Goal: Information Seeking & Learning: Learn about a topic

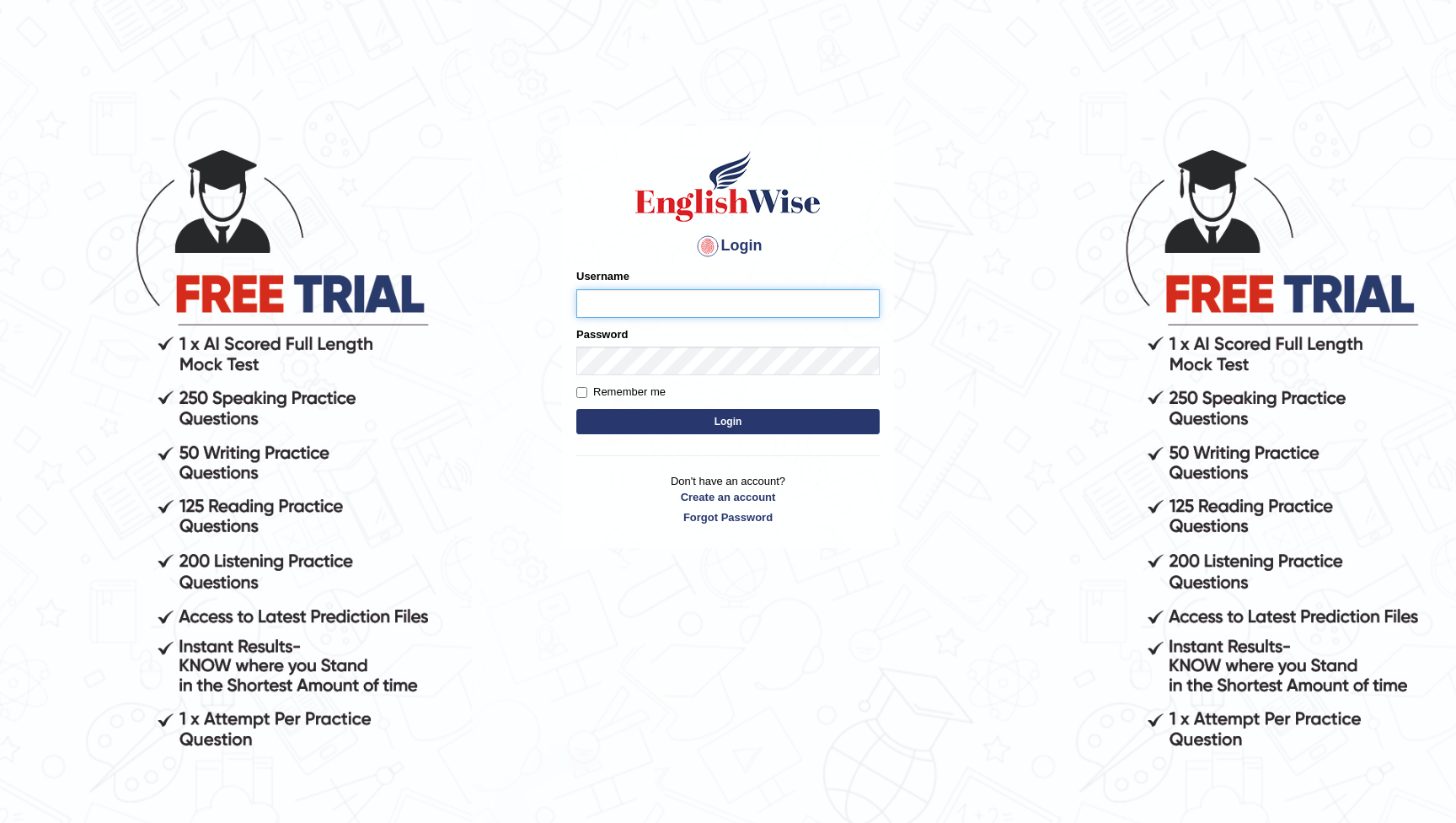
type input "ABayoh"
click at [728, 421] on button "Login" at bounding box center [728, 422] width 303 height 25
click at [723, 424] on button "Login" at bounding box center [728, 422] width 303 height 25
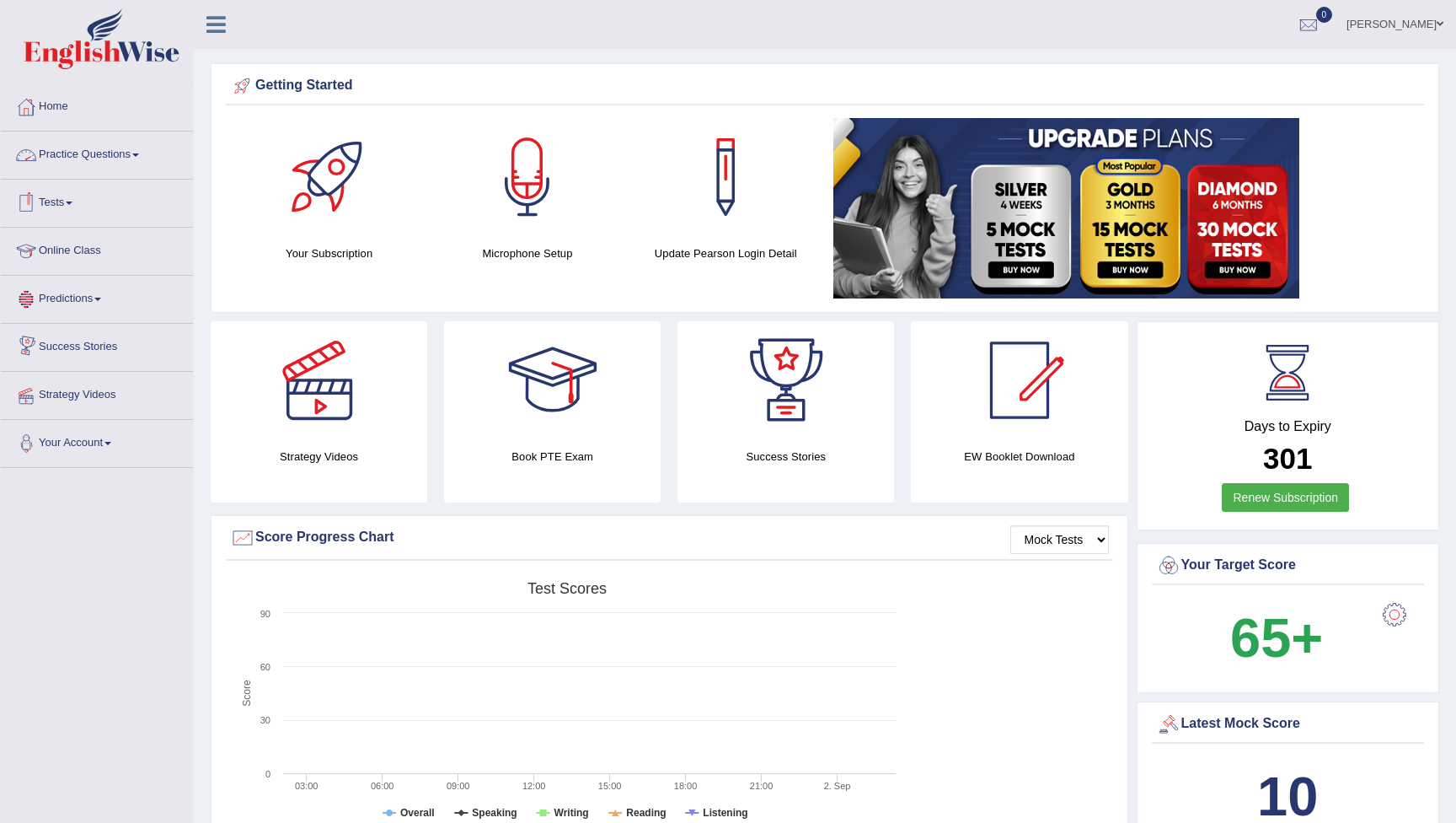
click at [76, 154] on link "Practice Questions" at bounding box center [97, 153] width 192 height 42
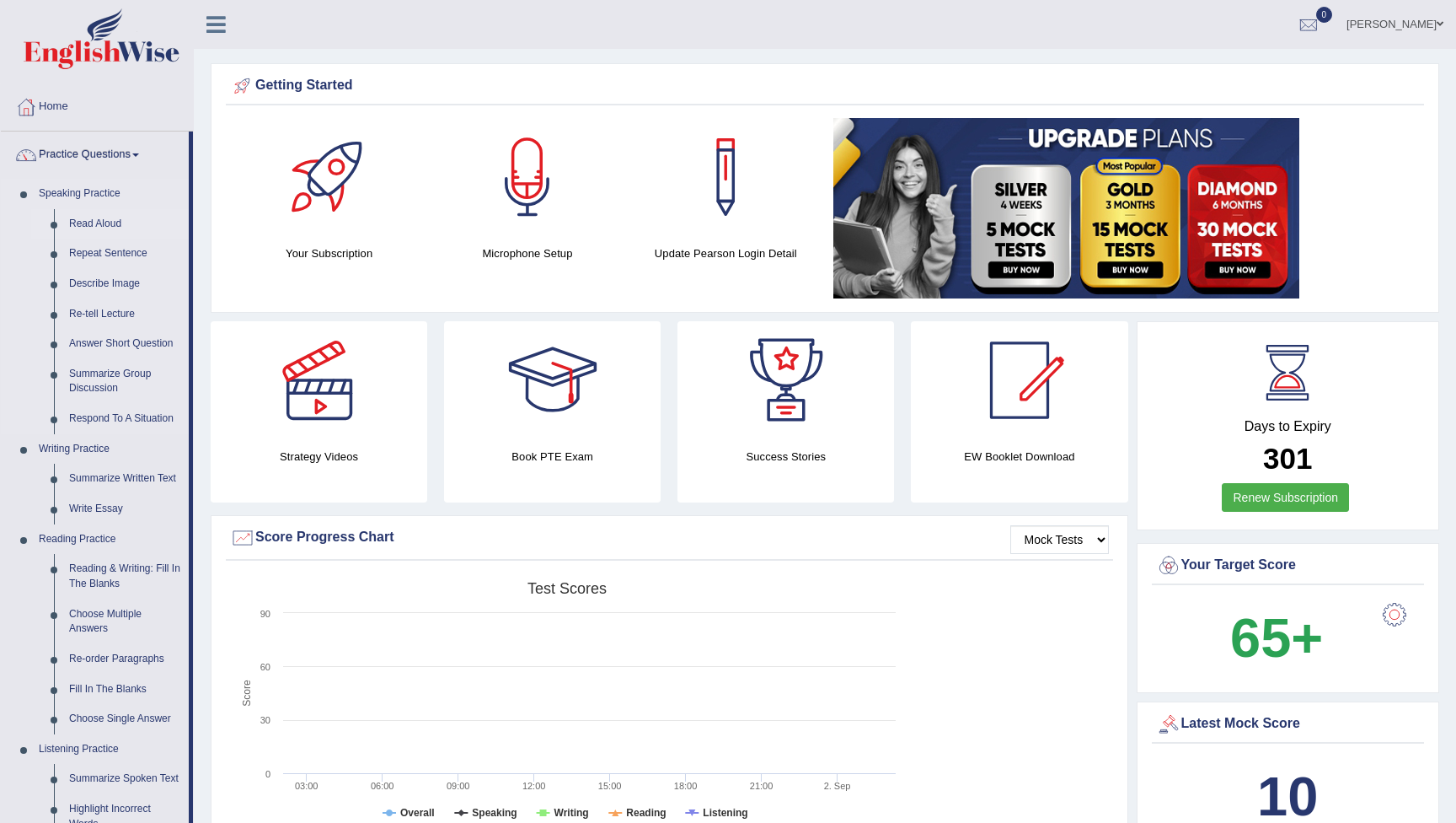
click at [87, 226] on link "Read Aloud" at bounding box center [125, 224] width 127 height 31
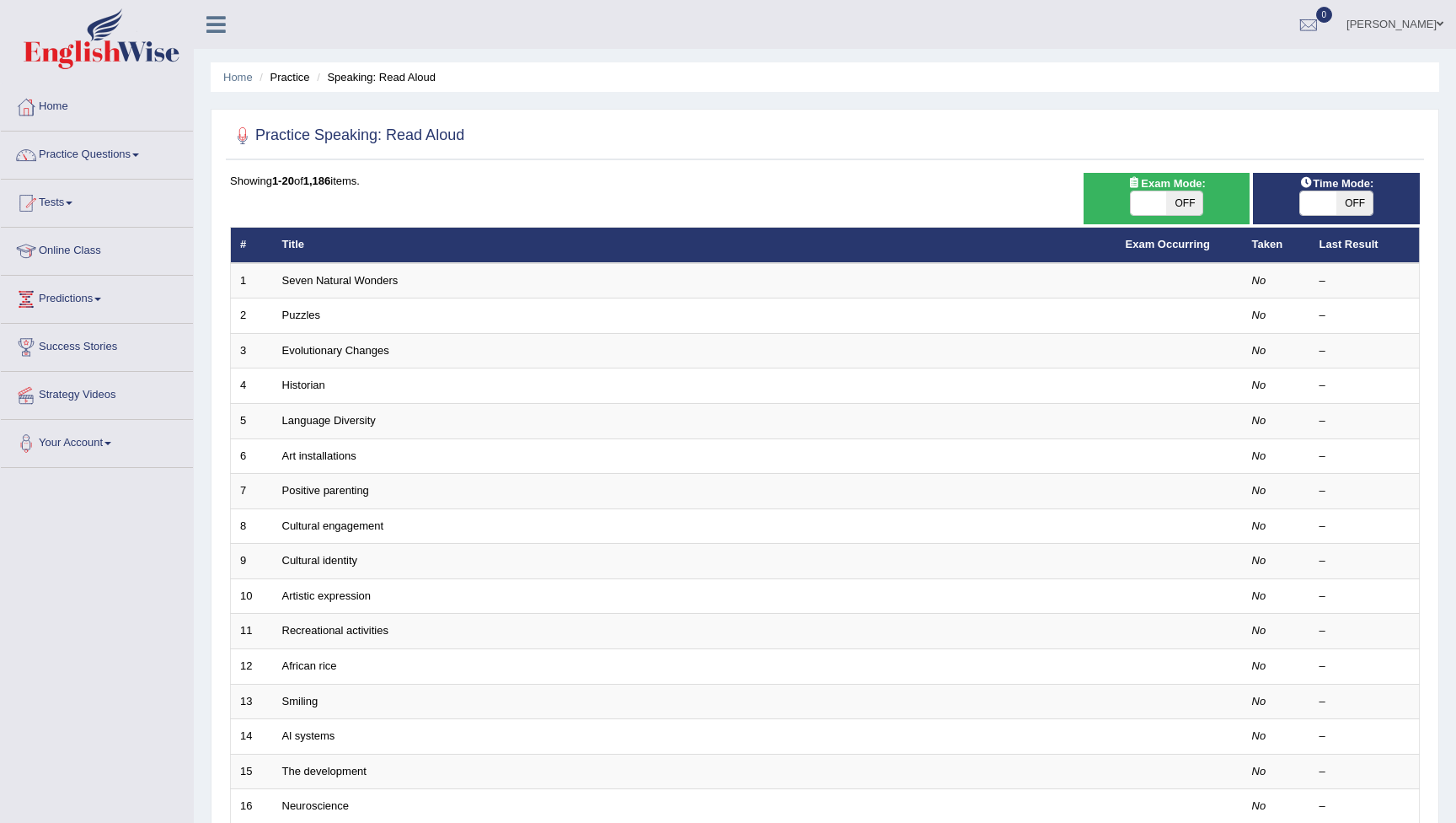
click at [1183, 201] on span "OFF" at bounding box center [1184, 203] width 36 height 23
checkbox input "true"
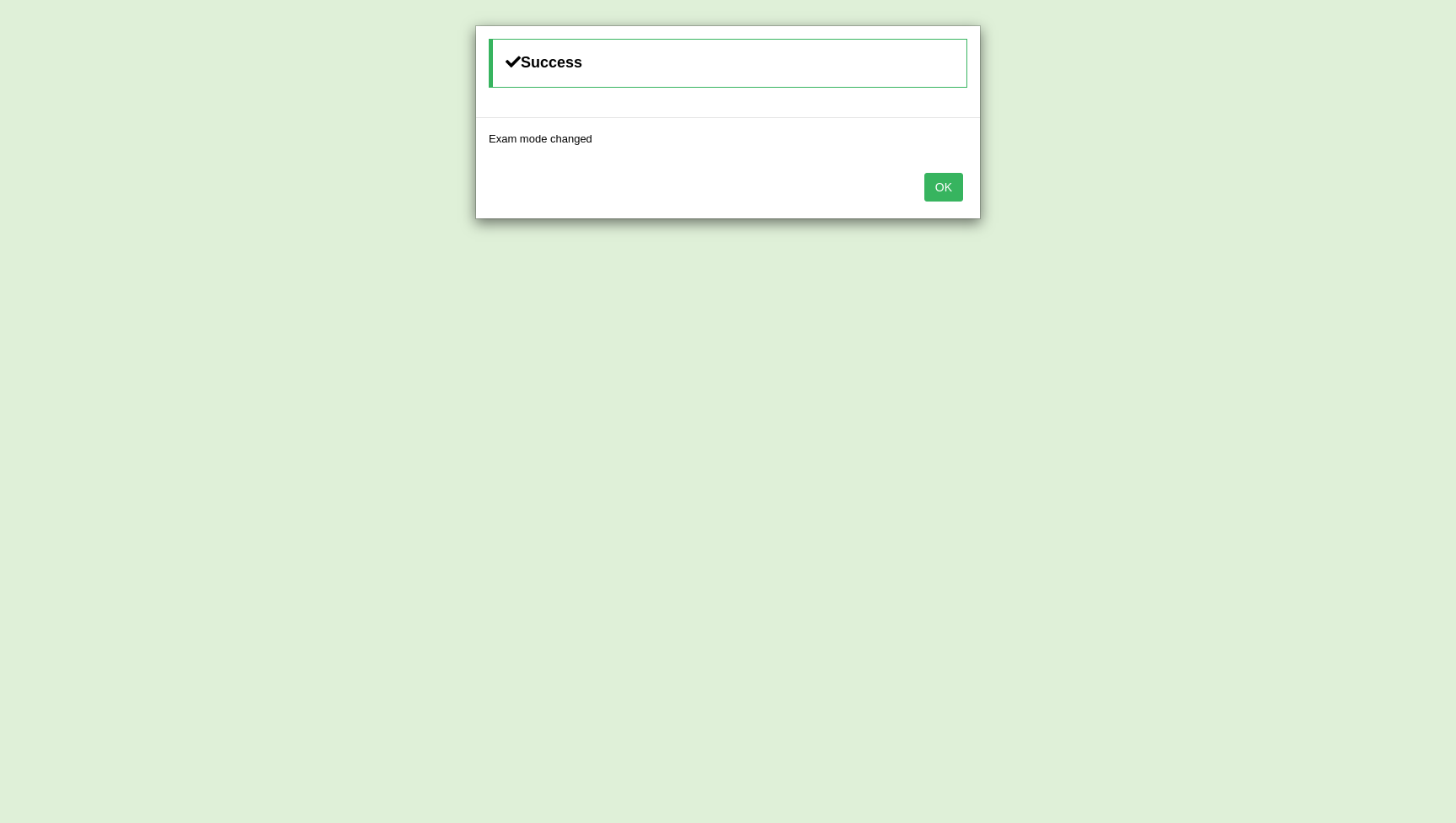
click at [936, 195] on button "OK" at bounding box center [943, 187] width 39 height 29
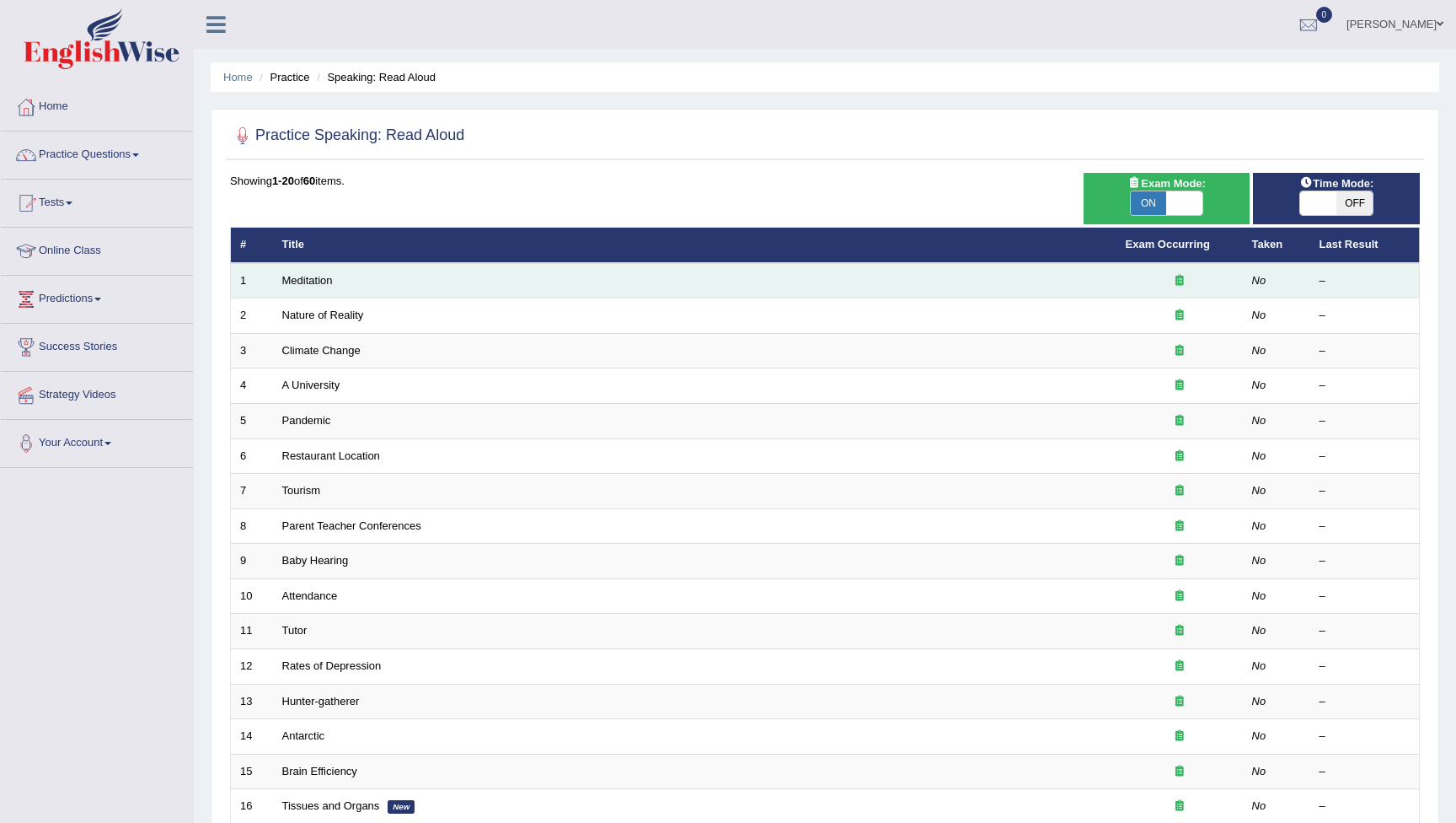
click at [527, 280] on td "Meditation" at bounding box center [695, 280] width 844 height 35
click at [324, 278] on link "Meditation" at bounding box center [308, 280] width 51 height 13
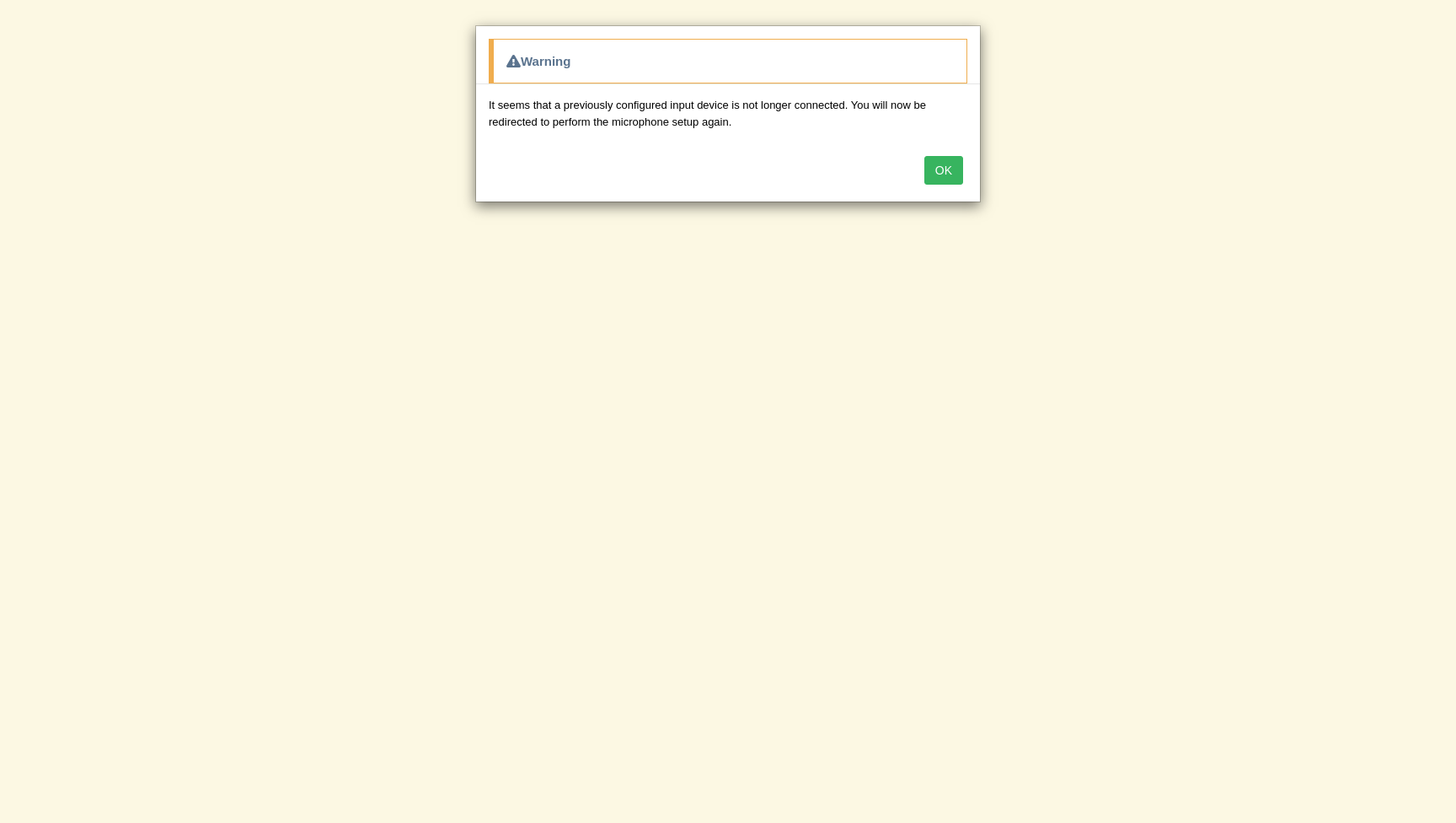
click at [944, 171] on button "OK" at bounding box center [943, 171] width 39 height 29
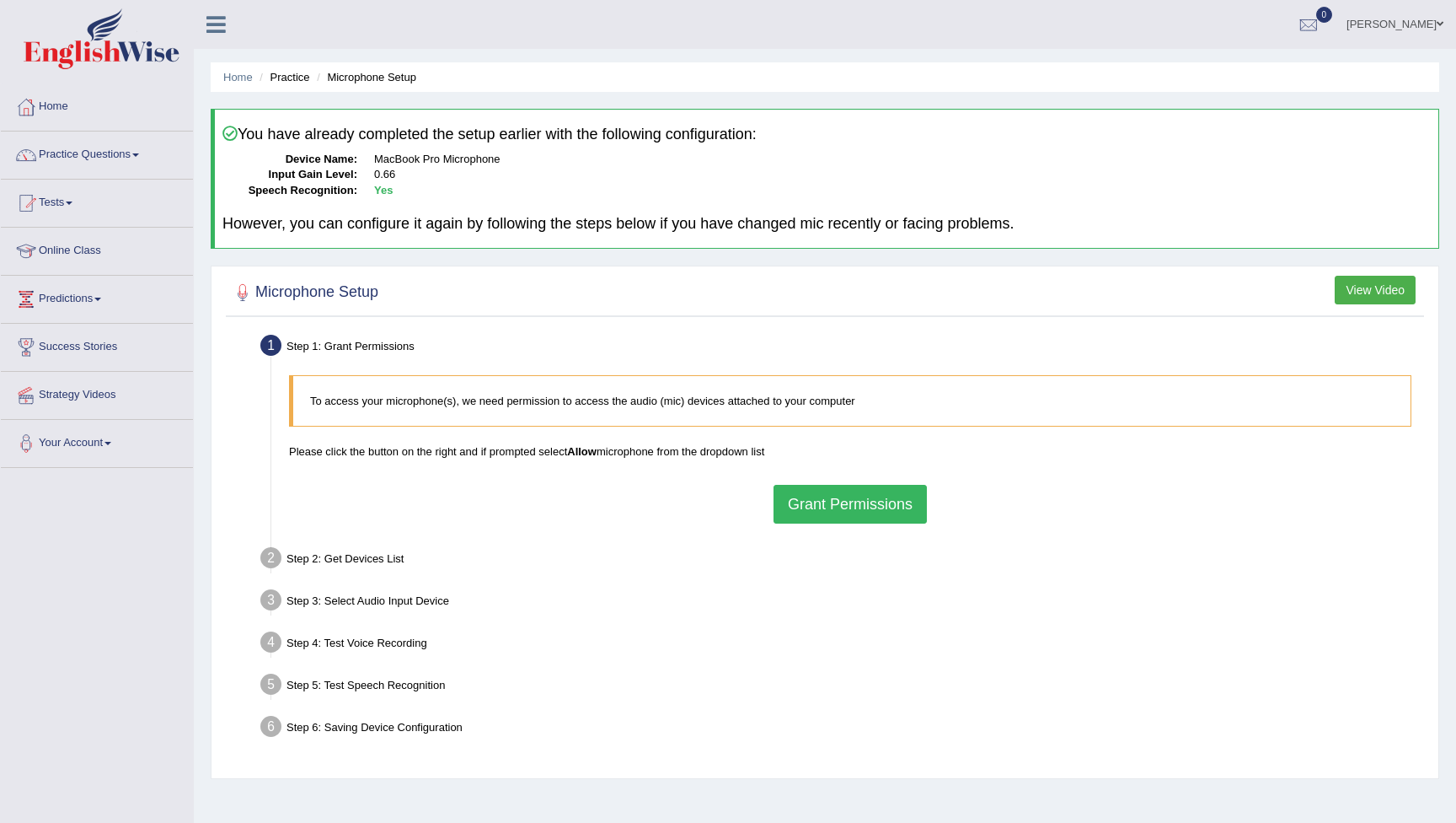
click at [842, 507] on button "Grant Permissions" at bounding box center [850, 503] width 154 height 39
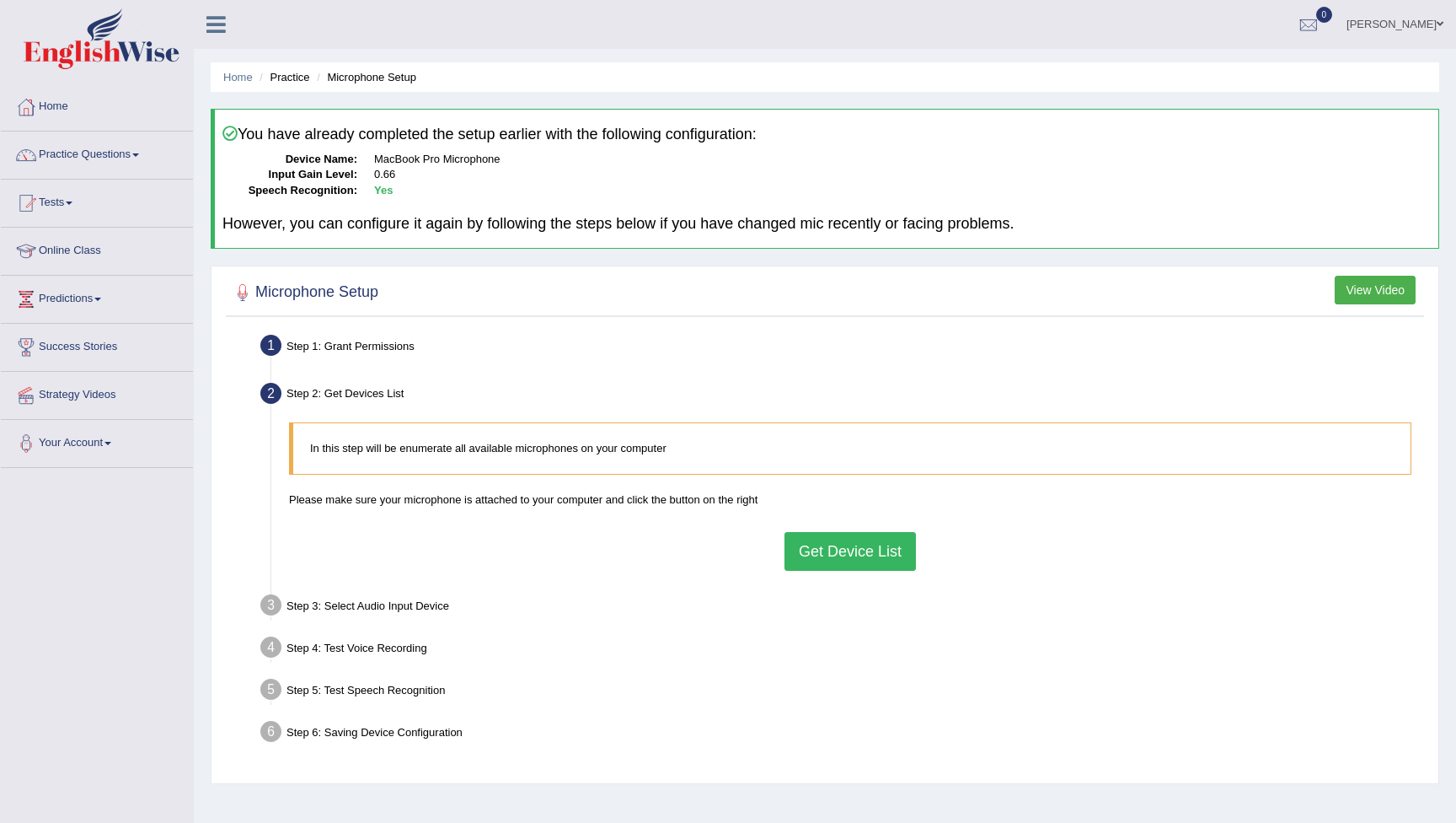
click at [845, 543] on button "Get Device List" at bounding box center [851, 551] width 132 height 39
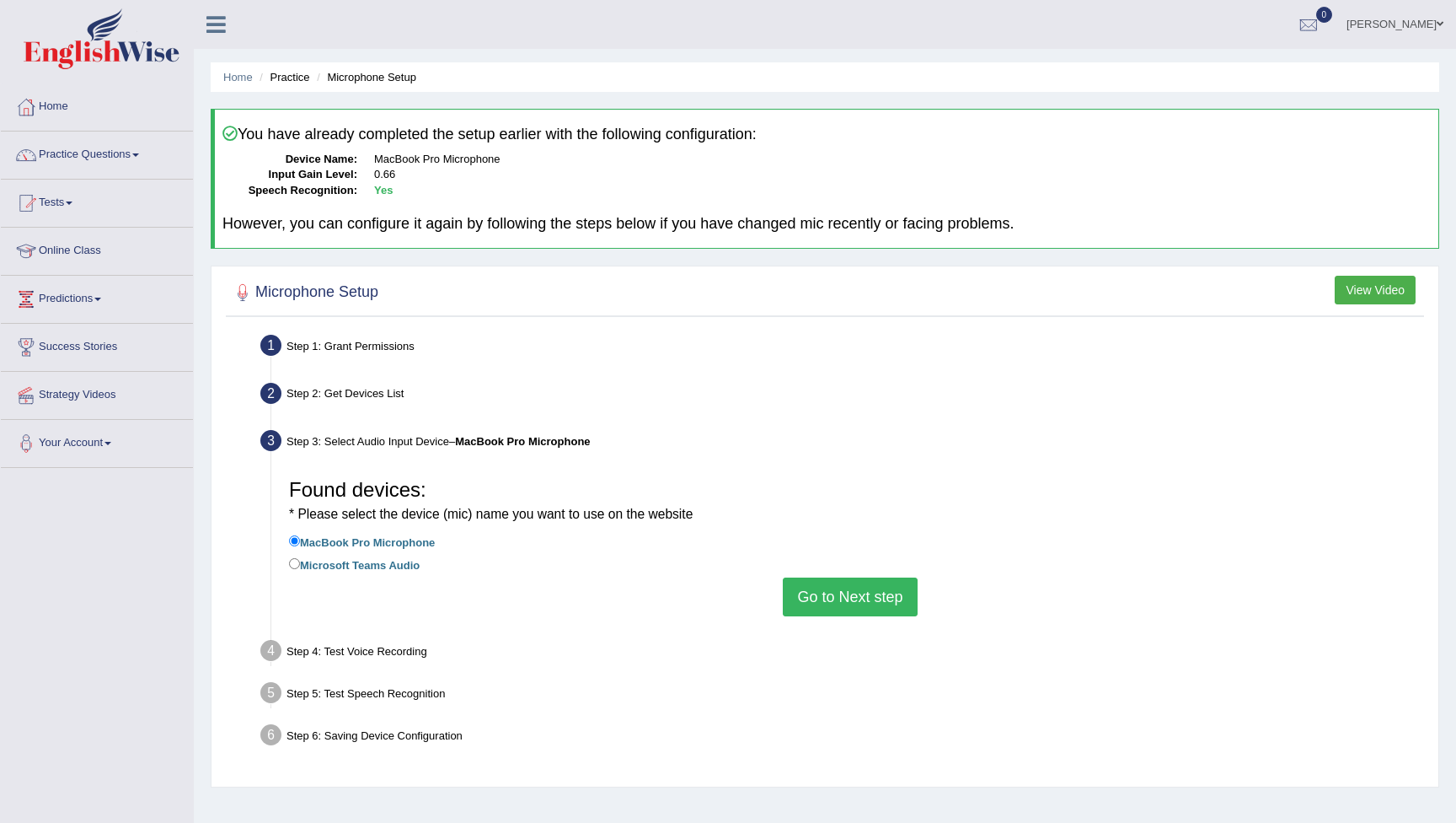
click at [855, 597] on button "Go to Next step" at bounding box center [850, 596] width 134 height 39
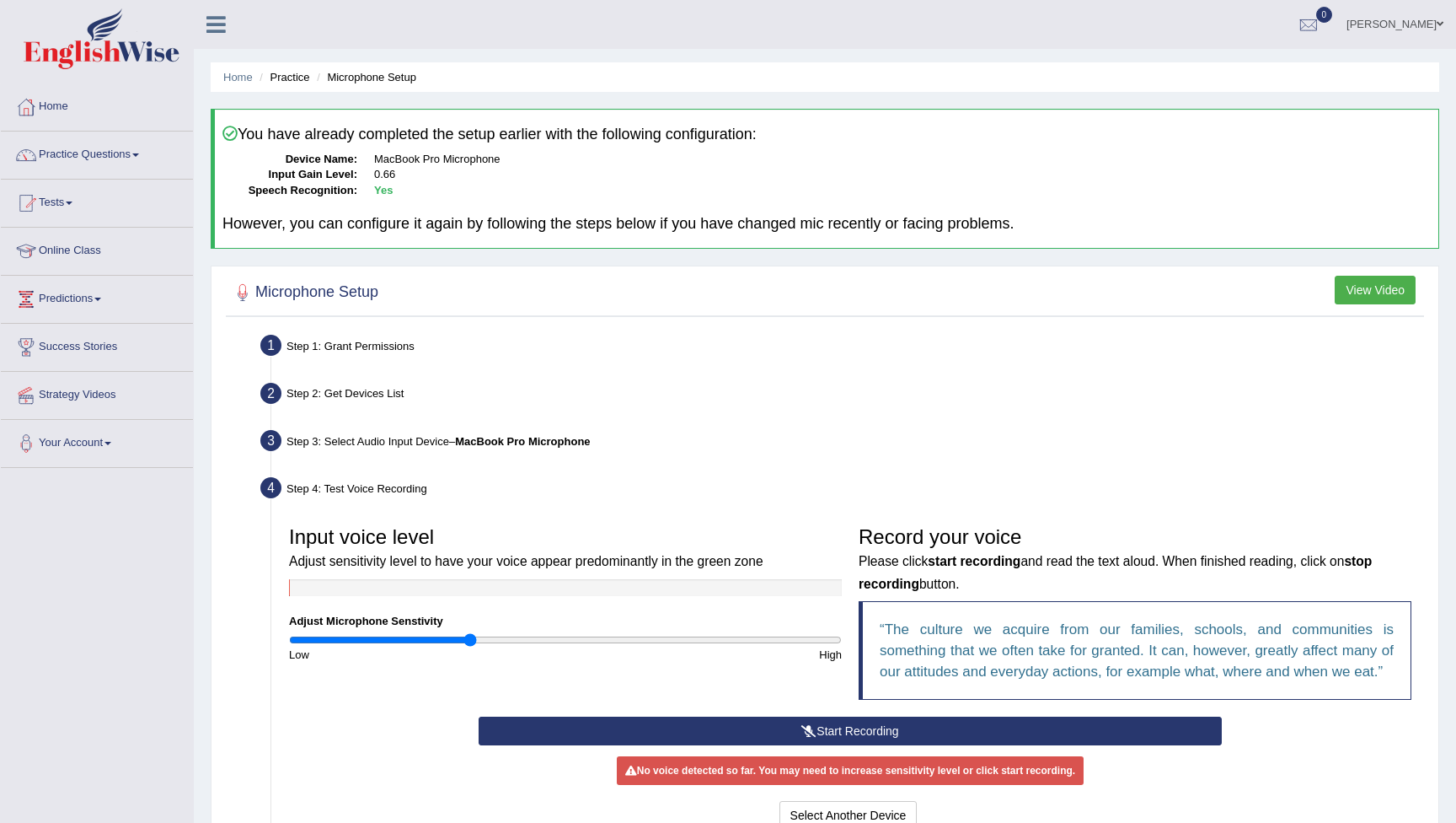
click at [738, 724] on button "Start Recording" at bounding box center [850, 731] width 742 height 29
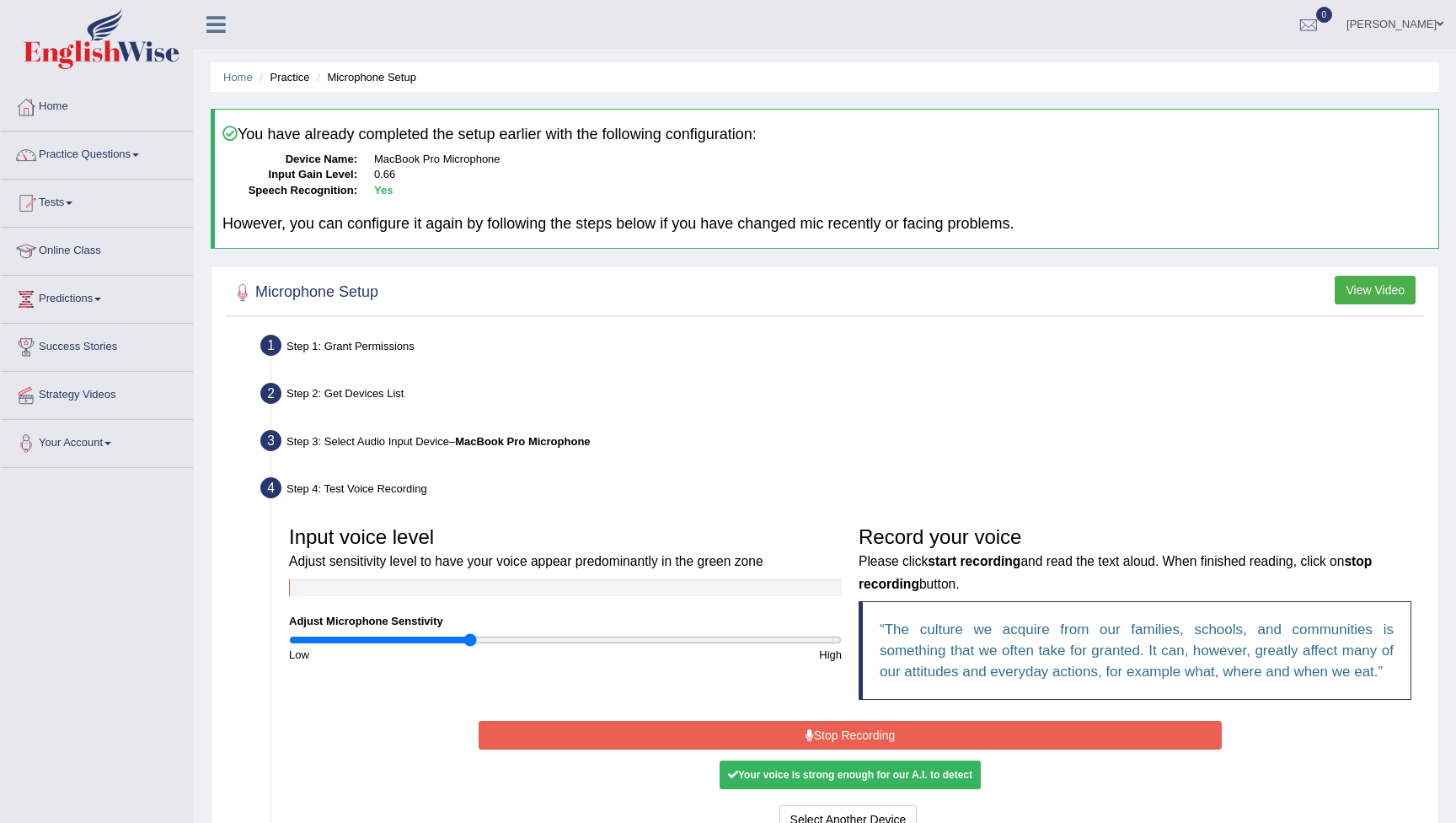
click at [738, 724] on button "Stop Recording" at bounding box center [850, 735] width 742 height 29
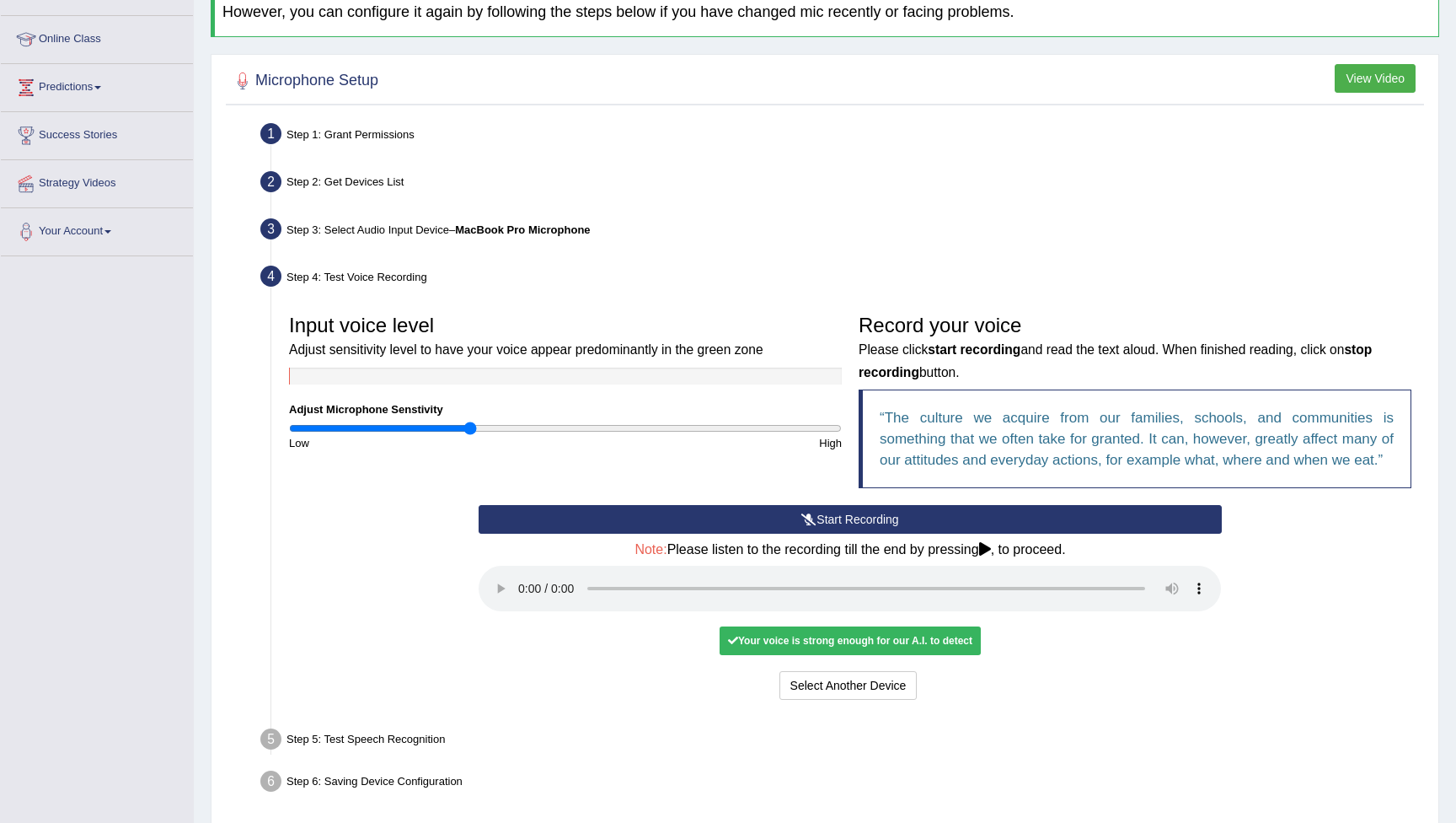
scroll to position [212, 0]
click at [521, 573] on audio at bounding box center [850, 587] width 742 height 45
click at [884, 670] on button "Voice is ok. Go to Next step" at bounding box center [920, 685] width 167 height 29
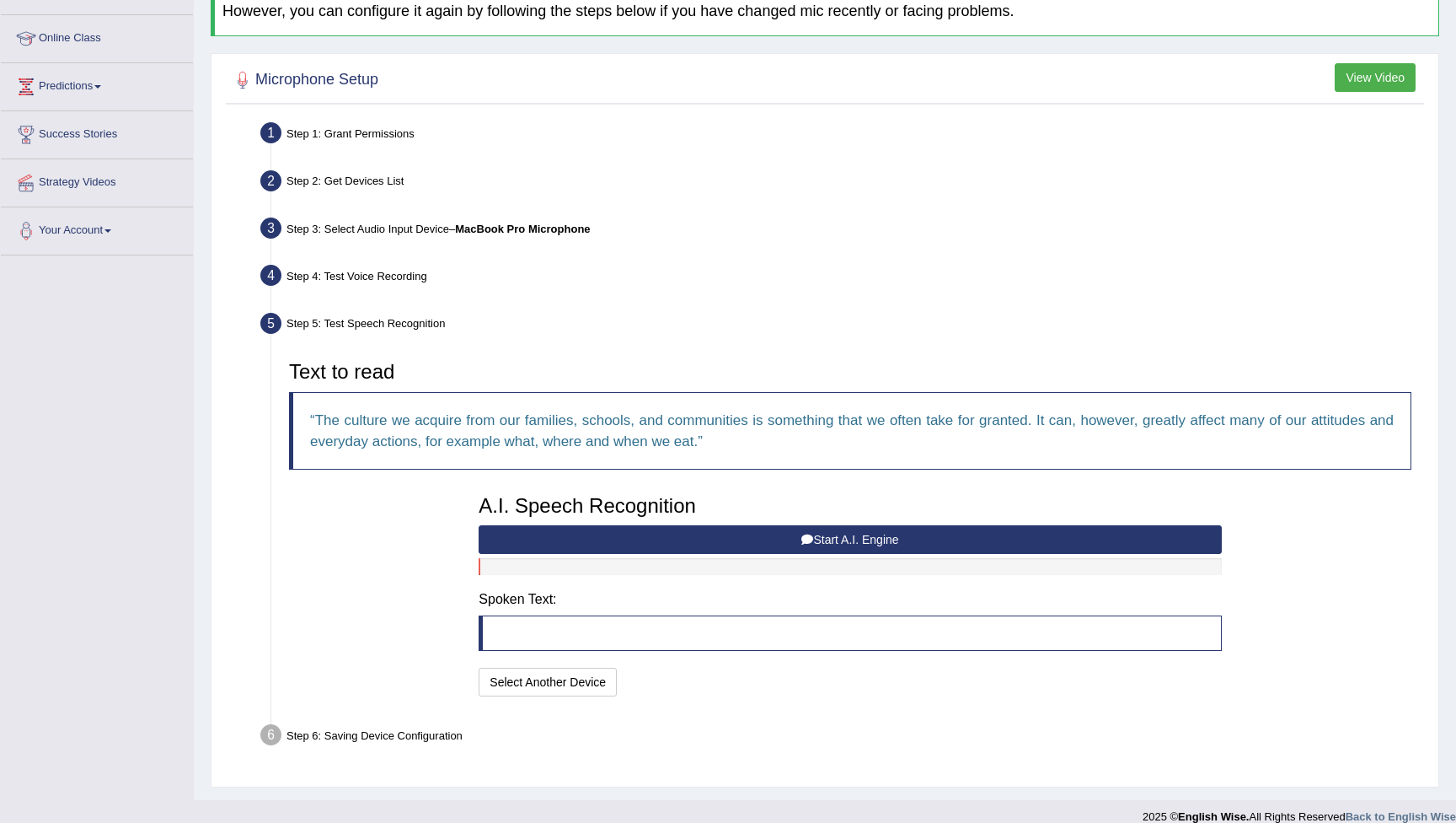
click at [792, 539] on button "Start A.I. Engine" at bounding box center [850, 539] width 742 height 29
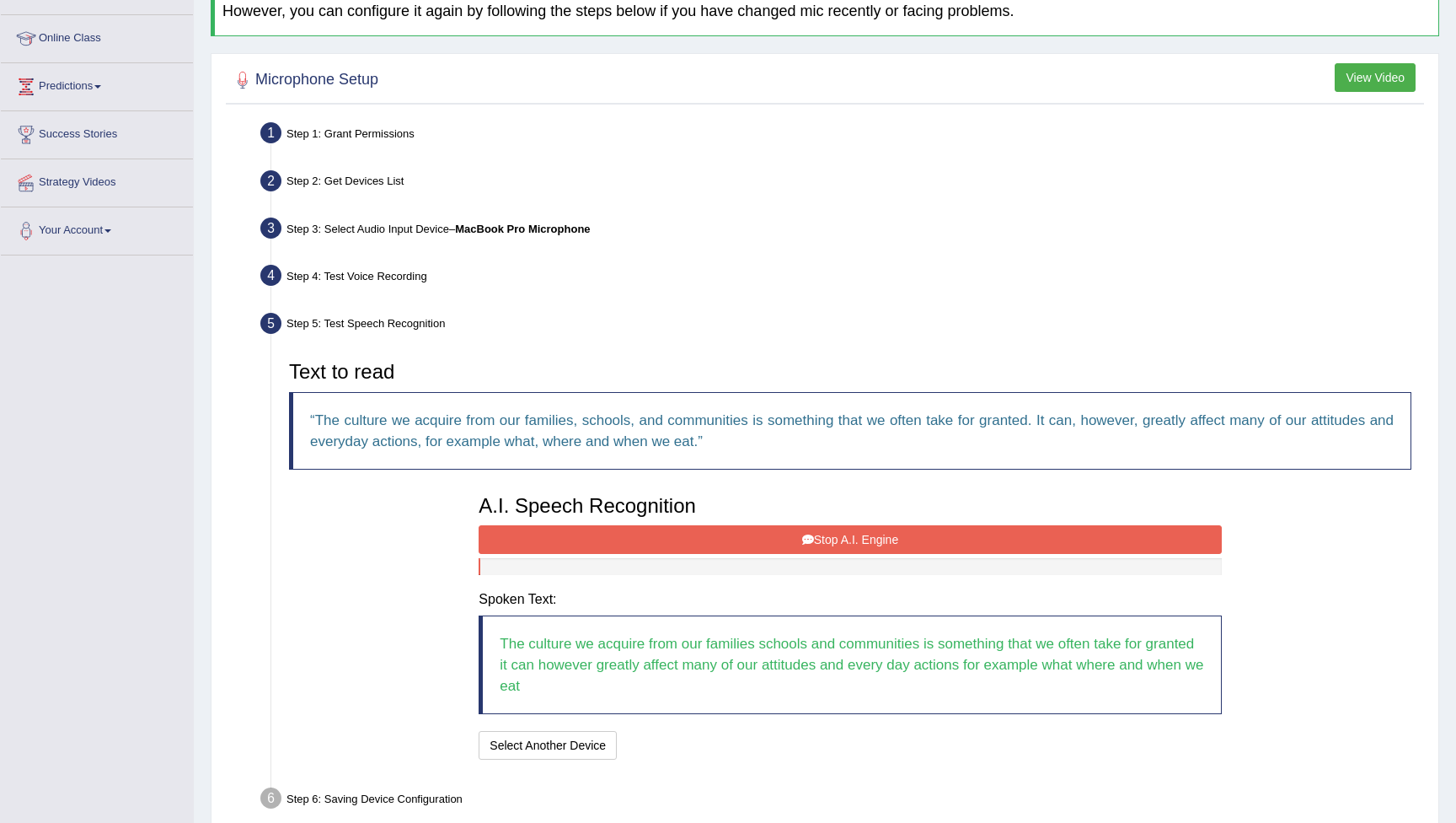
click at [792, 539] on button "Stop A.I. Engine" at bounding box center [850, 539] width 742 height 29
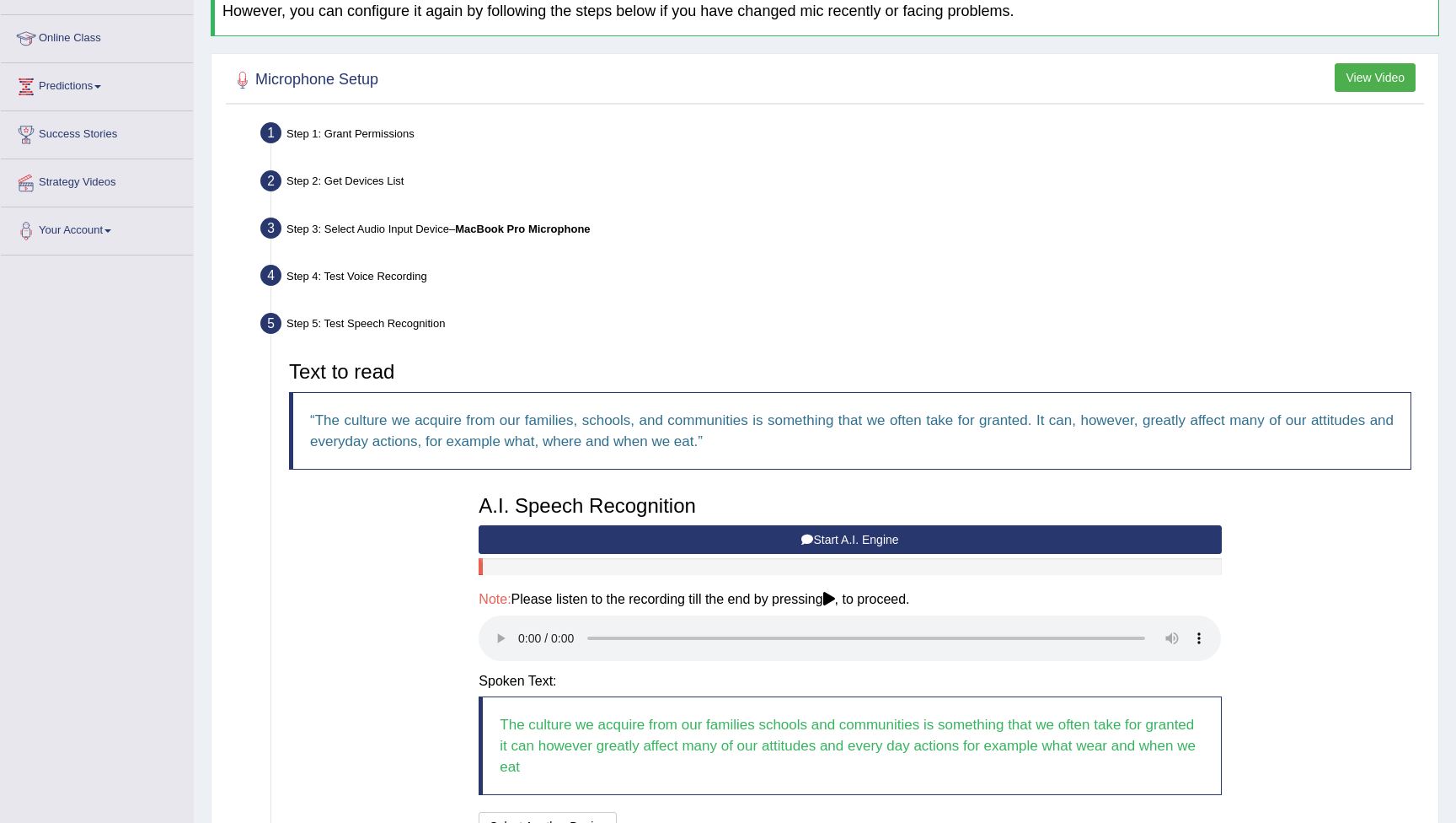
click at [519, 622] on audio at bounding box center [850, 638] width 742 height 45
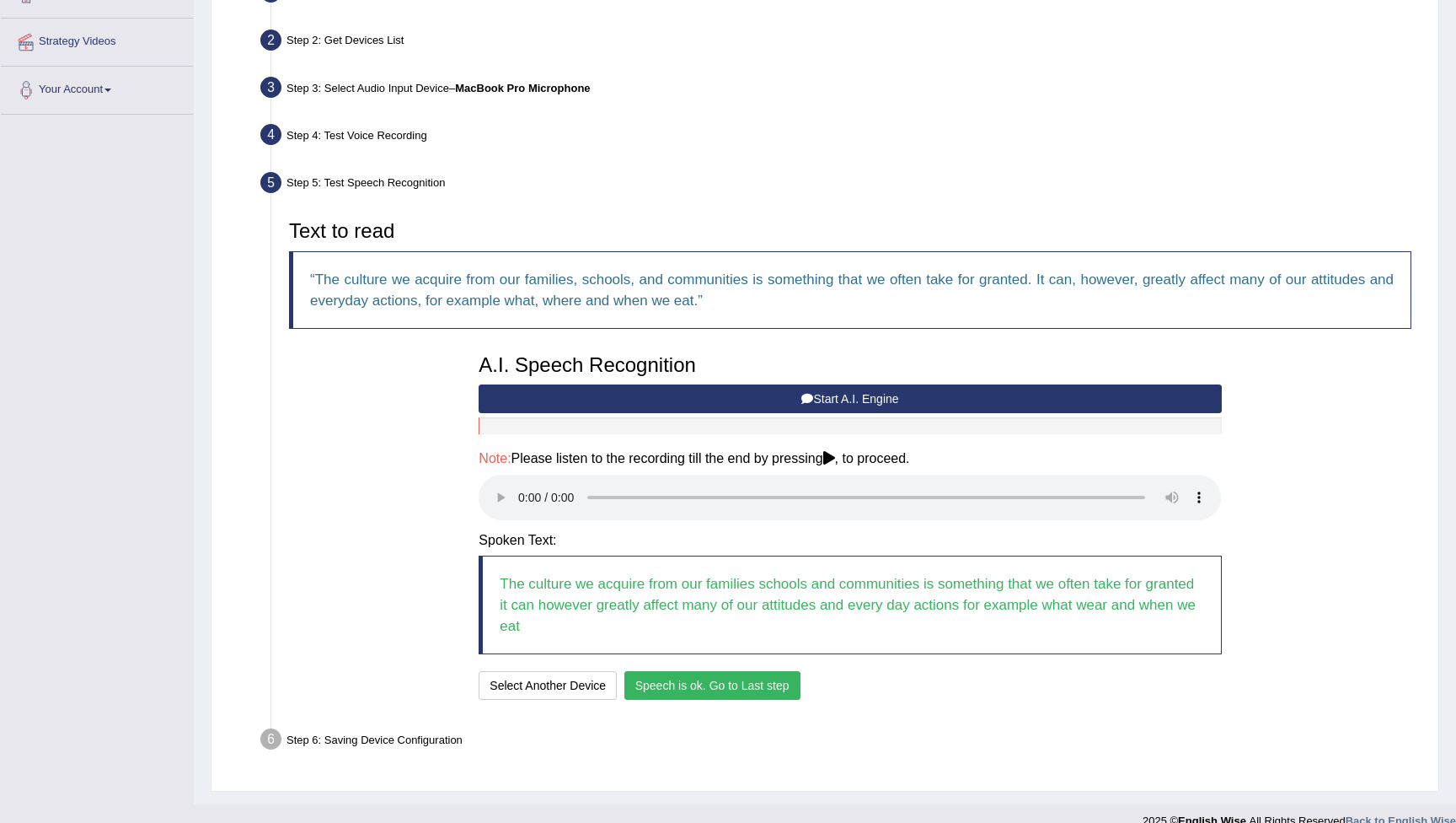
scroll to position [352, 0]
click at [703, 672] on button "Speech is ok. Go to Last step" at bounding box center [712, 687] width 176 height 29
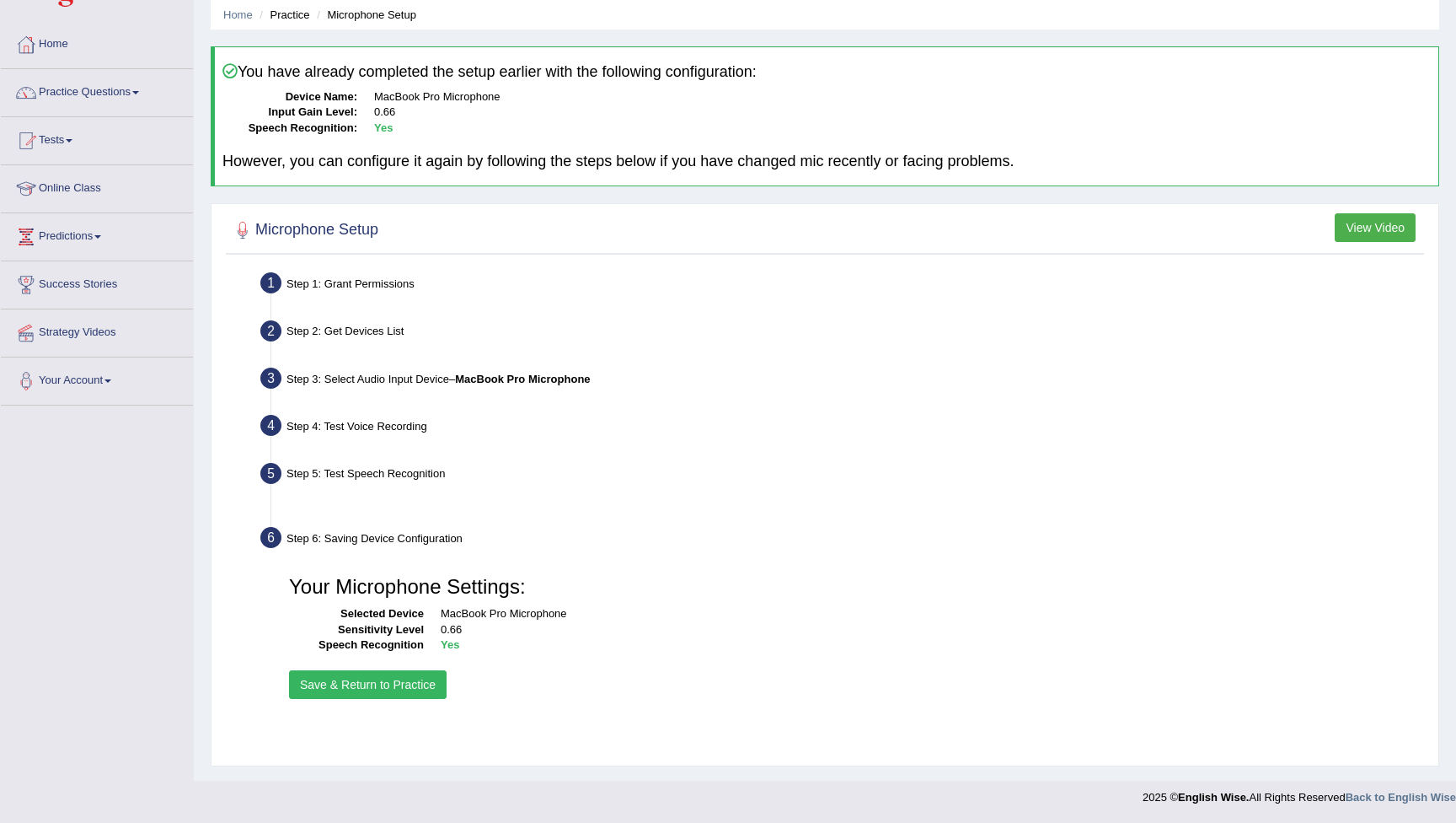
scroll to position [62, 0]
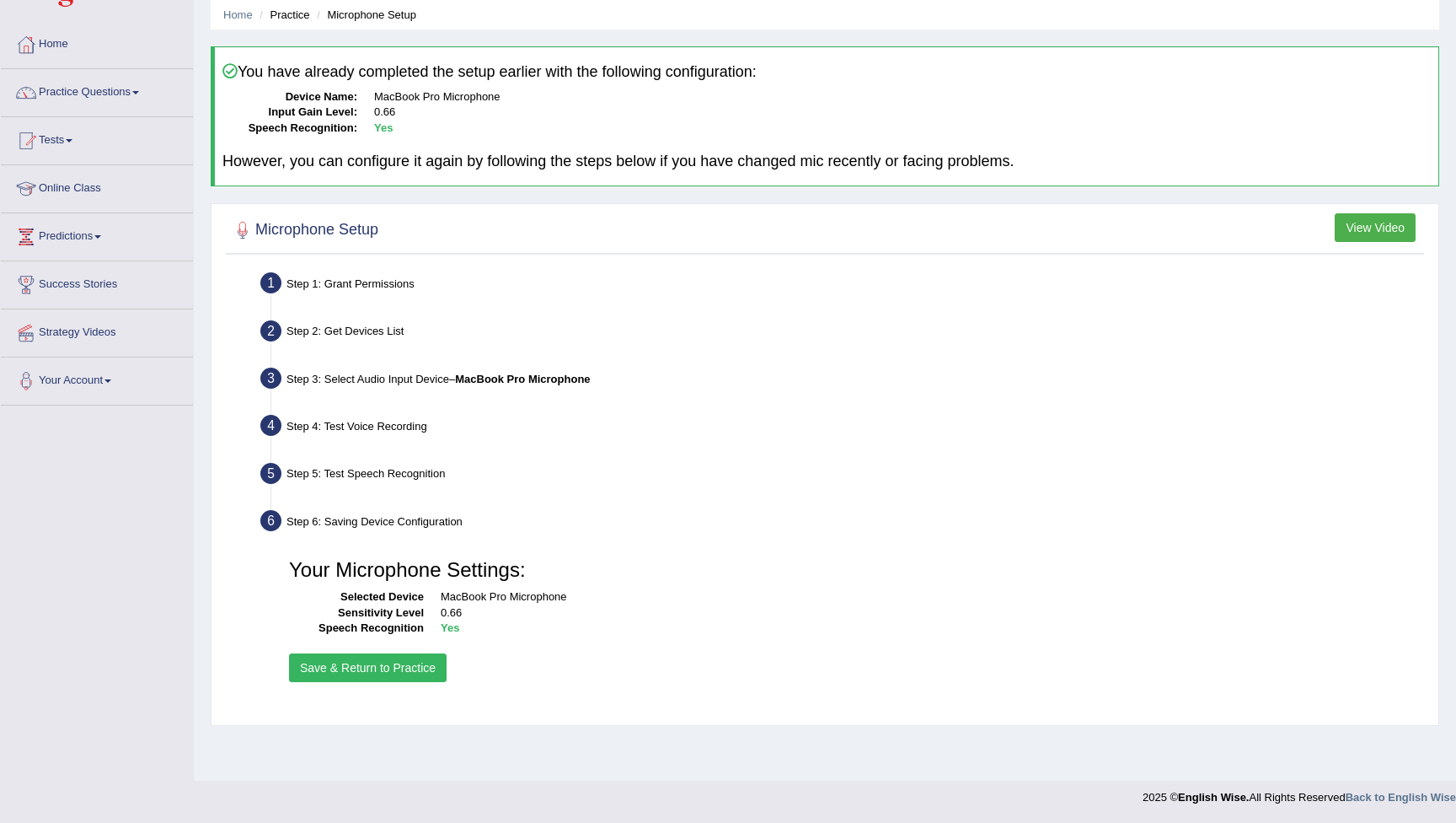
click at [416, 667] on button "Save & Return to Practice" at bounding box center [368, 668] width 157 height 29
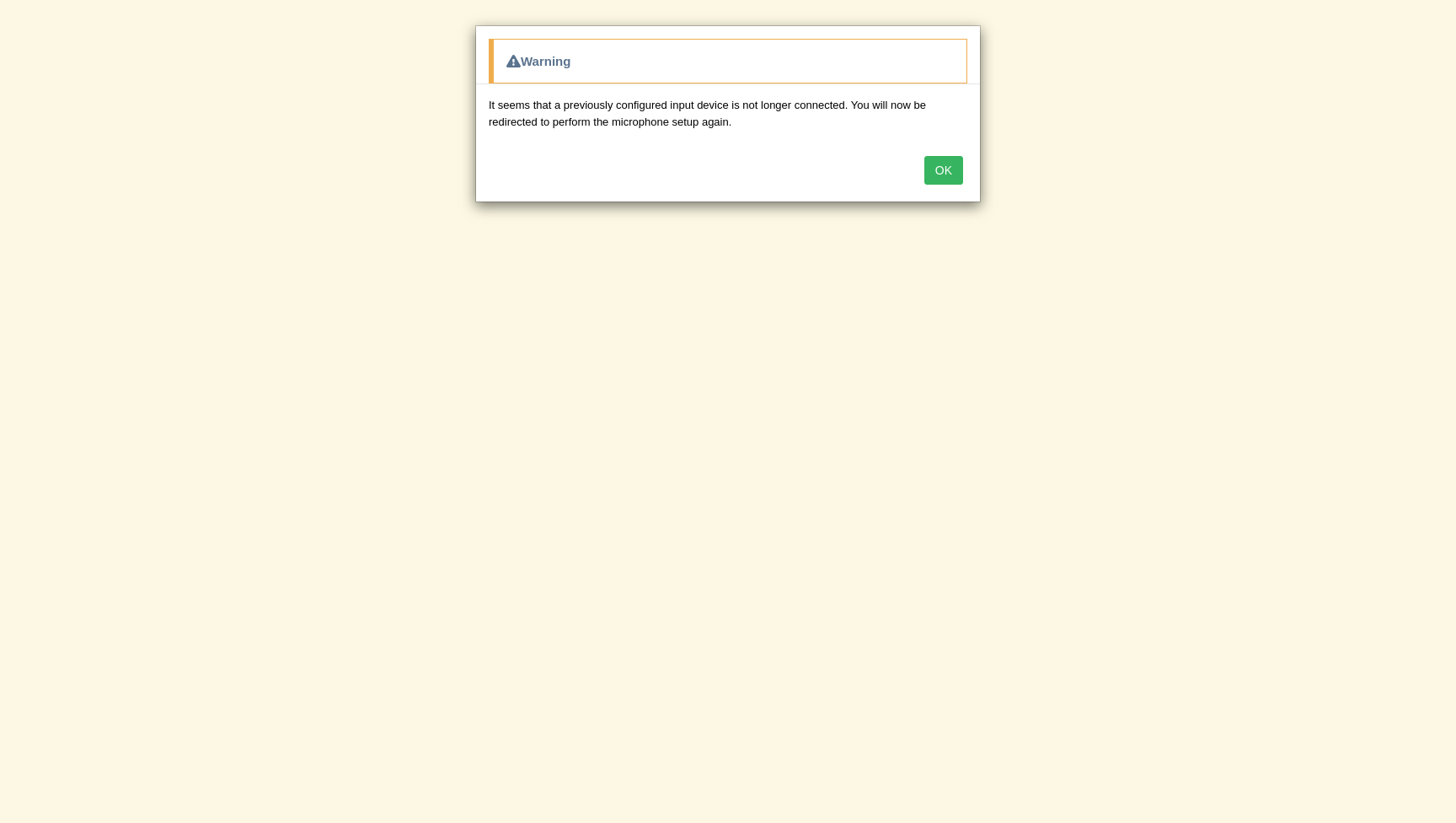
click at [952, 171] on button "OK" at bounding box center [943, 171] width 39 height 29
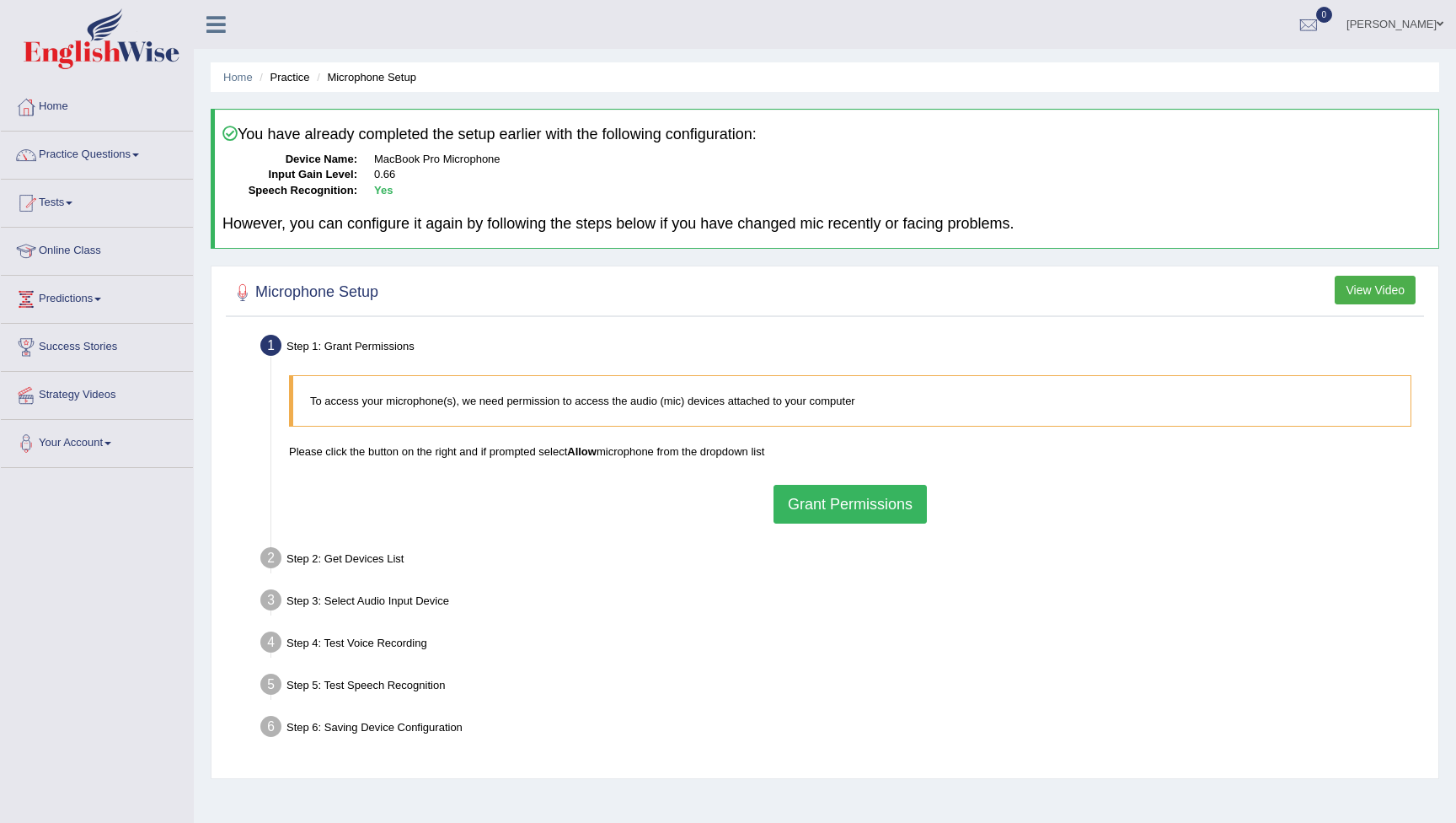
click at [849, 498] on button "Grant Permissions" at bounding box center [850, 503] width 154 height 39
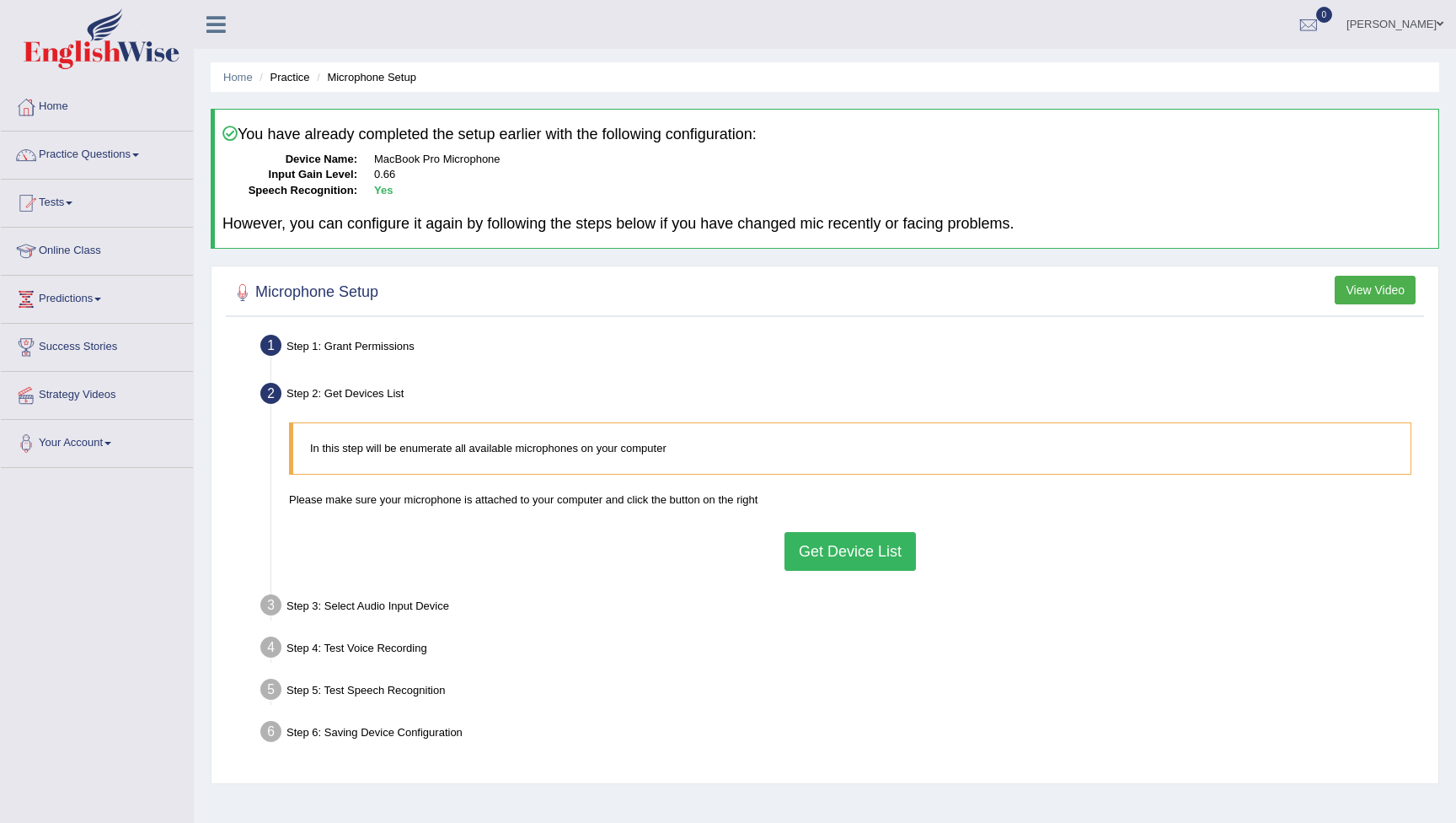
click at [824, 543] on button "Get Device List" at bounding box center [851, 551] width 132 height 39
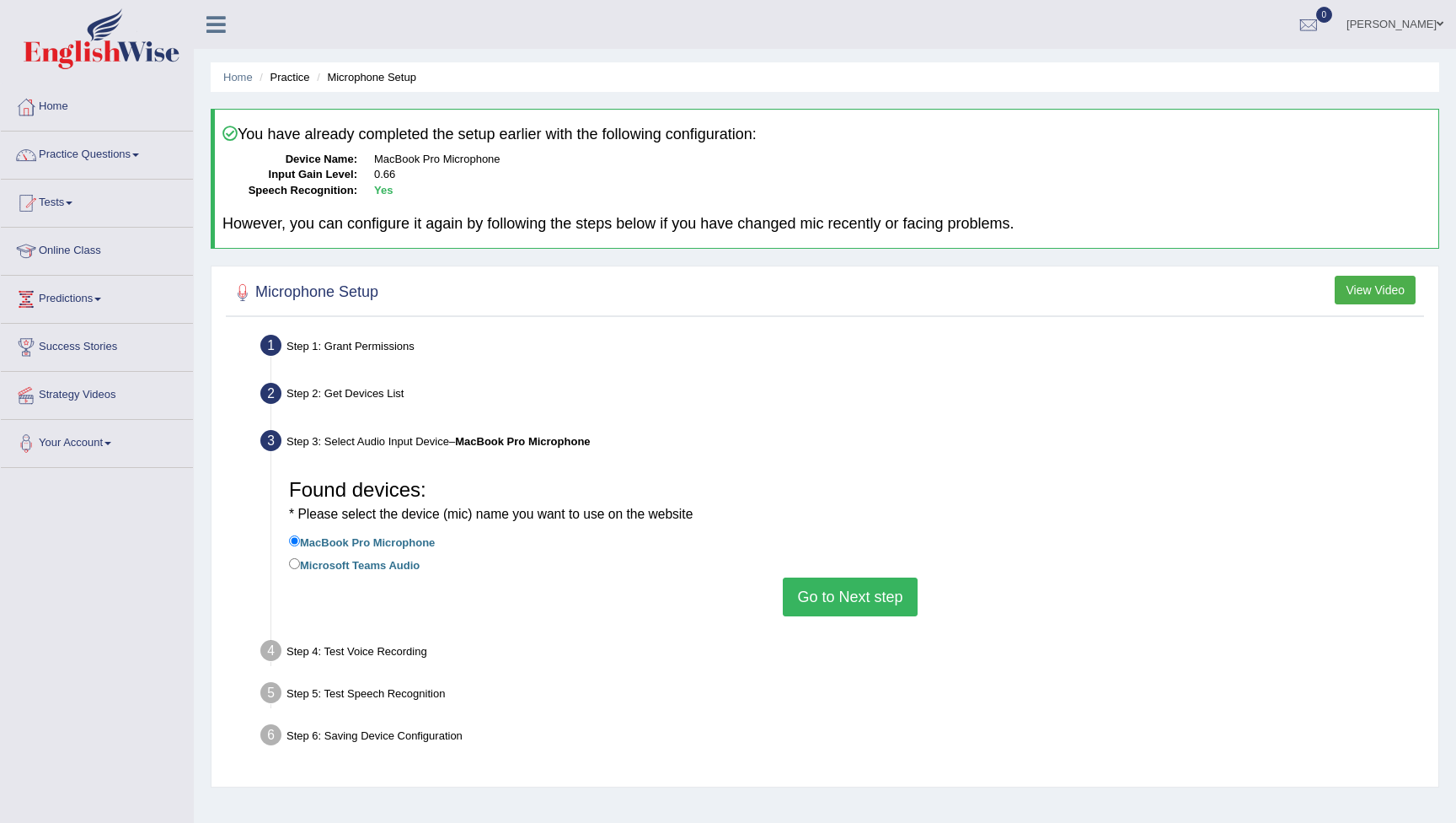
click at [821, 594] on button "Go to Next step" at bounding box center [850, 596] width 134 height 39
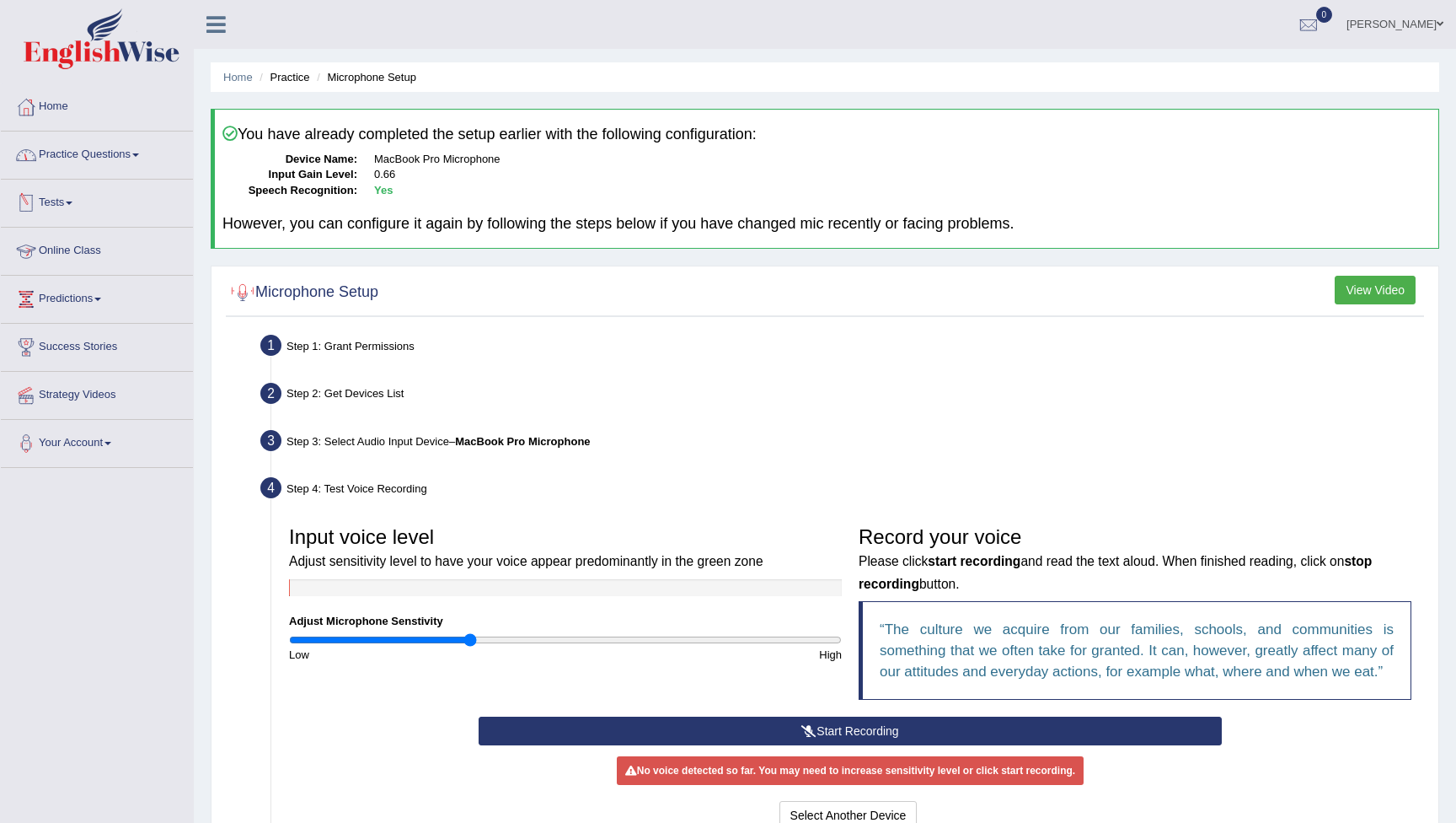
click at [75, 164] on link "Practice Questions" at bounding box center [97, 153] width 192 height 42
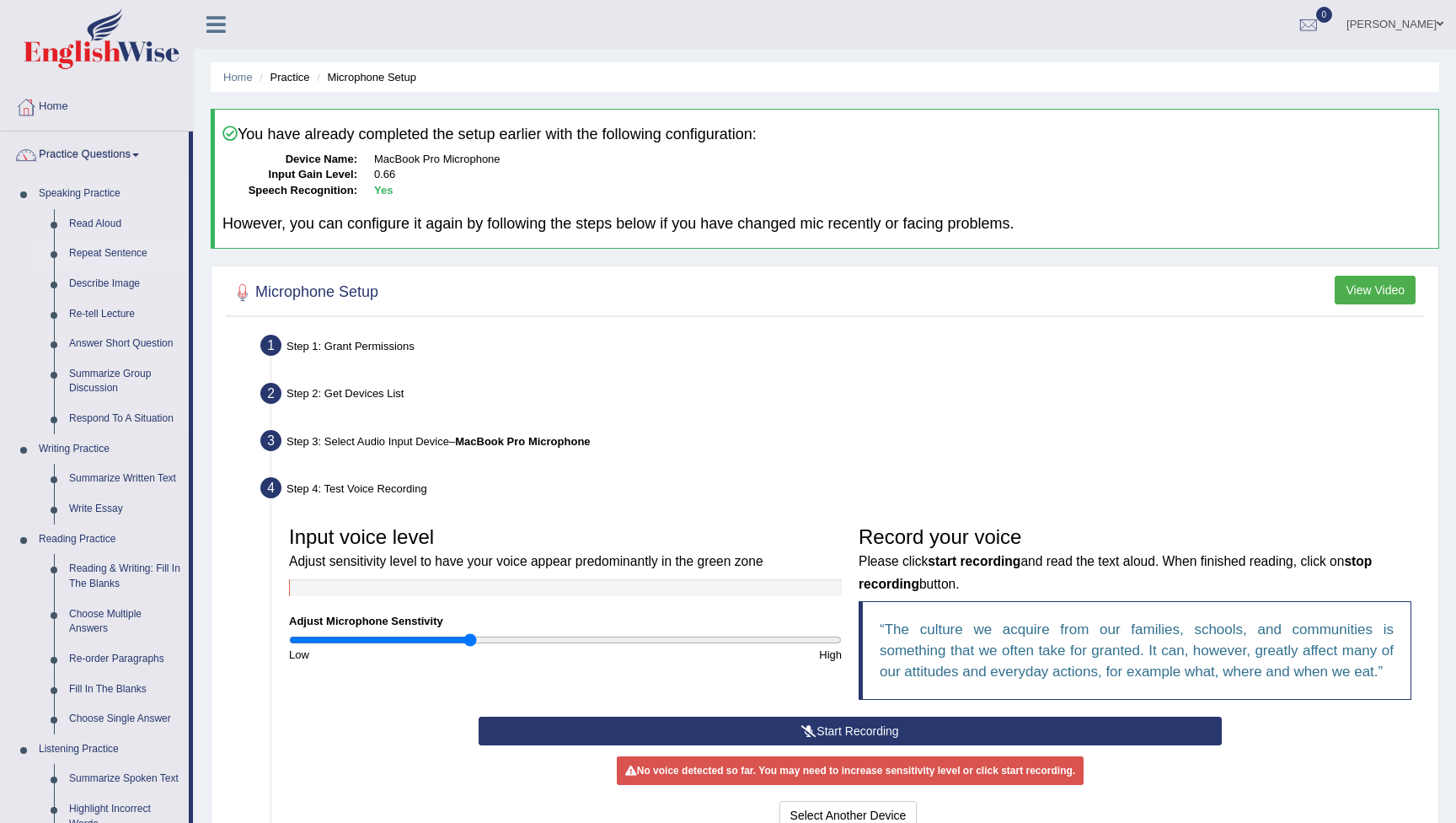
click at [107, 255] on link "Repeat Sentence" at bounding box center [125, 254] width 127 height 31
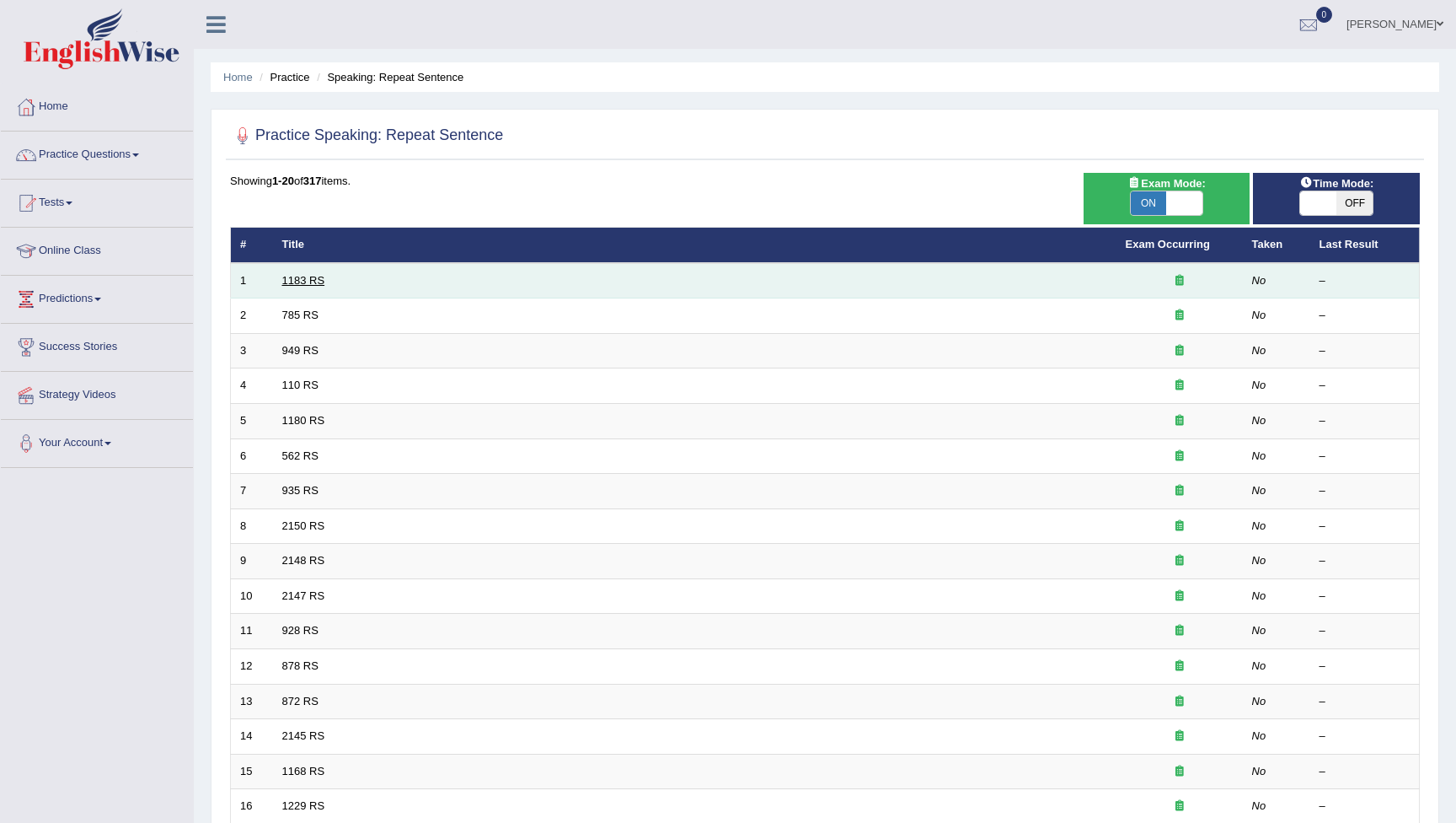
click at [299, 280] on link "1183 RS" at bounding box center [304, 280] width 43 height 13
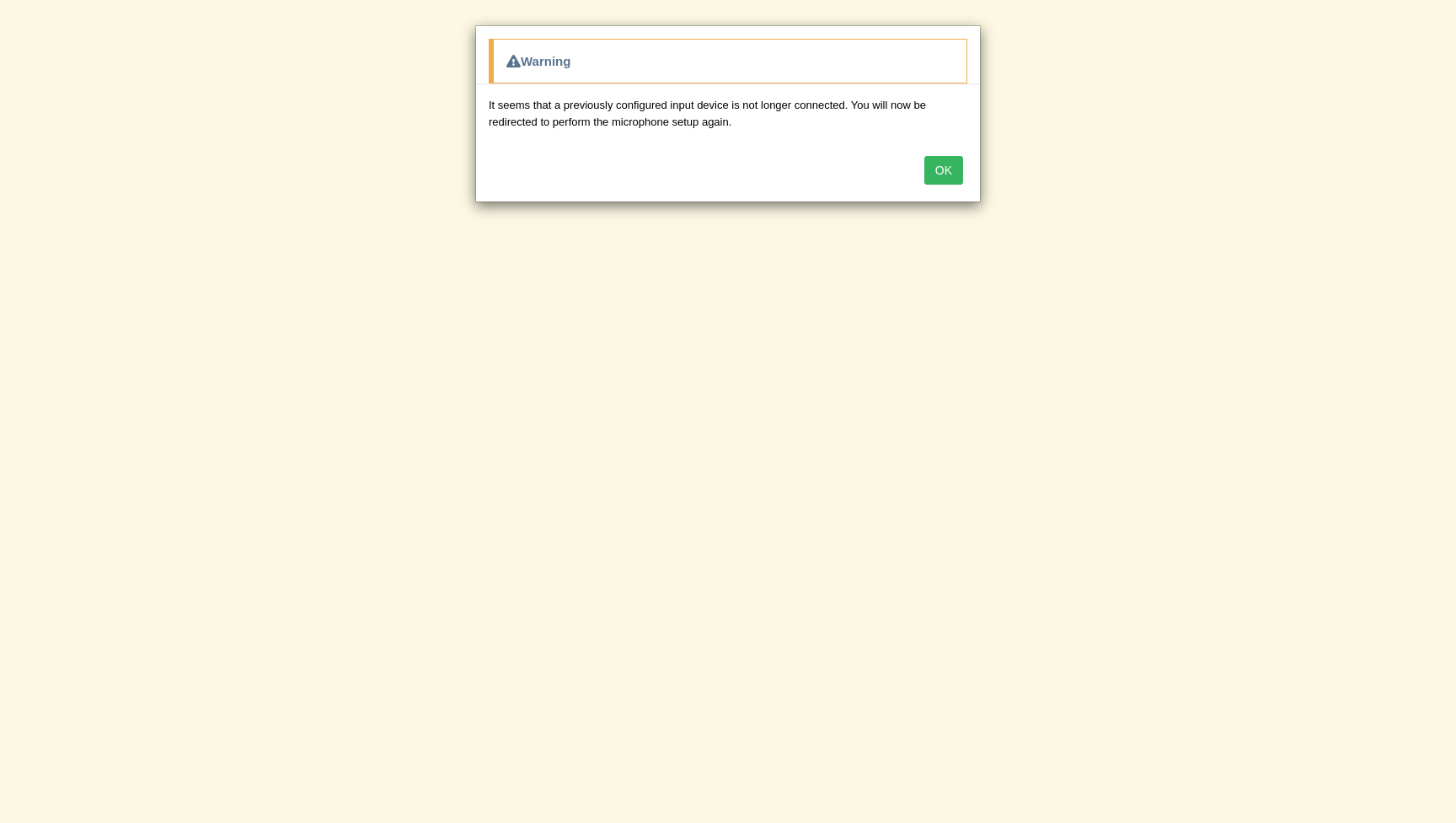
click at [950, 168] on button "OK" at bounding box center [943, 171] width 39 height 29
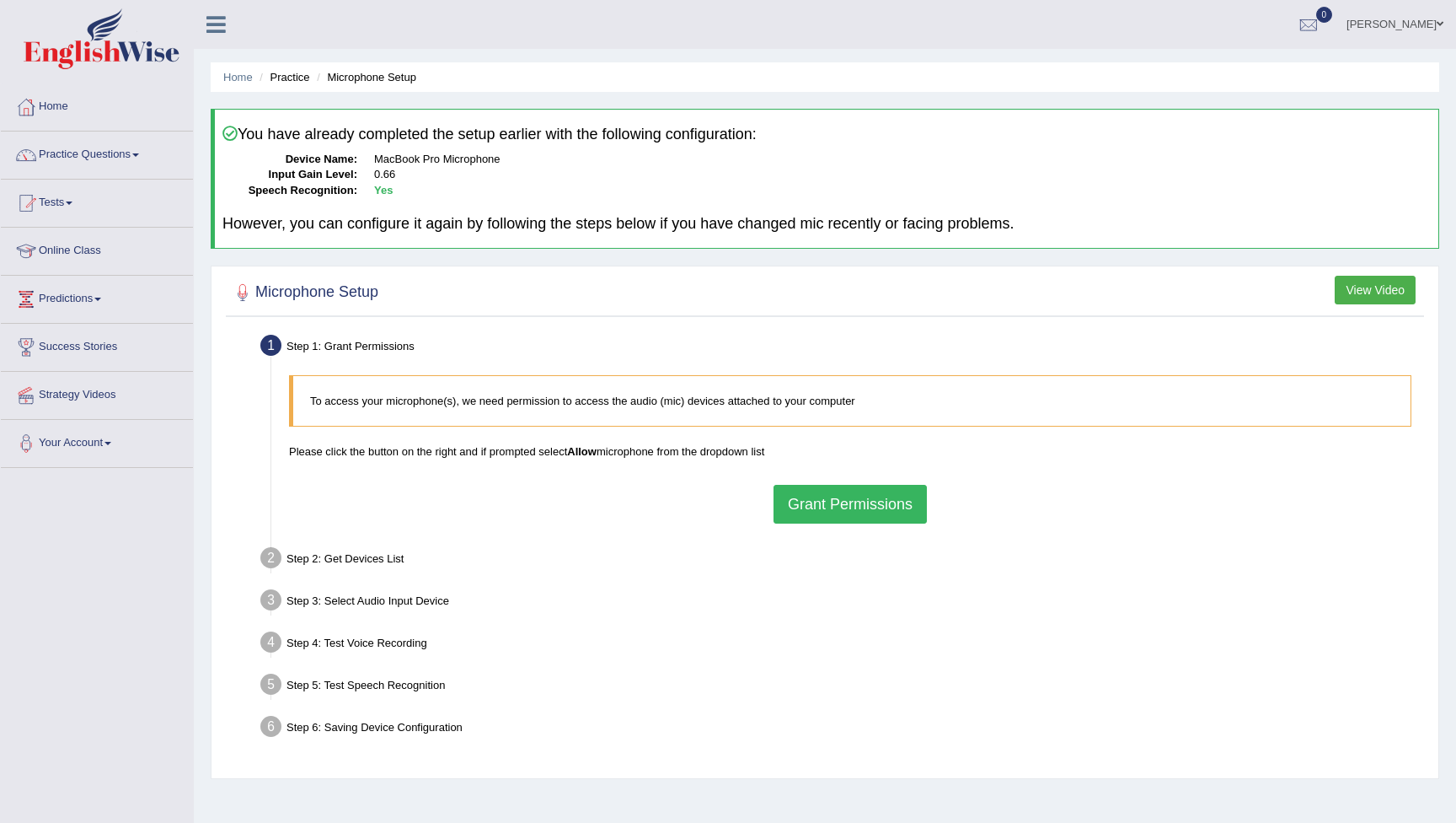
click at [822, 510] on button "Grant Permissions" at bounding box center [850, 503] width 154 height 39
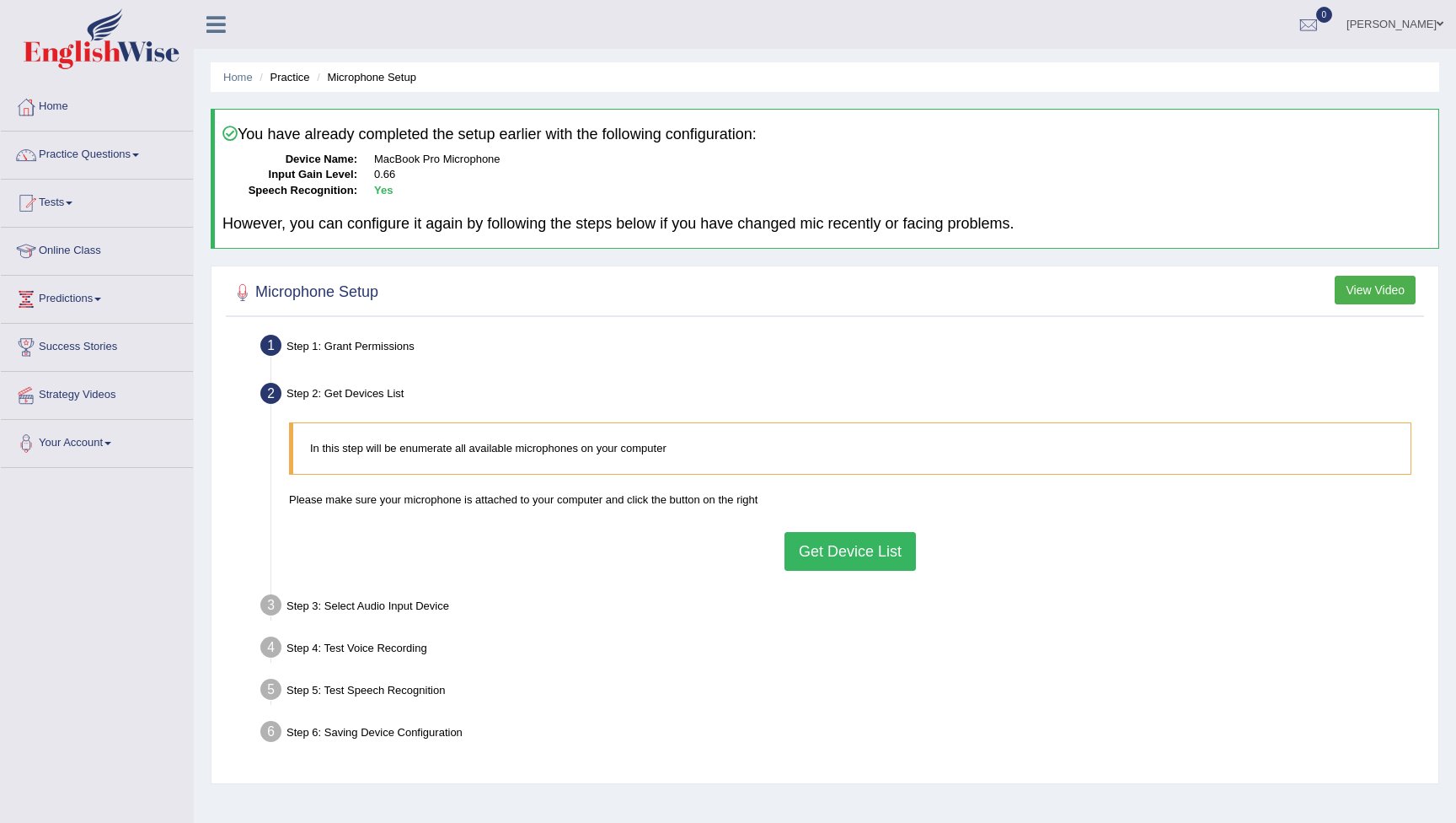
click at [849, 552] on button "Get Device List" at bounding box center [851, 551] width 132 height 39
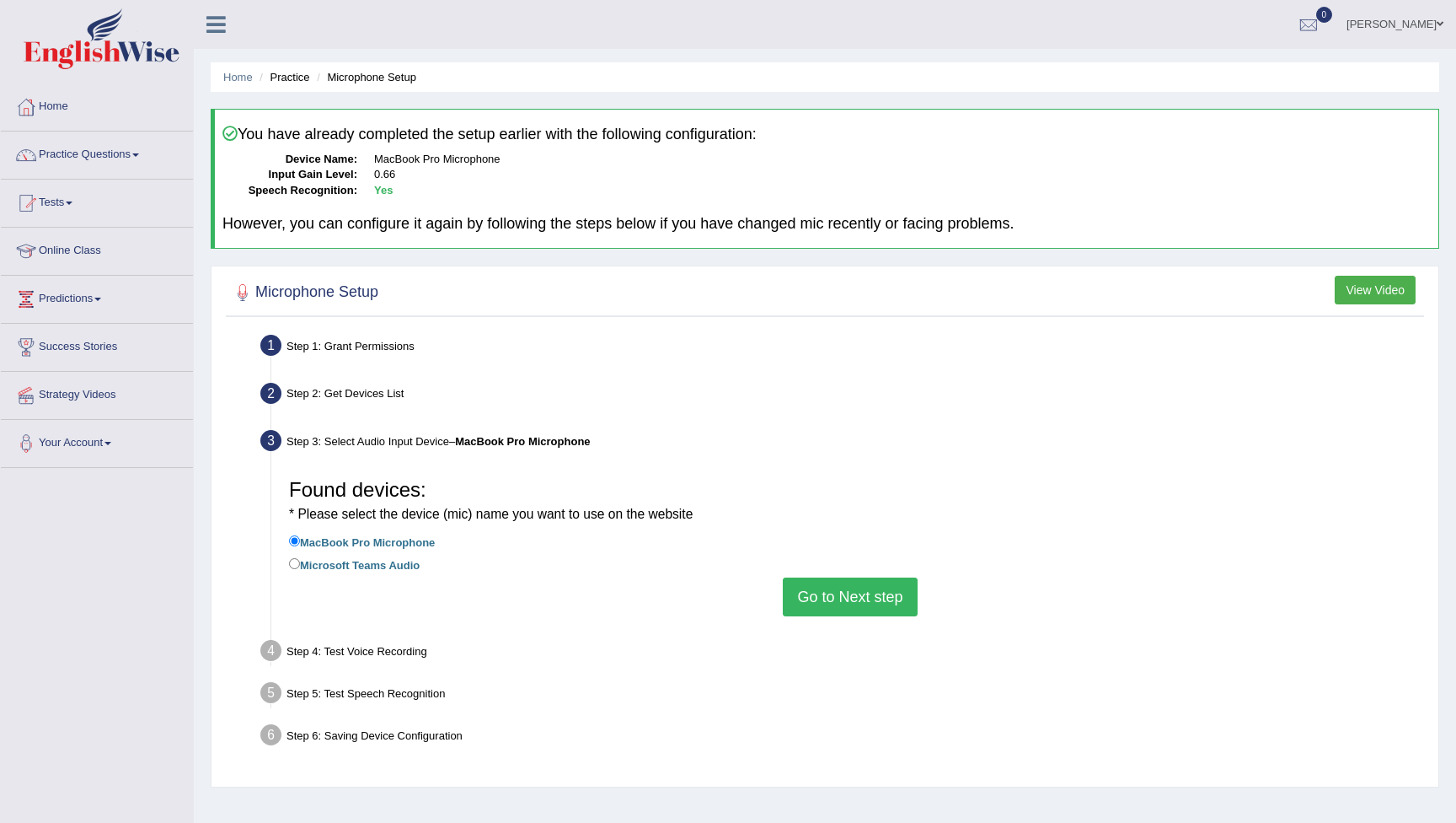
click at [843, 584] on button "Go to Next step" at bounding box center [850, 596] width 134 height 39
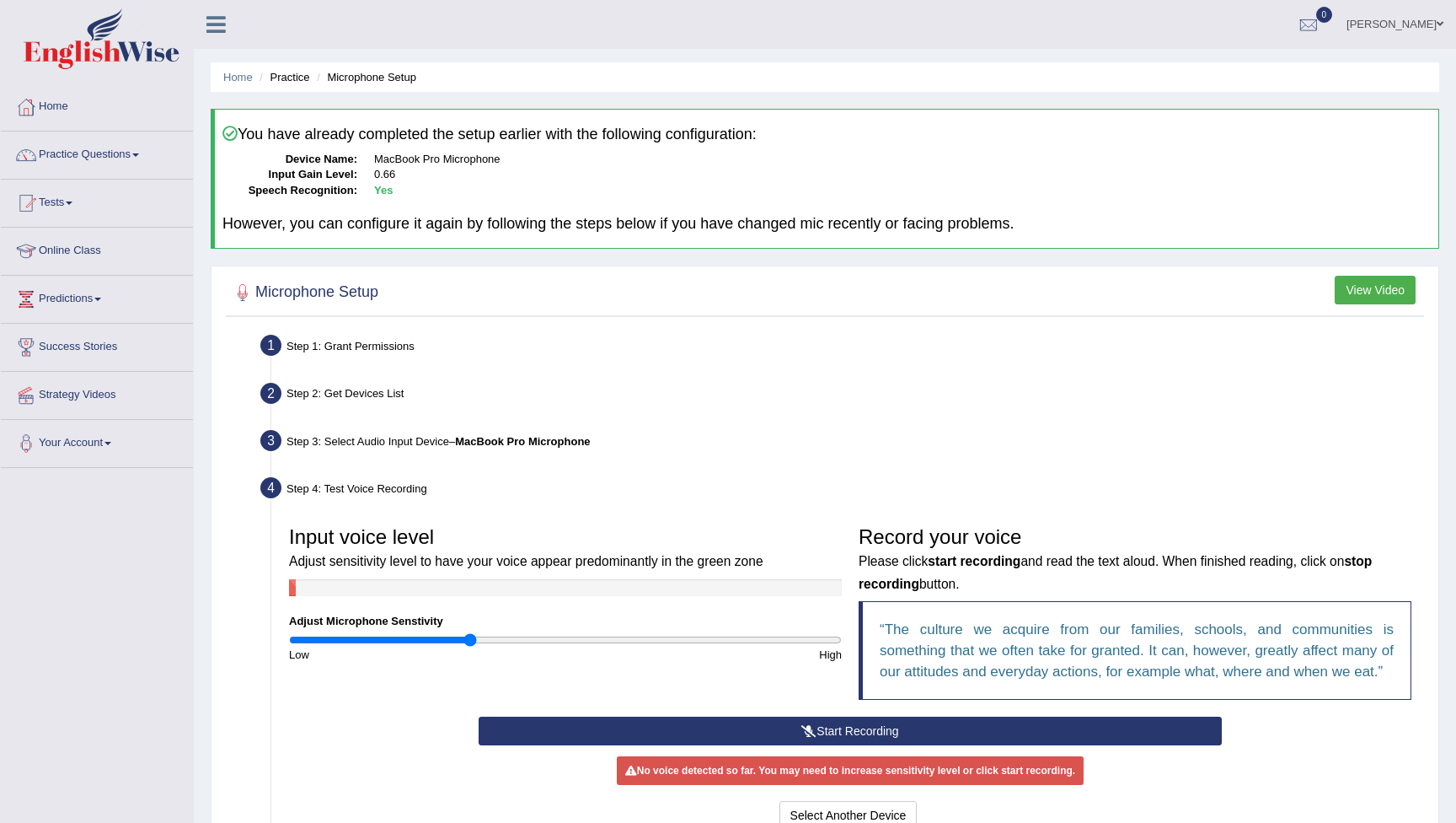
click at [738, 725] on button "Start Recording" at bounding box center [850, 731] width 742 height 29
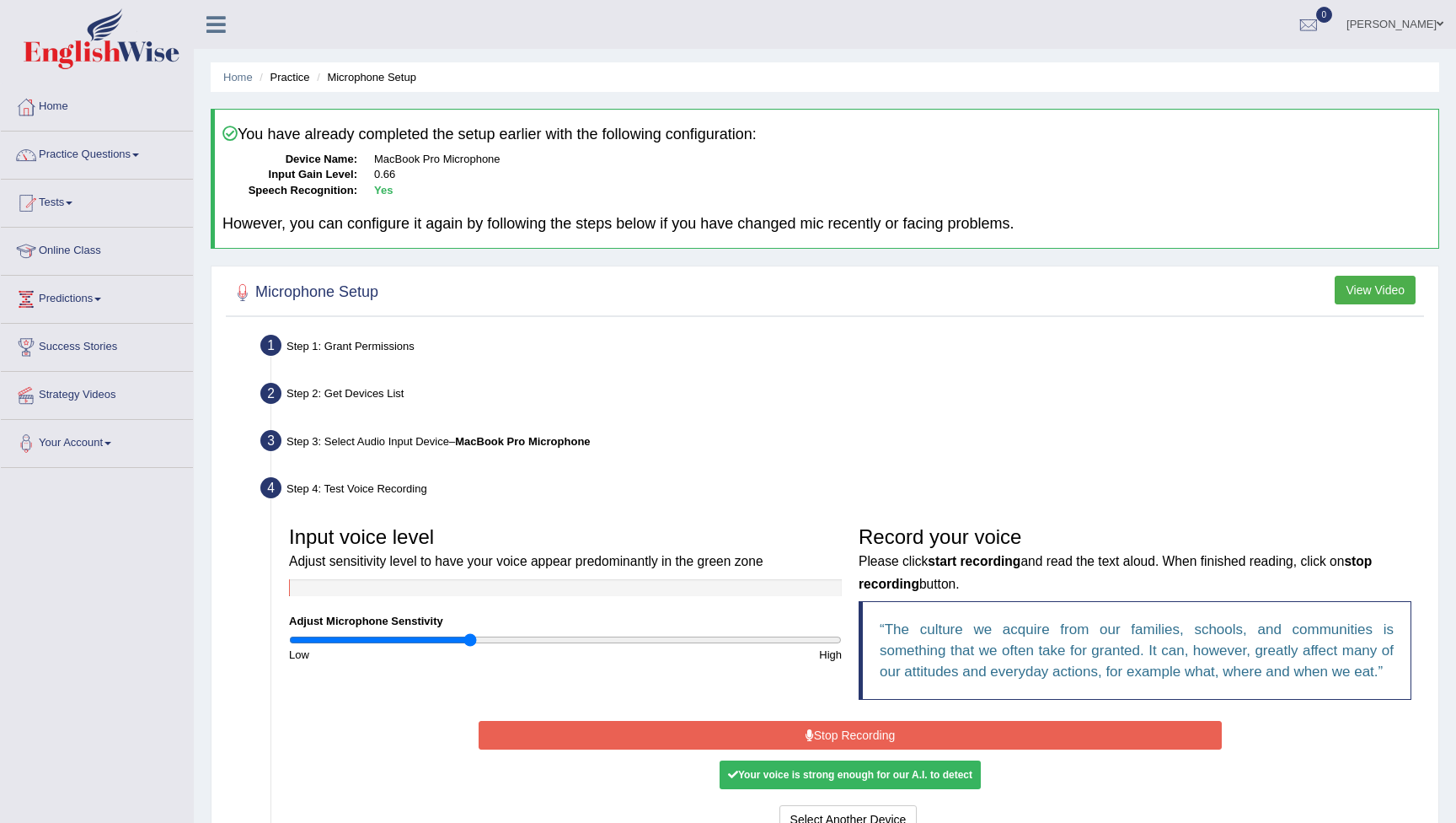
click at [738, 725] on button "Stop Recording" at bounding box center [850, 735] width 742 height 29
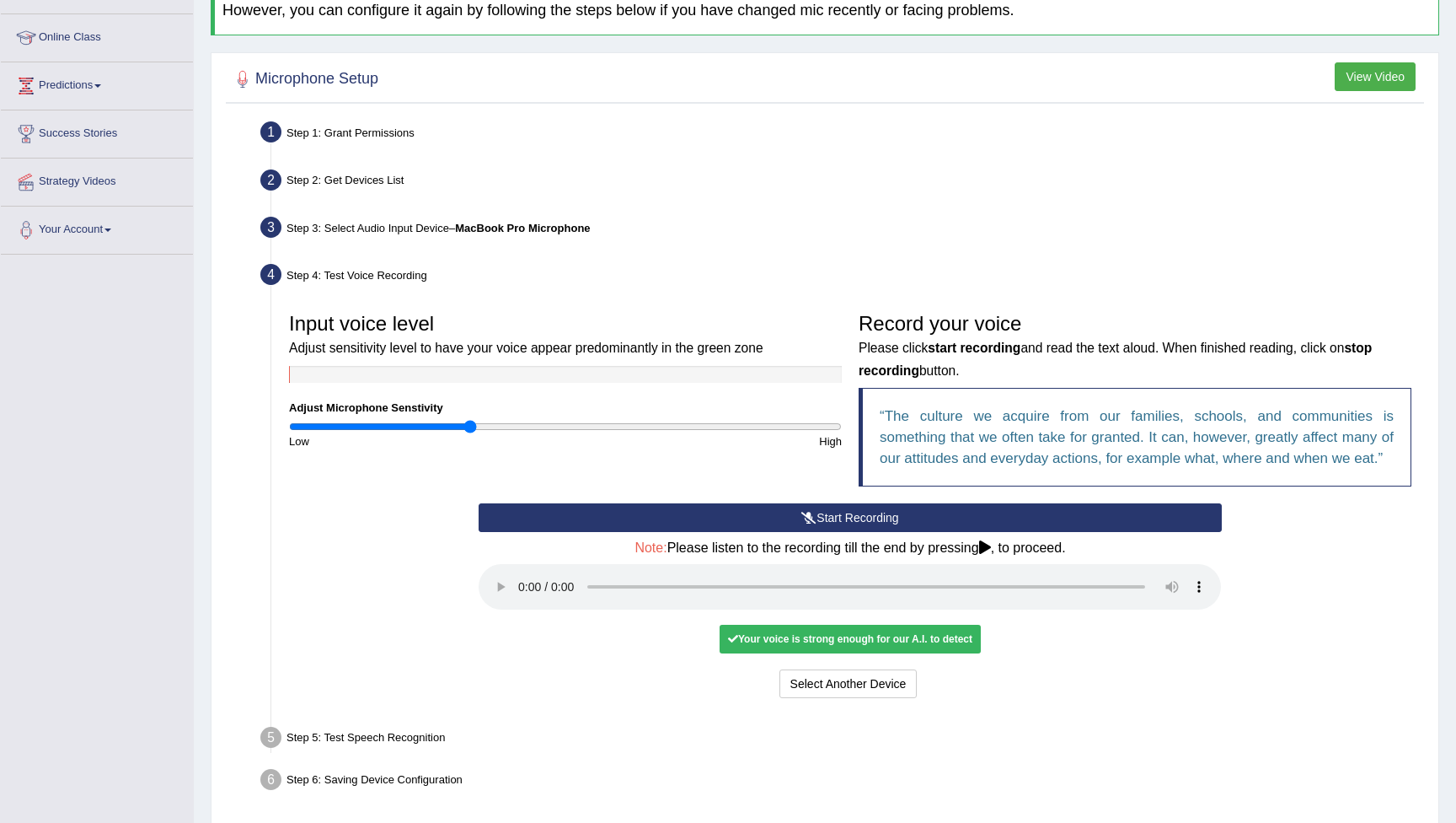
scroll to position [233, 0]
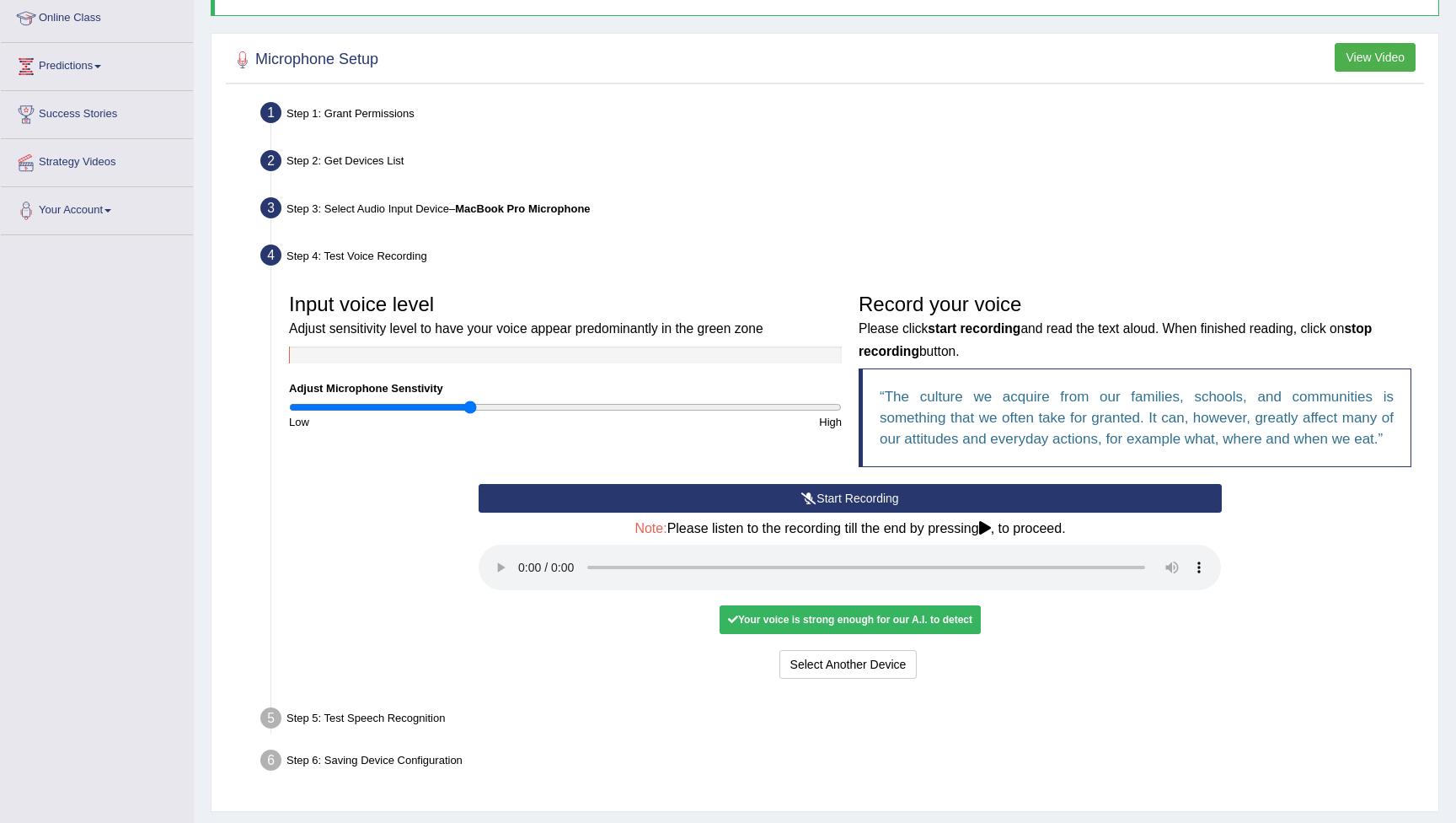
click at [524, 558] on audio at bounding box center [850, 567] width 742 height 45
click at [893, 650] on button "Voice is ok. Go to Next step" at bounding box center [920, 664] width 167 height 29
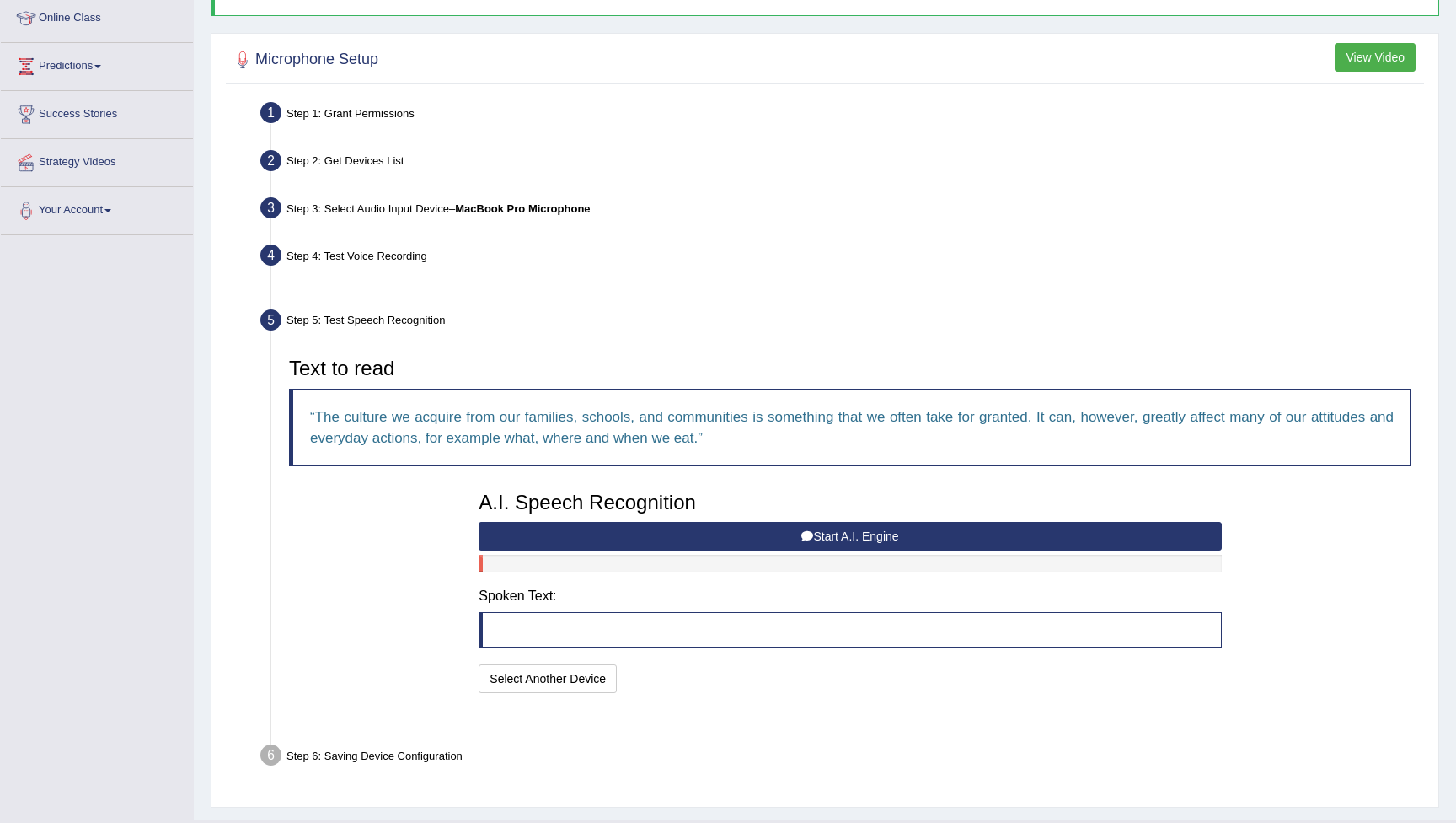
scroll to position [228, 0]
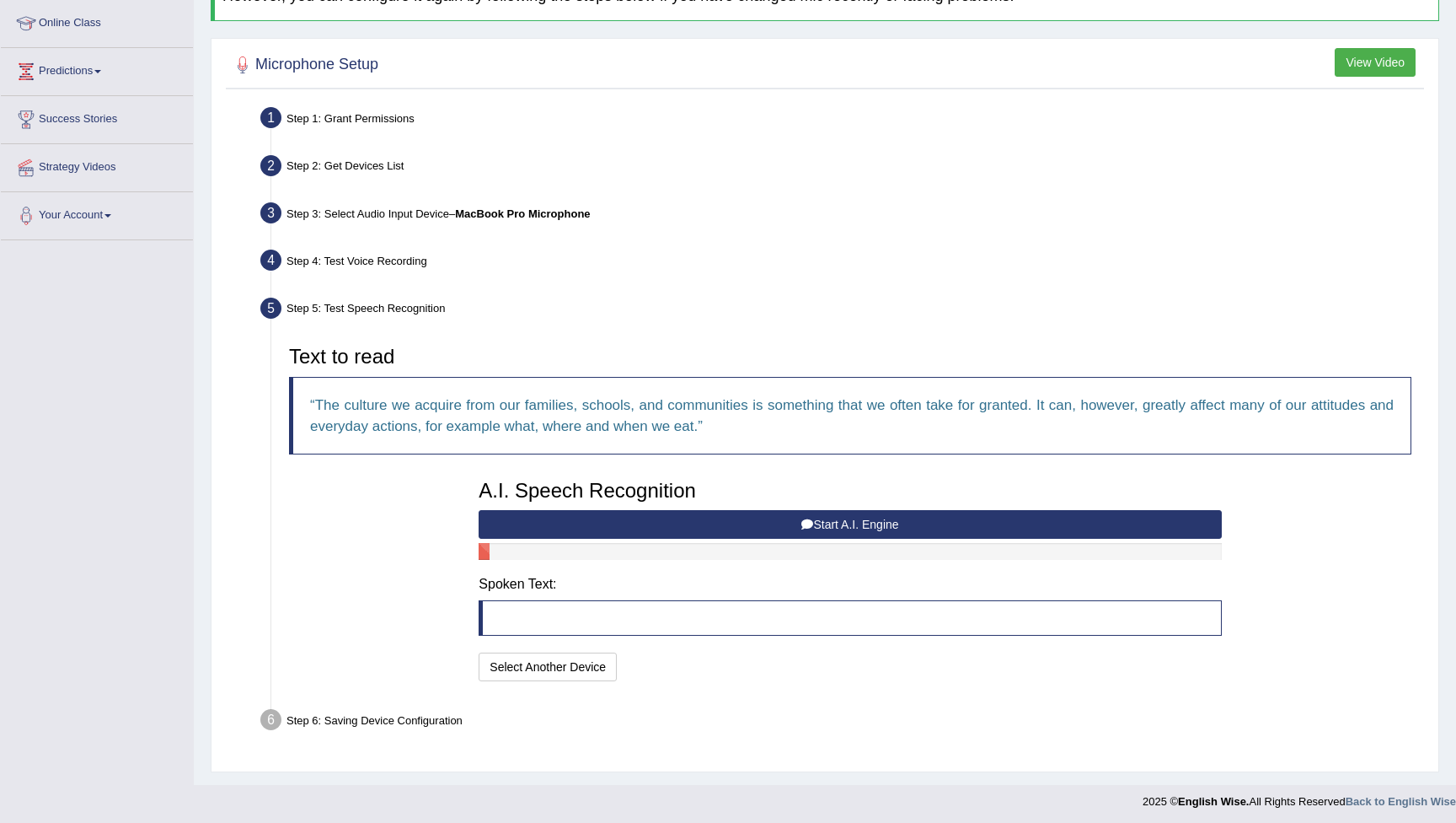
click at [847, 522] on button "Start A.I. Engine" at bounding box center [850, 524] width 742 height 29
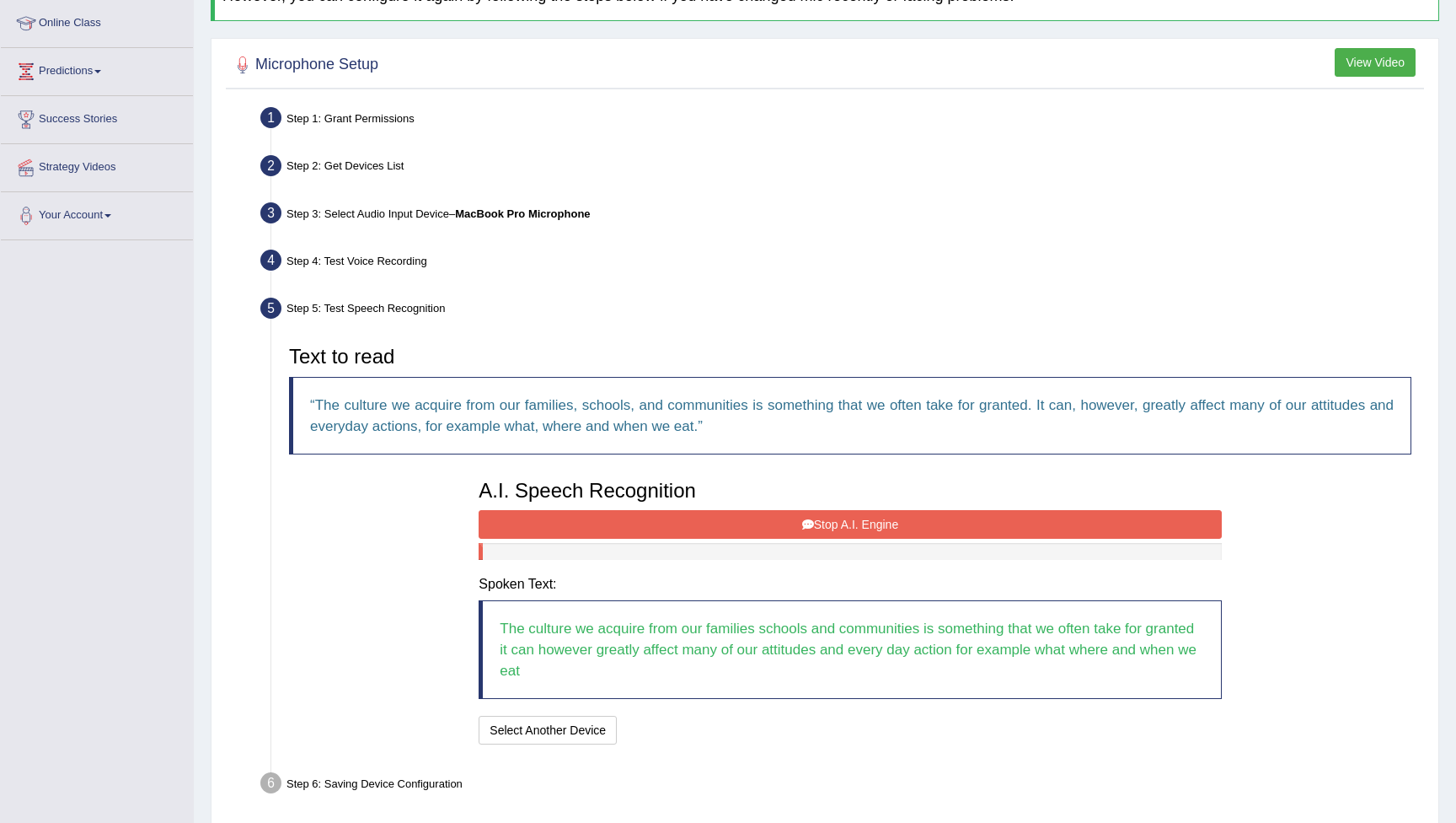
click at [847, 522] on button "Stop A.I. Engine" at bounding box center [850, 524] width 742 height 29
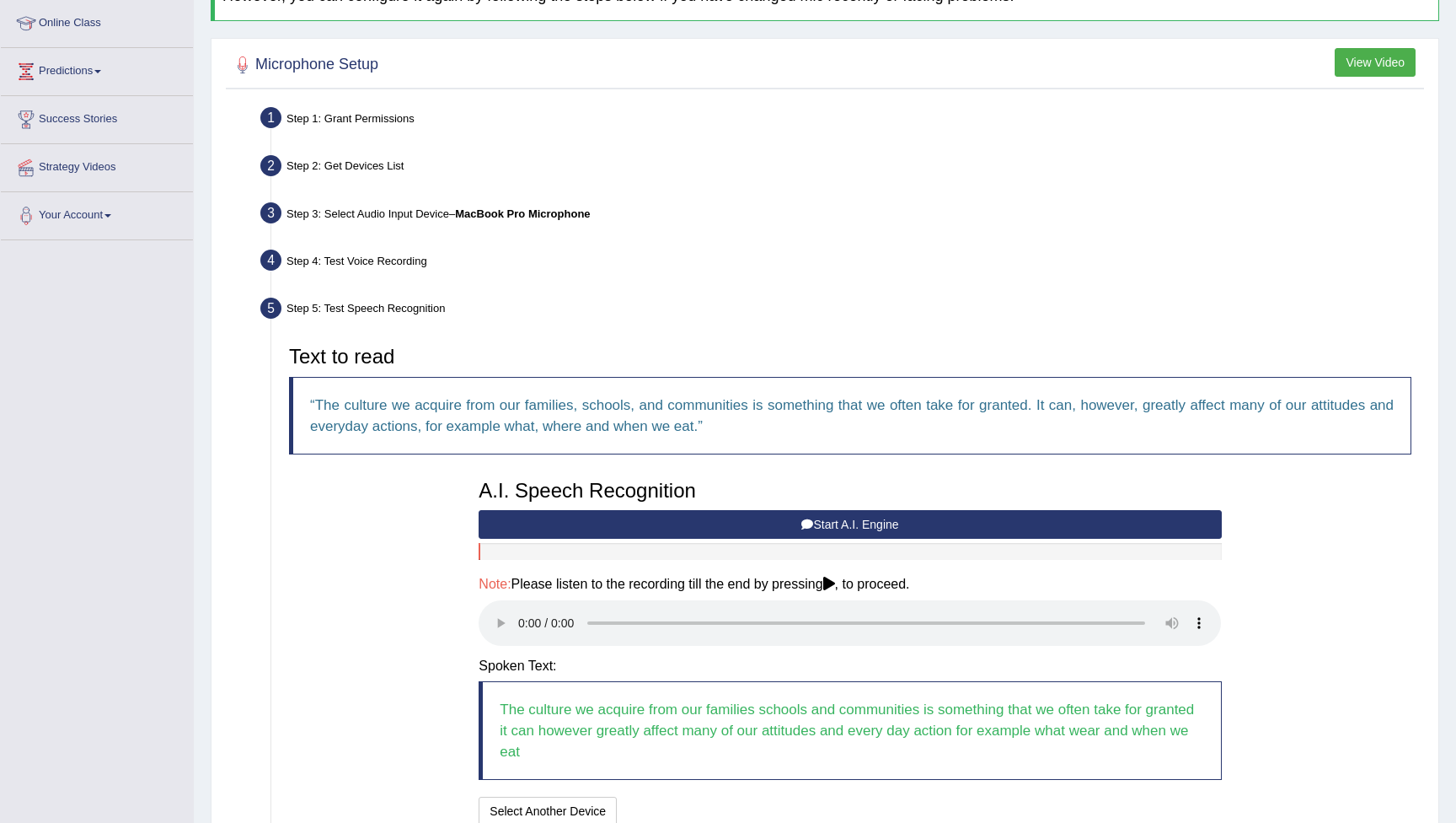
click at [522, 612] on audio at bounding box center [850, 622] width 742 height 45
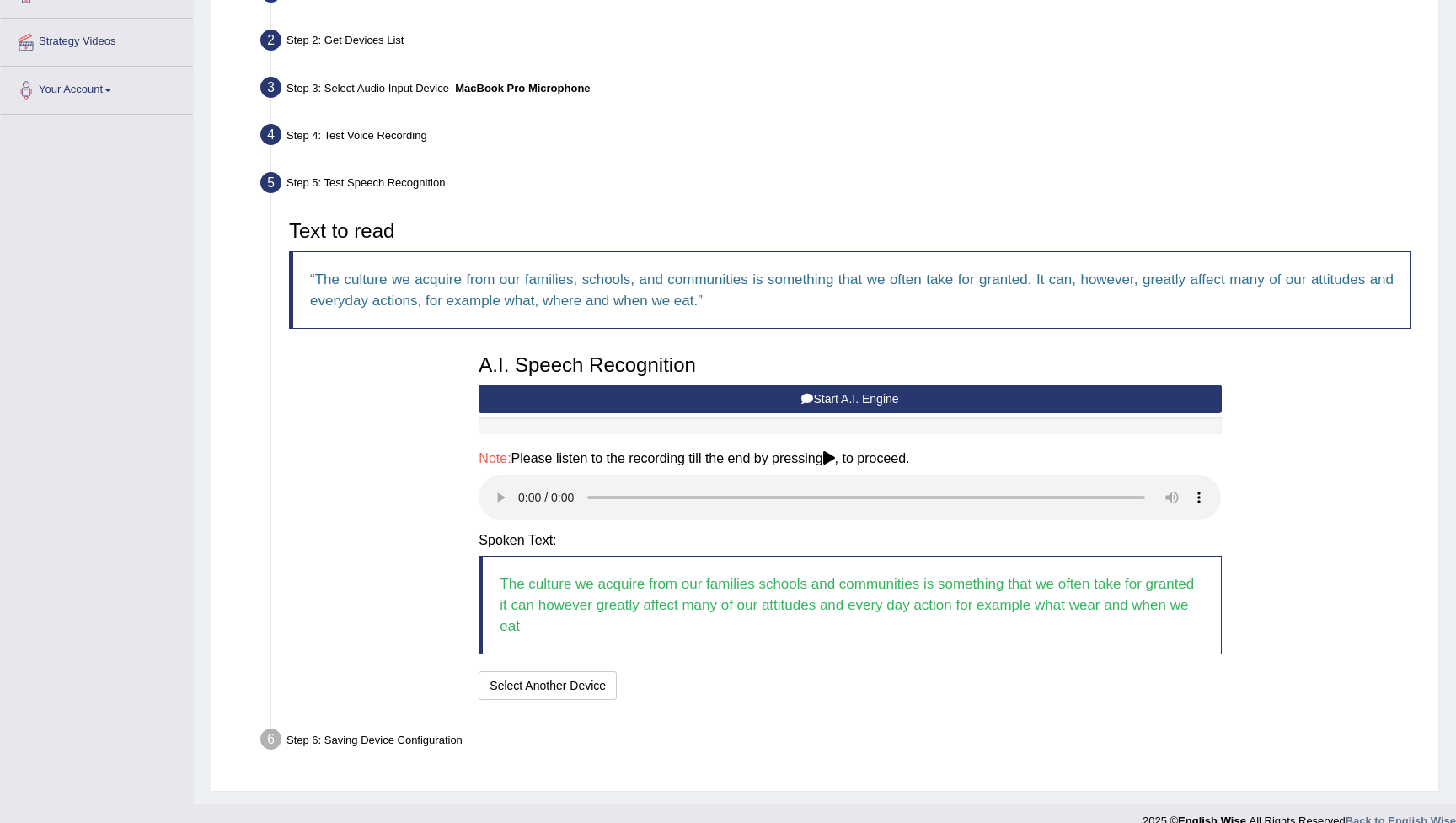
scroll to position [352, 0]
click at [674, 672] on button "Speech is ok. Go to Last step" at bounding box center [712, 687] width 176 height 29
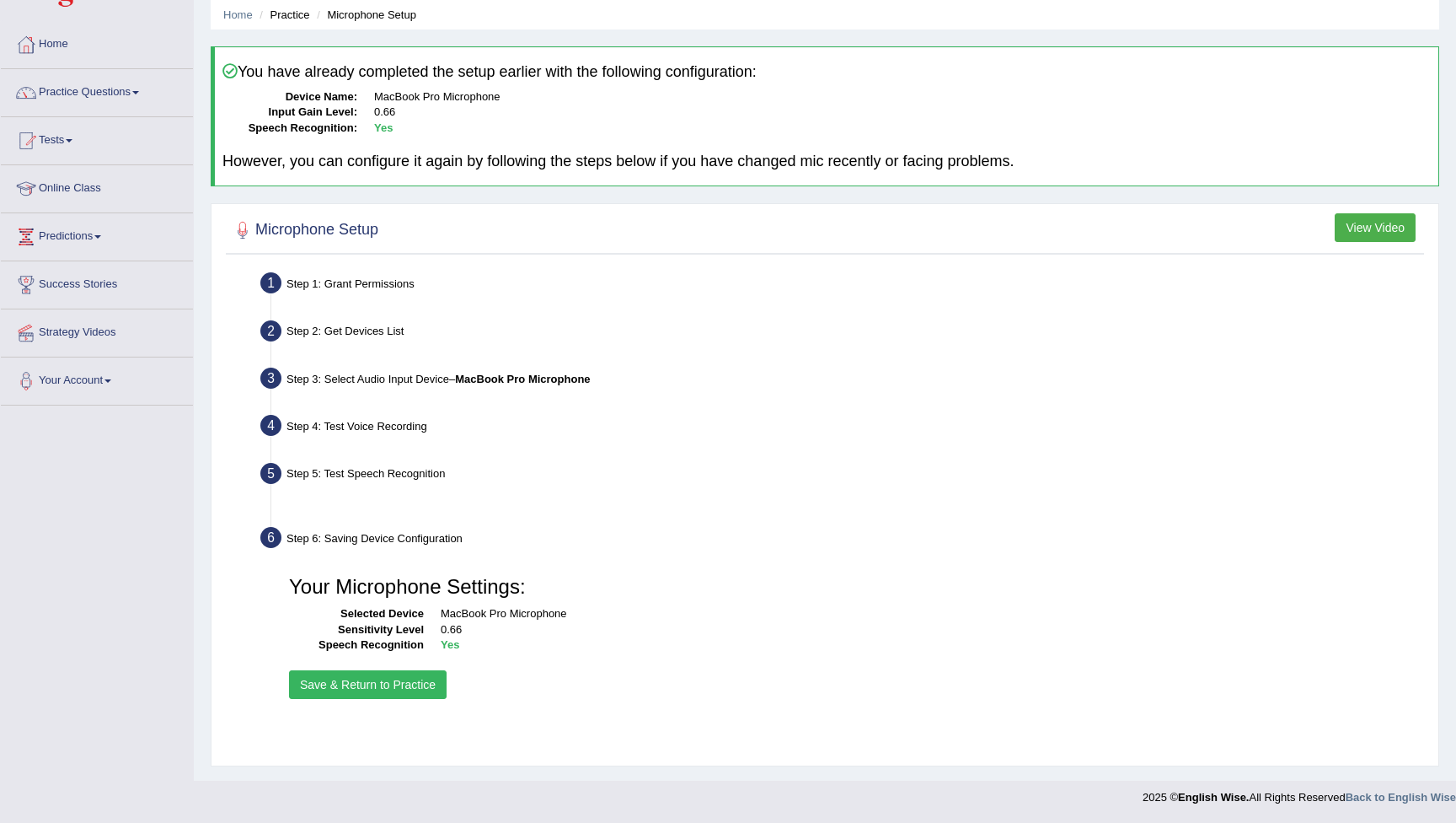
scroll to position [62, 0]
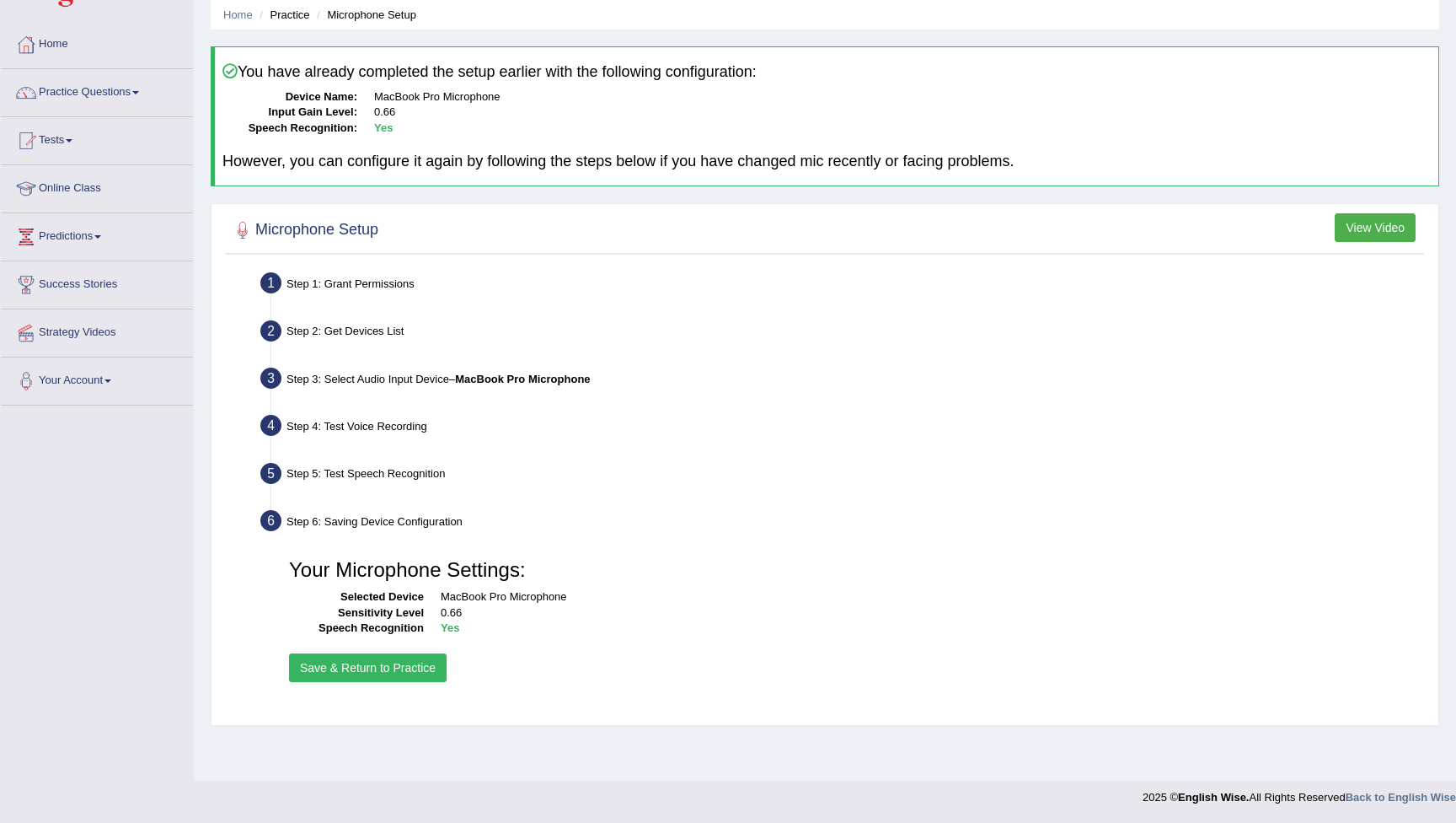
click at [390, 659] on button "Save & Return to Practice" at bounding box center [368, 668] width 157 height 29
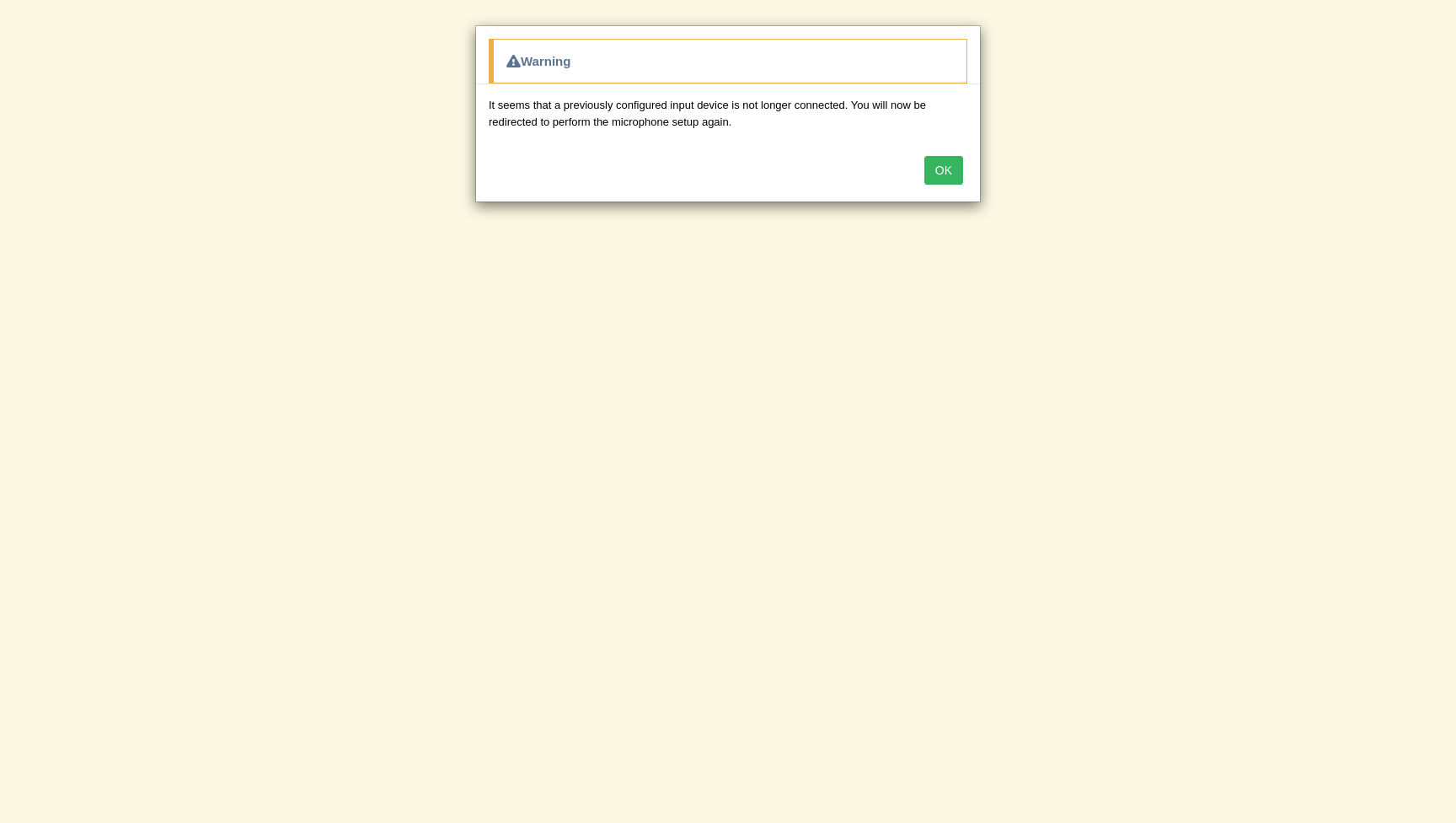
click at [955, 172] on button "OK" at bounding box center [943, 171] width 39 height 29
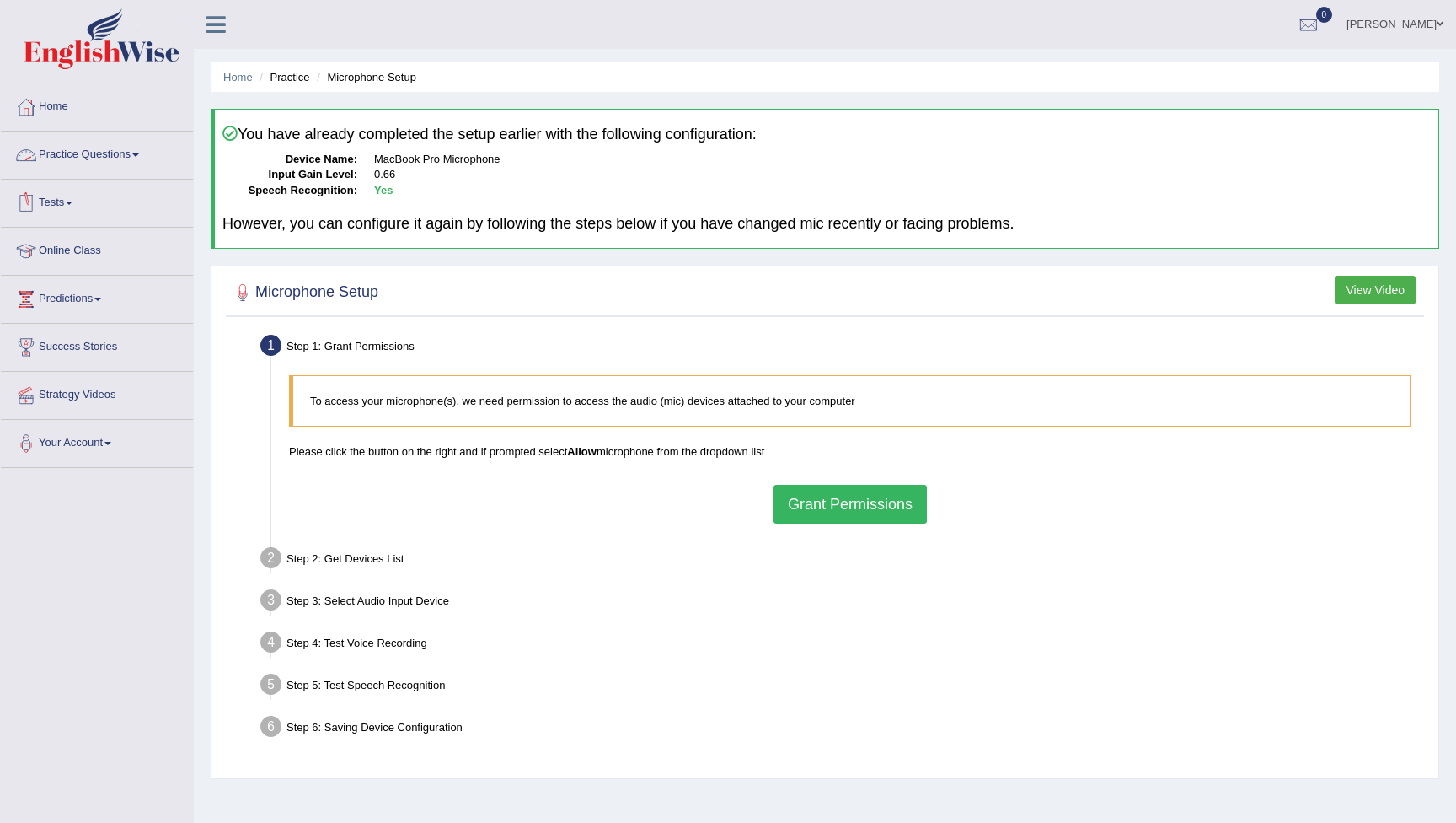
click at [105, 157] on link "Practice Questions" at bounding box center [97, 153] width 192 height 42
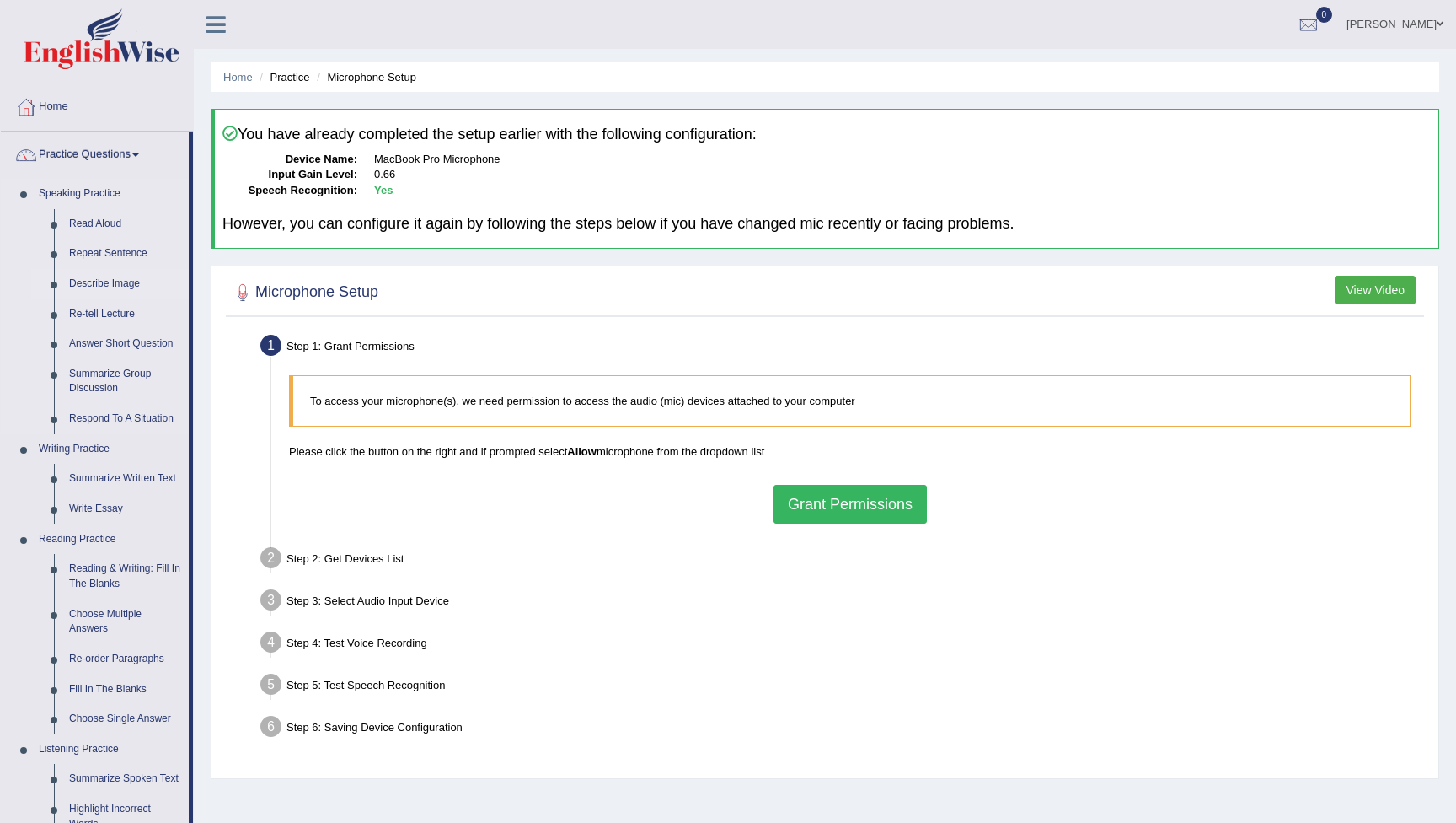
click at [126, 284] on link "Describe Image" at bounding box center [125, 285] width 127 height 31
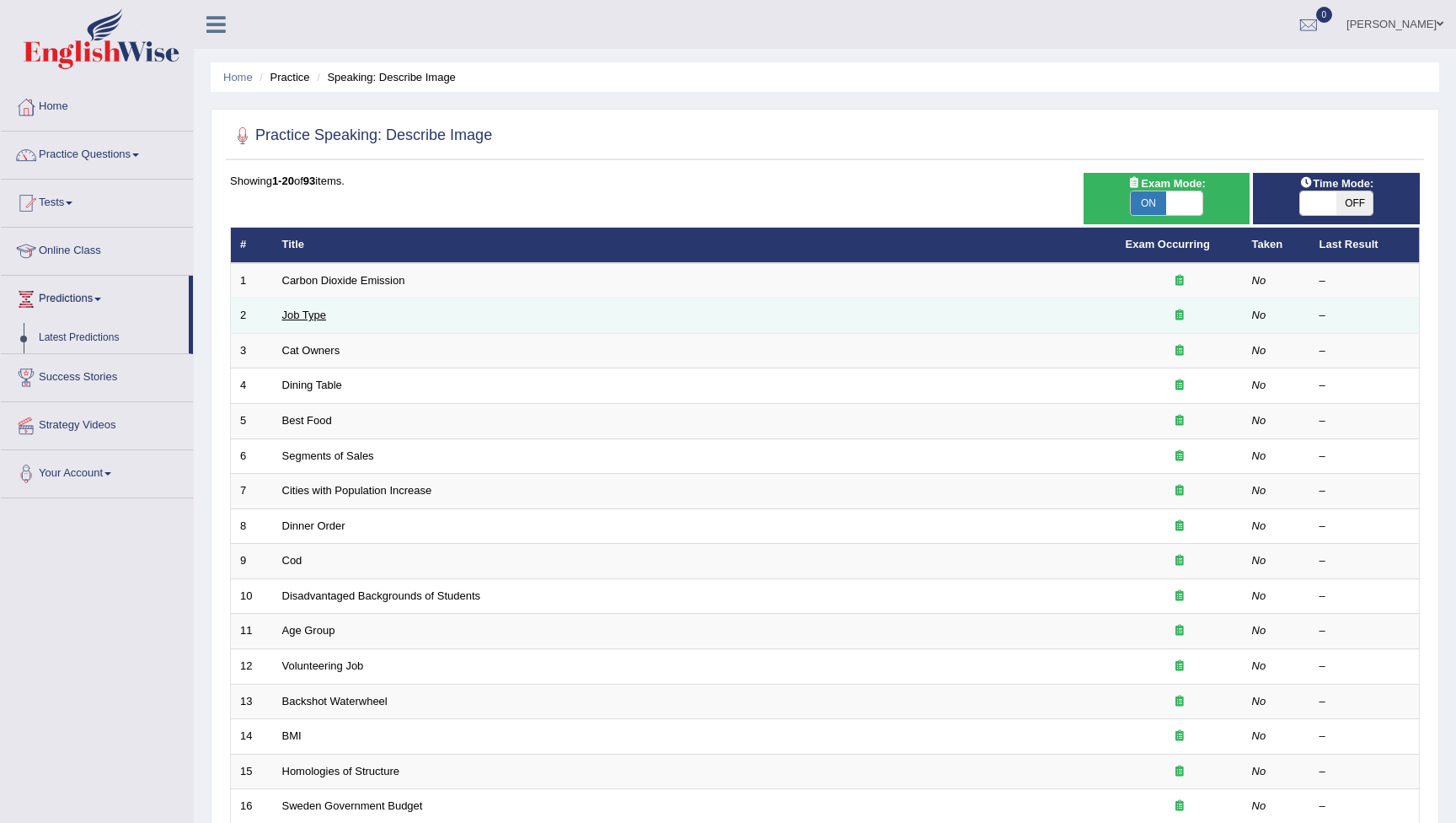
click at [318, 319] on link "Job Type" at bounding box center [304, 314] width 44 height 13
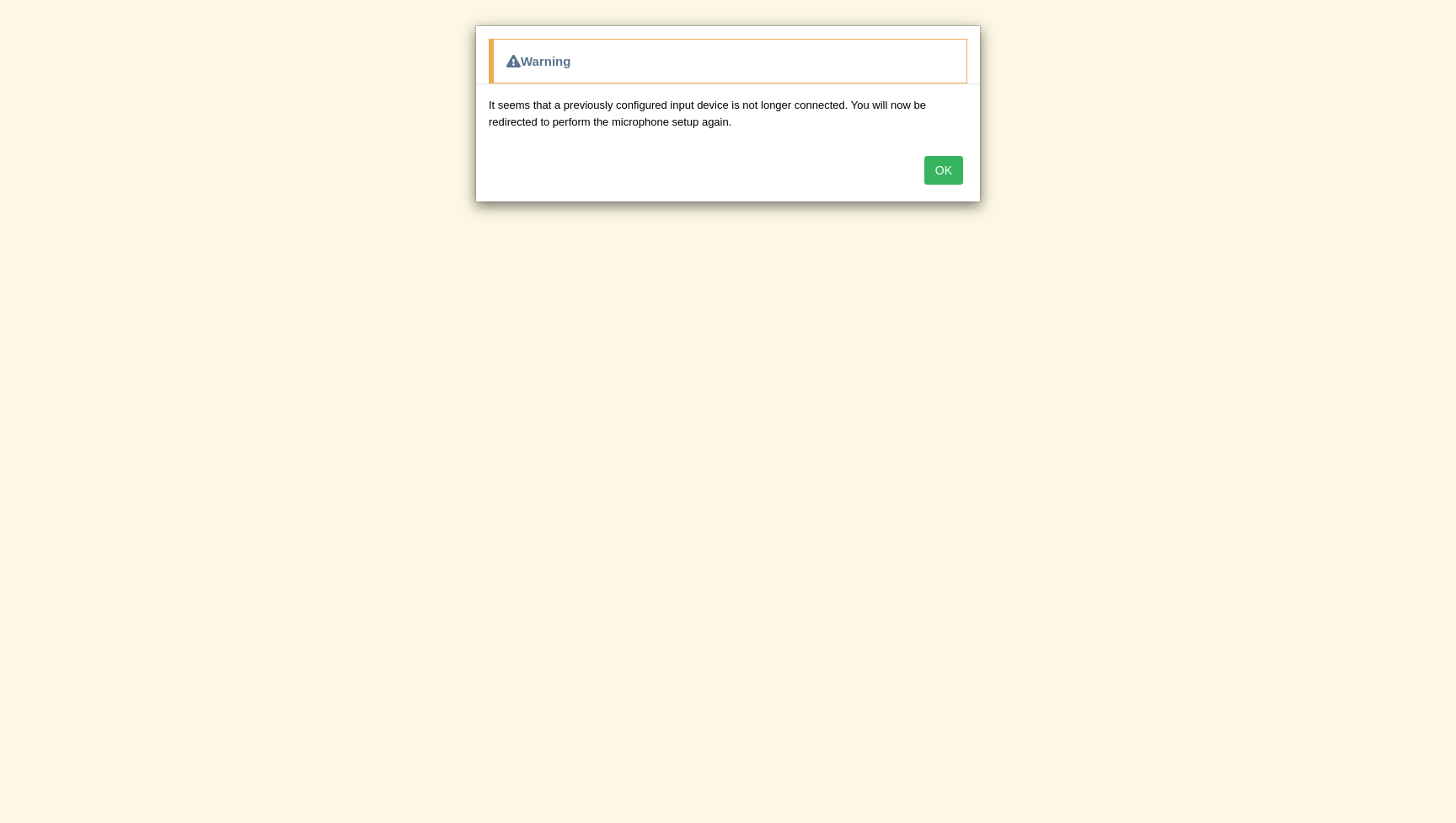
click at [947, 176] on button "OK" at bounding box center [943, 171] width 39 height 29
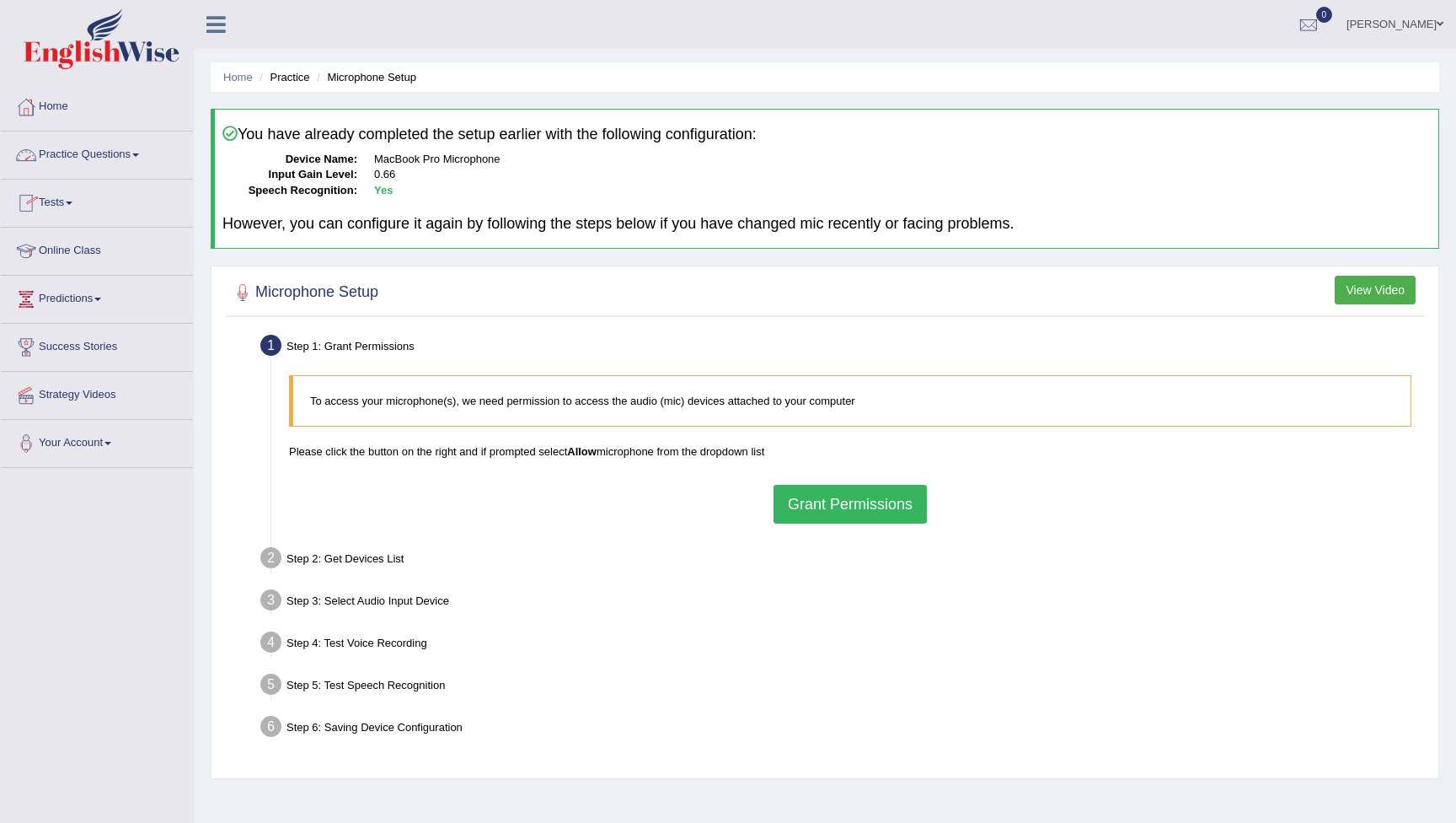
click at [82, 154] on link "Practice Questions" at bounding box center [97, 153] width 192 height 42
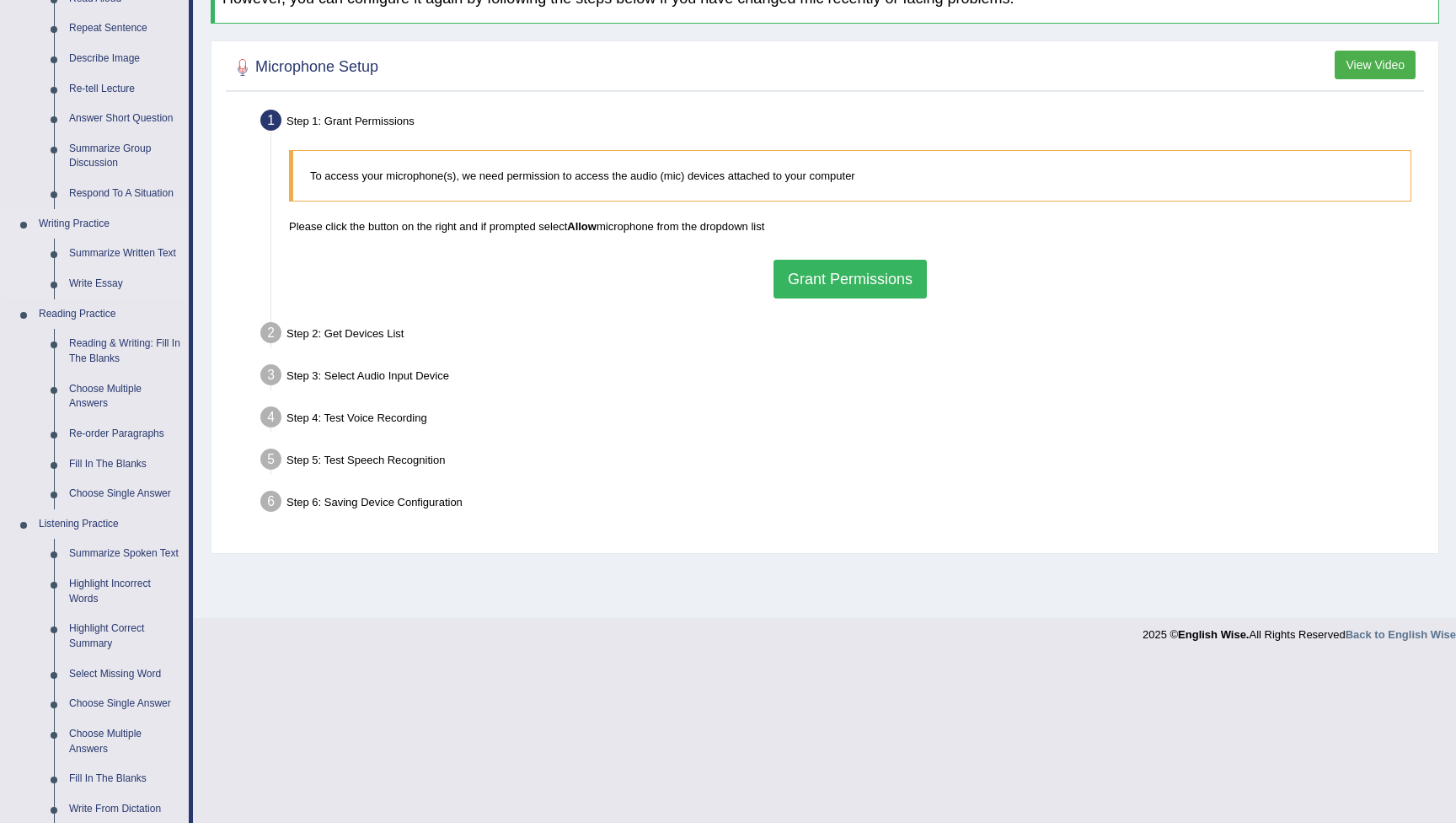
scroll to position [229, 0]
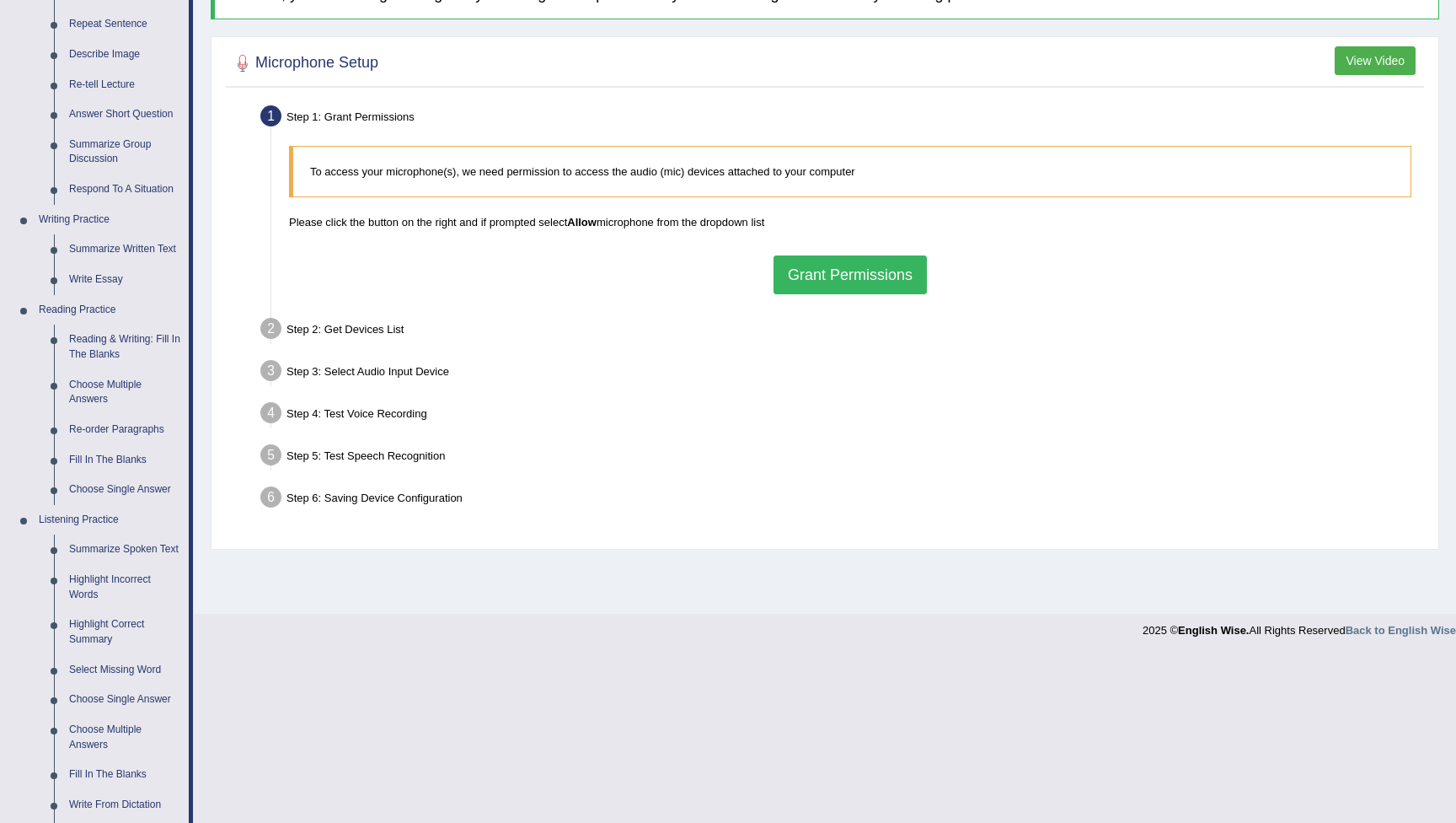
click at [1384, 59] on button "View Video" at bounding box center [1376, 61] width 81 height 29
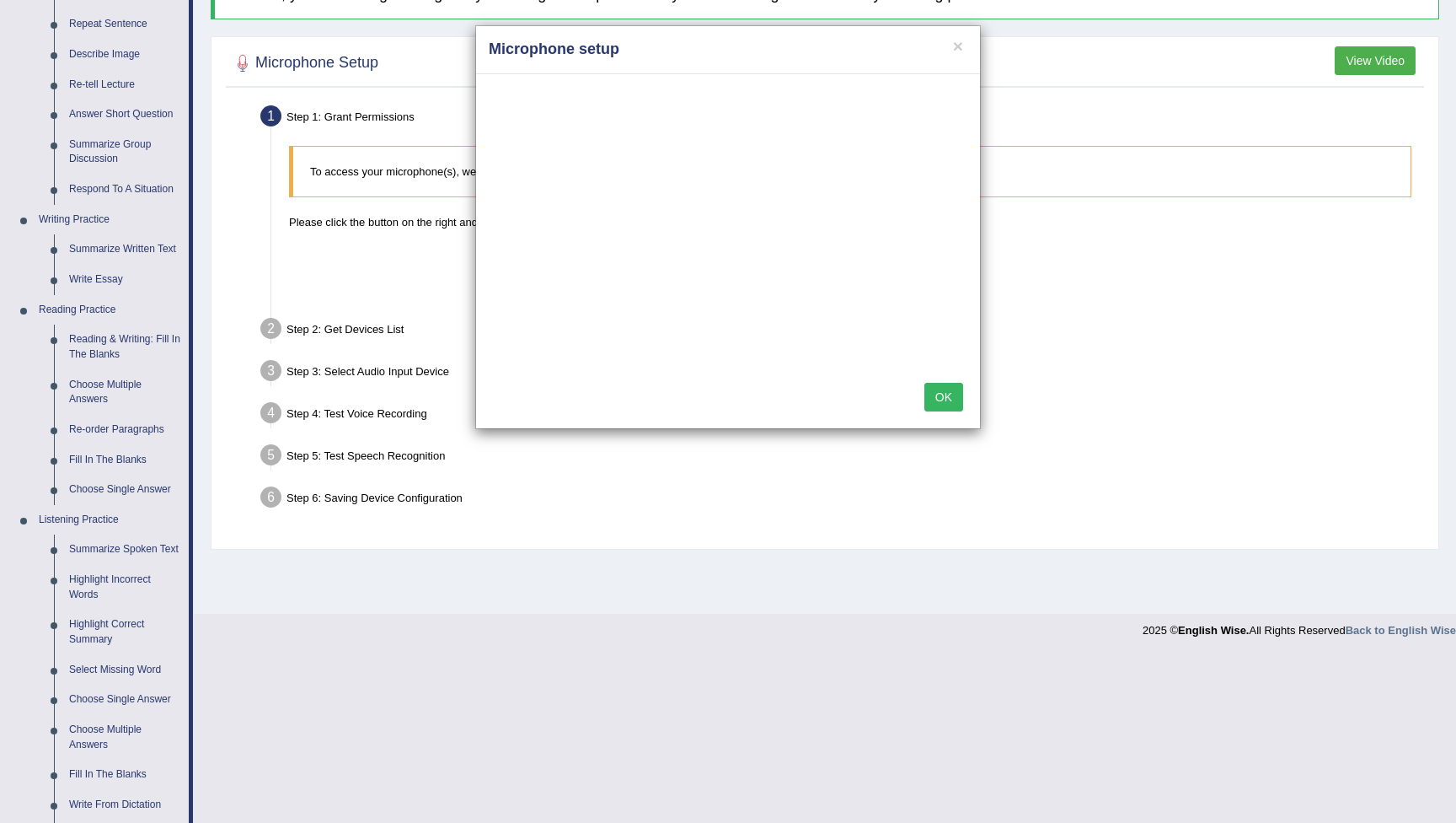
click at [958, 395] on button "OK" at bounding box center [943, 397] width 39 height 29
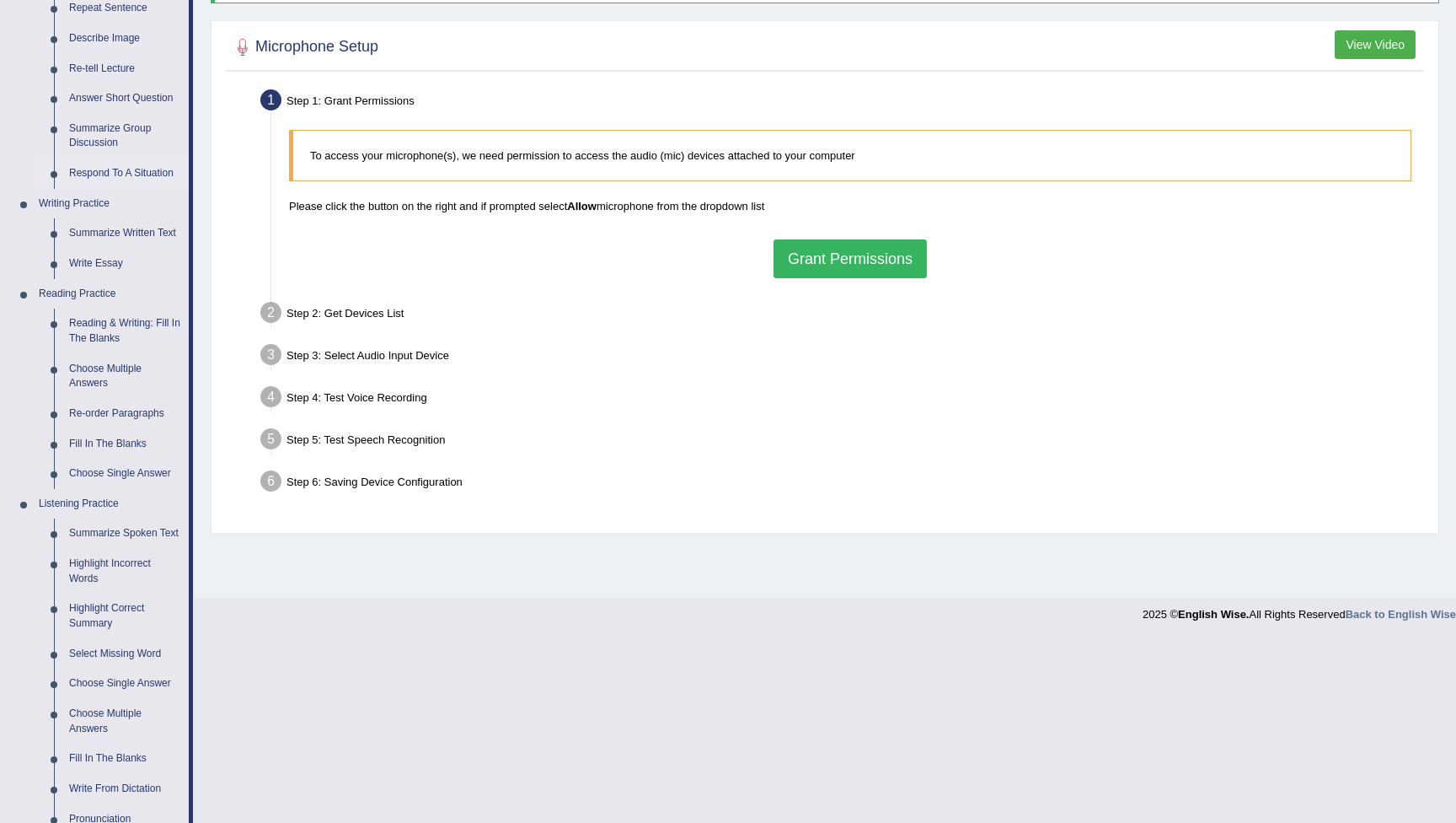
scroll to position [262, 0]
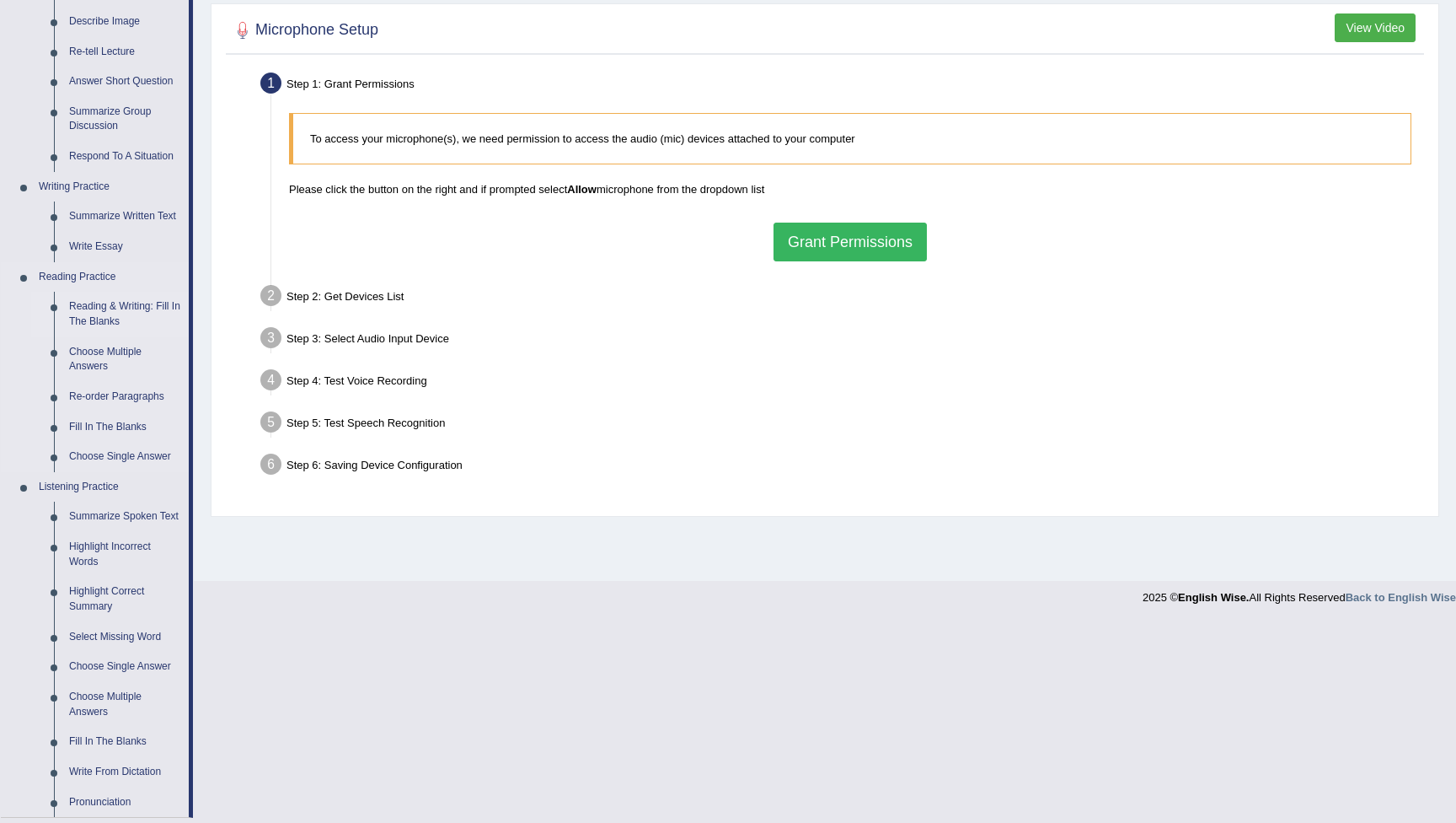
click at [100, 312] on link "Reading & Writing: Fill In The Blanks" at bounding box center [125, 313] width 127 height 44
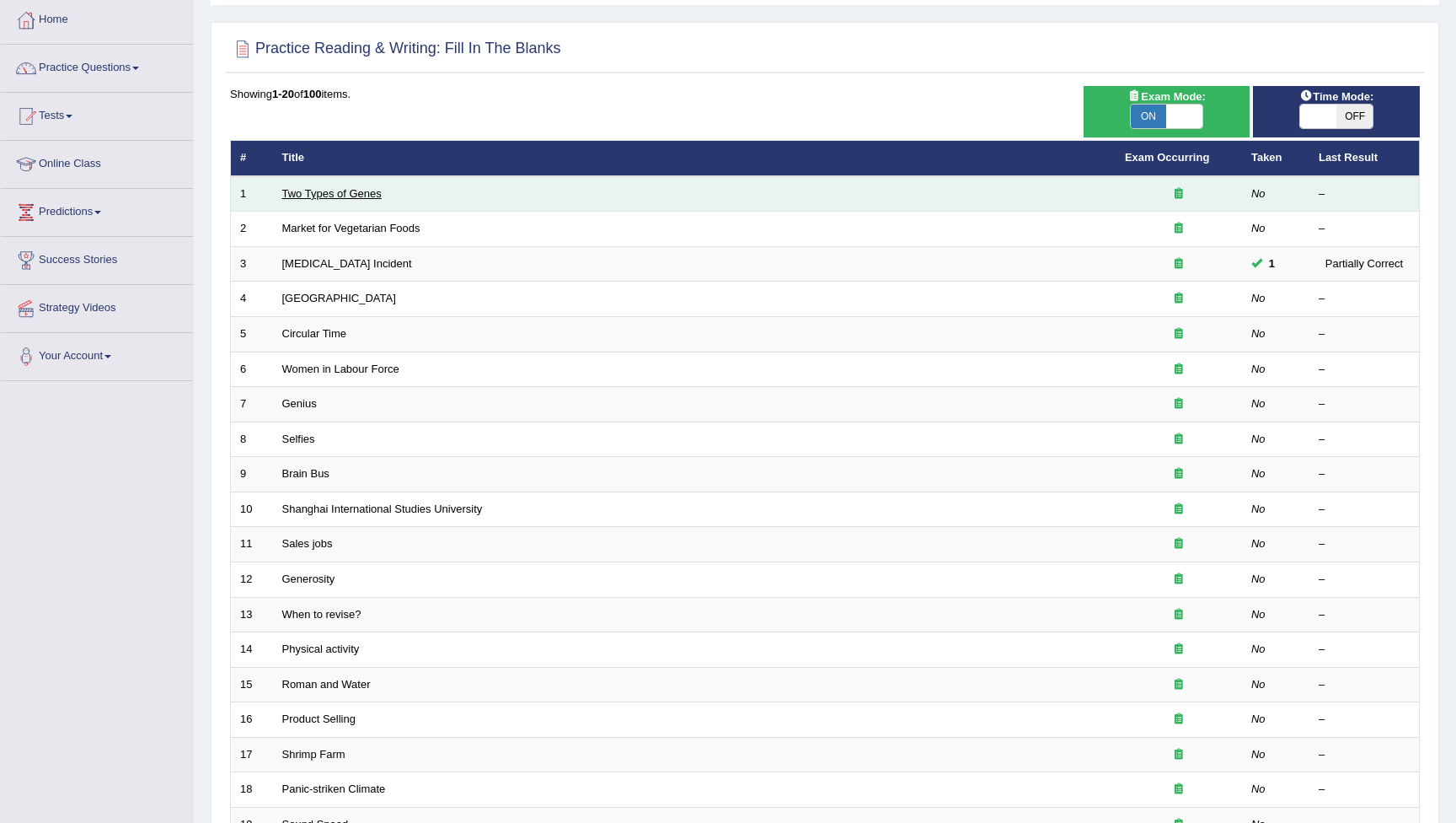
click at [347, 196] on link "Two Types of Genes" at bounding box center [332, 193] width 99 height 13
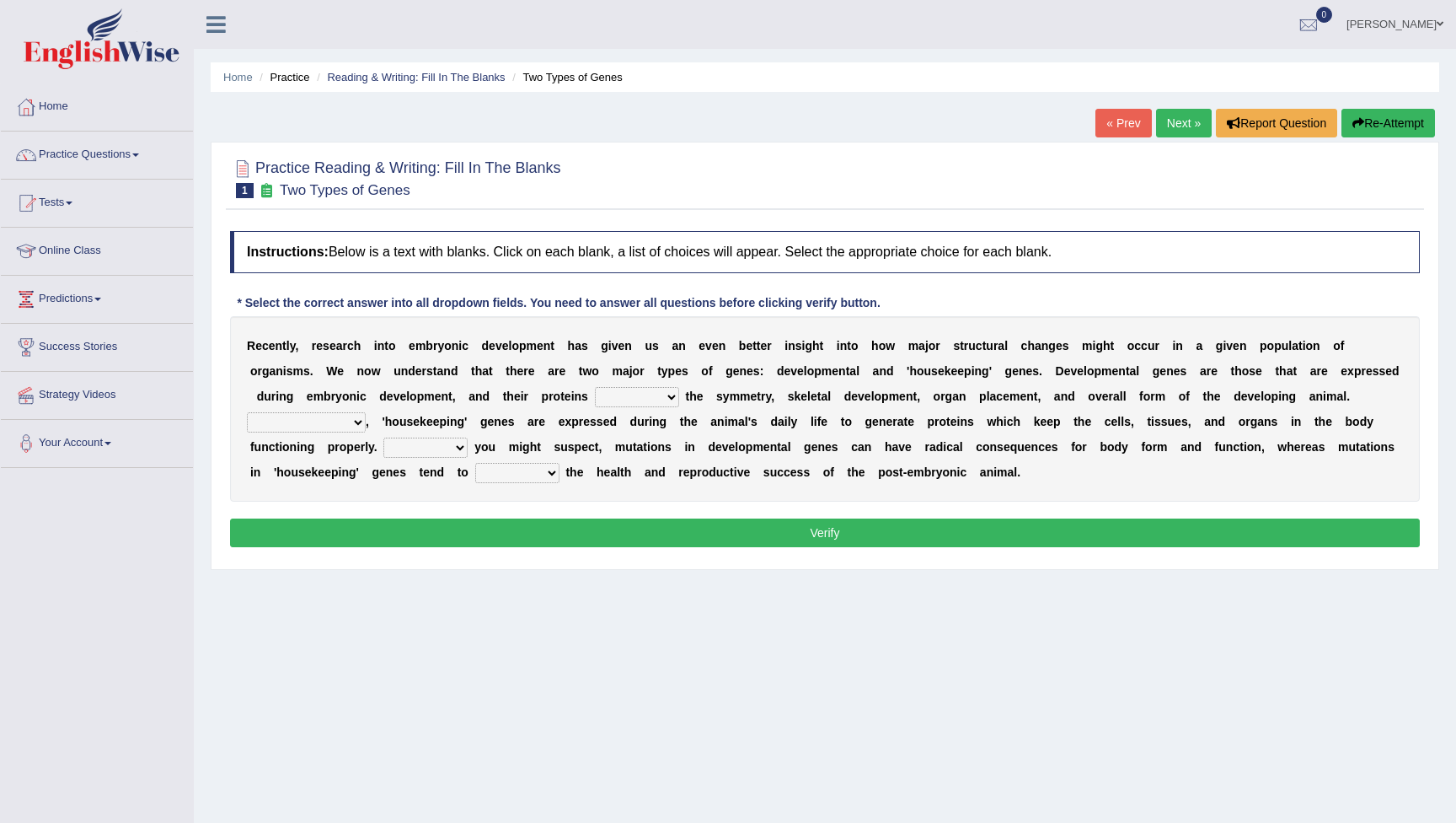
select select "control"
select select "Correspondingly"
select select "As"
select select "affect"
click at [779, 536] on button "Verify" at bounding box center [825, 533] width 1190 height 29
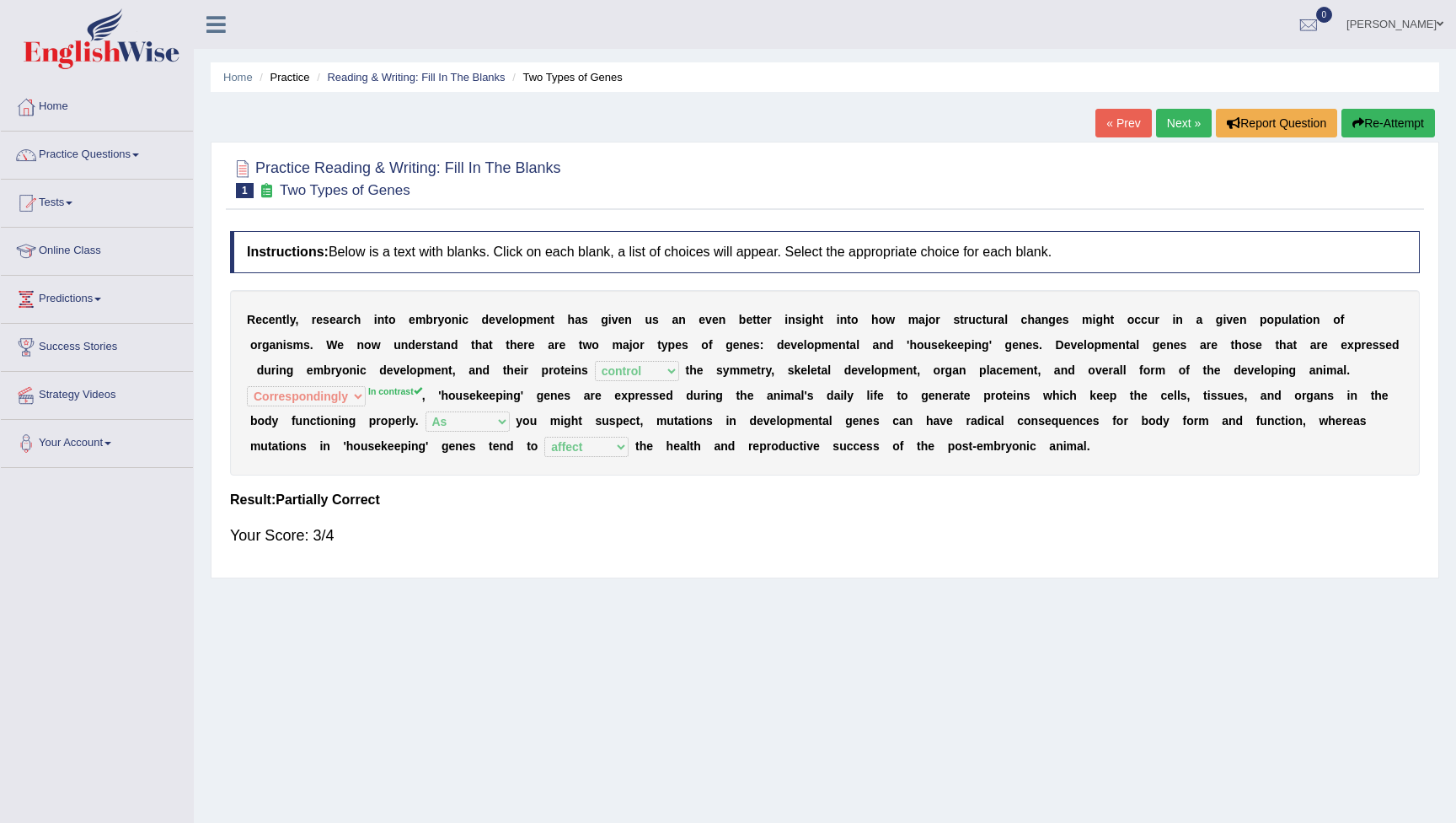
scroll to position [14, 0]
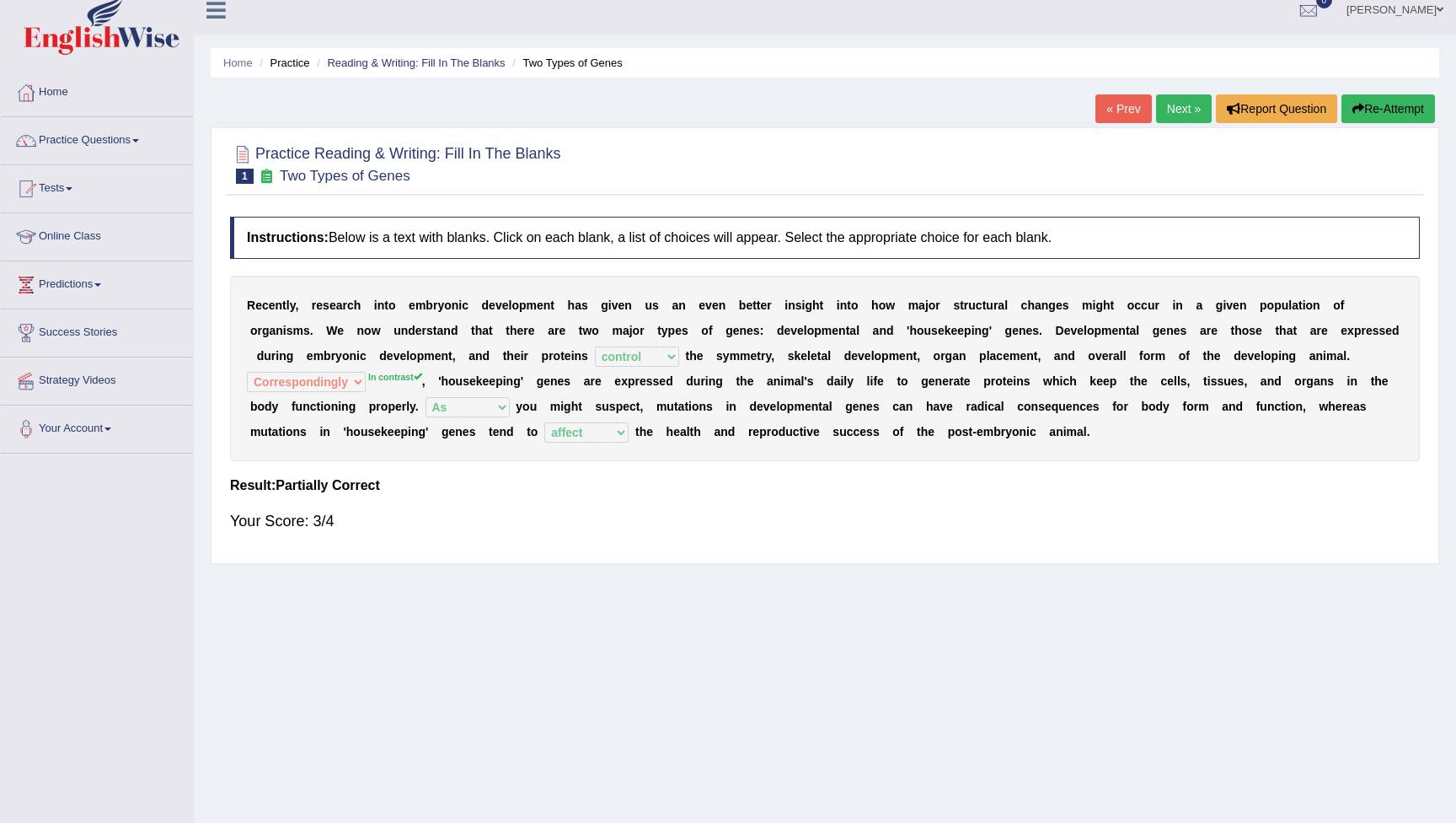
click at [1389, 112] on button "Re-Attempt" at bounding box center [1388, 108] width 94 height 29
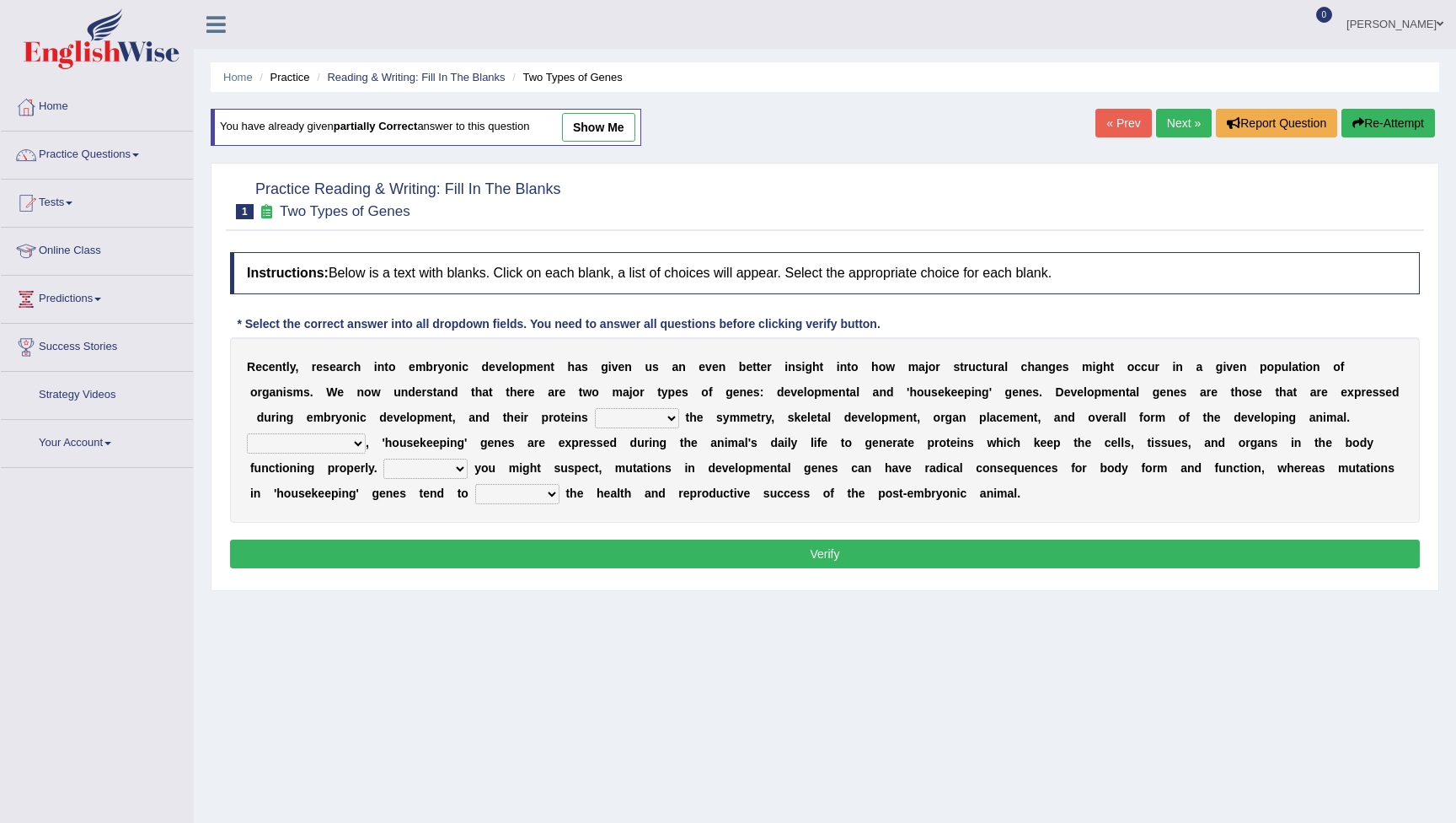
scroll to position [14, 0]
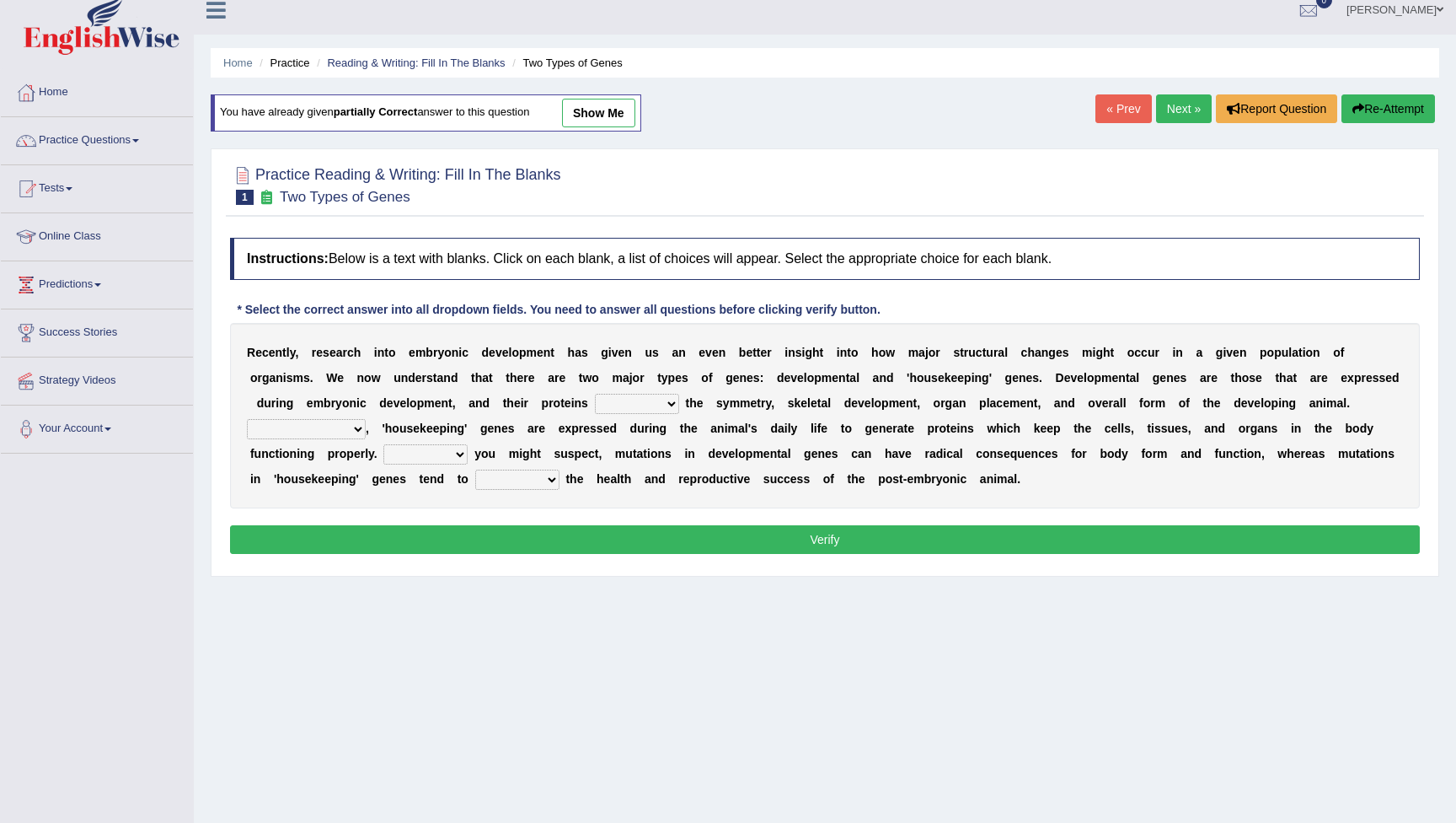
select select "control"
select select "In contrast"
select select "As"
select select "affect"
click at [603, 535] on button "Verify" at bounding box center [825, 539] width 1190 height 29
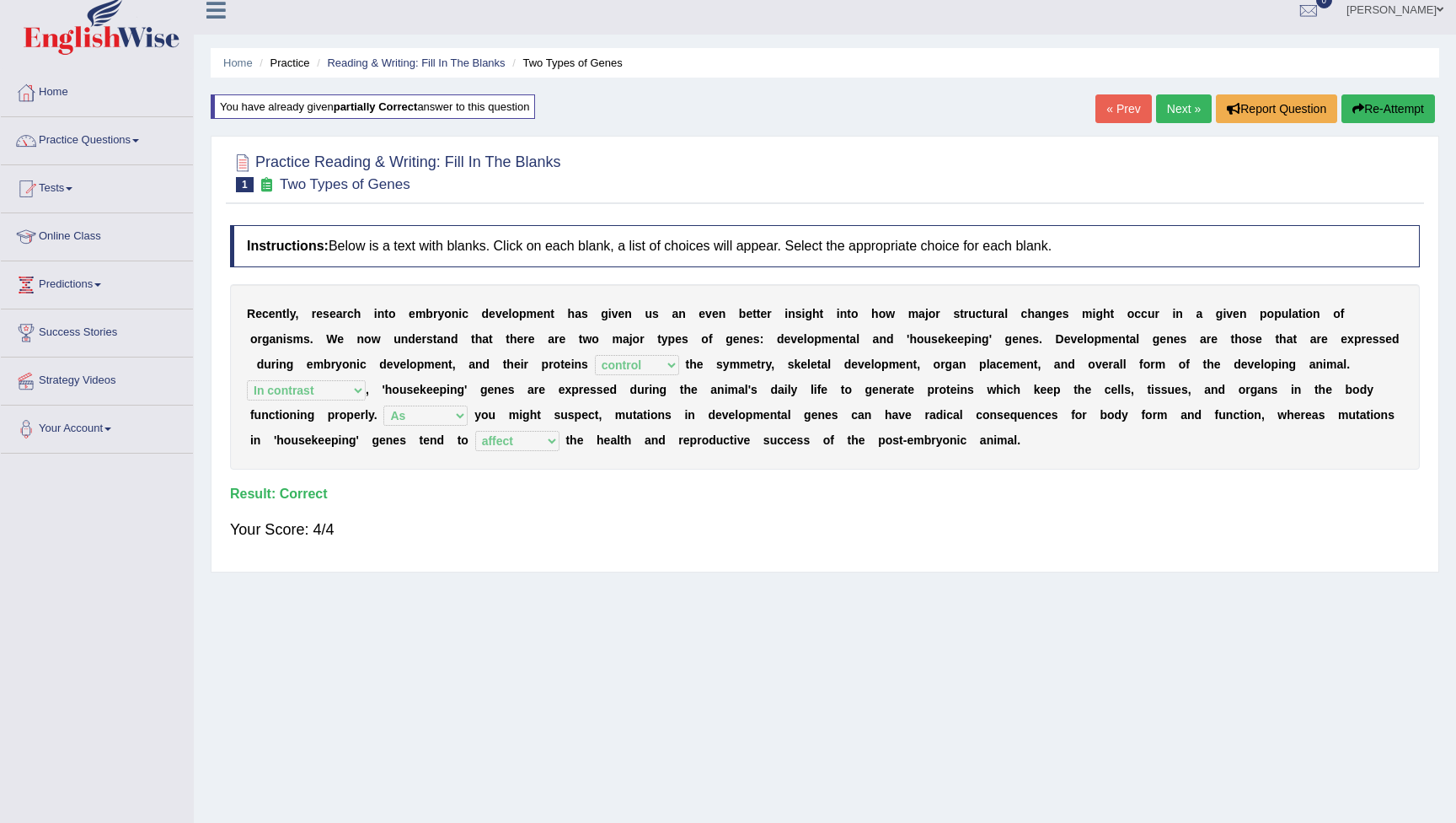
click at [1170, 114] on link "Next »" at bounding box center [1184, 108] width 56 height 29
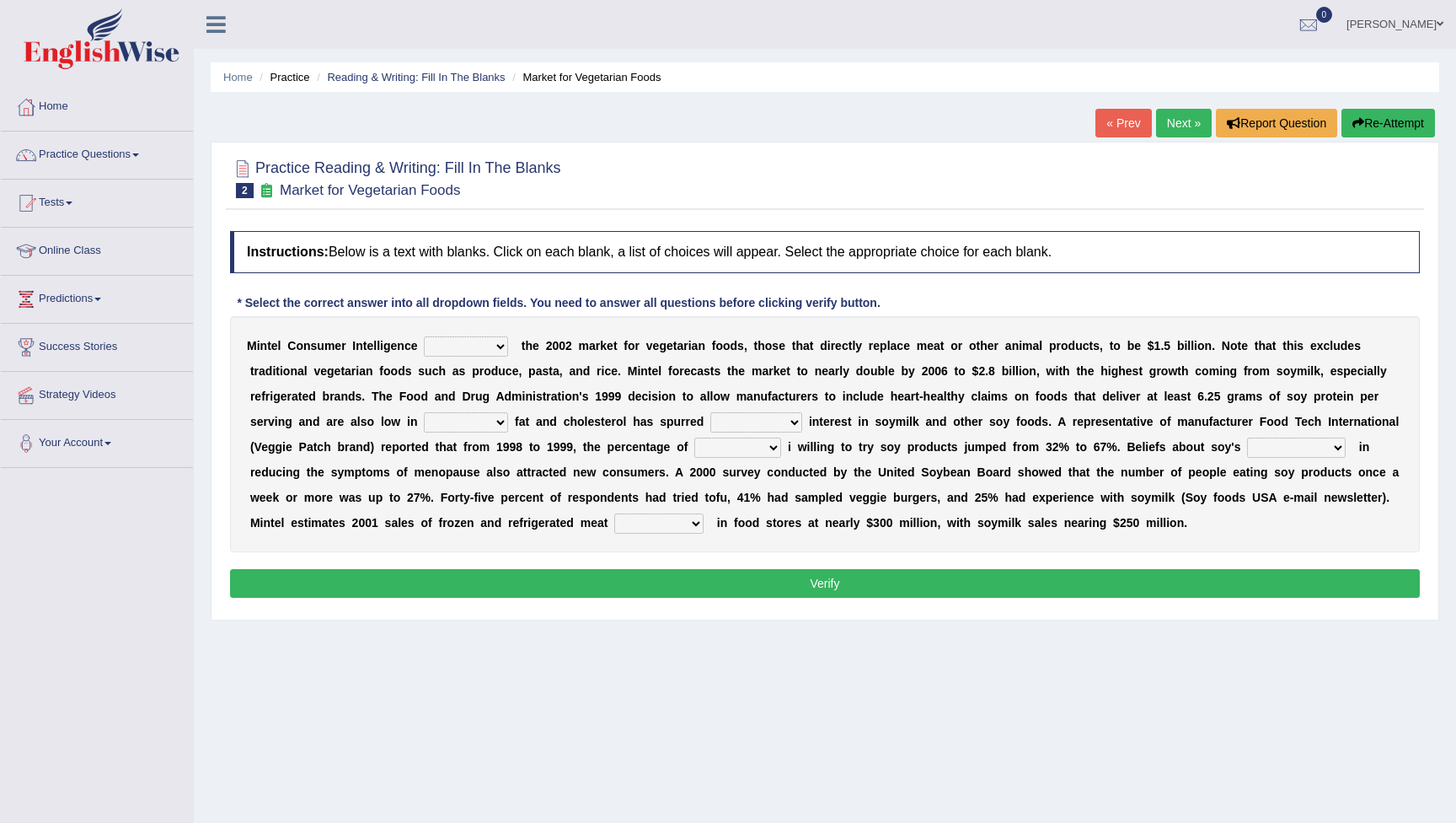
select select "estimates"
select select "saturated"
select select "tremendous"
select select "consumers"
select select "goodness"
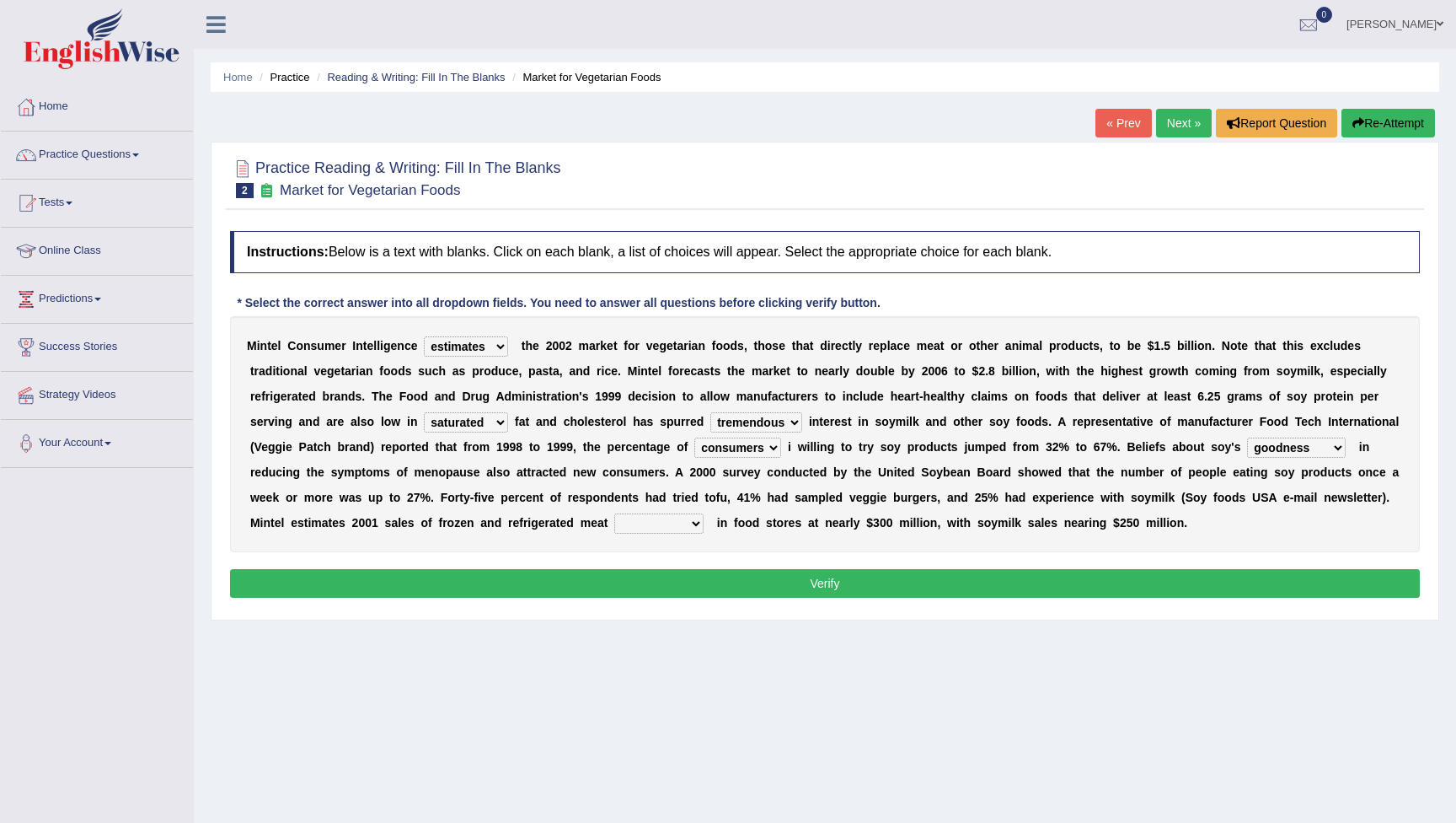
select select "alternatives"
click at [791, 585] on button "Verify" at bounding box center [825, 584] width 1190 height 29
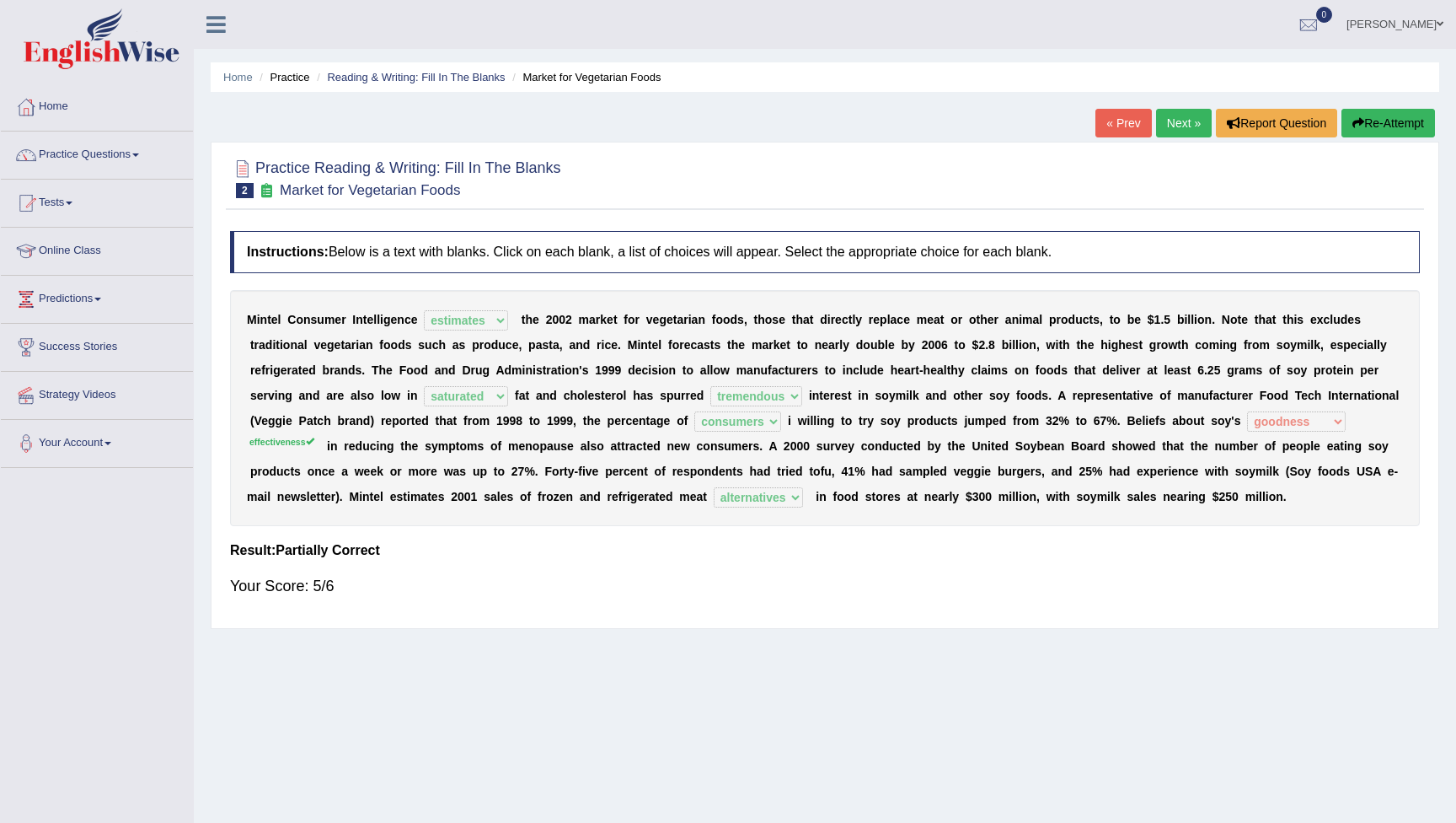
click at [1377, 126] on button "Re-Attempt" at bounding box center [1388, 123] width 94 height 29
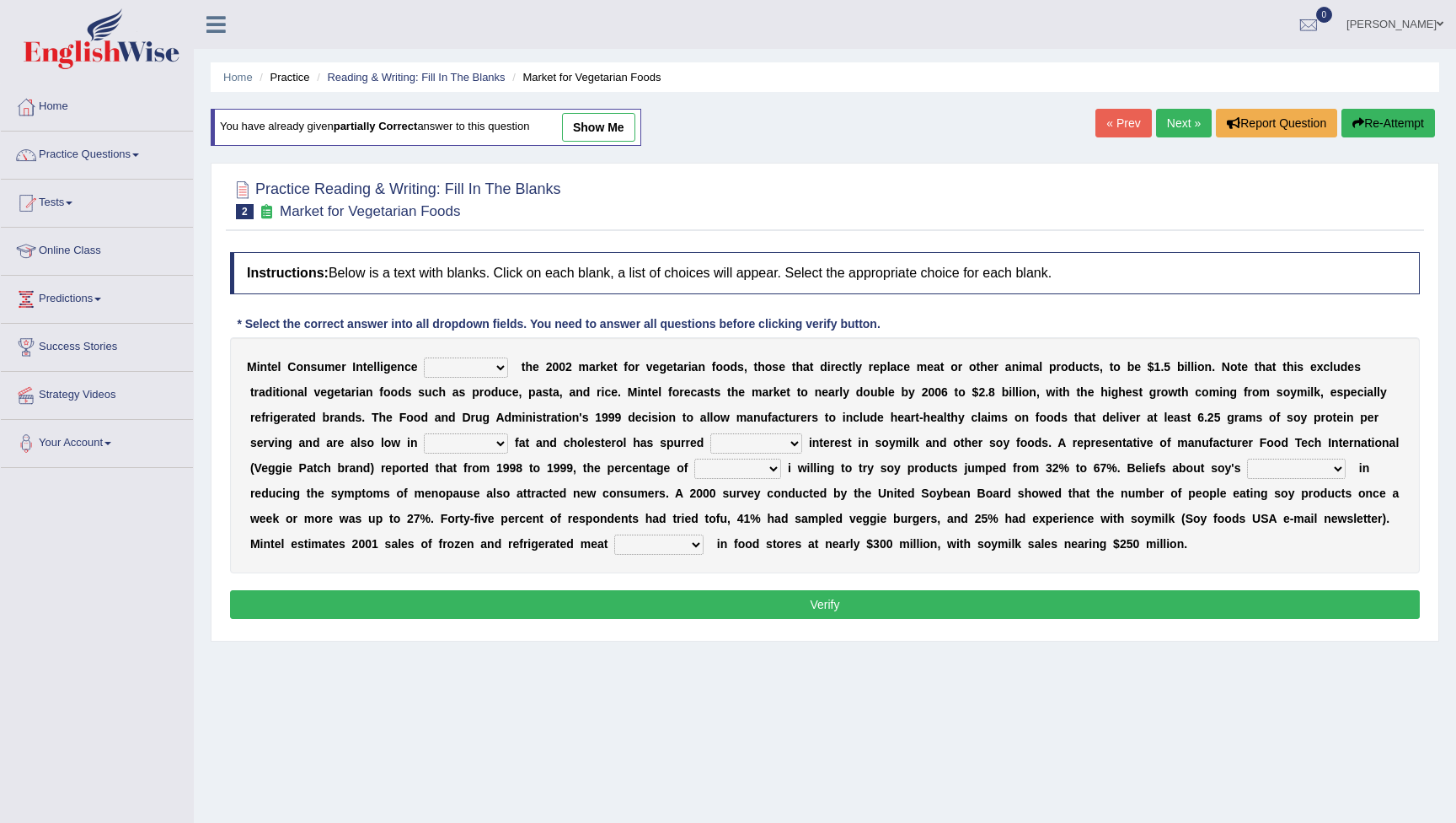
select select "effectiveness"
select select "estimates"
select select "saturated"
select select "tremendous"
select select "consumers"
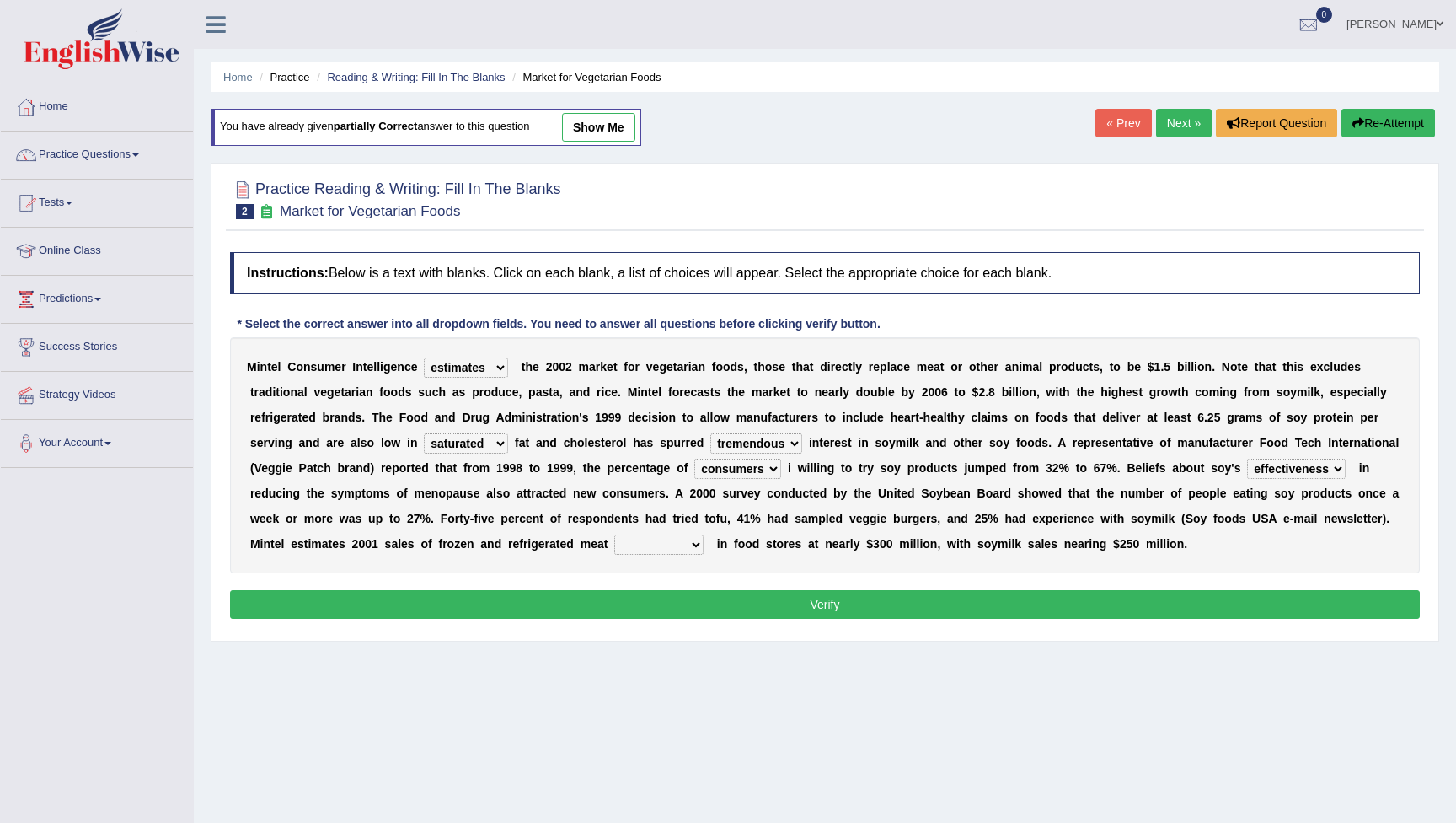
select select "alternatives"
click at [775, 596] on button "Verify" at bounding box center [825, 604] width 1190 height 29
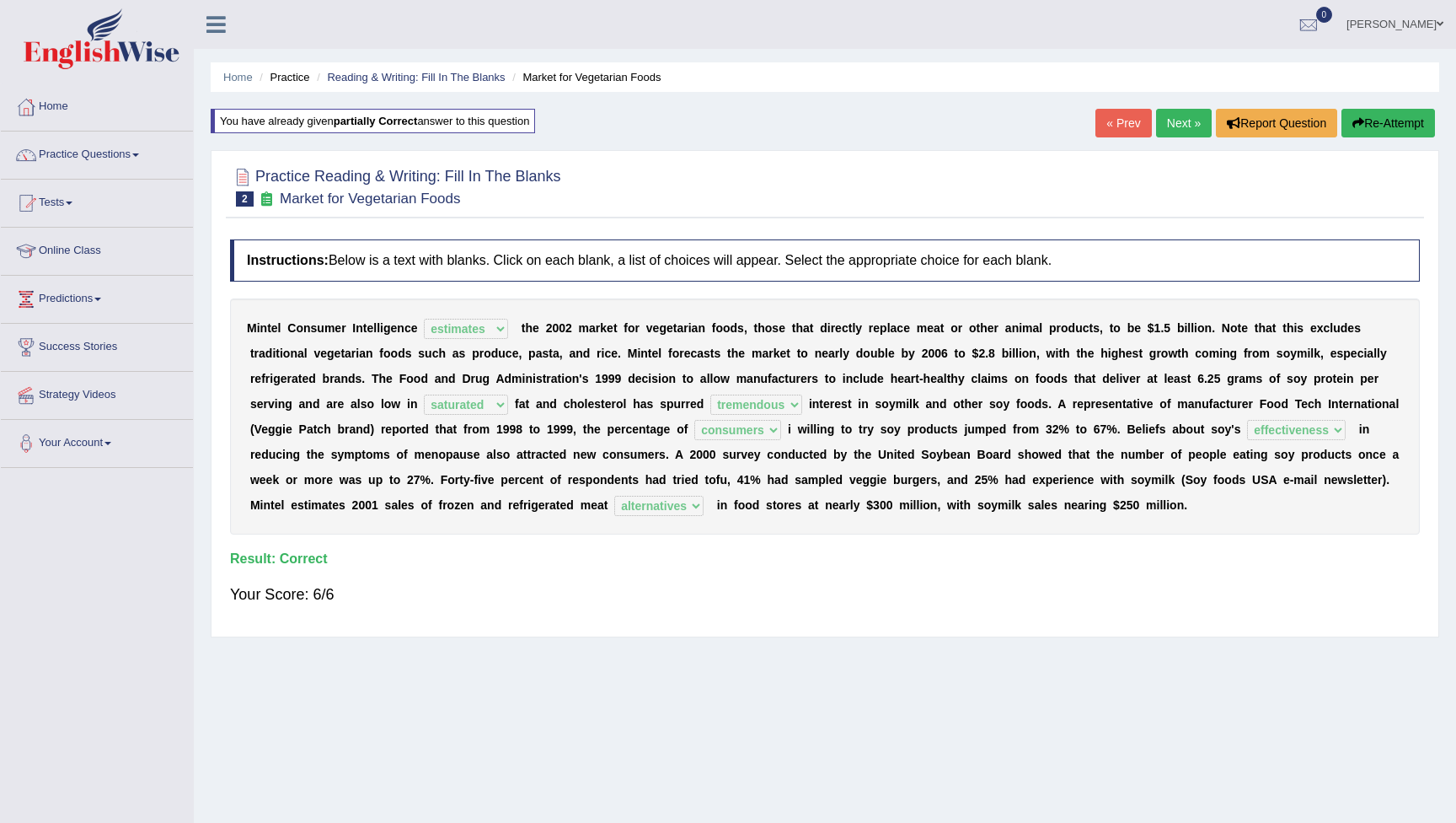
click at [1175, 120] on link "Next »" at bounding box center [1184, 123] width 56 height 29
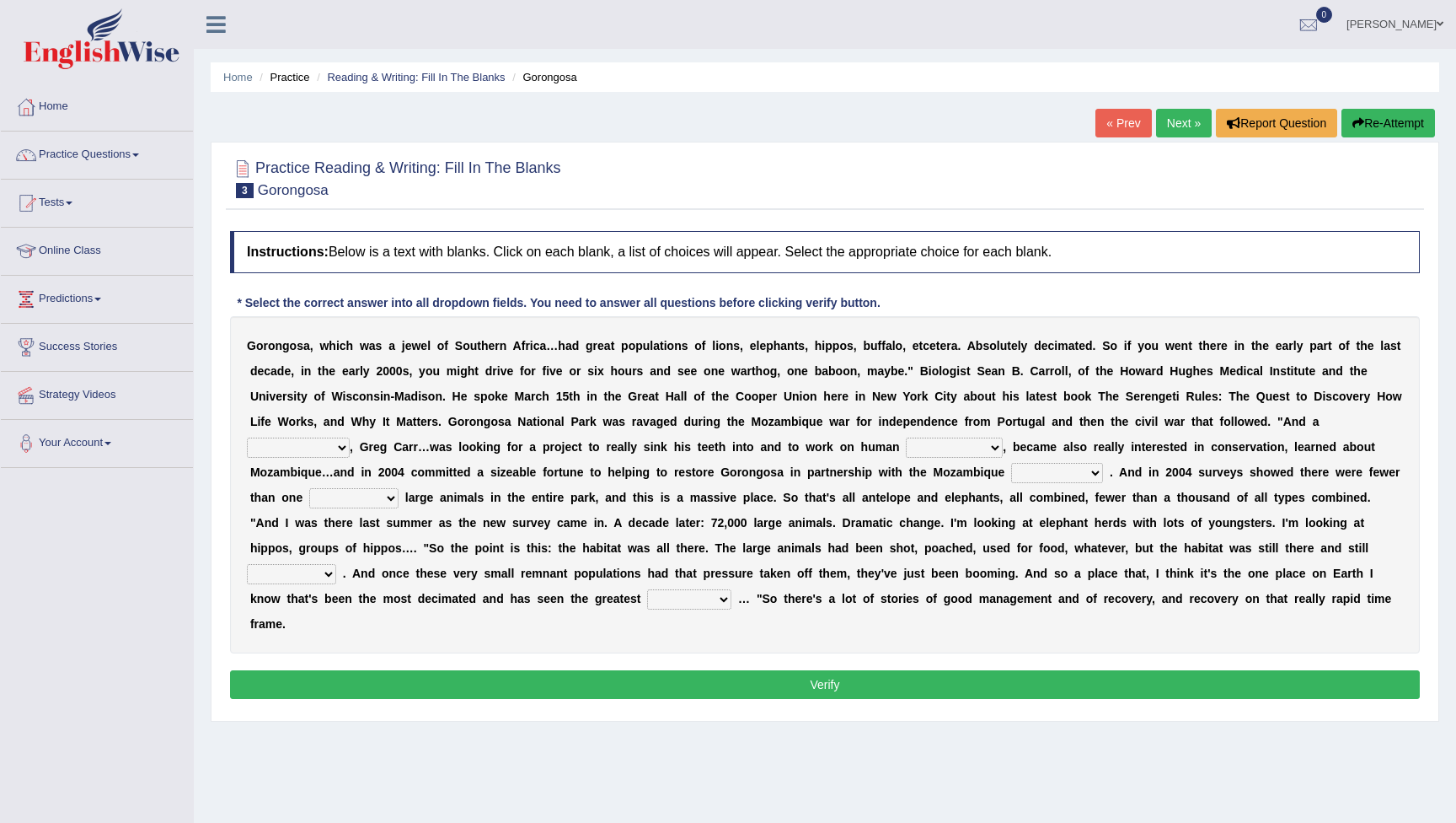
click at [1120, 122] on link "« Prev" at bounding box center [1124, 123] width 56 height 29
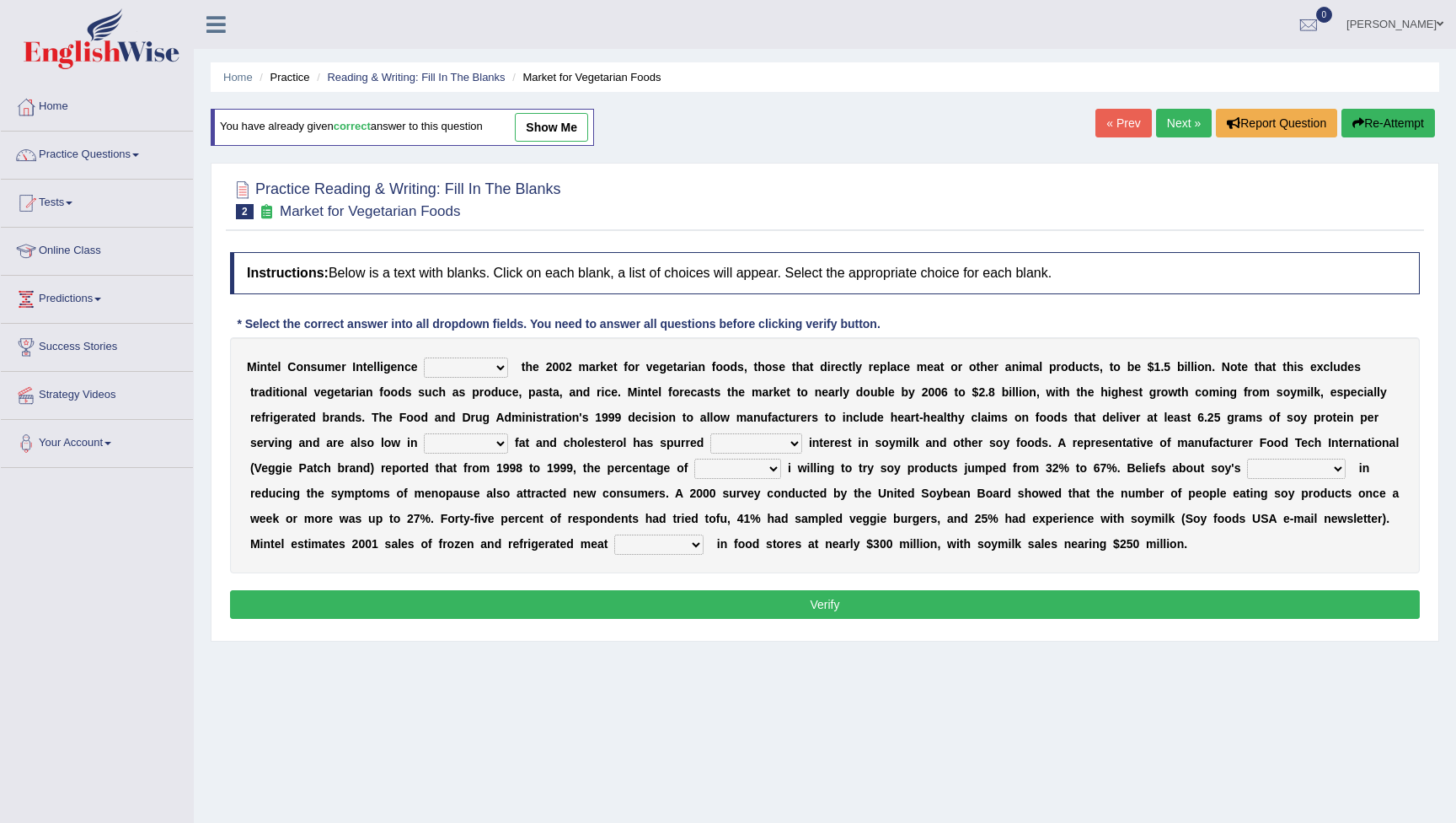
select select "effectiveness"
select select "estimates"
select select "saturated"
select select "tremendous"
select select "consumers"
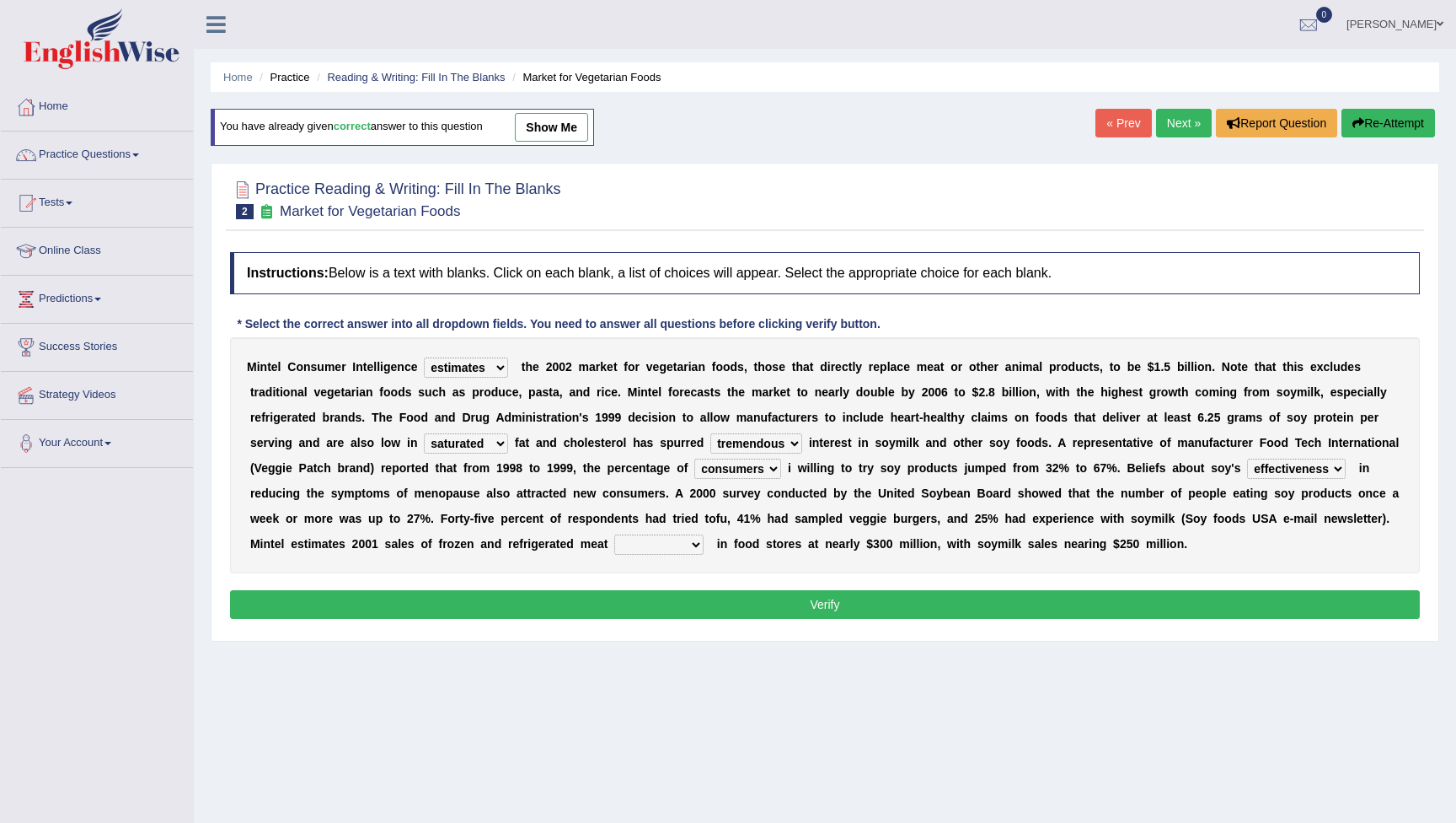
select select "alternatives"
click at [739, 603] on button "Verify" at bounding box center [825, 604] width 1190 height 29
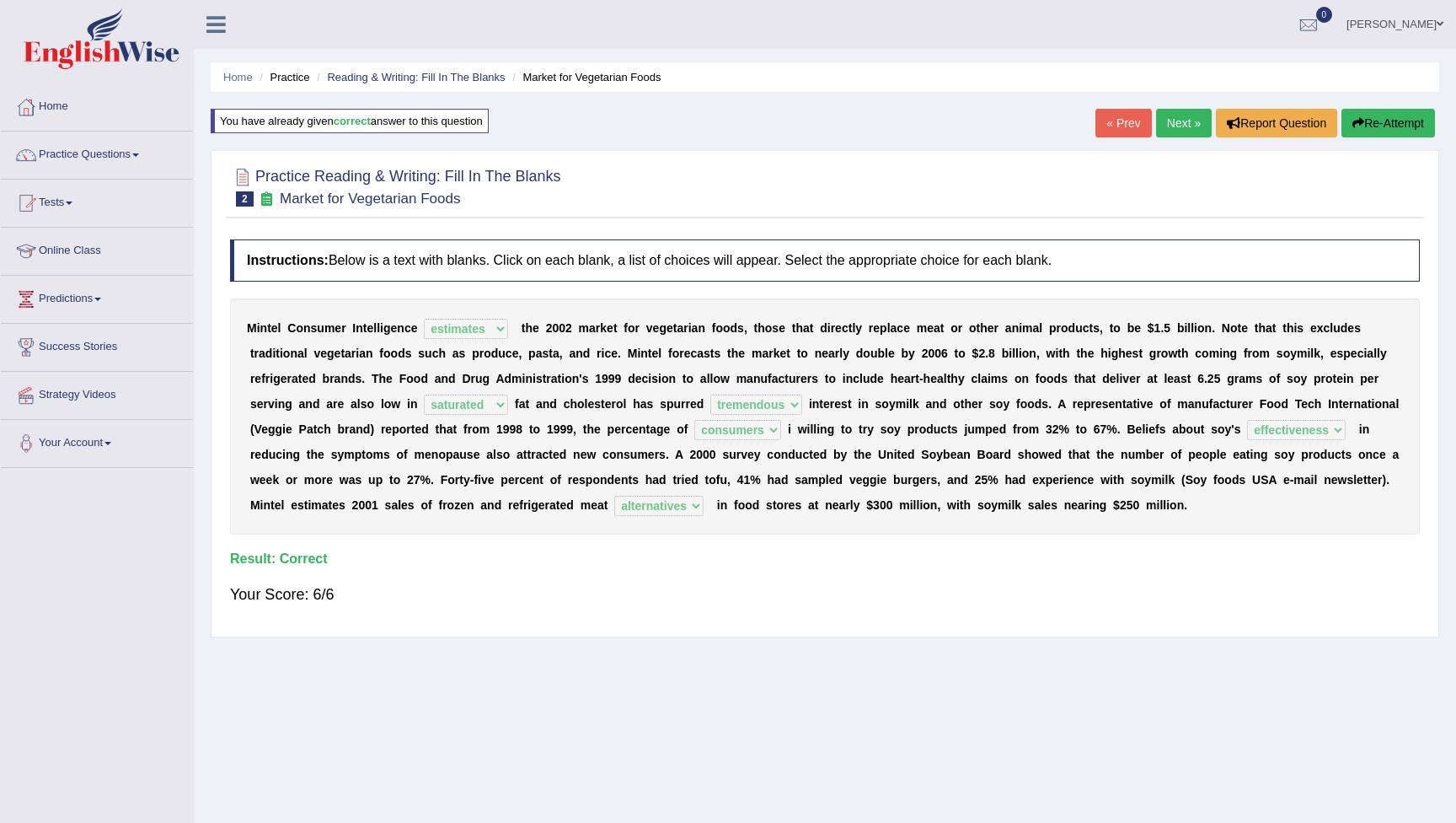
click at [1181, 126] on link "Next »" at bounding box center [1184, 123] width 56 height 29
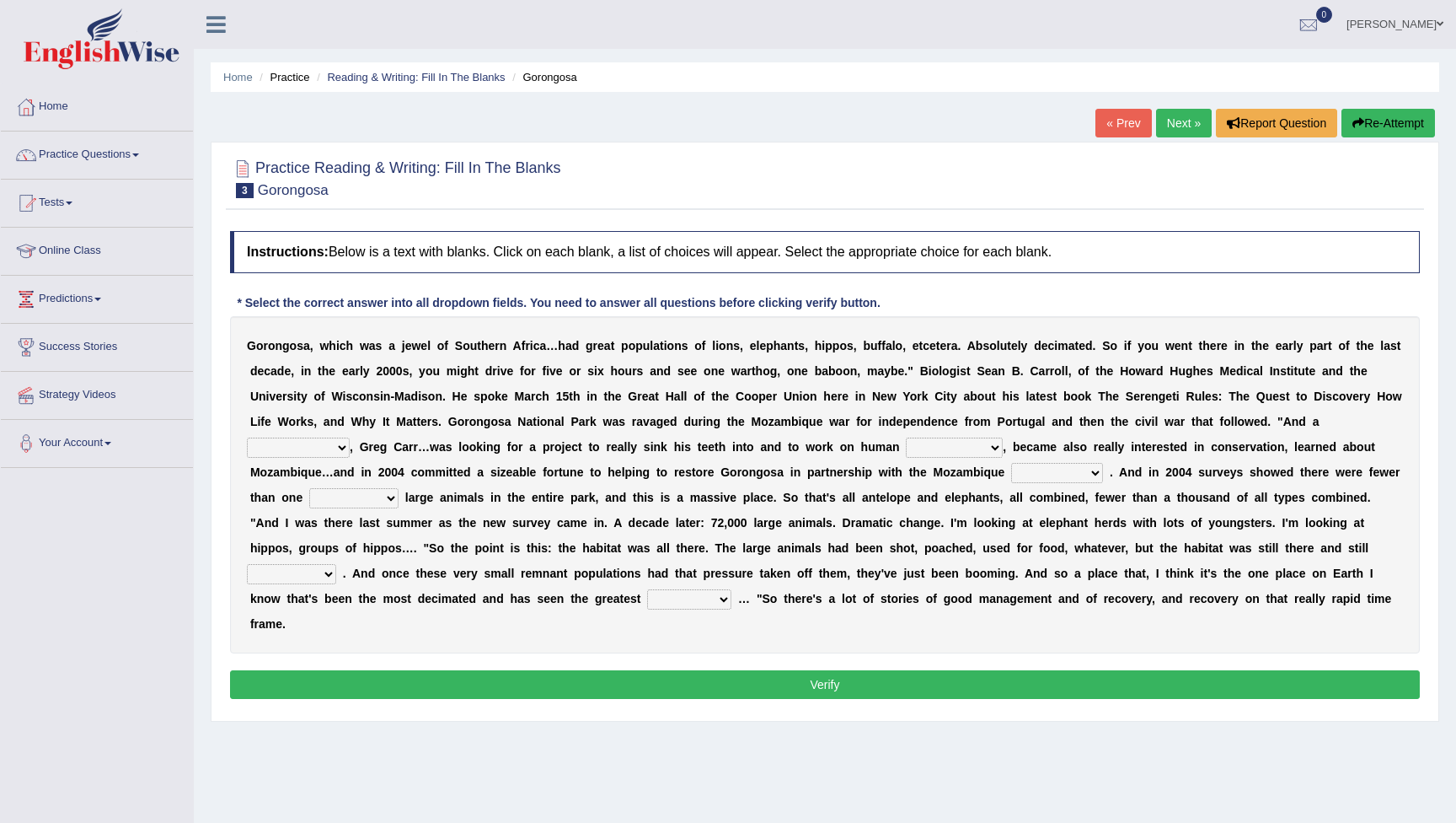
select select "philanthropist"
select select "development"
select select "government"
select select "thousand"
select select "productive"
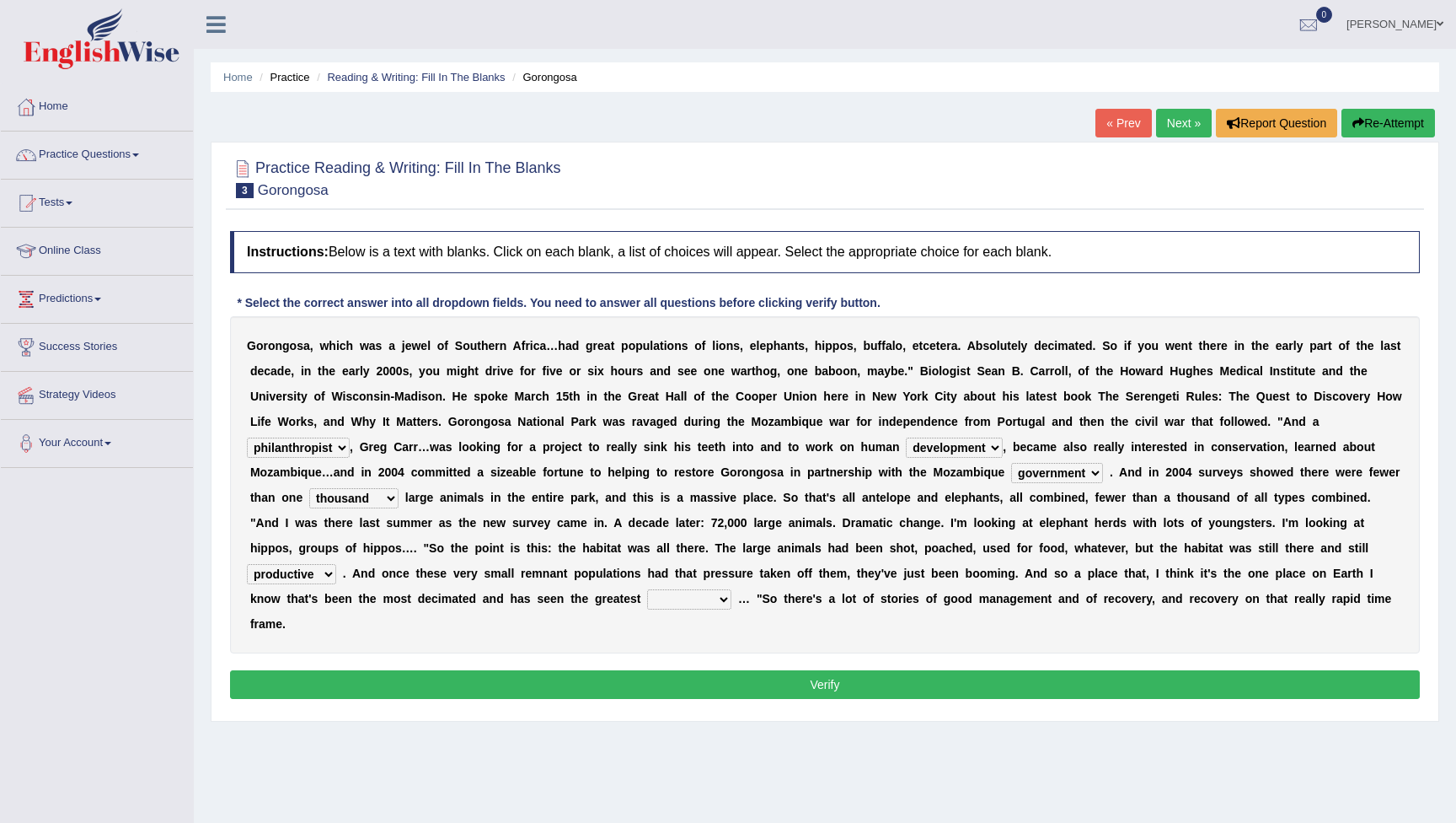
select select "recovery"
click at [751, 686] on button "Verify" at bounding box center [825, 685] width 1190 height 29
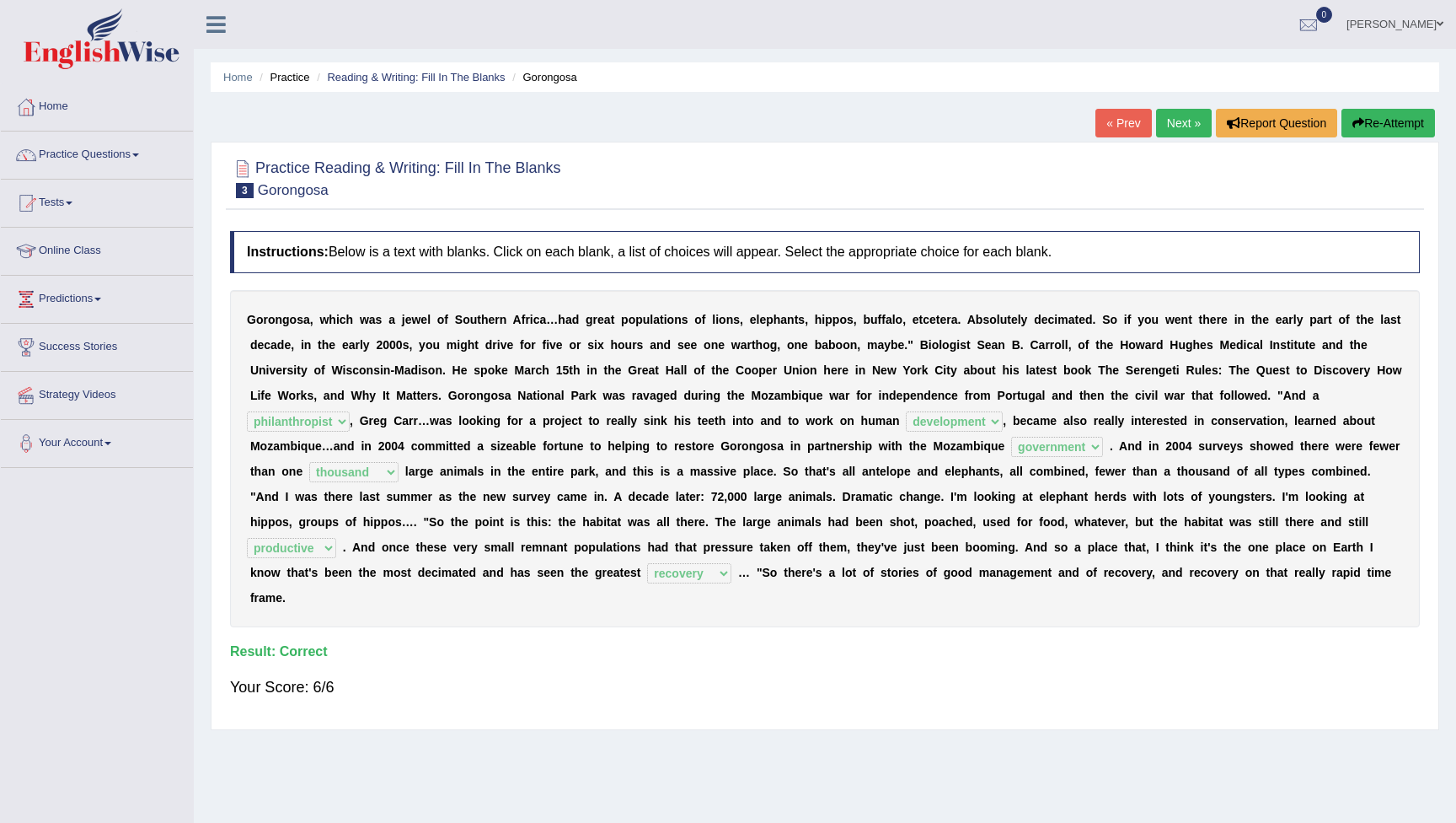
click at [1178, 121] on link "Next »" at bounding box center [1184, 123] width 56 height 29
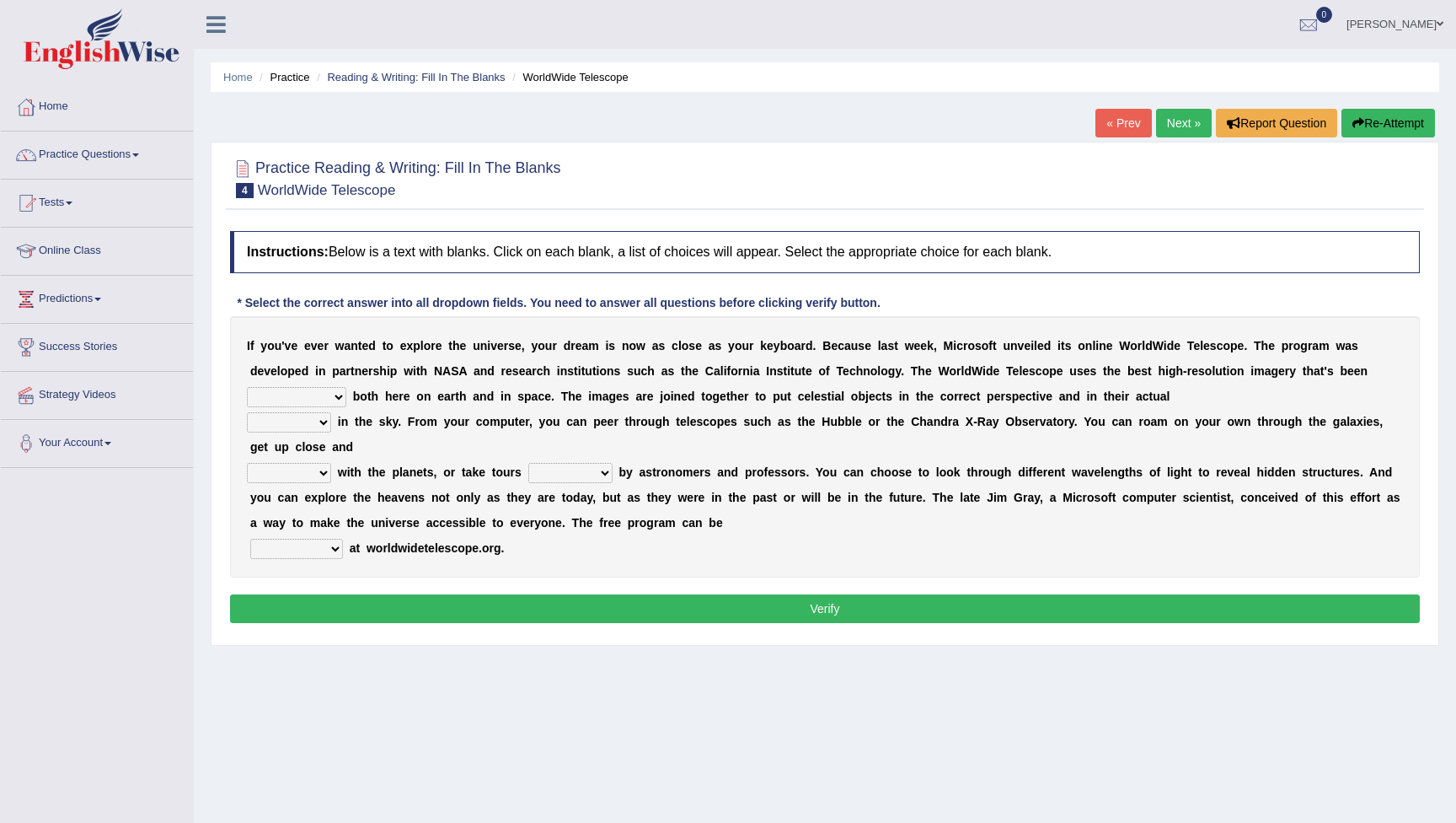
select select "generated"
select select "positions"
select select "apart"
select select "guide"
select select "downloaded"
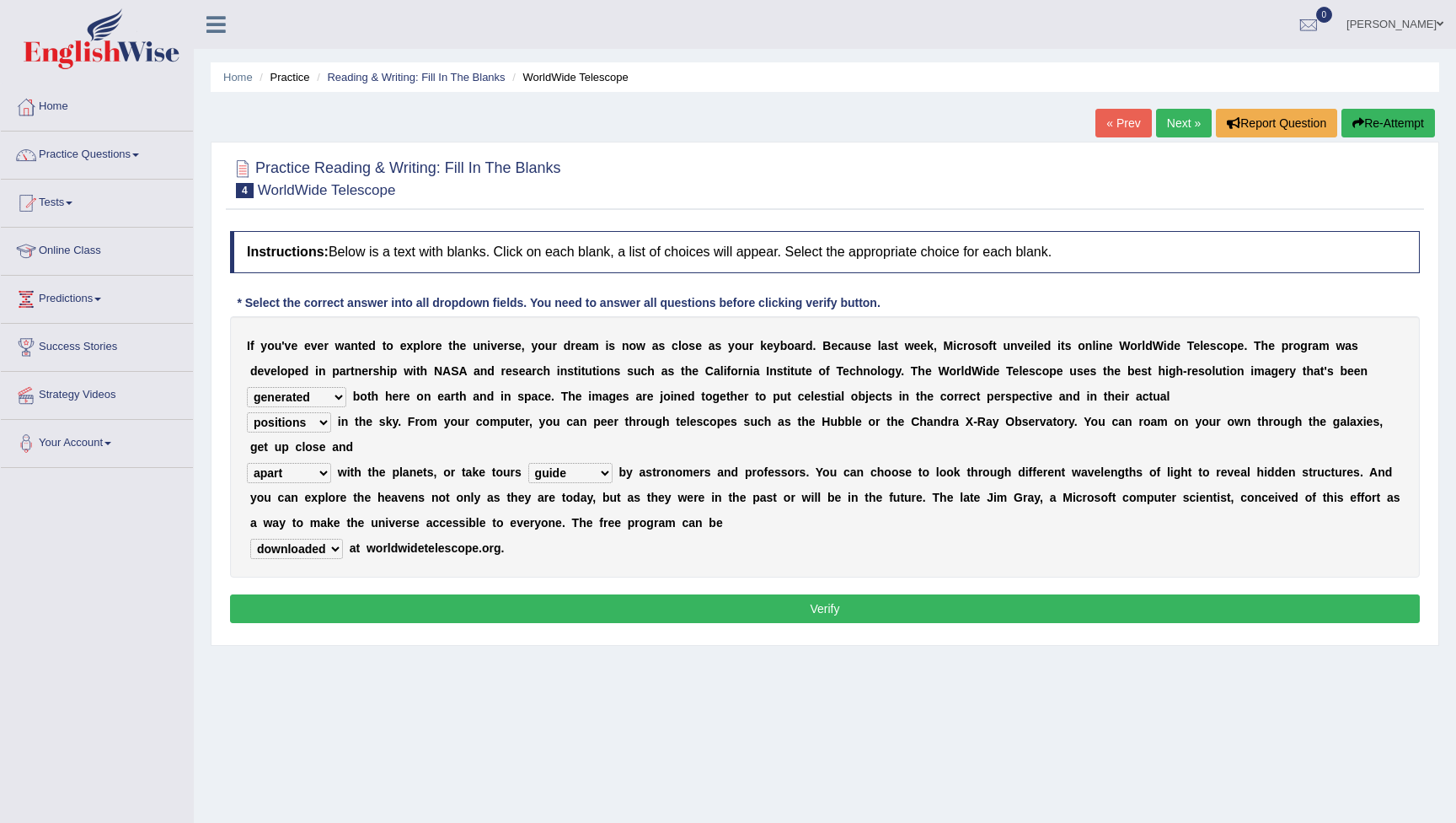
click at [491, 608] on button "Verify" at bounding box center [825, 609] width 1190 height 29
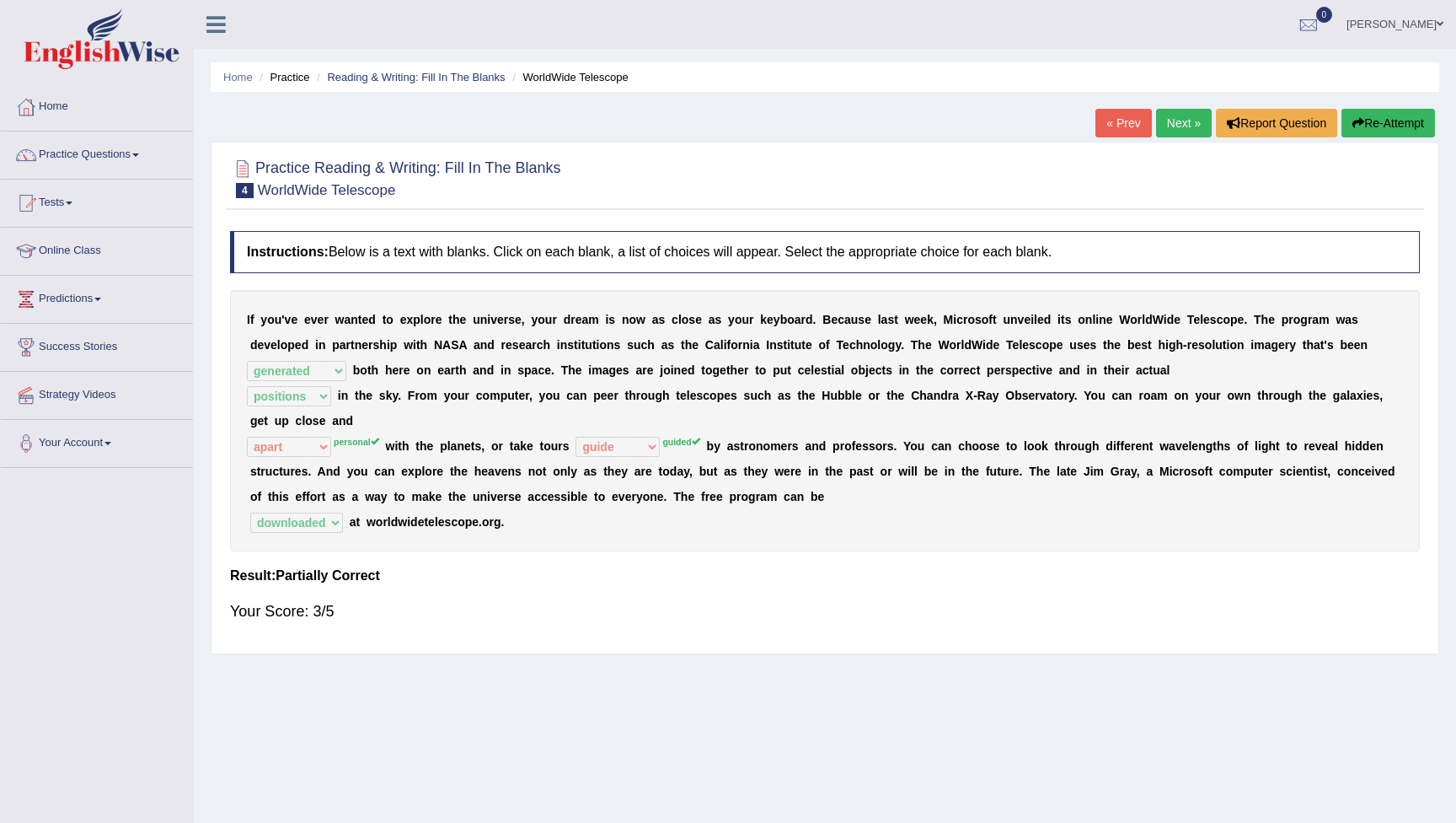
click at [1370, 128] on button "Re-Attempt" at bounding box center [1388, 123] width 94 height 29
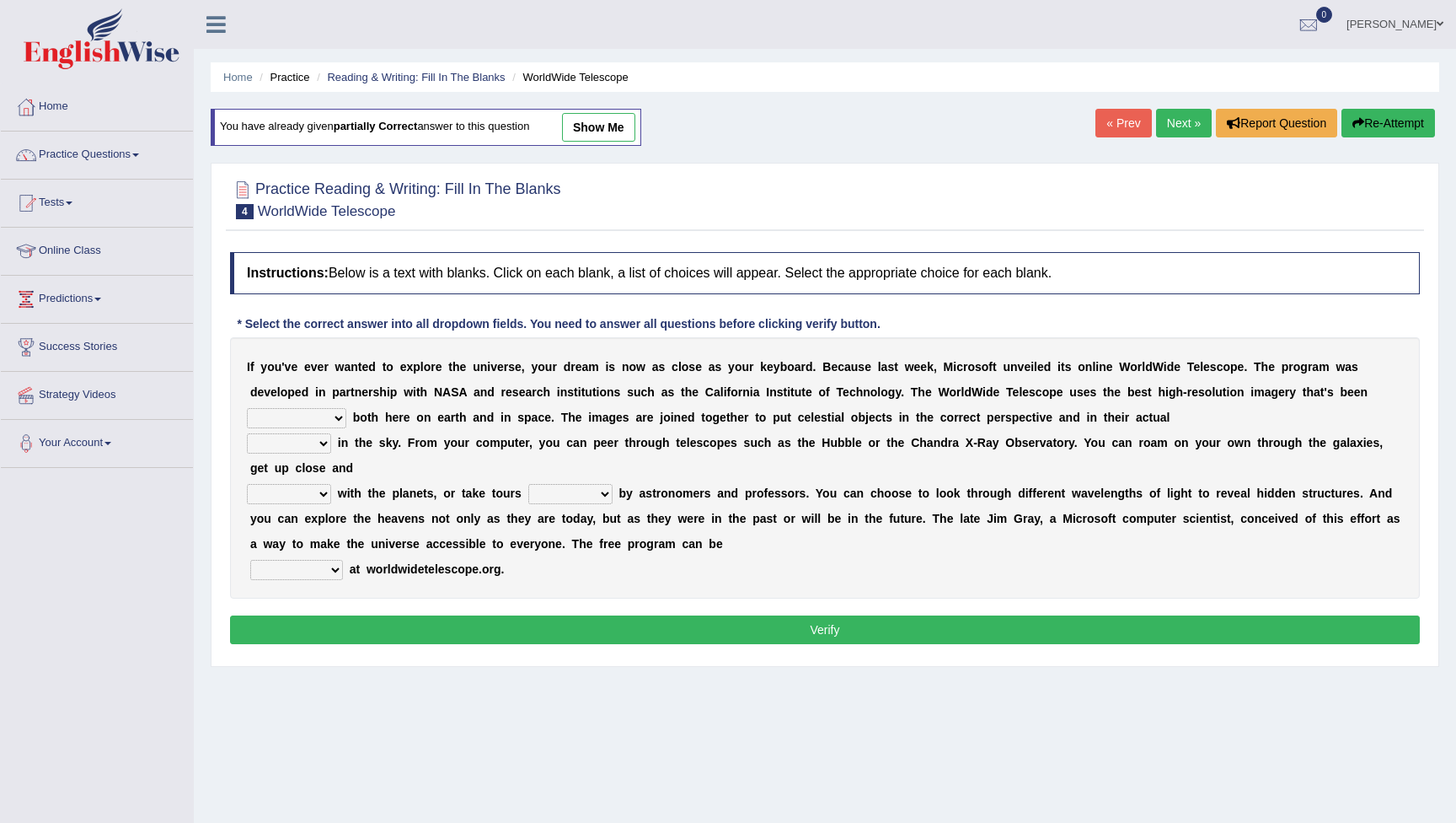
select select "generated"
select select "positions"
select select "personal"
select select "guided"
select select "downloaded"
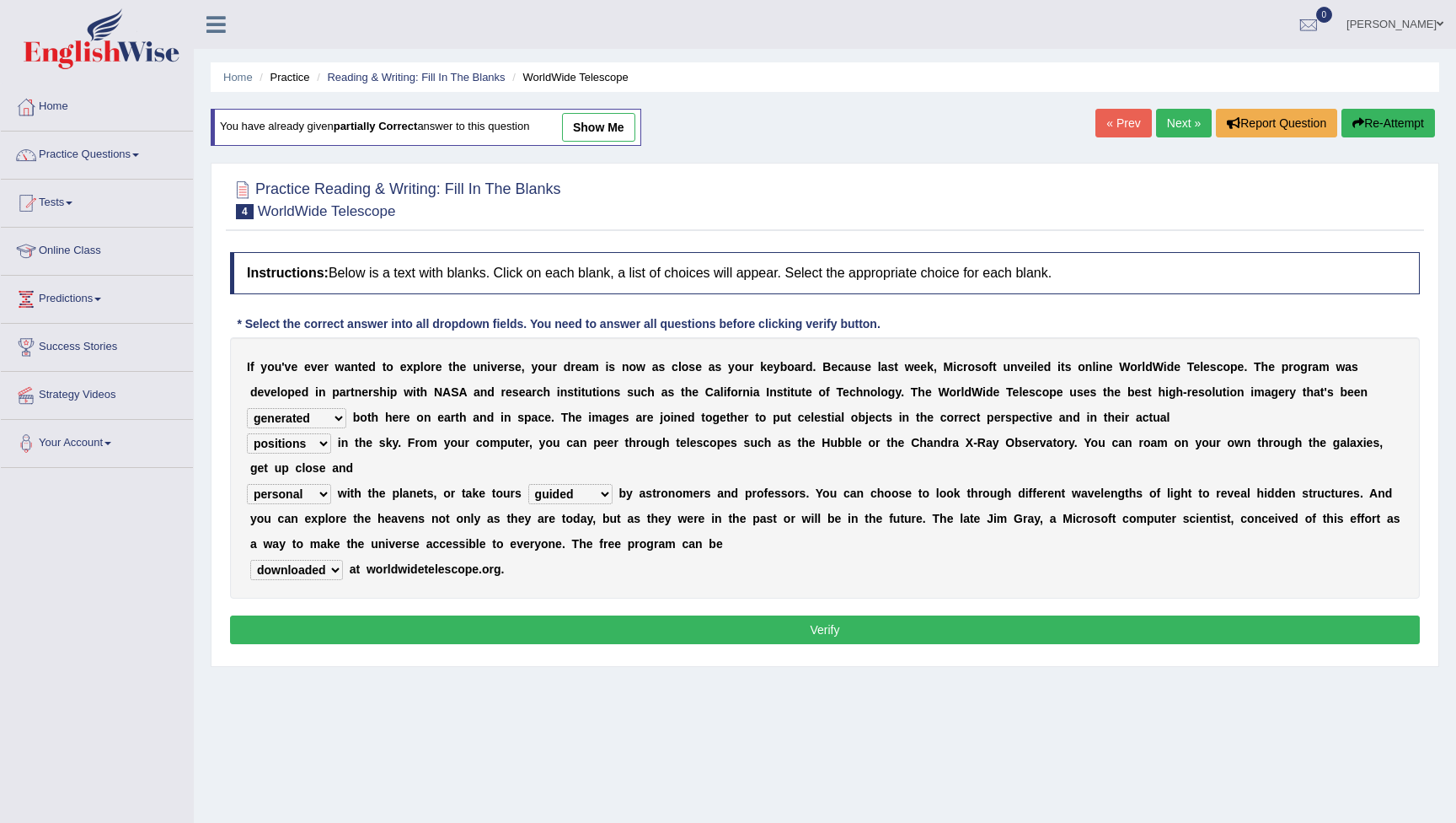
click at [477, 632] on button "Verify" at bounding box center [825, 630] width 1190 height 29
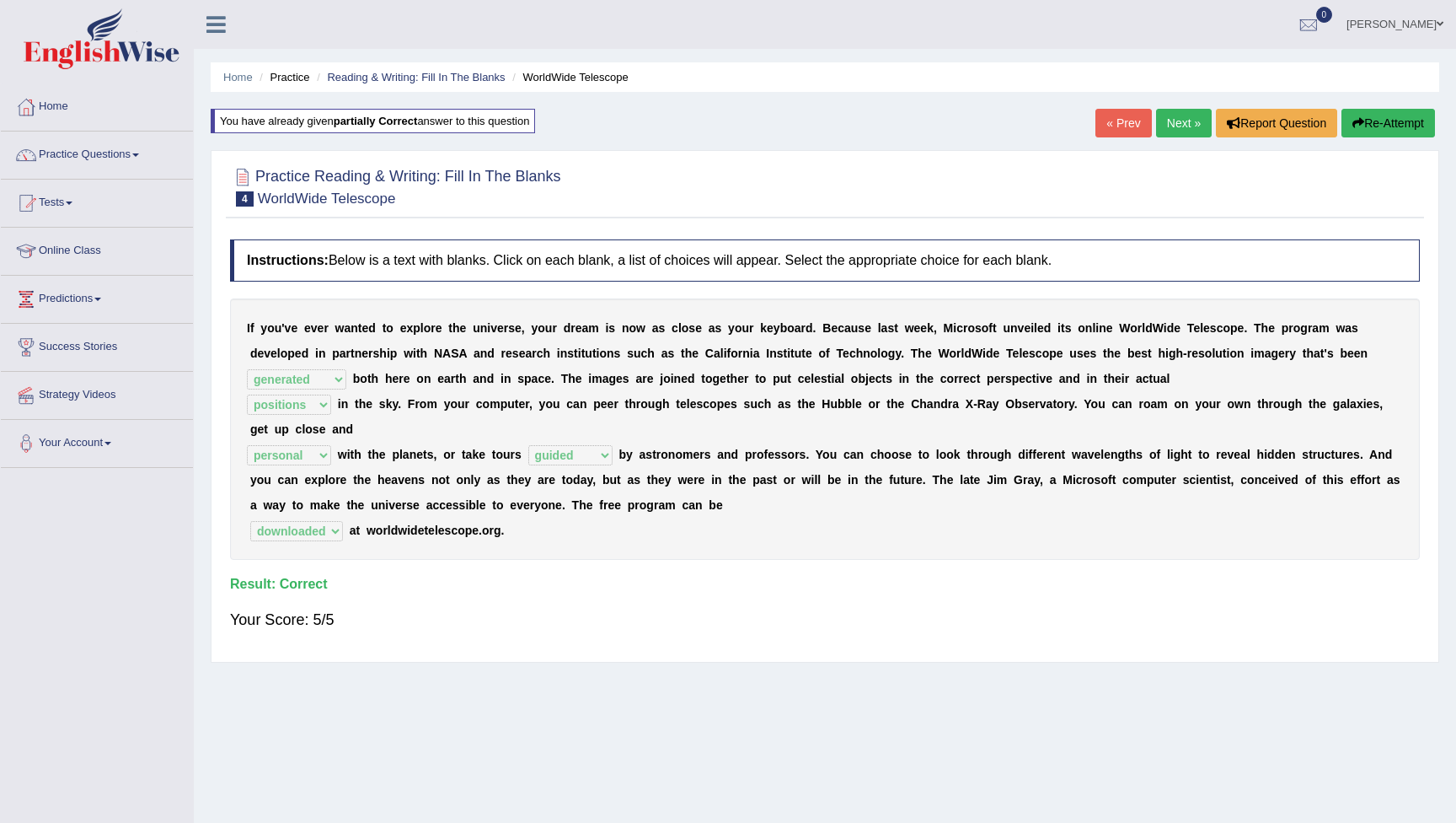
click at [1176, 130] on link "Next »" at bounding box center [1184, 123] width 56 height 29
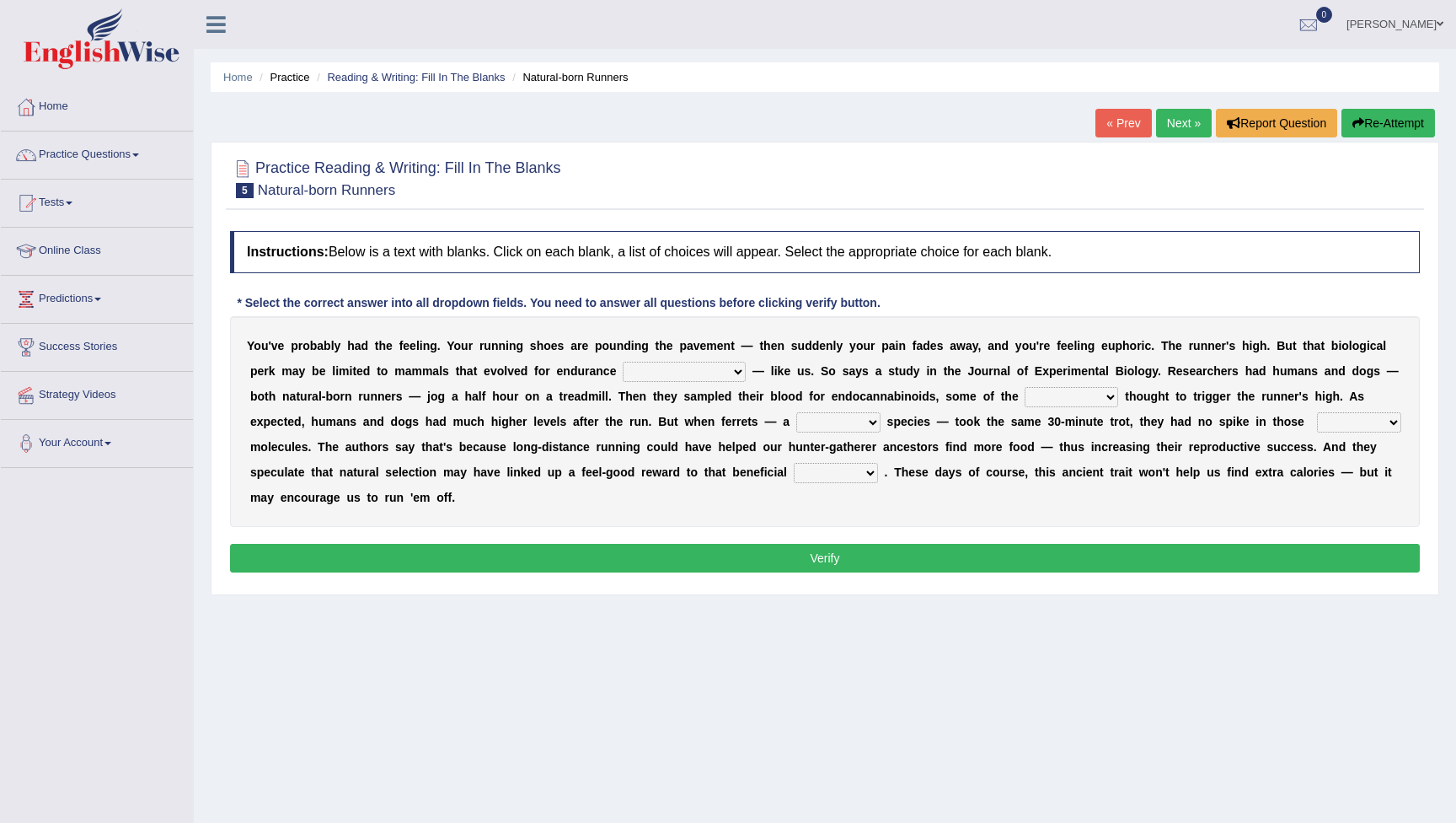
select select "exercise"
select select "compounds"
select select "excellency"
select select "inchoate"
select select "regulator"
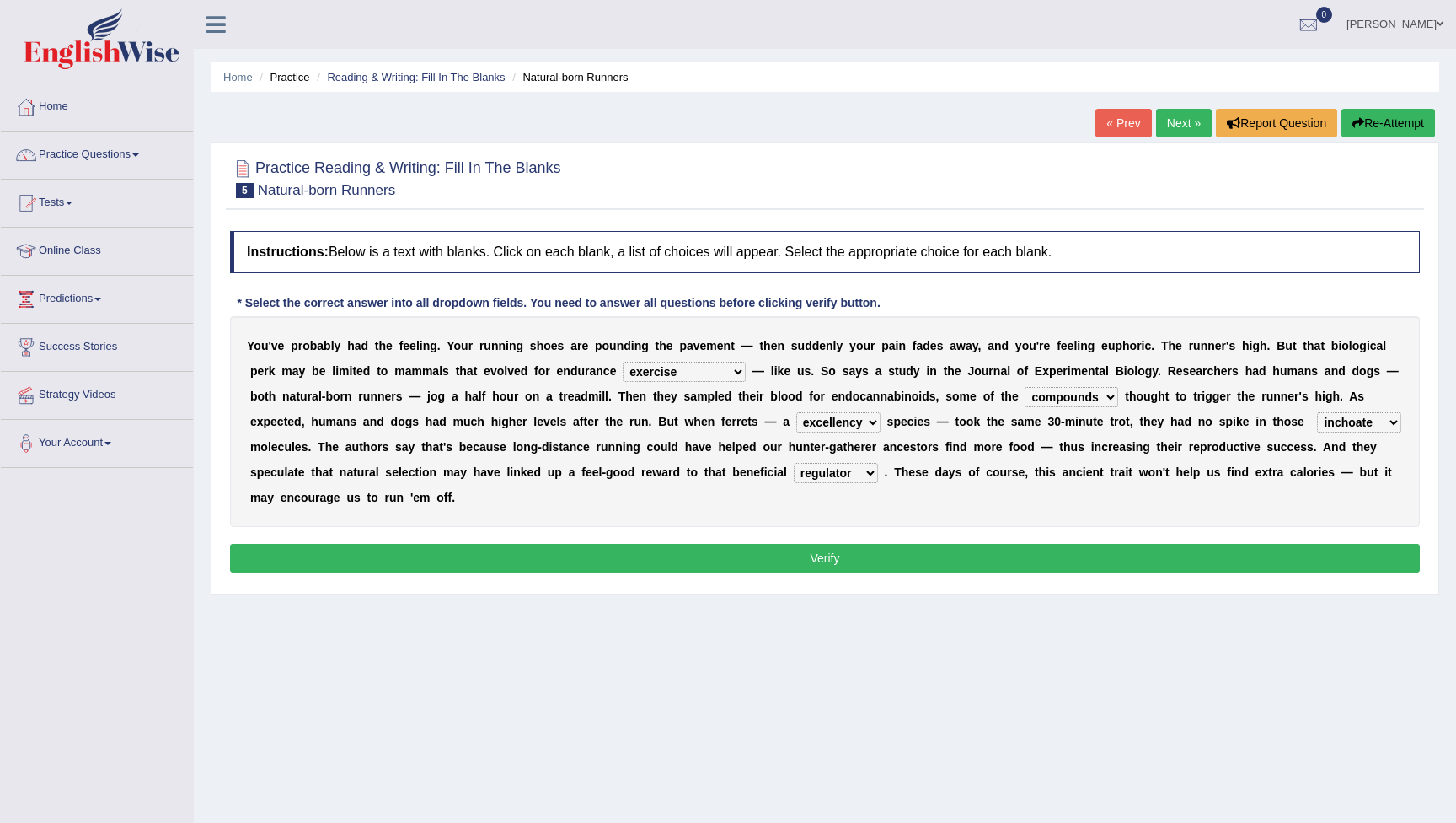
click at [845, 556] on button "Verify" at bounding box center [825, 558] width 1190 height 29
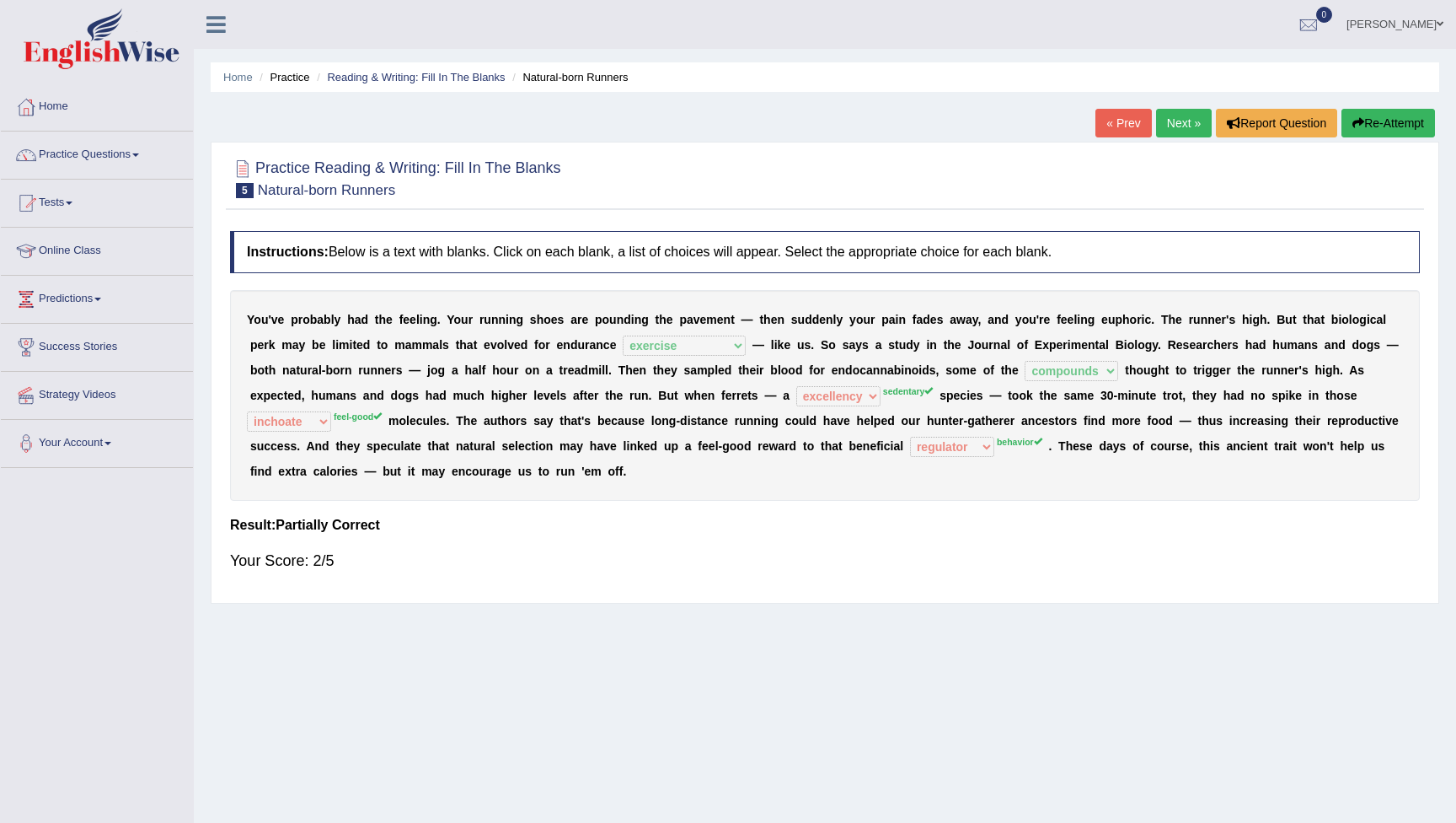
click at [1377, 125] on button "Re-Attempt" at bounding box center [1388, 123] width 94 height 29
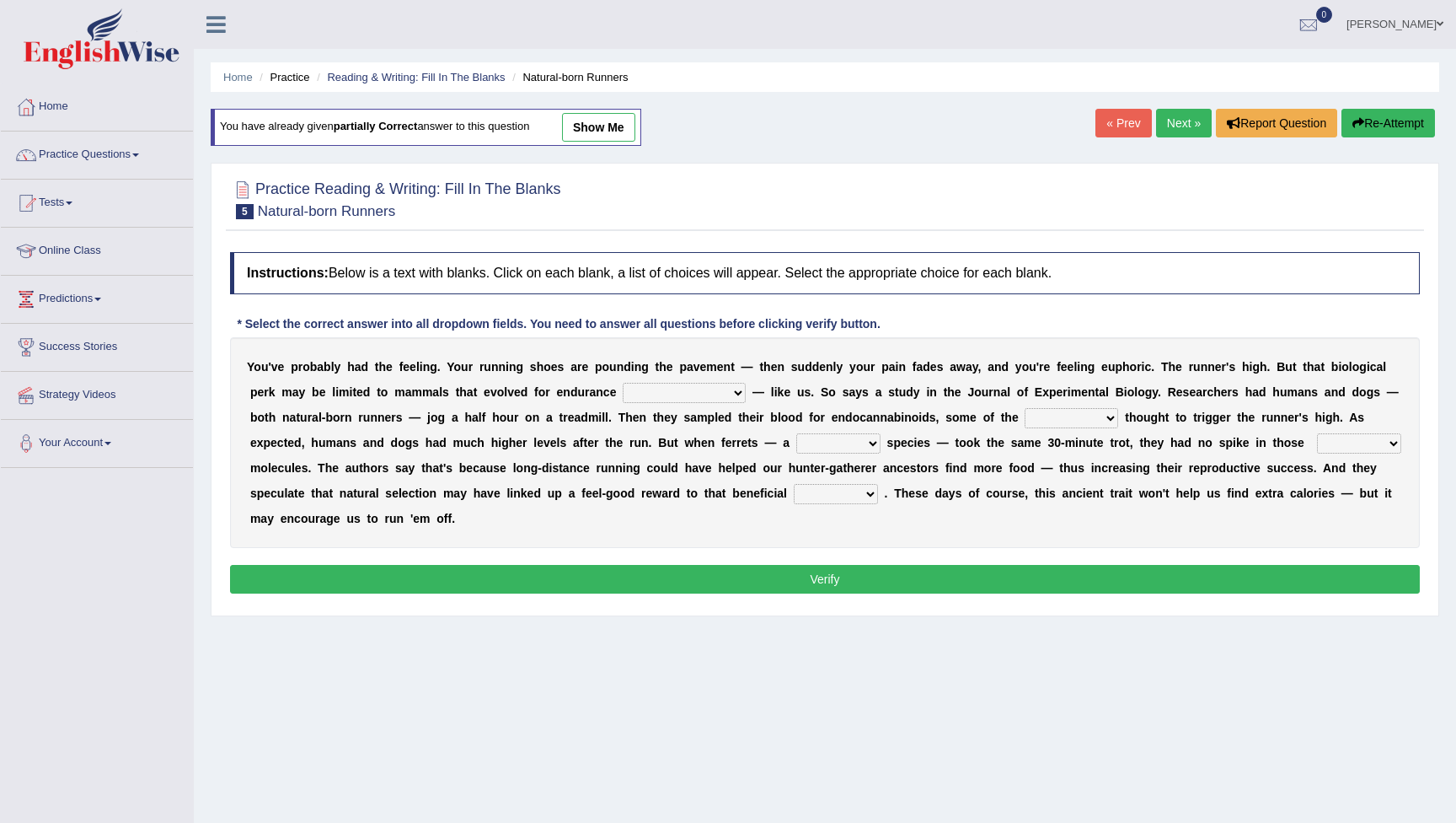
select select "sedentary"
select select "compounds"
select select "feel-good"
select select "behavior"
select select "exercise"
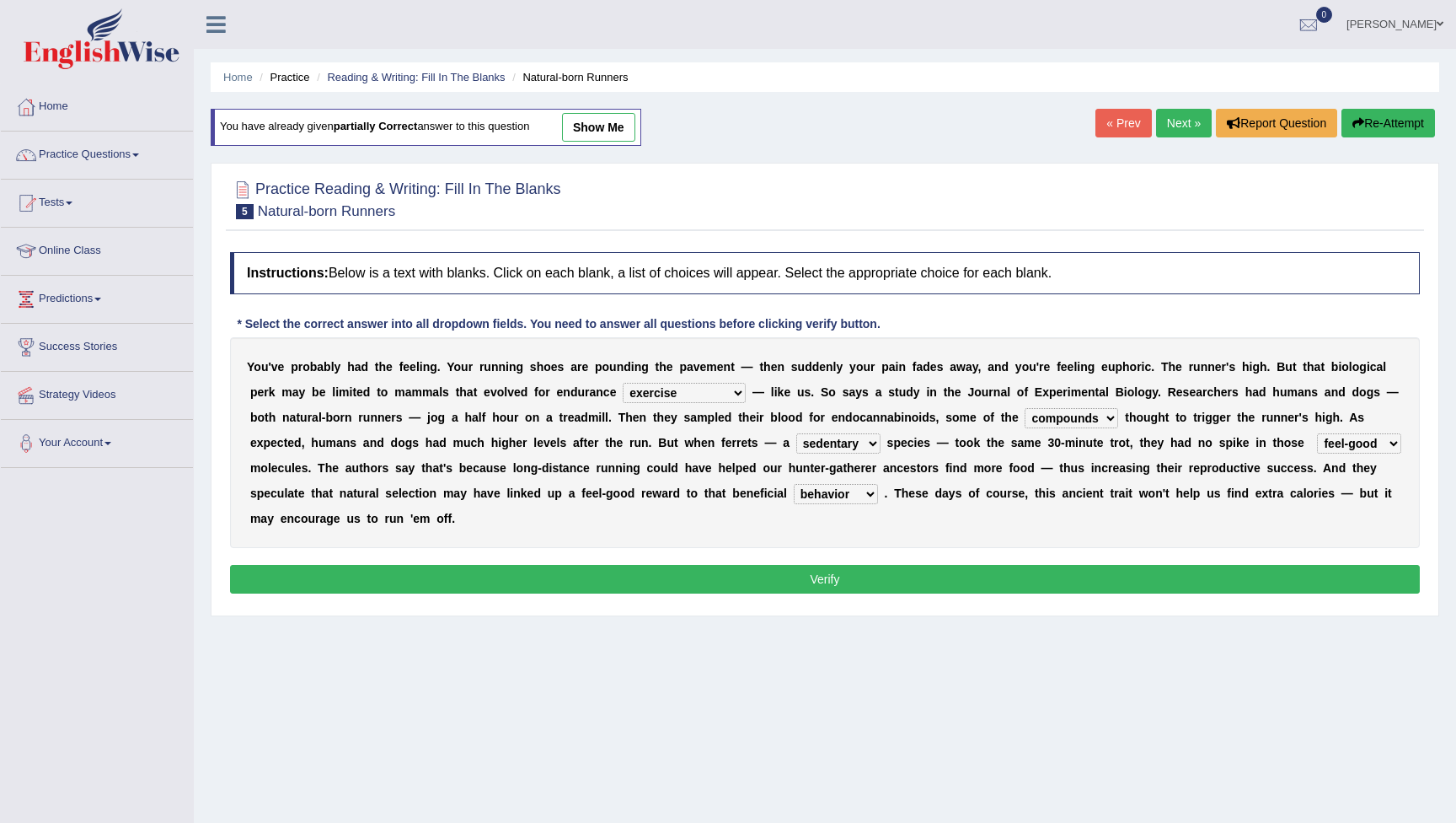
click at [798, 582] on button "Verify" at bounding box center [825, 579] width 1190 height 29
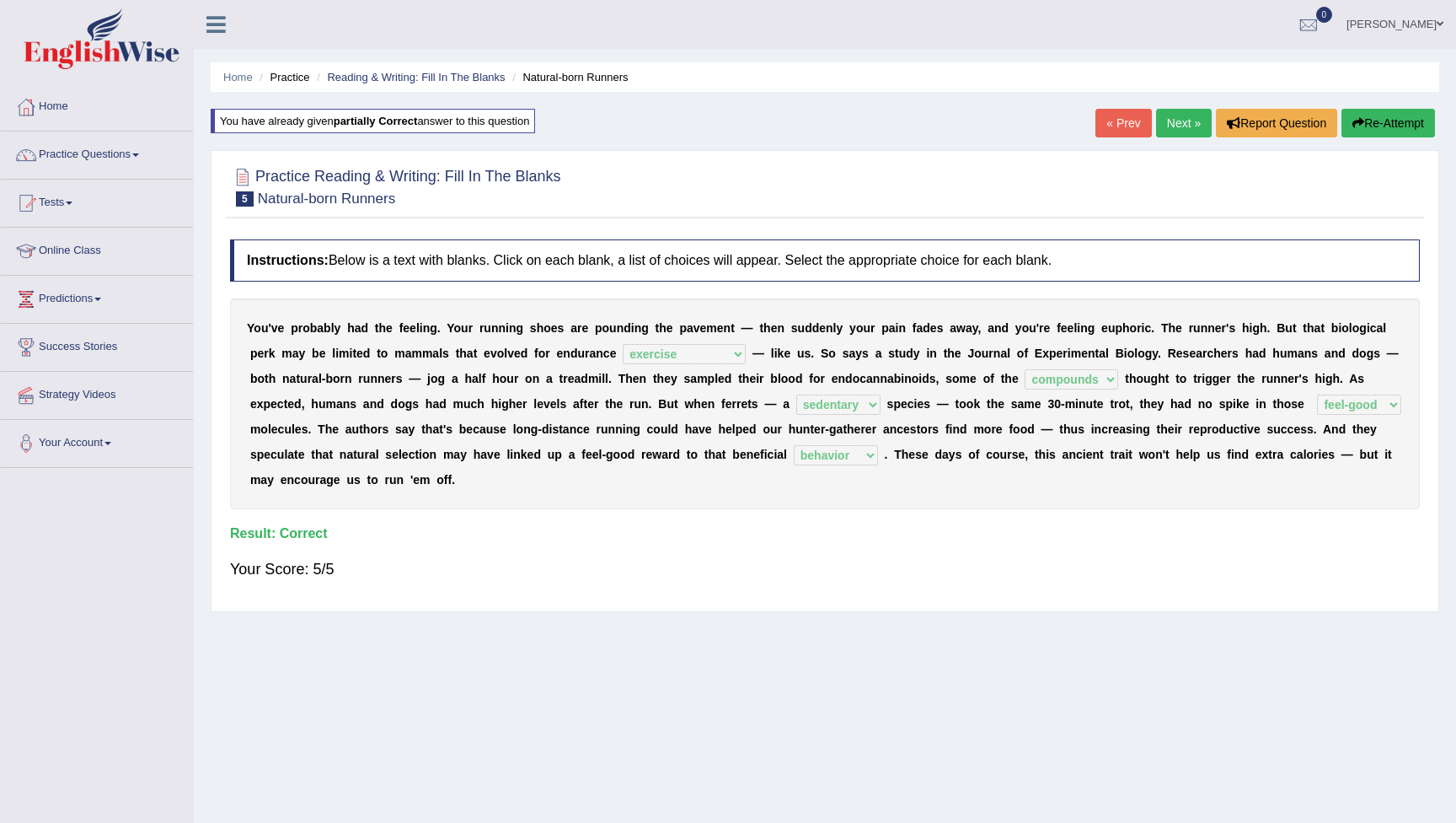
click at [1181, 123] on link "Next »" at bounding box center [1184, 123] width 56 height 29
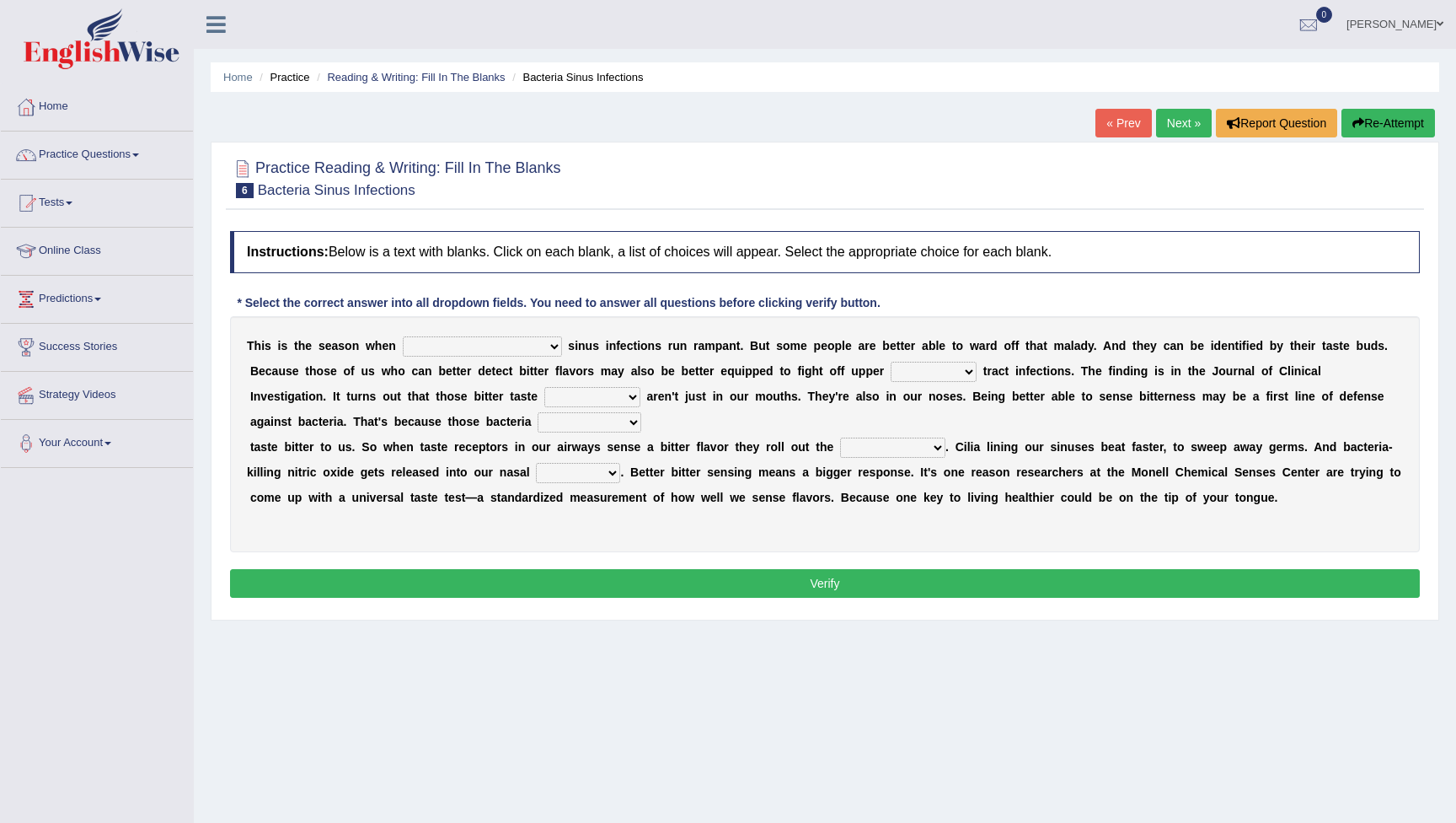
select select "bacterial"
select select "respiratory"
select select "receptors"
select select "purposelessly"
select select "defenses"
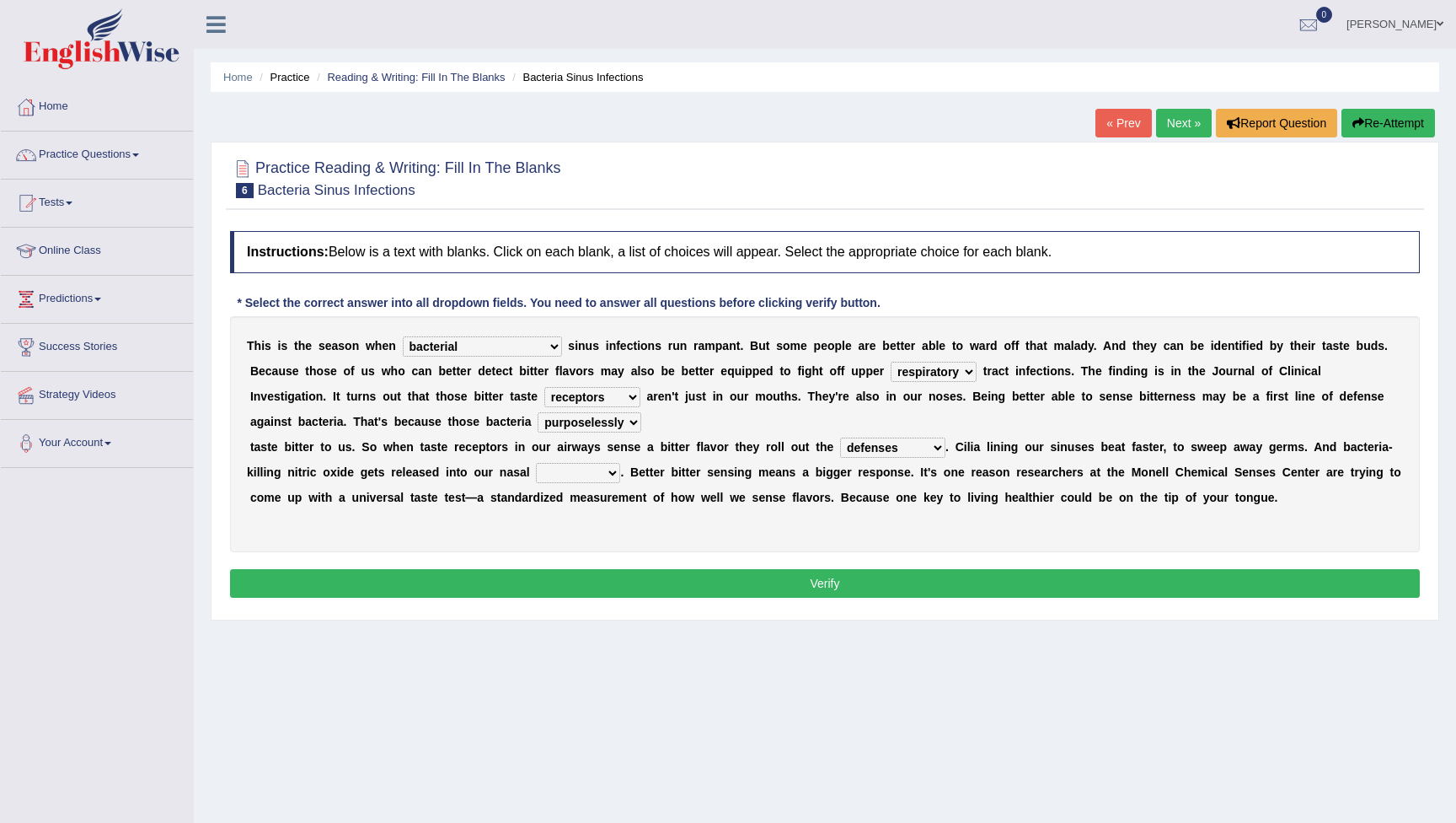
select select "cavities"
click at [822, 585] on button "Verify" at bounding box center [825, 584] width 1190 height 29
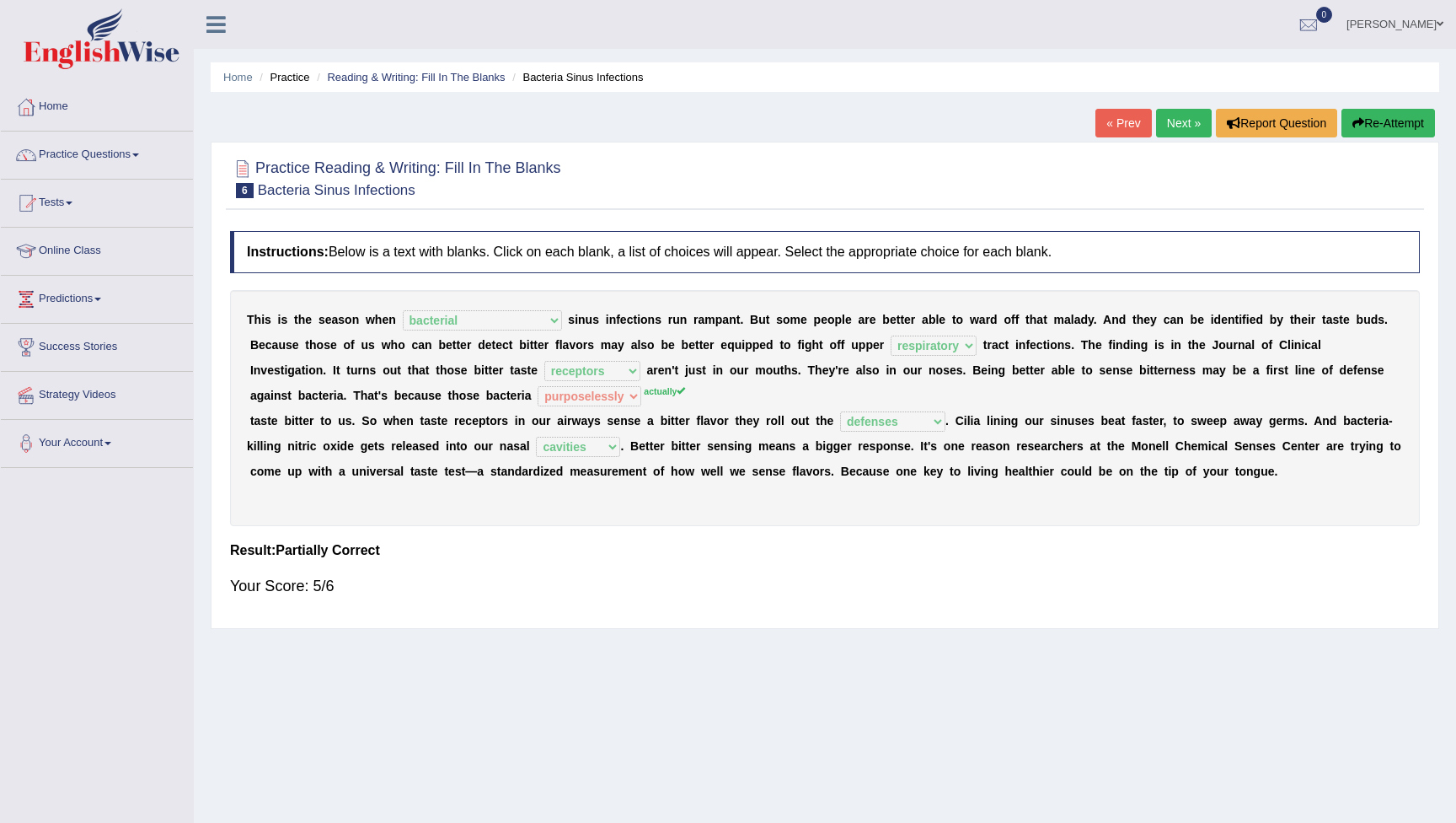
click at [1371, 121] on button "Re-Attempt" at bounding box center [1388, 123] width 94 height 29
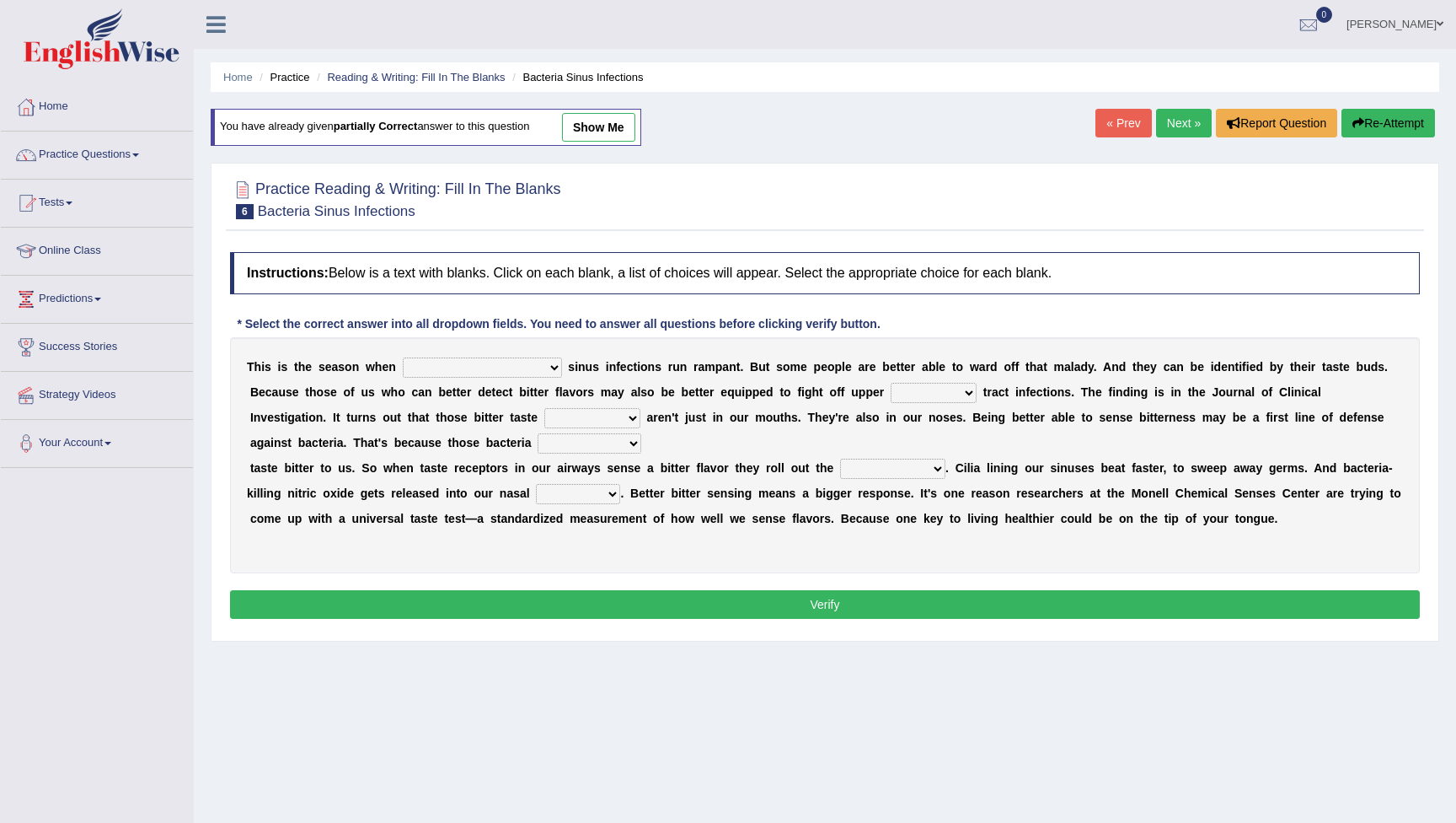
select select "bacterial"
select select "respiratory"
select select "receptors"
select select "actually"
select select "defenses"
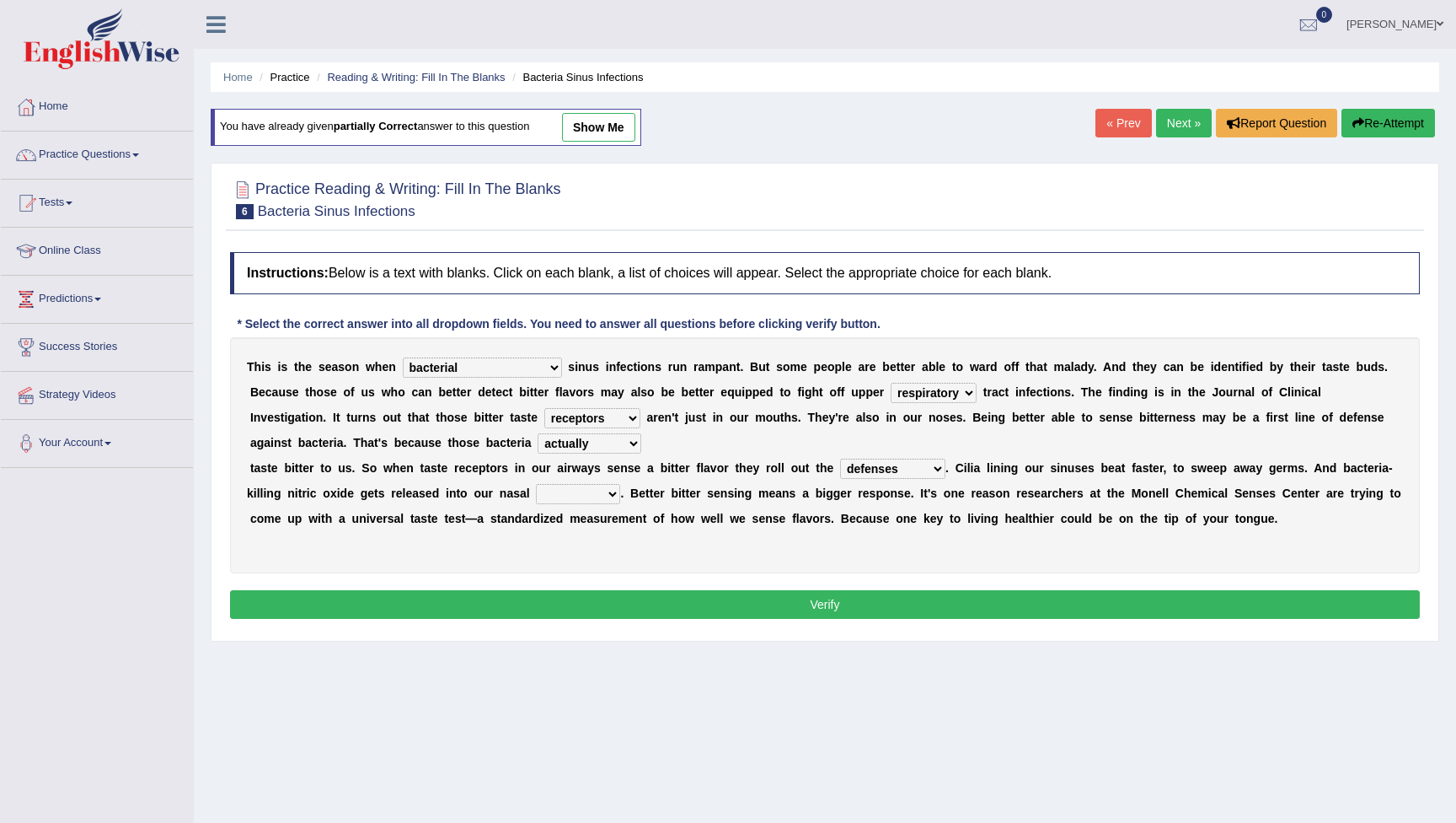
select select "cavities"
click at [654, 600] on button "Verify" at bounding box center [825, 604] width 1190 height 29
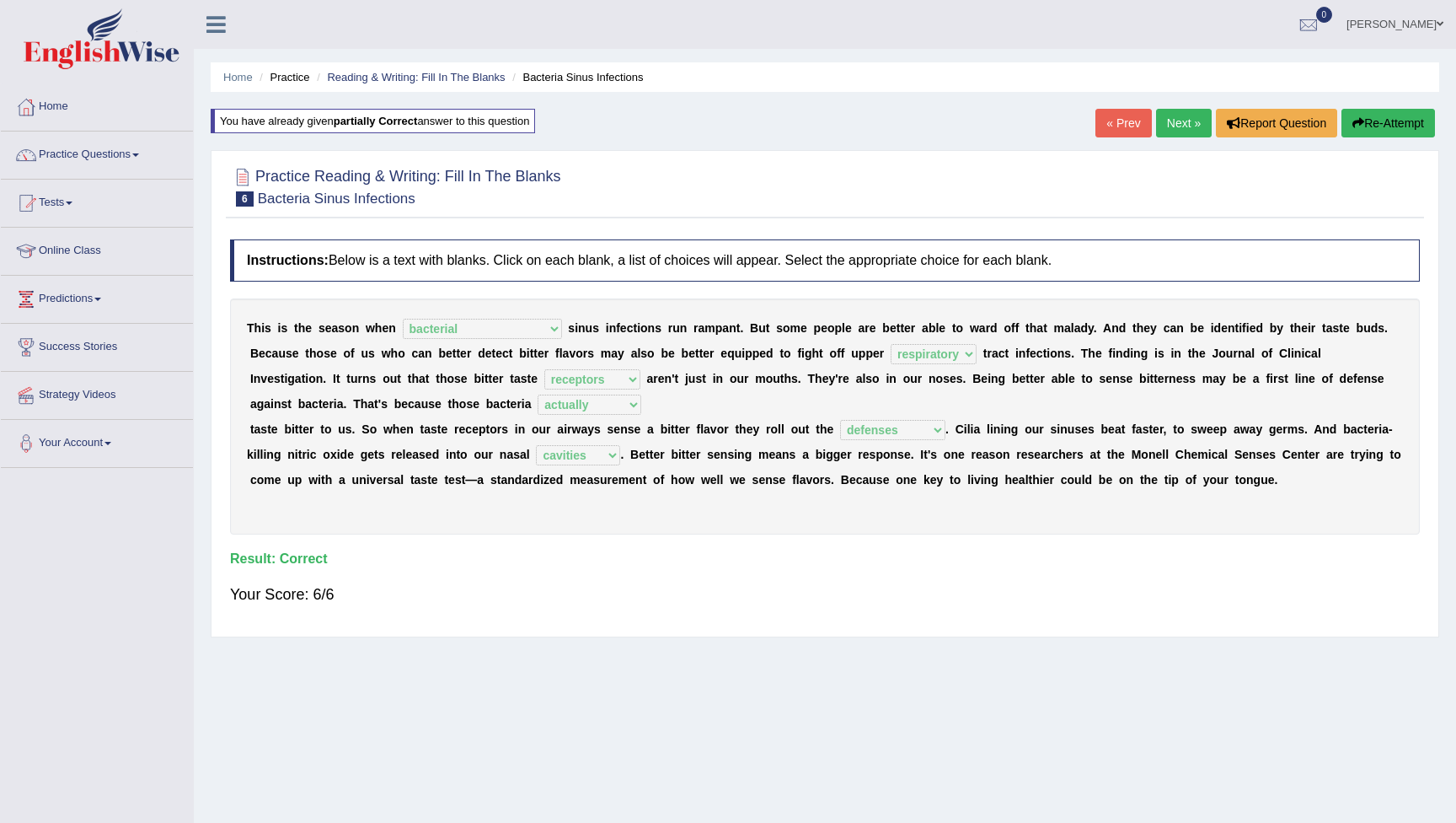
click at [1187, 119] on link "Next »" at bounding box center [1184, 123] width 56 height 29
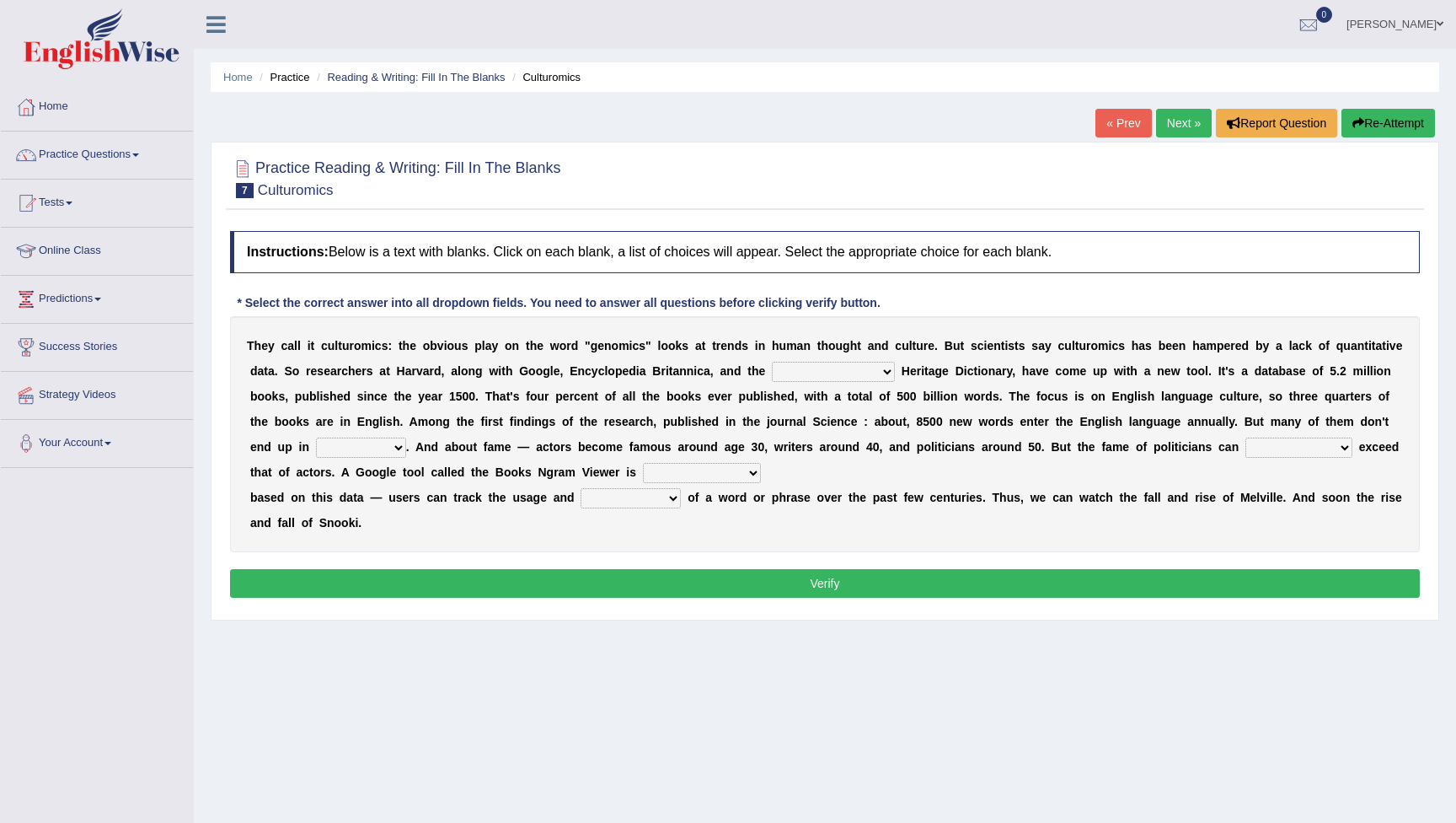
select select "[MEDICAL_DATA]"
select select "dictionaries"
select select "available"
select select "frequency"
click at [727, 583] on button "Verify" at bounding box center [825, 584] width 1190 height 29
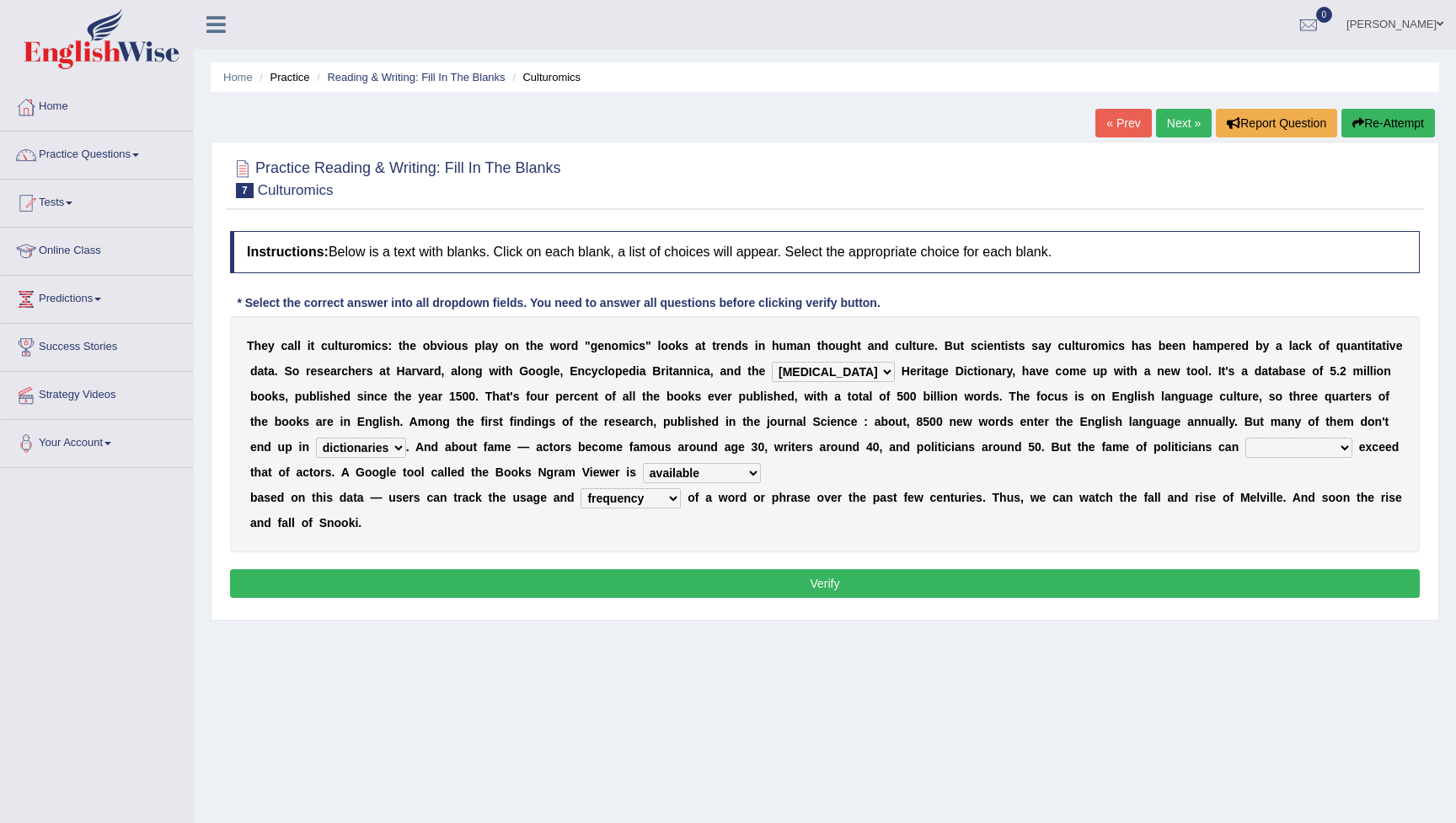
select select "eventually"
click at [921, 584] on button "Verify" at bounding box center [825, 584] width 1190 height 29
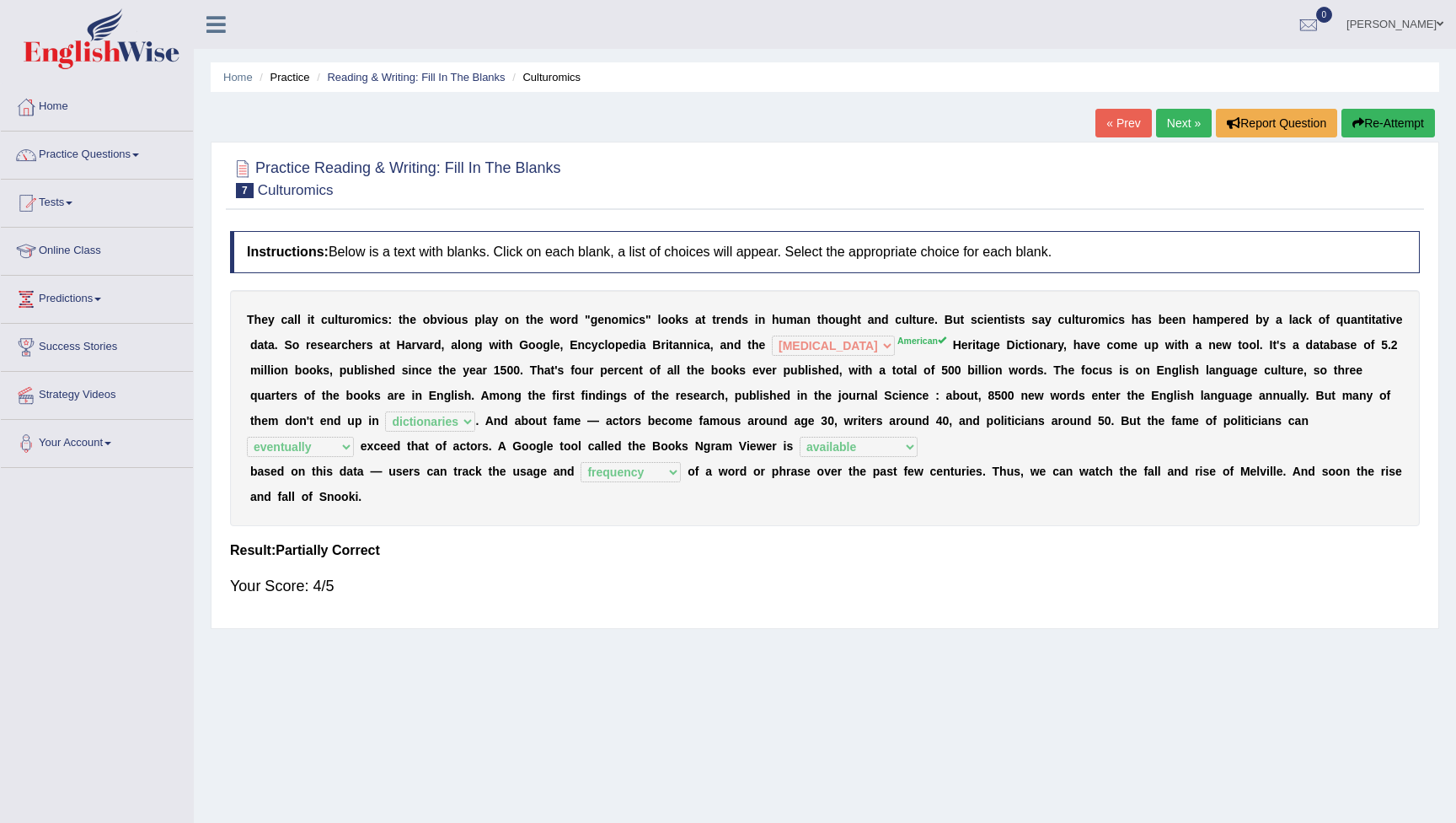
click at [1382, 125] on button "Re-Attempt" at bounding box center [1388, 123] width 94 height 29
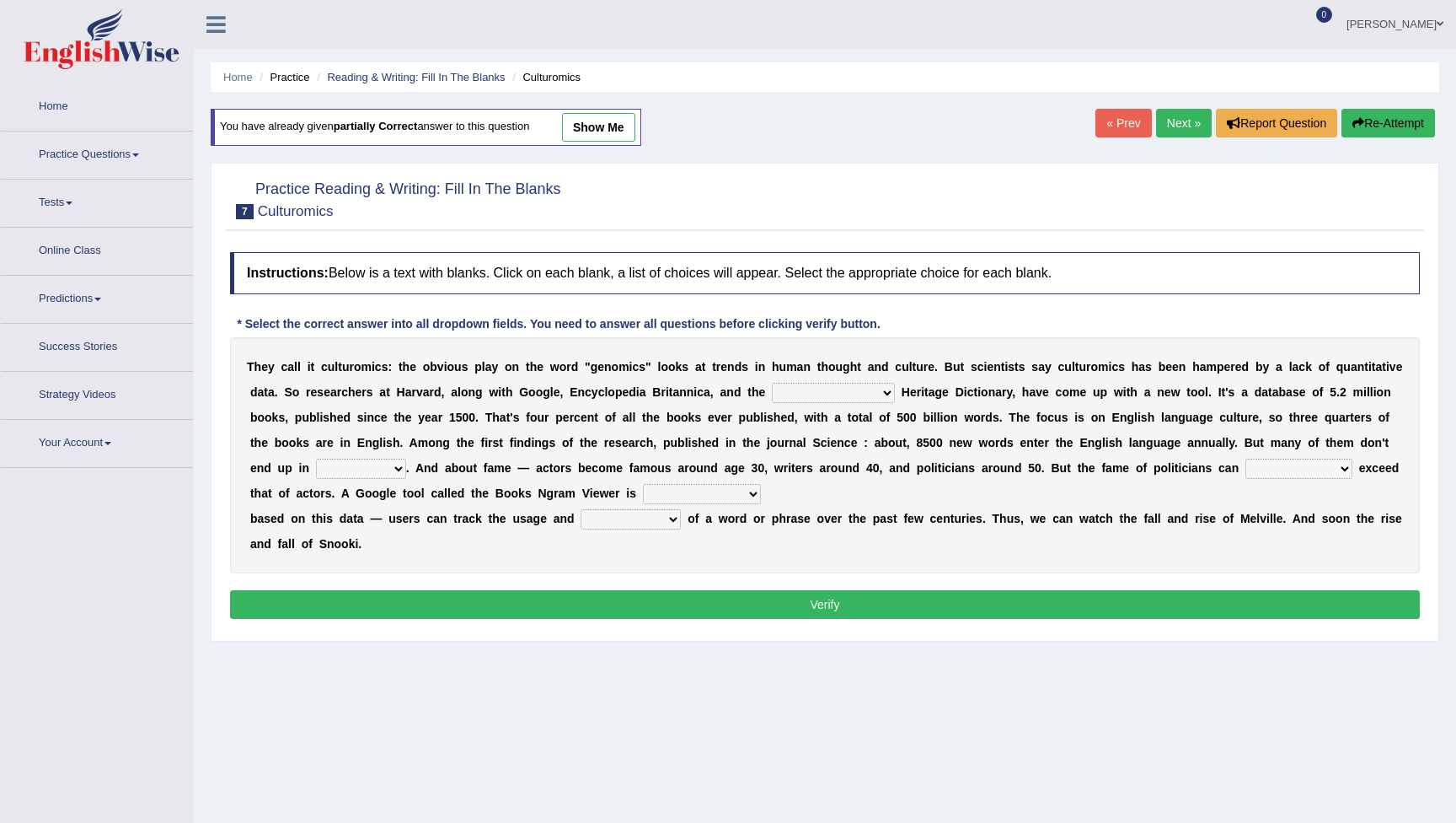
click at [873, 373] on div "T h e y c a l l i t c u l t u r o m i c s : t h e o b v i o u s p l a y o n t h…" at bounding box center [825, 454] width 1190 height 236
select select "American"
select select "dictionaries"
select select "available"
select select "eventually"
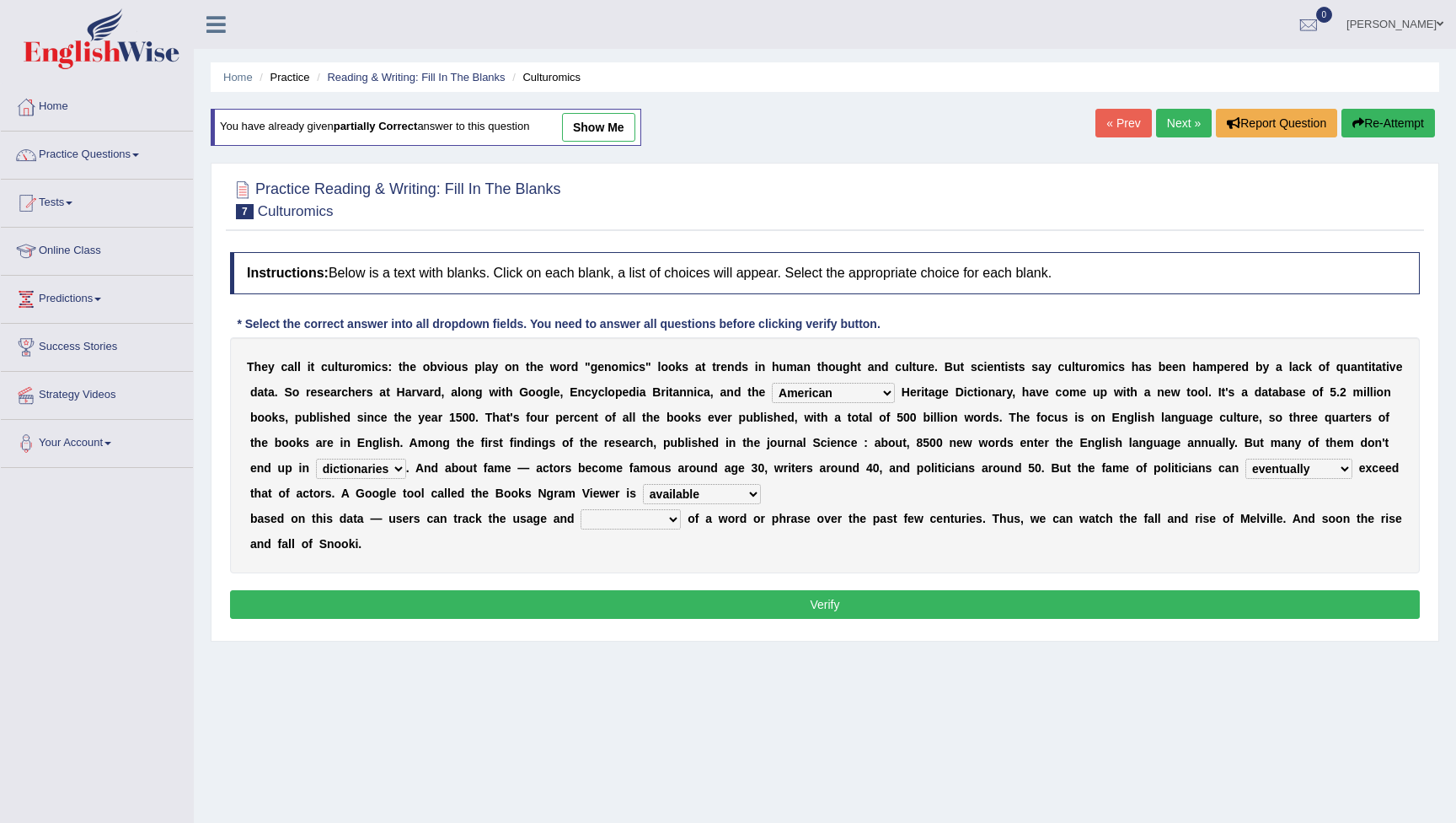
select select "frequency"
click at [809, 604] on button "Verify" at bounding box center [825, 604] width 1190 height 29
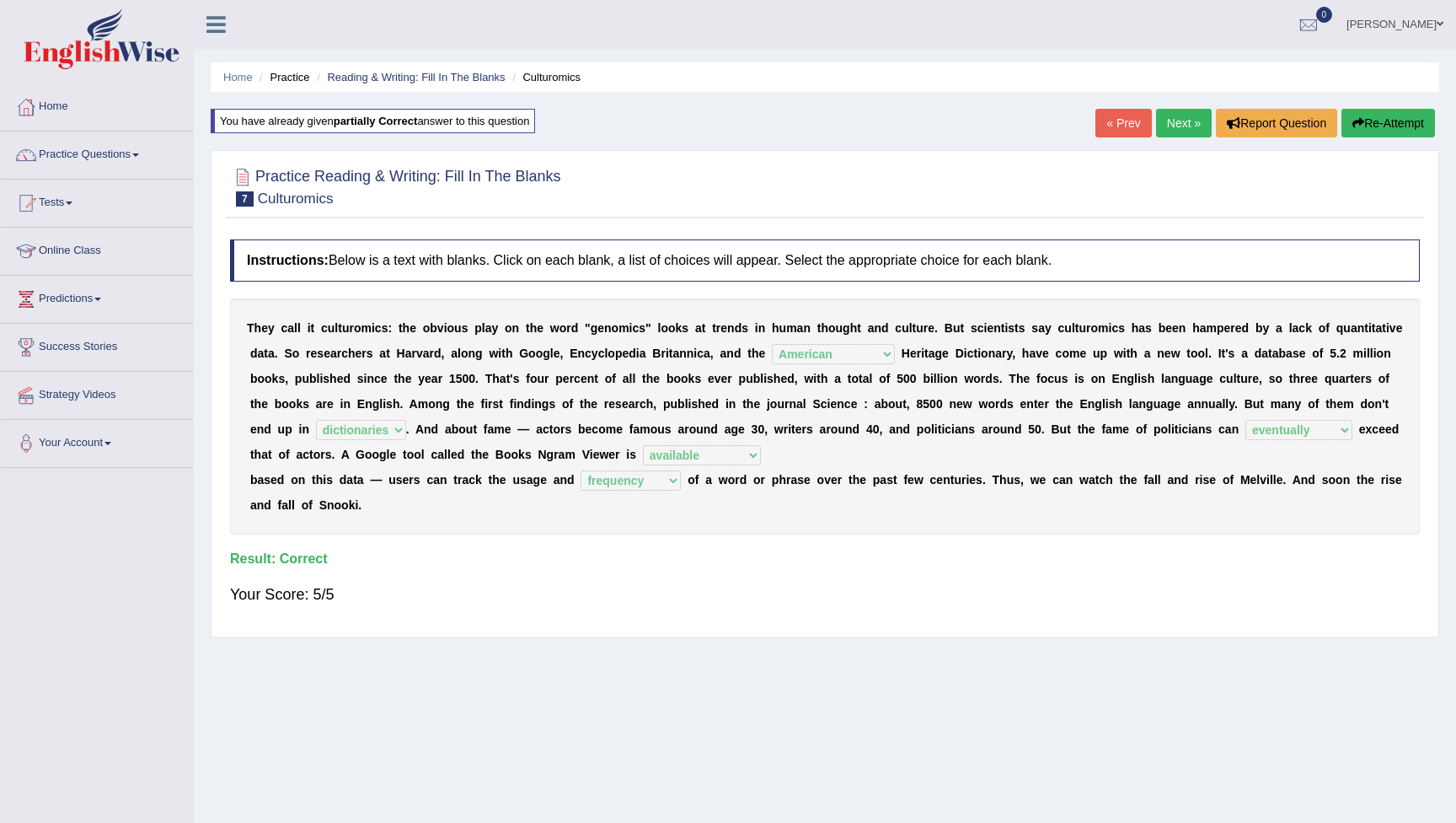
click at [1177, 125] on link "Next »" at bounding box center [1184, 123] width 56 height 29
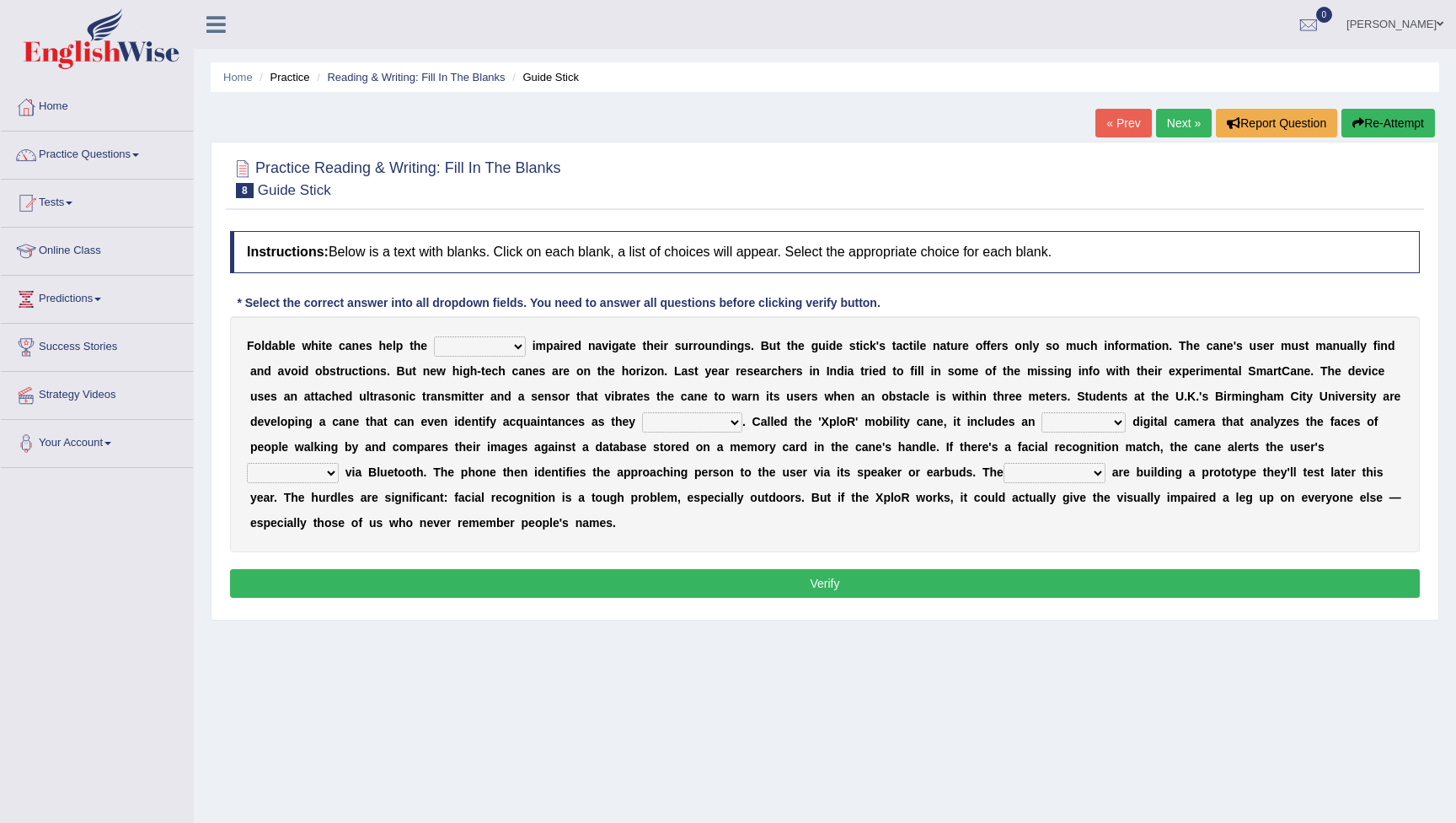
select select "visually"
select select "approach"
select select "embedded"
select select "smartphone"
select select "students"
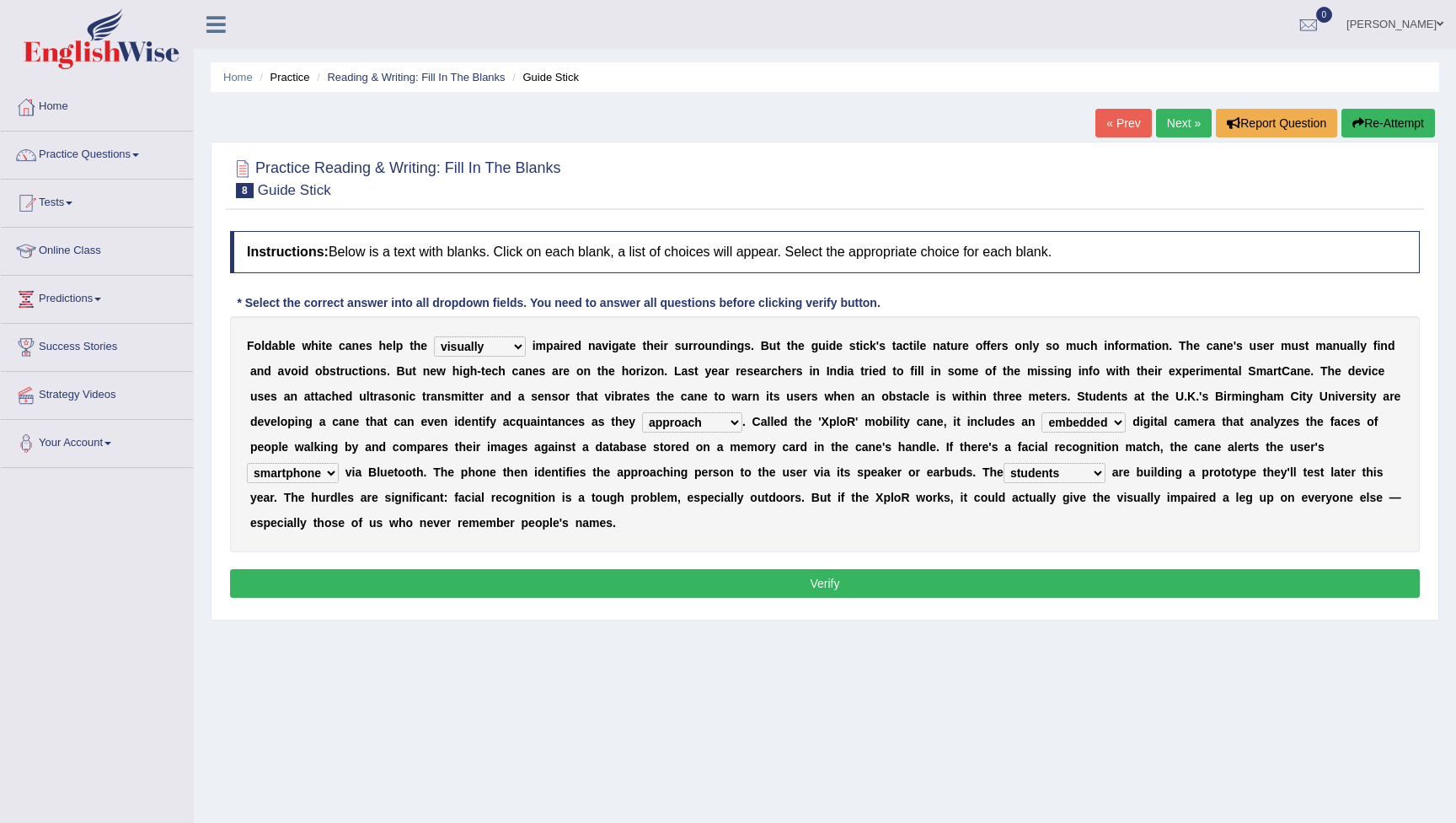
click at [768, 585] on button "Verify" at bounding box center [825, 584] width 1190 height 29
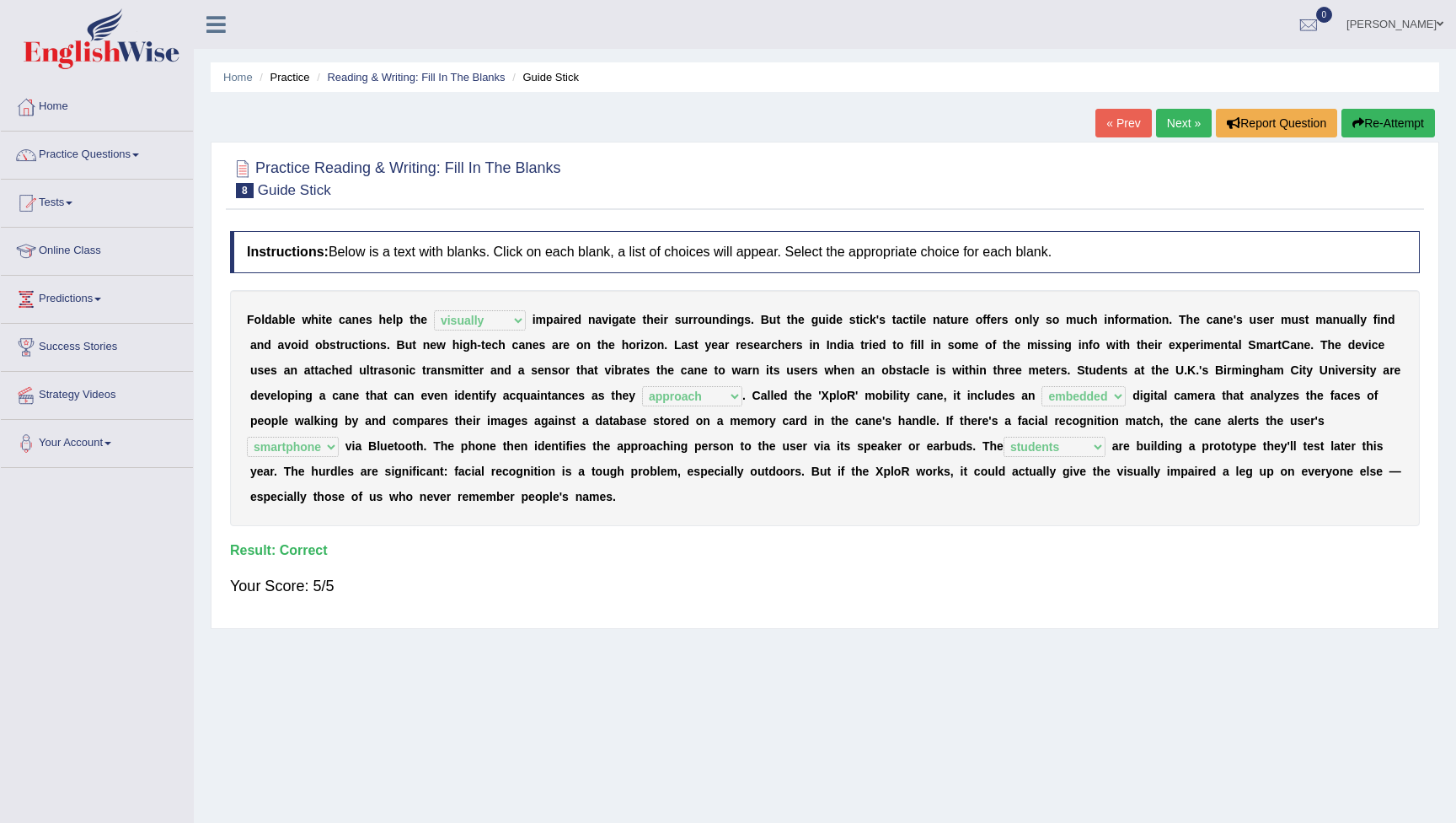
click at [1173, 124] on link "Next »" at bounding box center [1184, 123] width 56 height 29
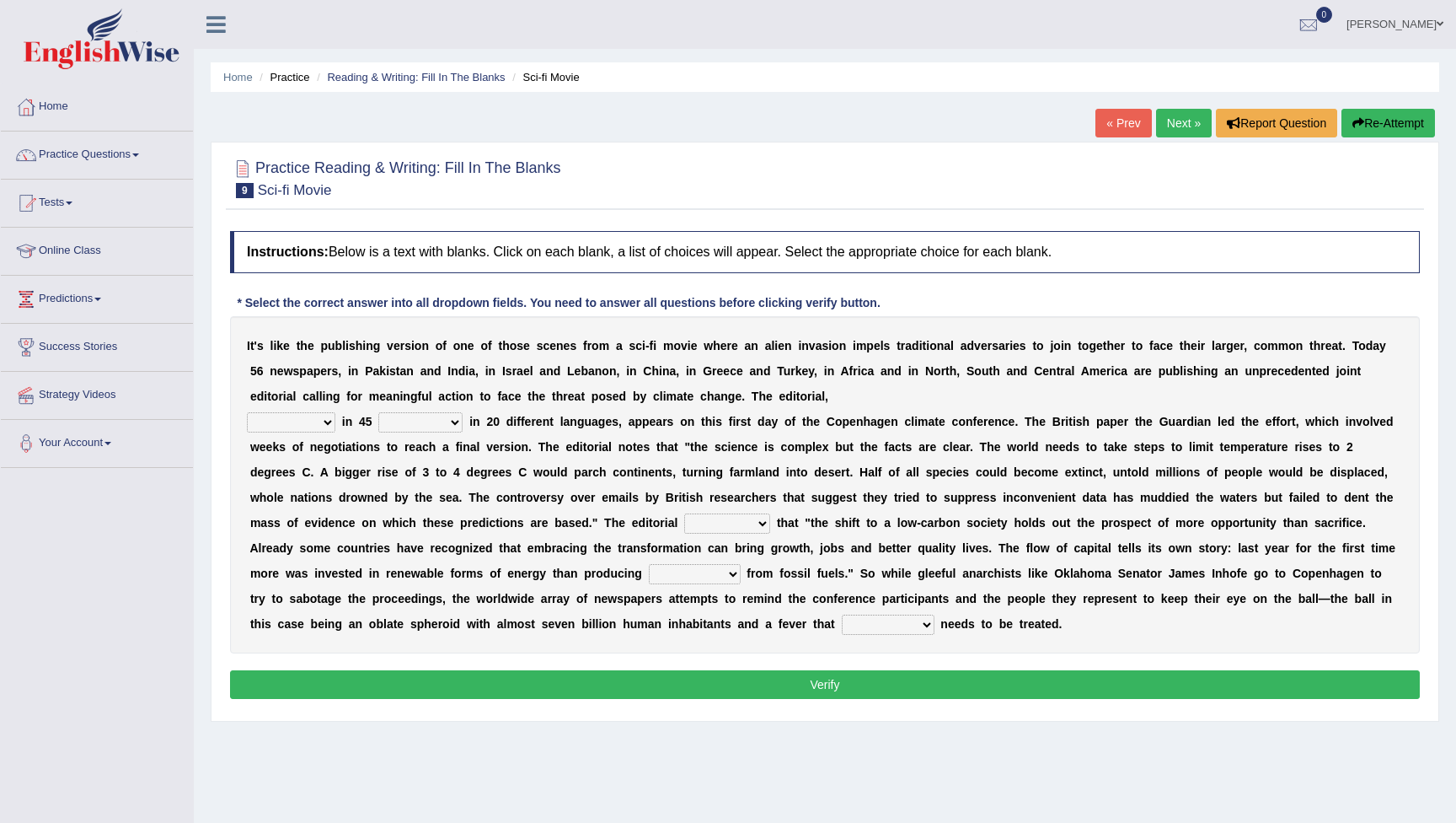
select select "transmitted"
select select "countries"
select select "modified"
select select "electricity"
select select "desperately"
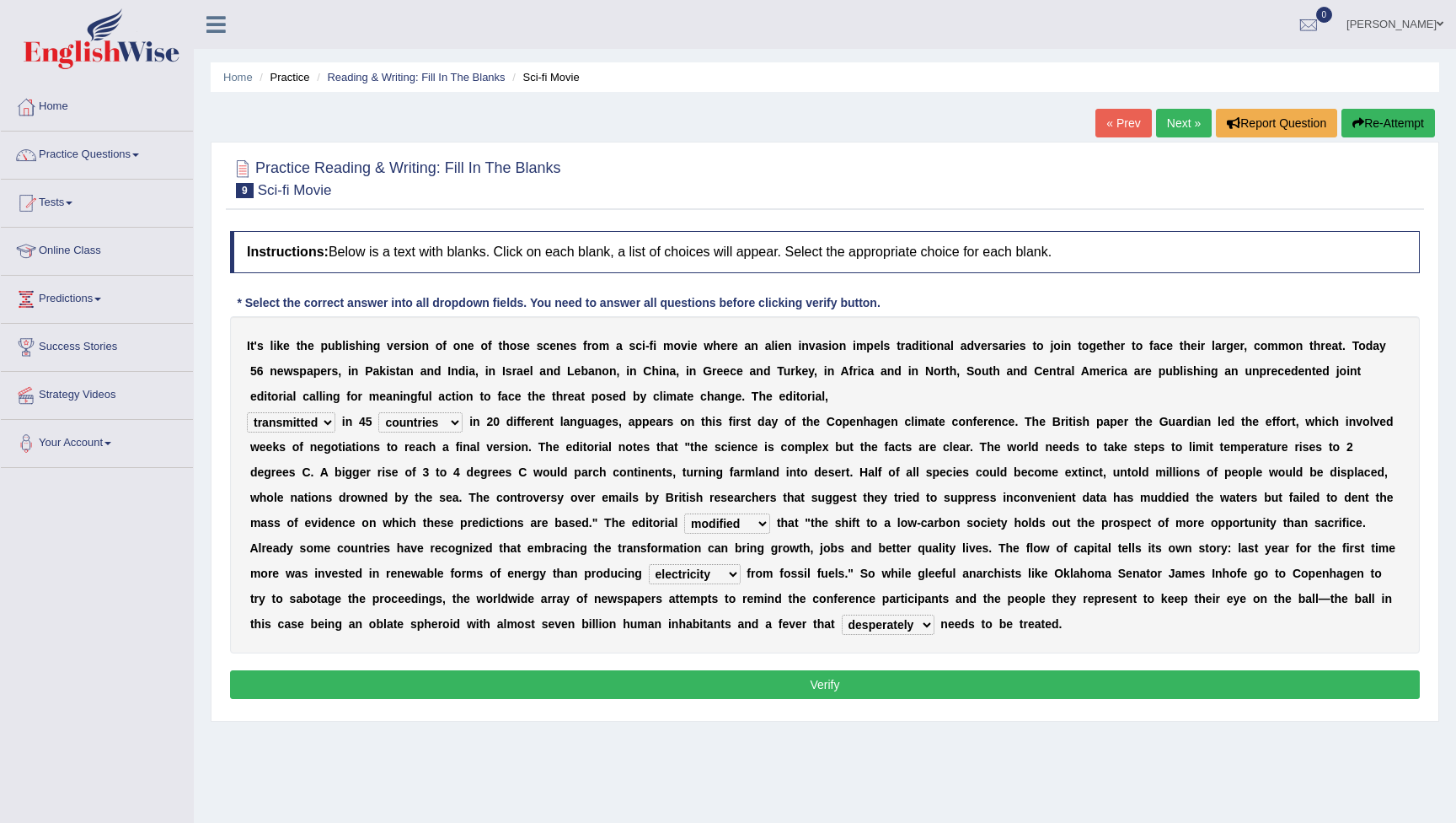
click at [850, 691] on button "Verify" at bounding box center [825, 685] width 1190 height 29
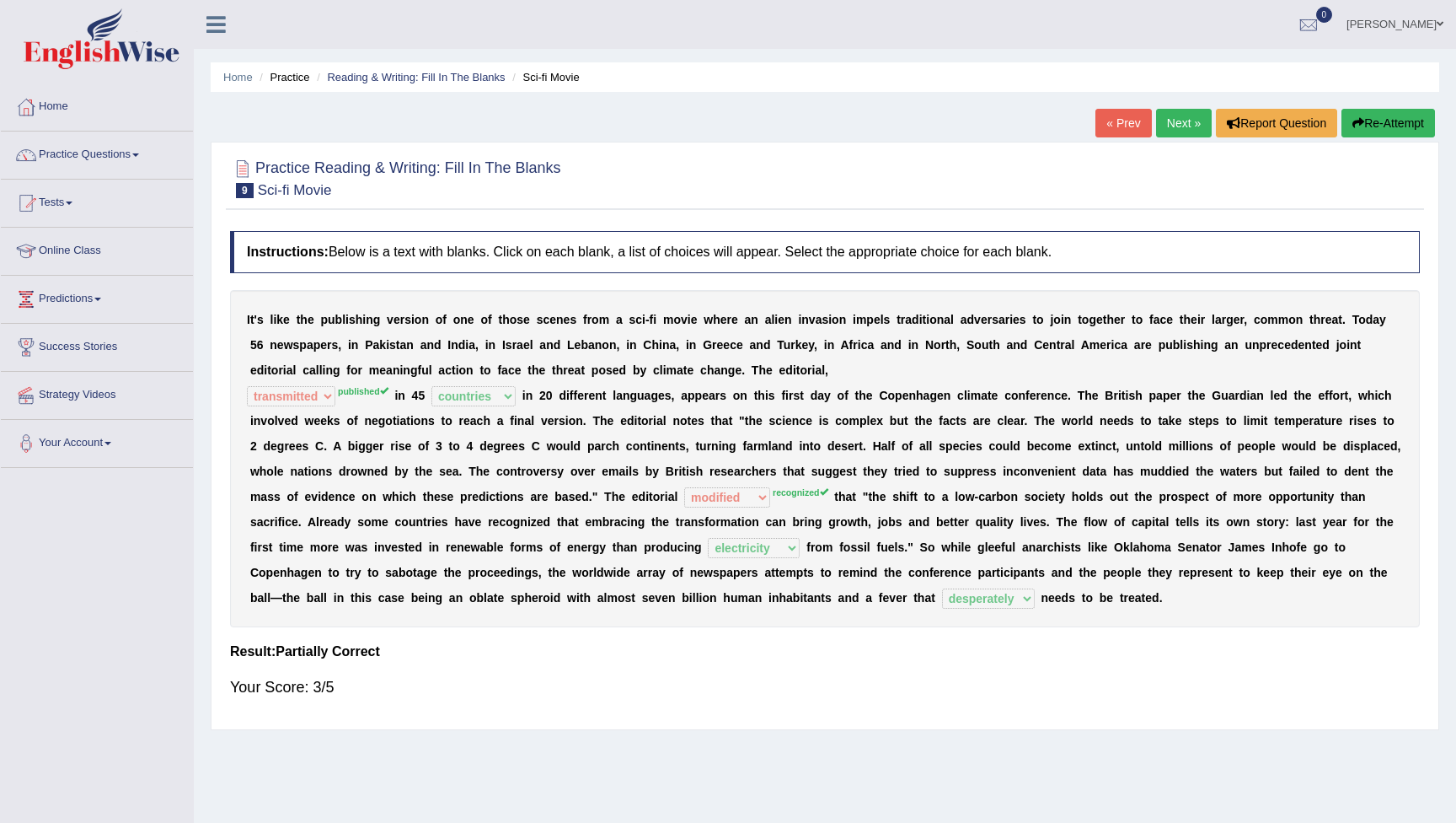
click at [1369, 123] on button "Re-Attempt" at bounding box center [1388, 123] width 94 height 29
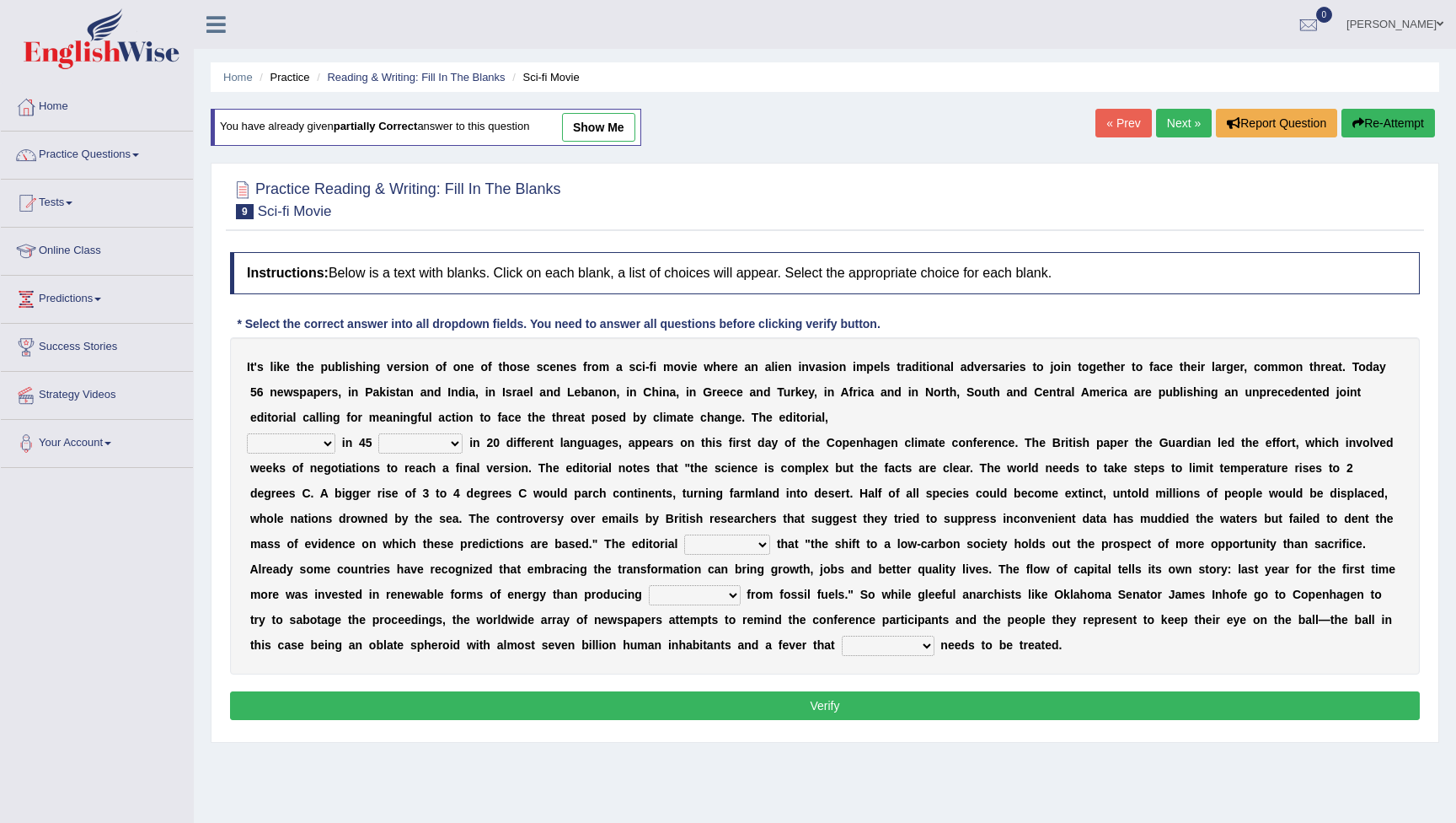
select select "published"
select select "countries"
select select "recognized"
select select "electricity"
select select "desperately"
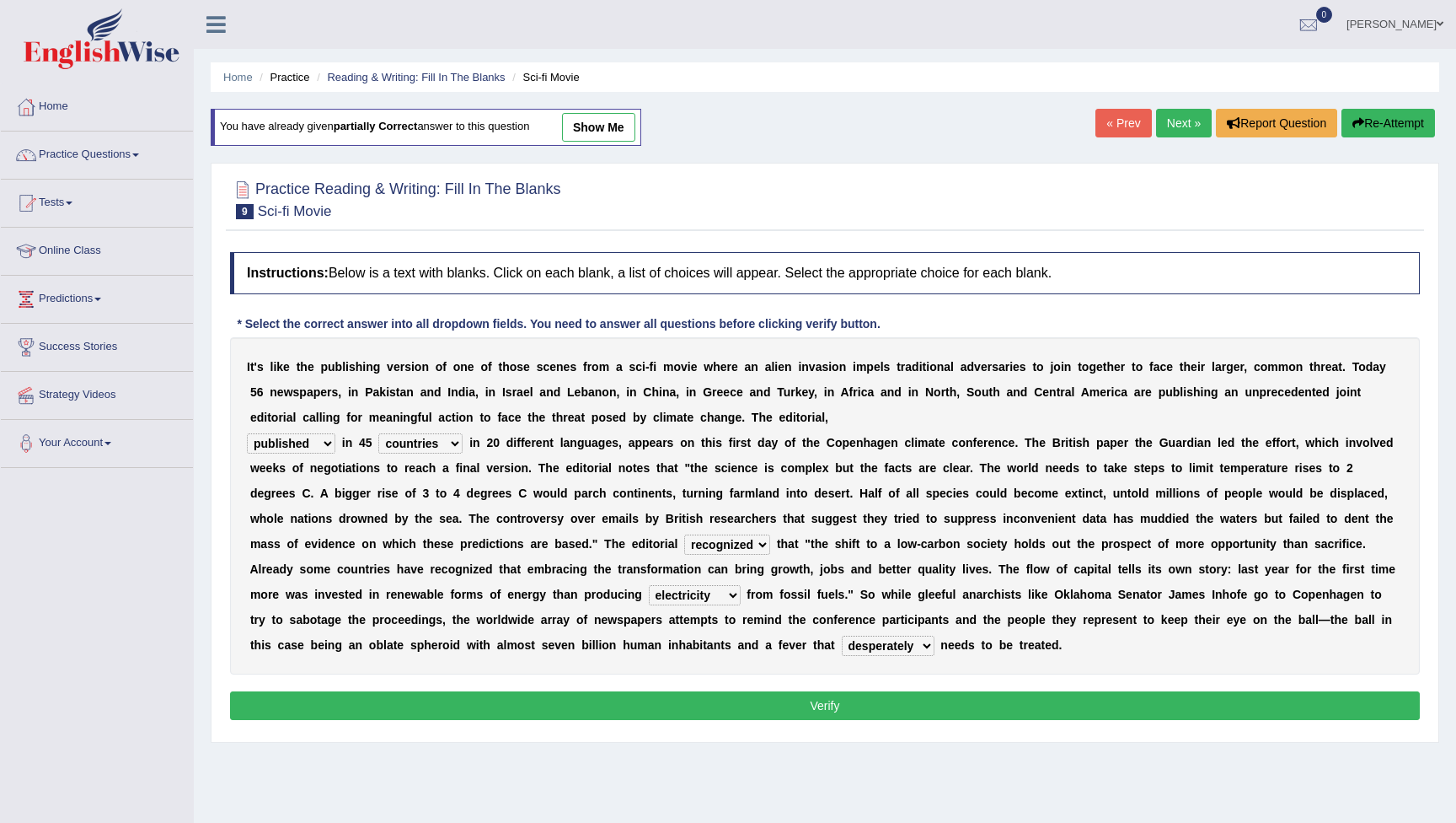
click at [869, 705] on button "Verify" at bounding box center [825, 706] width 1190 height 29
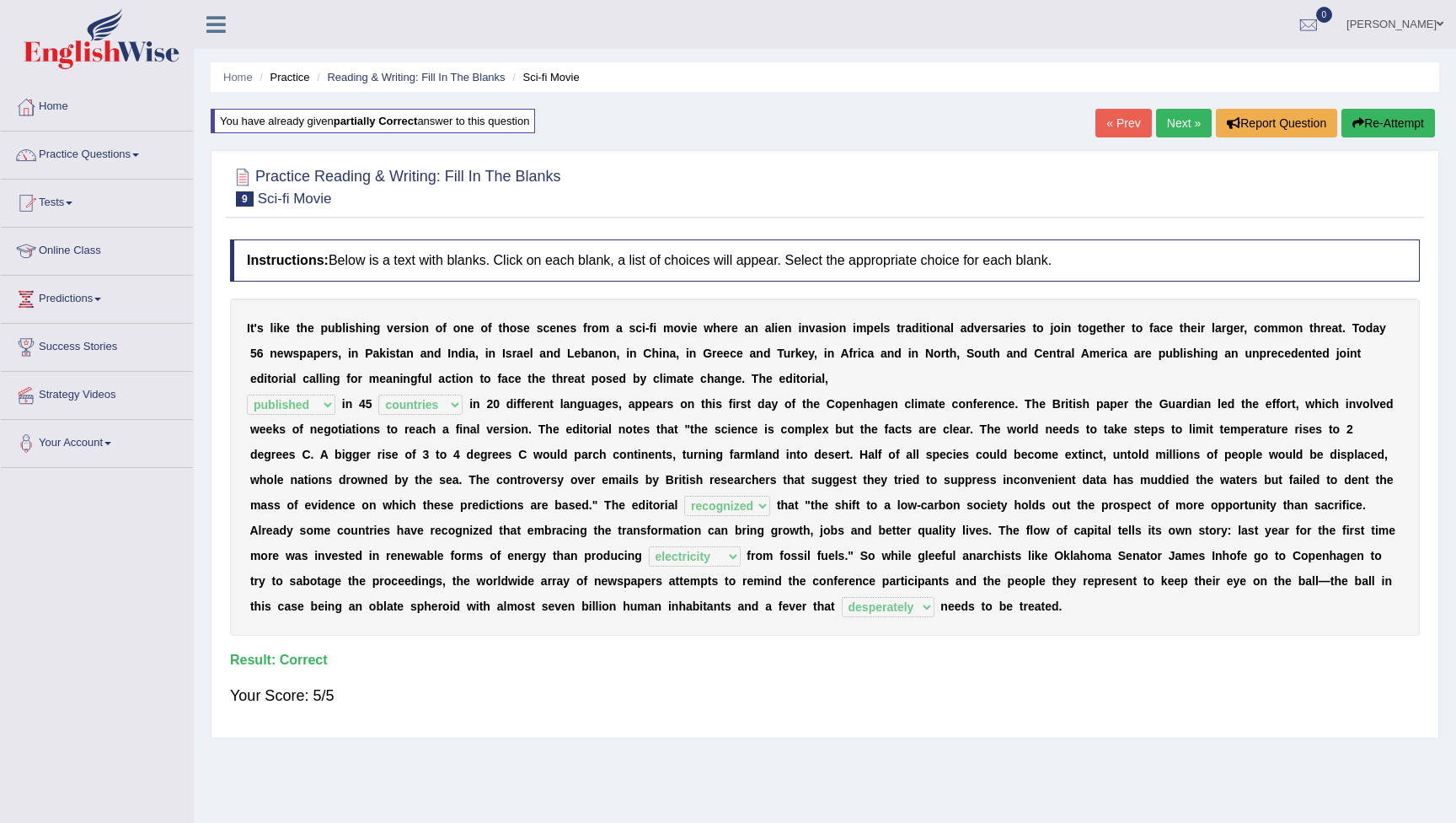
click at [1174, 125] on link "Next »" at bounding box center [1184, 123] width 56 height 29
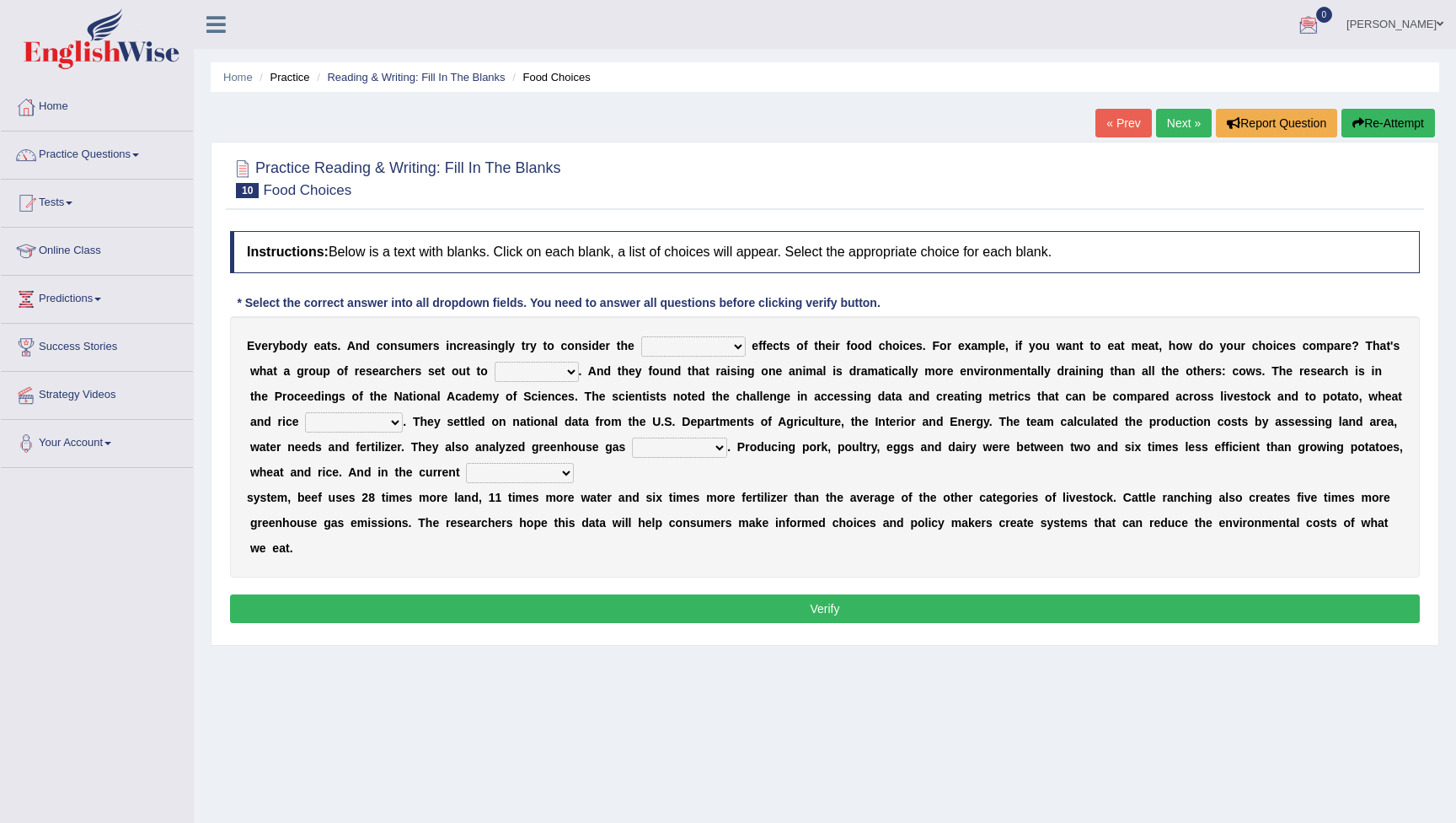
select select "environmental"
select select "discover"
select select "consumption"
select select "purification"
select select "agricultural"
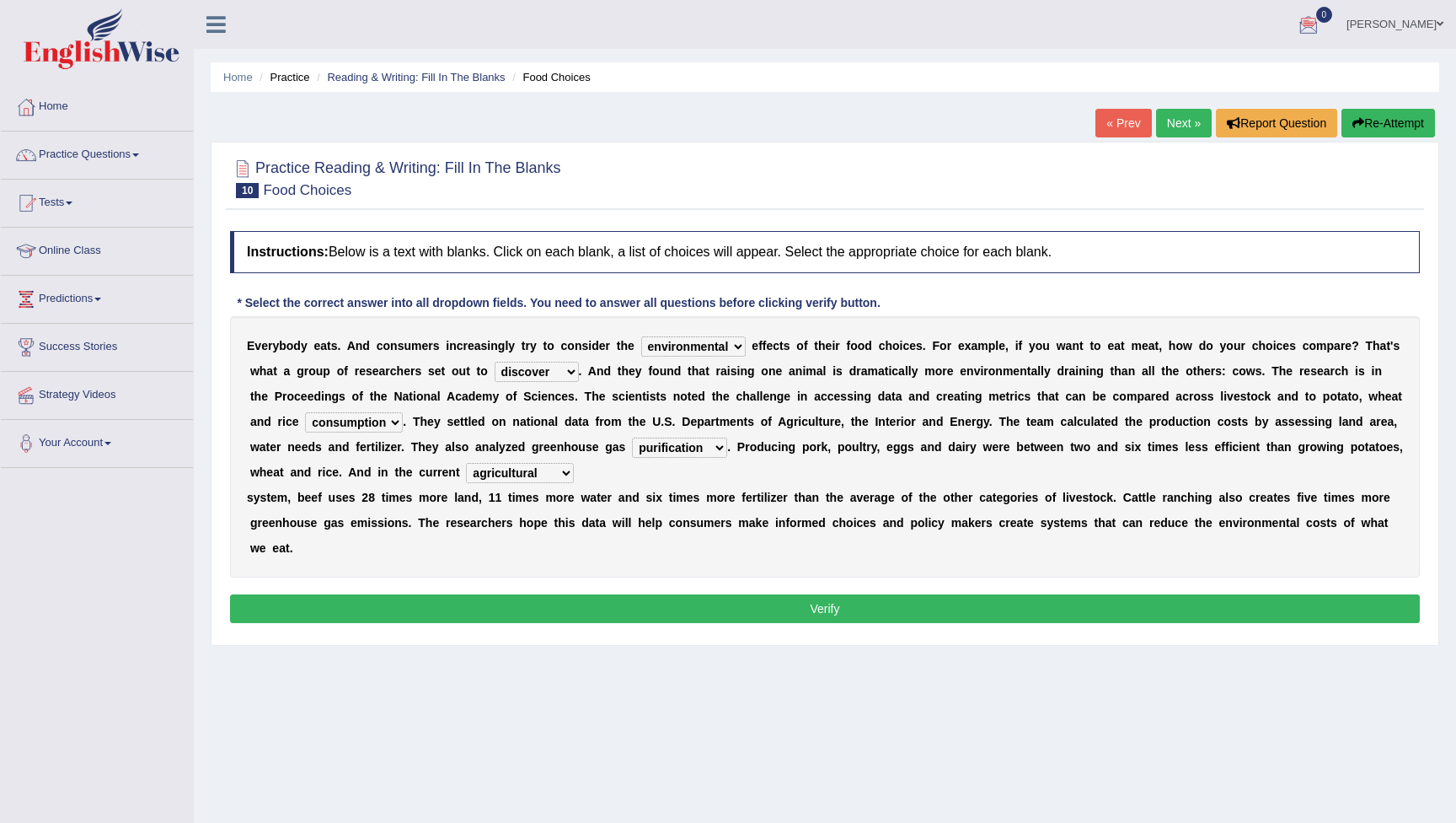
click at [714, 601] on button "Verify" at bounding box center [825, 609] width 1190 height 29
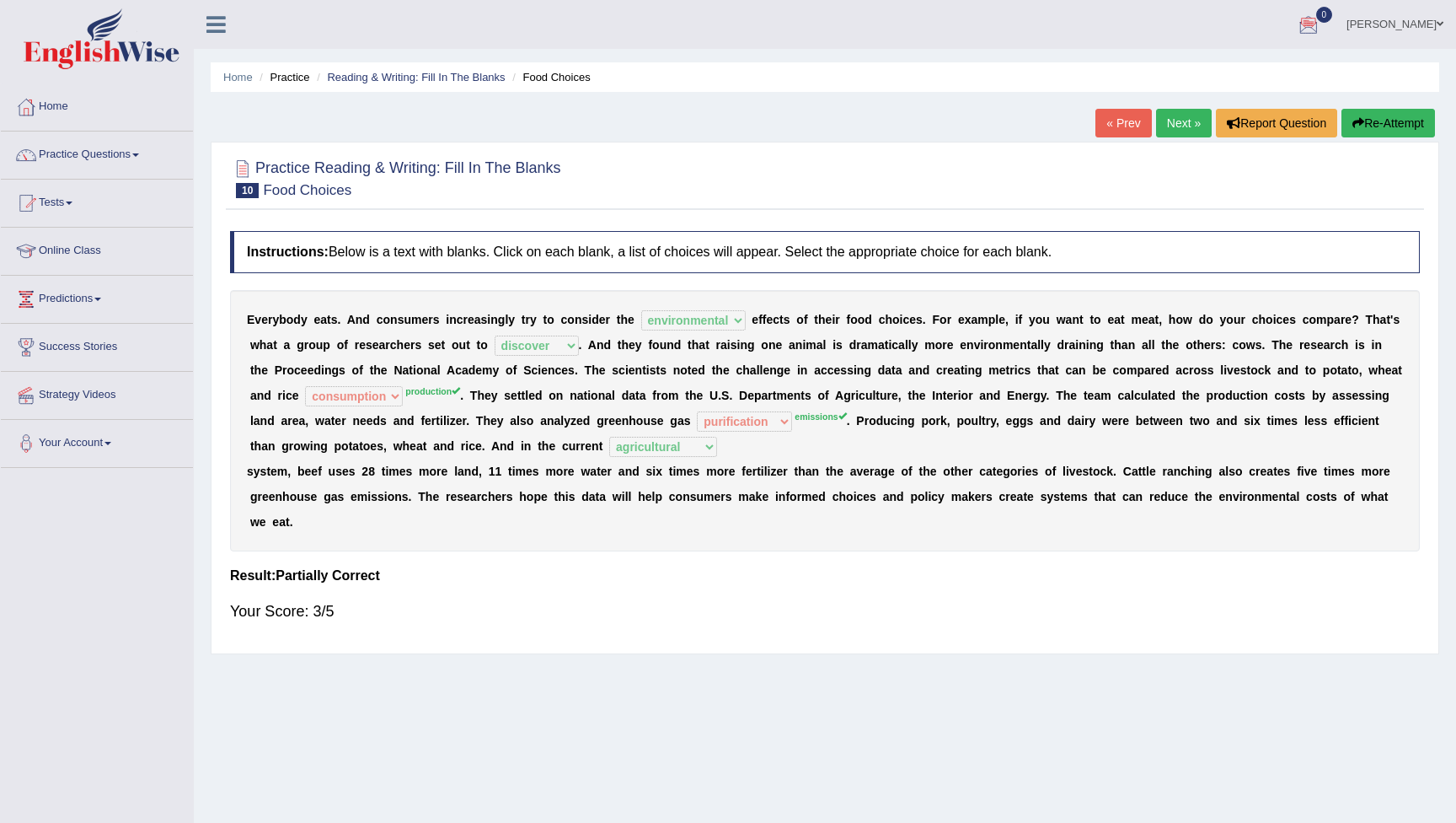
click at [1397, 123] on button "Re-Attempt" at bounding box center [1388, 123] width 94 height 29
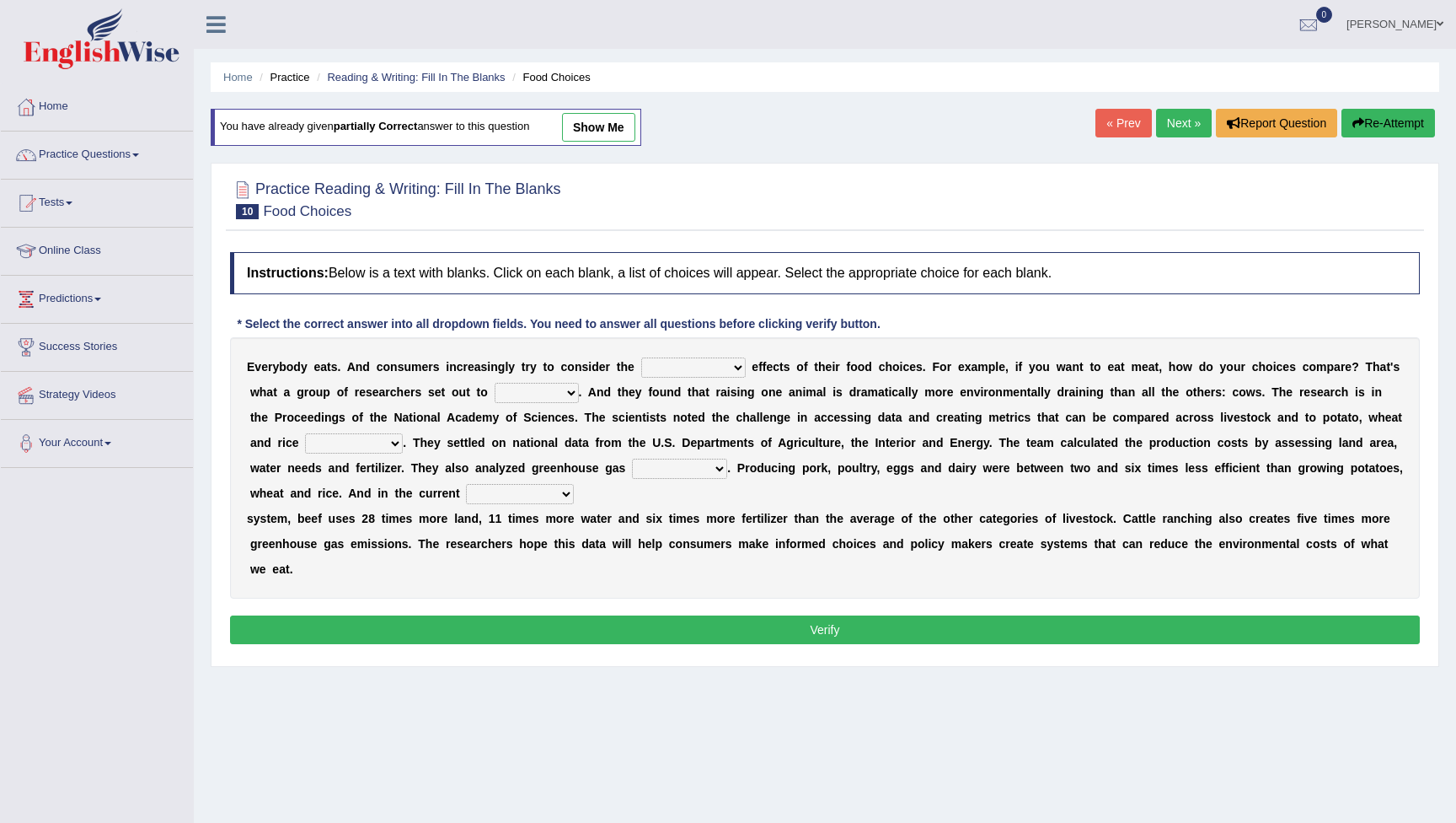
select select "environmental"
select select "discover"
select select "production"
select select "emissions"
select select "agricultural"
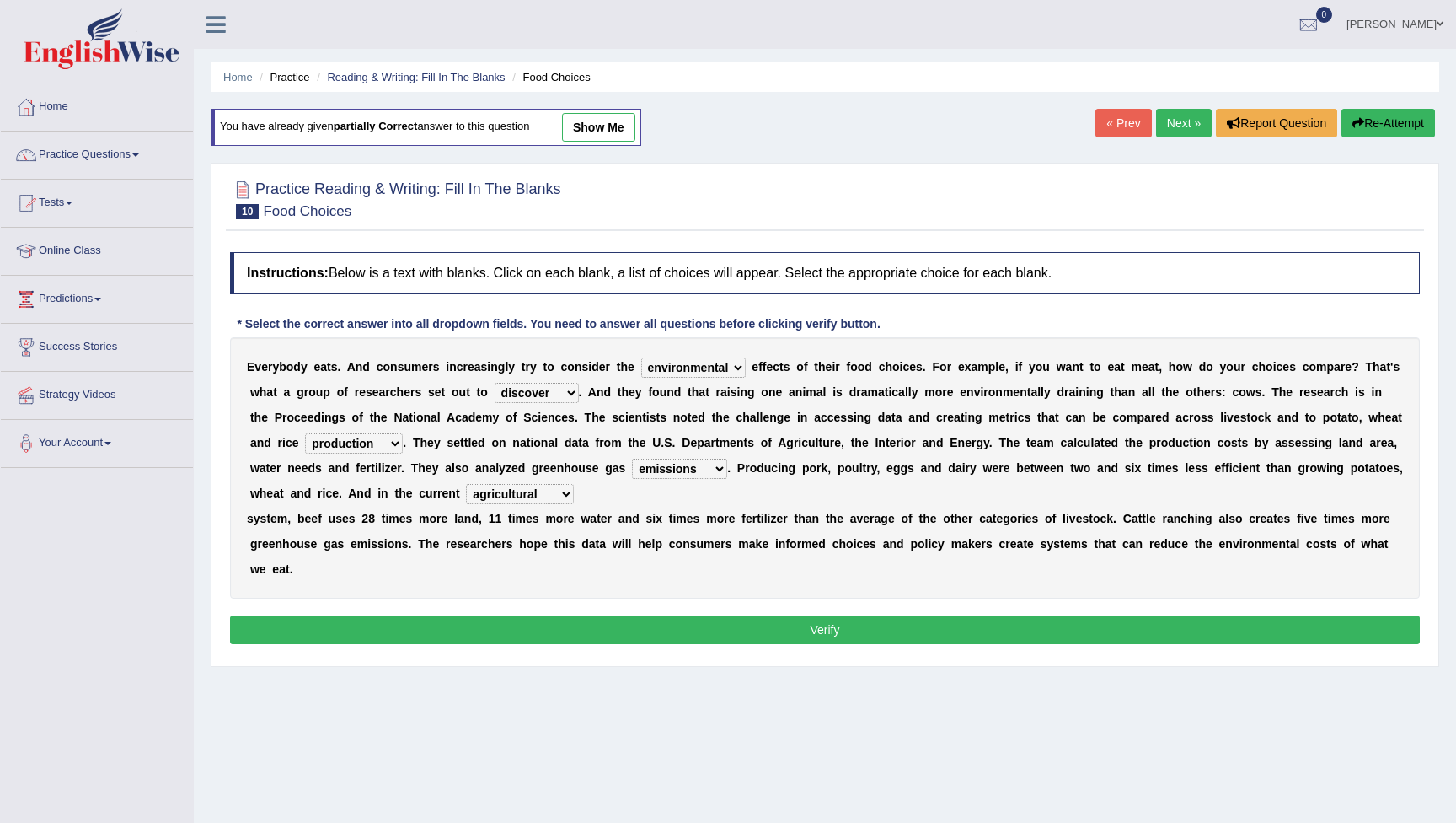
click at [827, 627] on button "Verify" at bounding box center [825, 630] width 1190 height 29
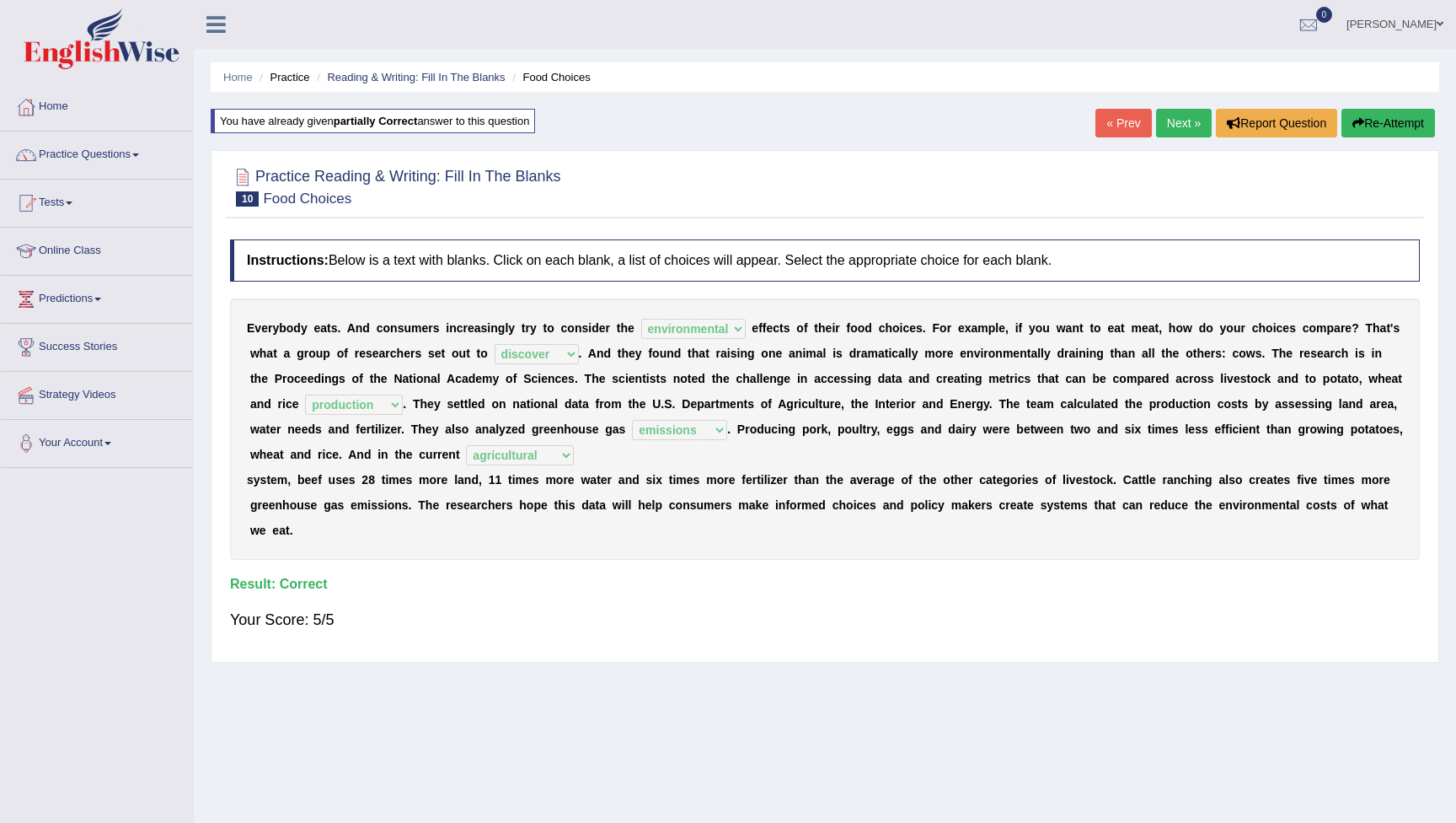
click at [1181, 125] on link "Next »" at bounding box center [1184, 123] width 56 height 29
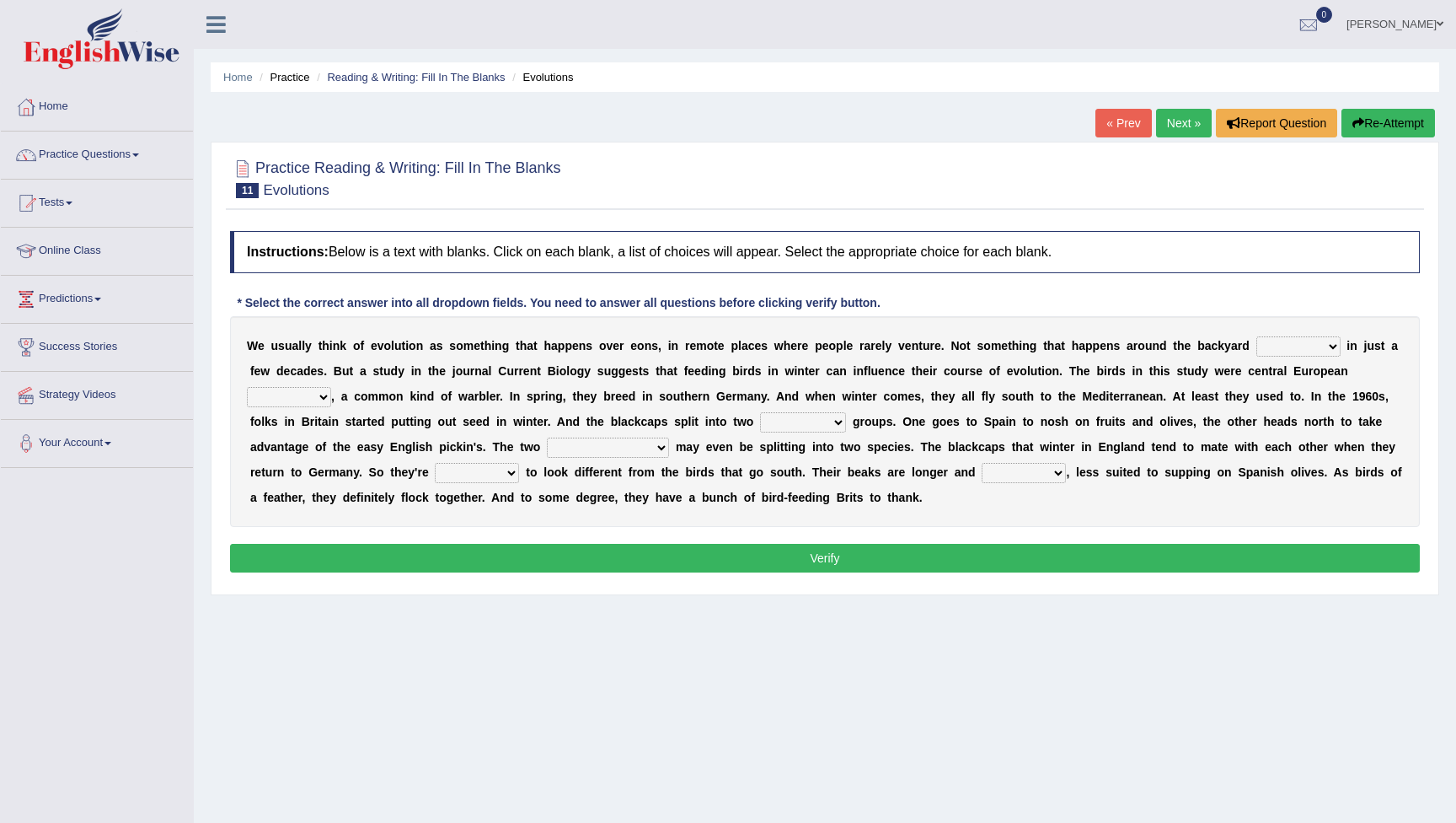
select select "birdfeeder"
select select "blackcaps"
select select "distinct"
select select "populations"
select select "starting"
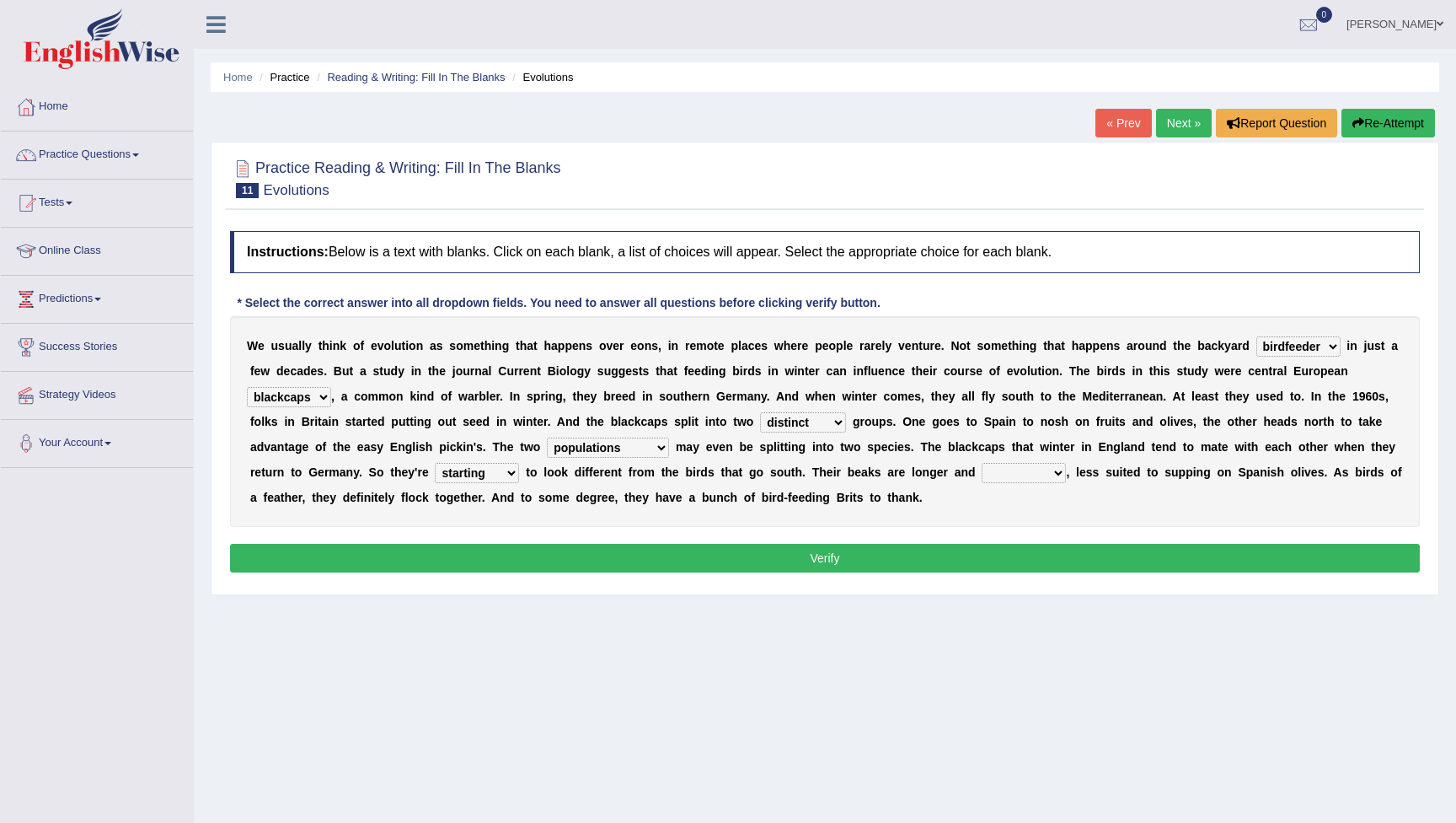
select select "narrower"
click at [877, 560] on button "Verify" at bounding box center [825, 558] width 1190 height 29
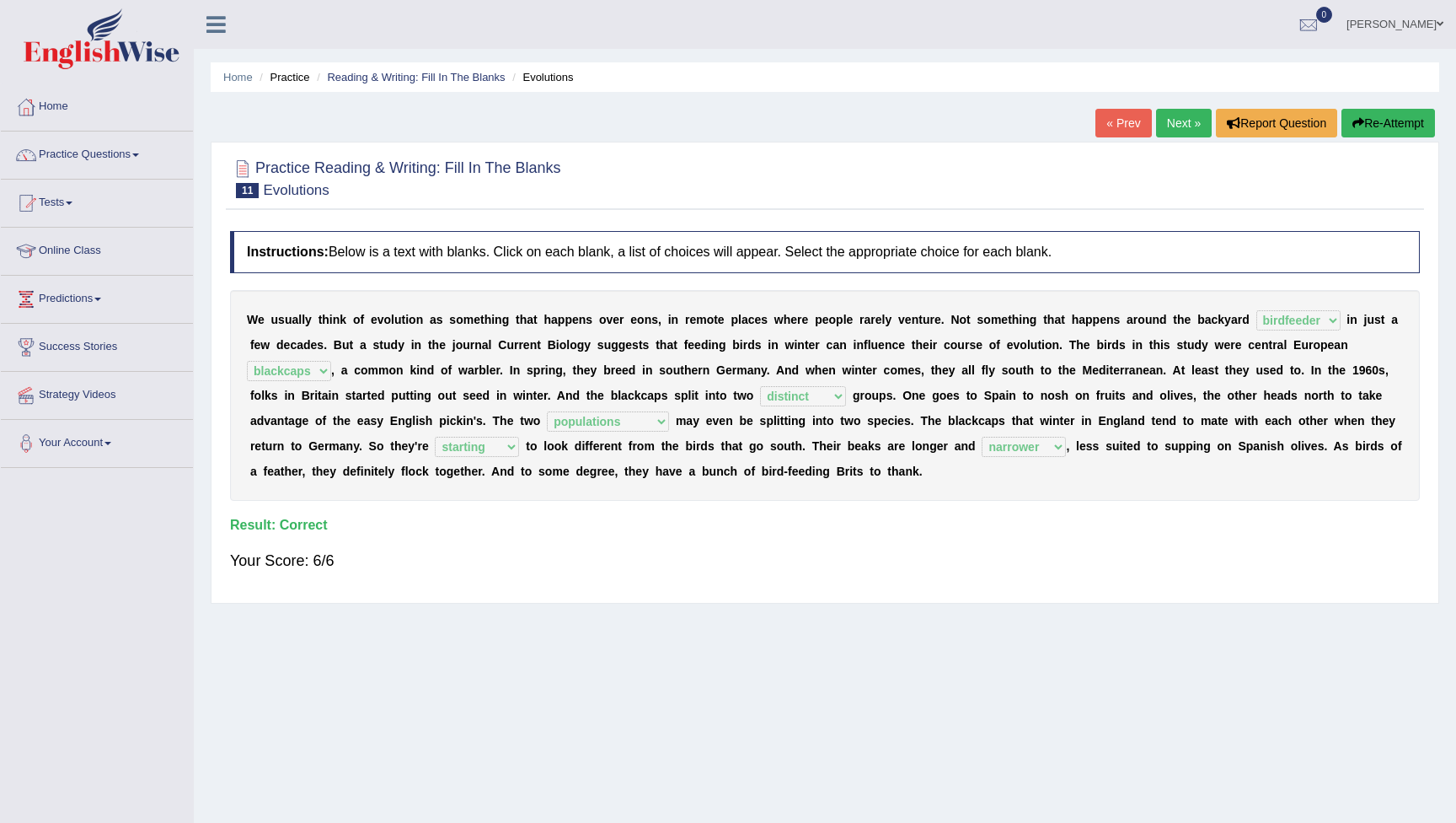
click at [1176, 125] on link "Next »" at bounding box center [1184, 123] width 56 height 29
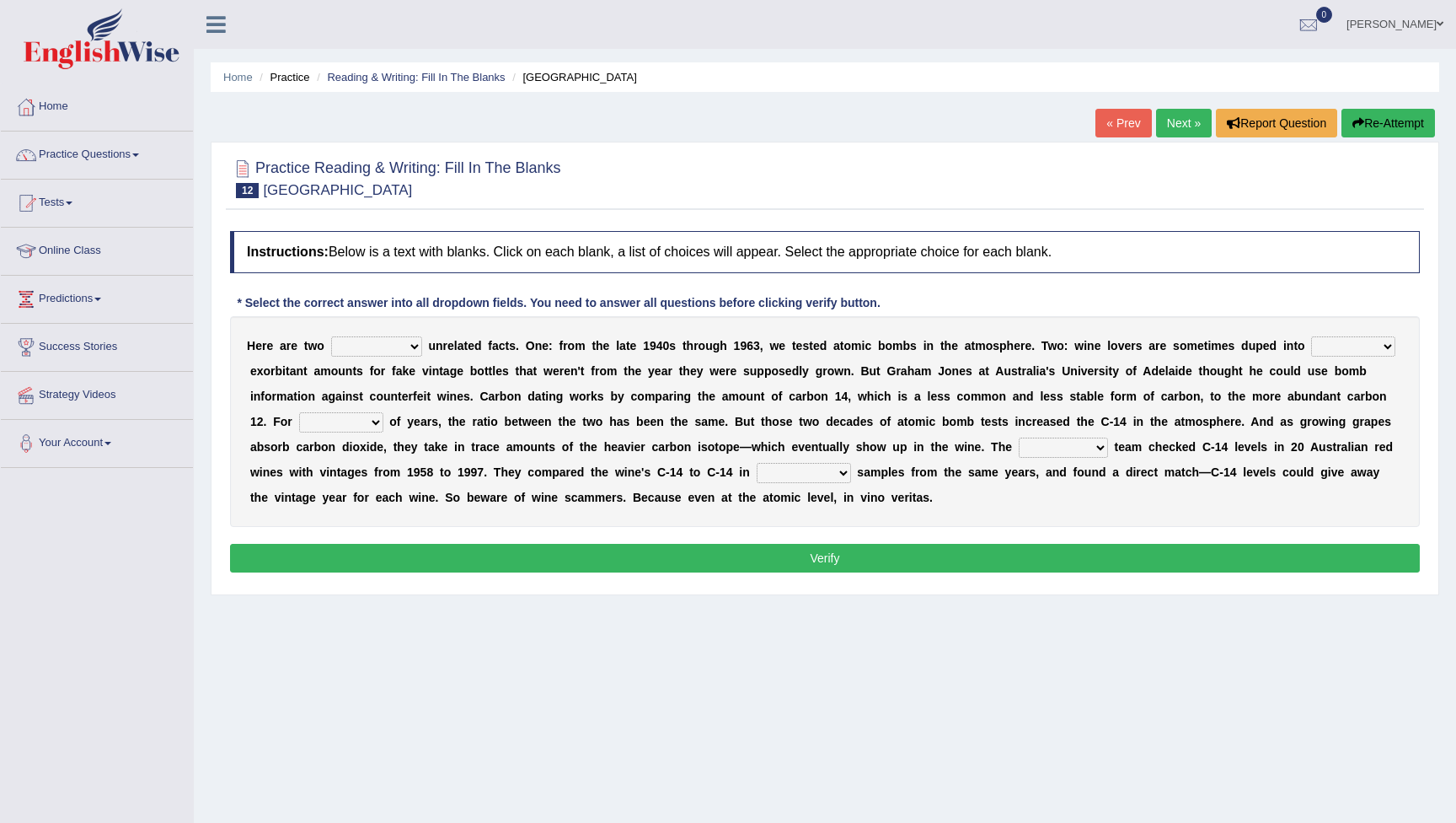
select select "seemingly"
select select "spending"
select select "numerous"
select select "research"
select select "physical"
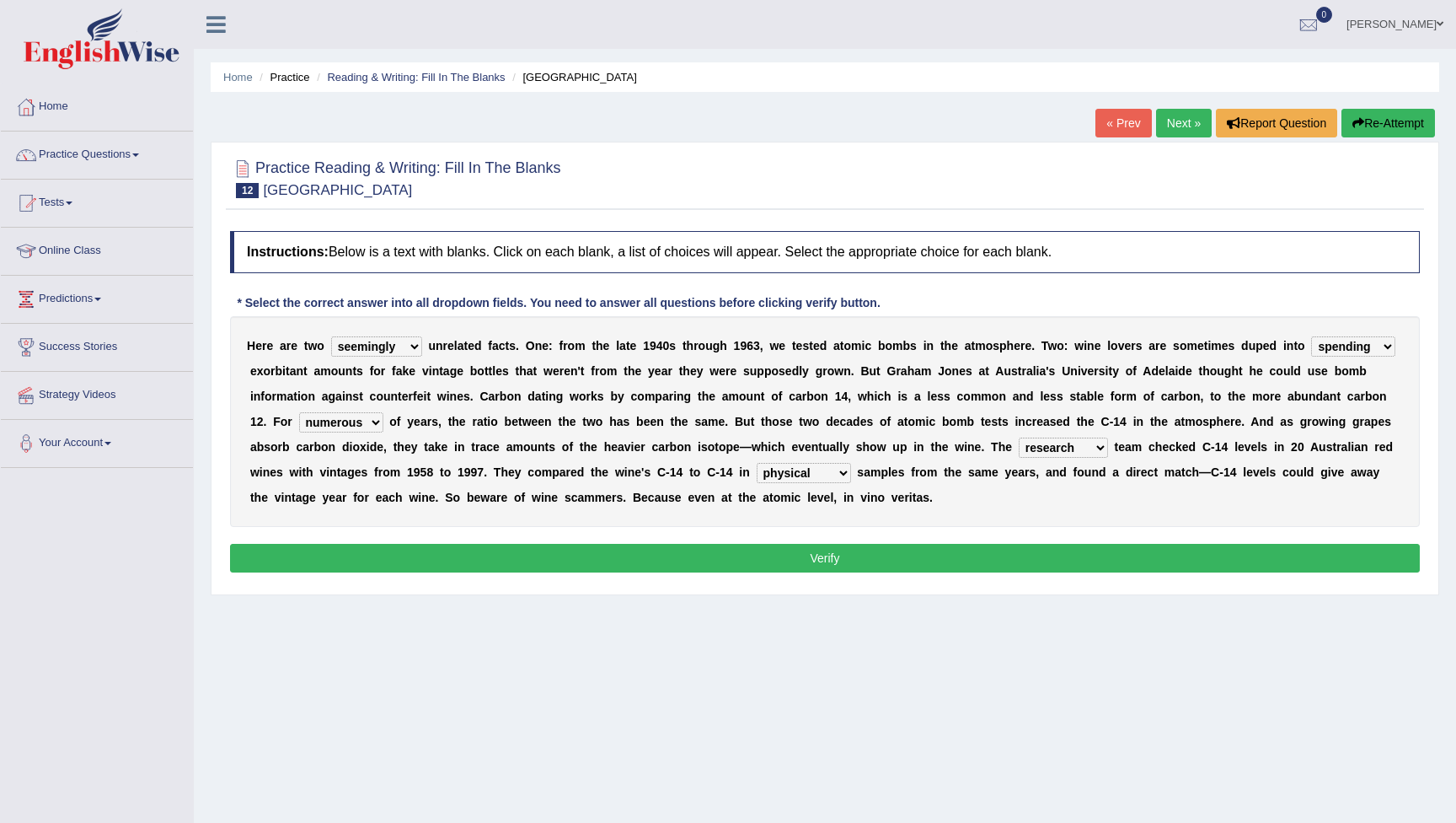
click at [851, 475] on select "physical atmospheric fluid solid" at bounding box center [804, 472] width 94 height 20
click at [851, 473] on select "physical atmospheric fluid solid" at bounding box center [804, 472] width 94 height 20
click at [1054, 556] on button "Verify" at bounding box center [825, 558] width 1190 height 29
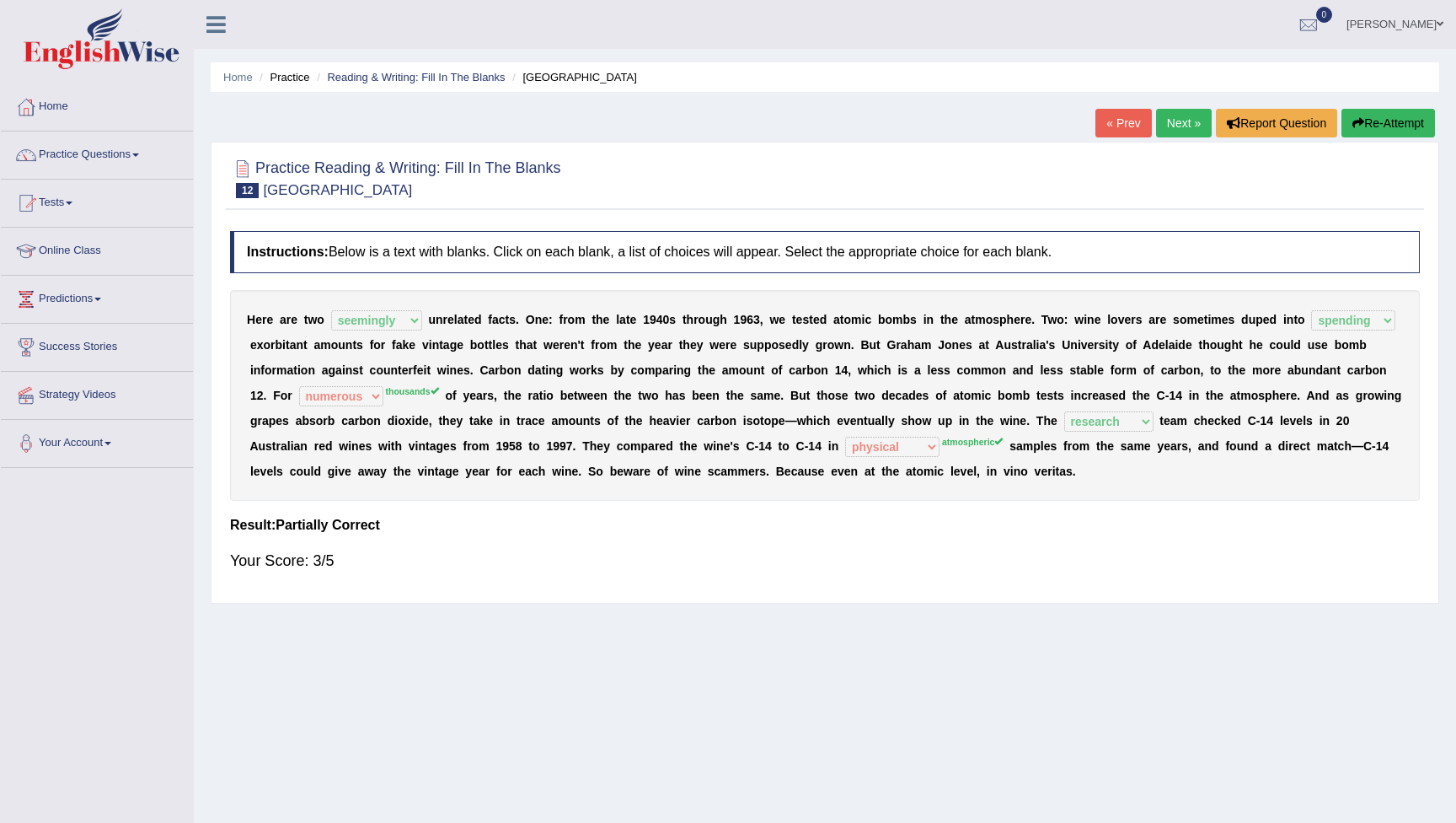
click at [1381, 119] on button "Re-Attempt" at bounding box center [1388, 123] width 94 height 29
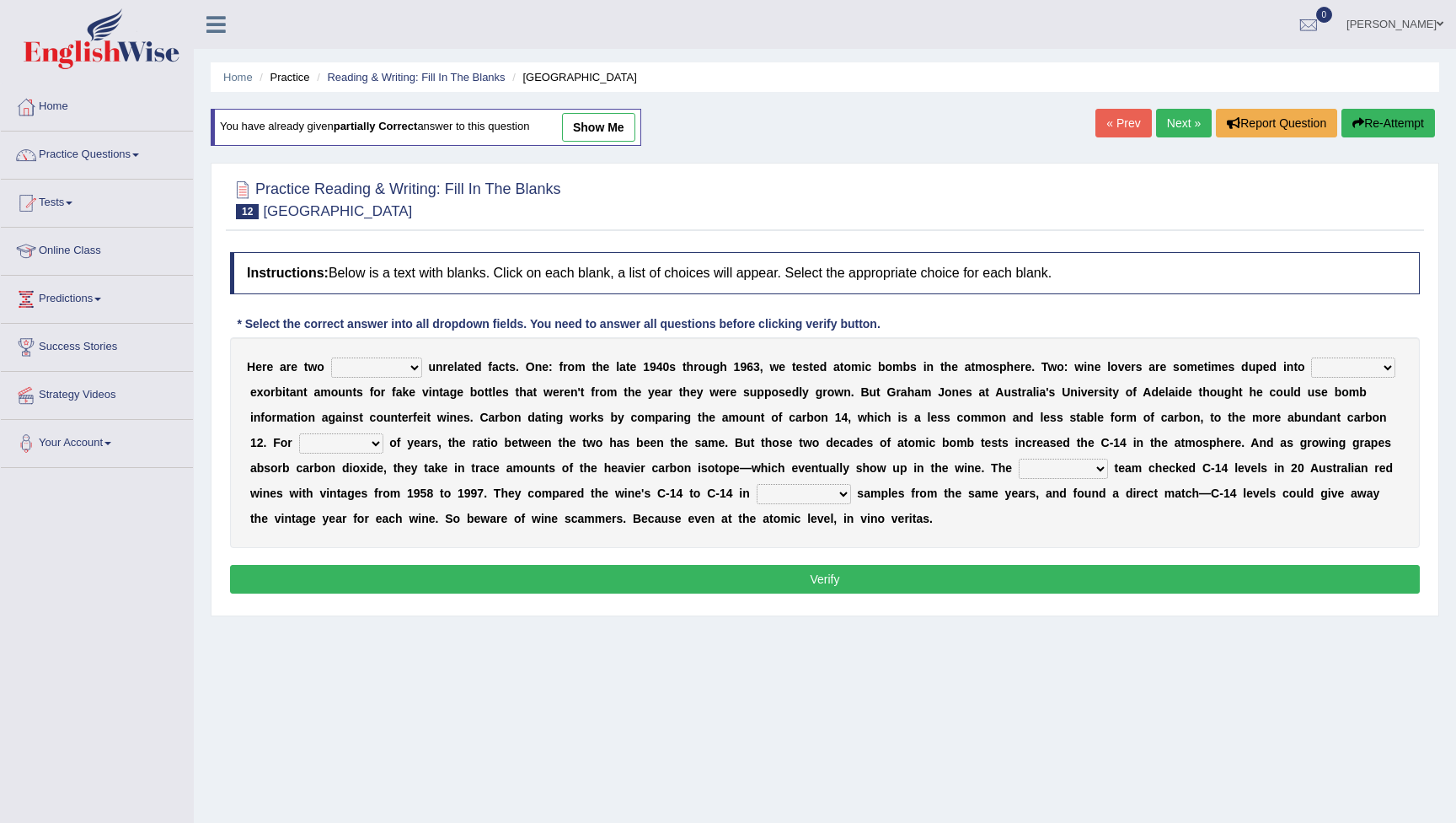
select select "seemingly"
select select "spending"
select select "thousands"
select select "atmospheric"
select select "research"
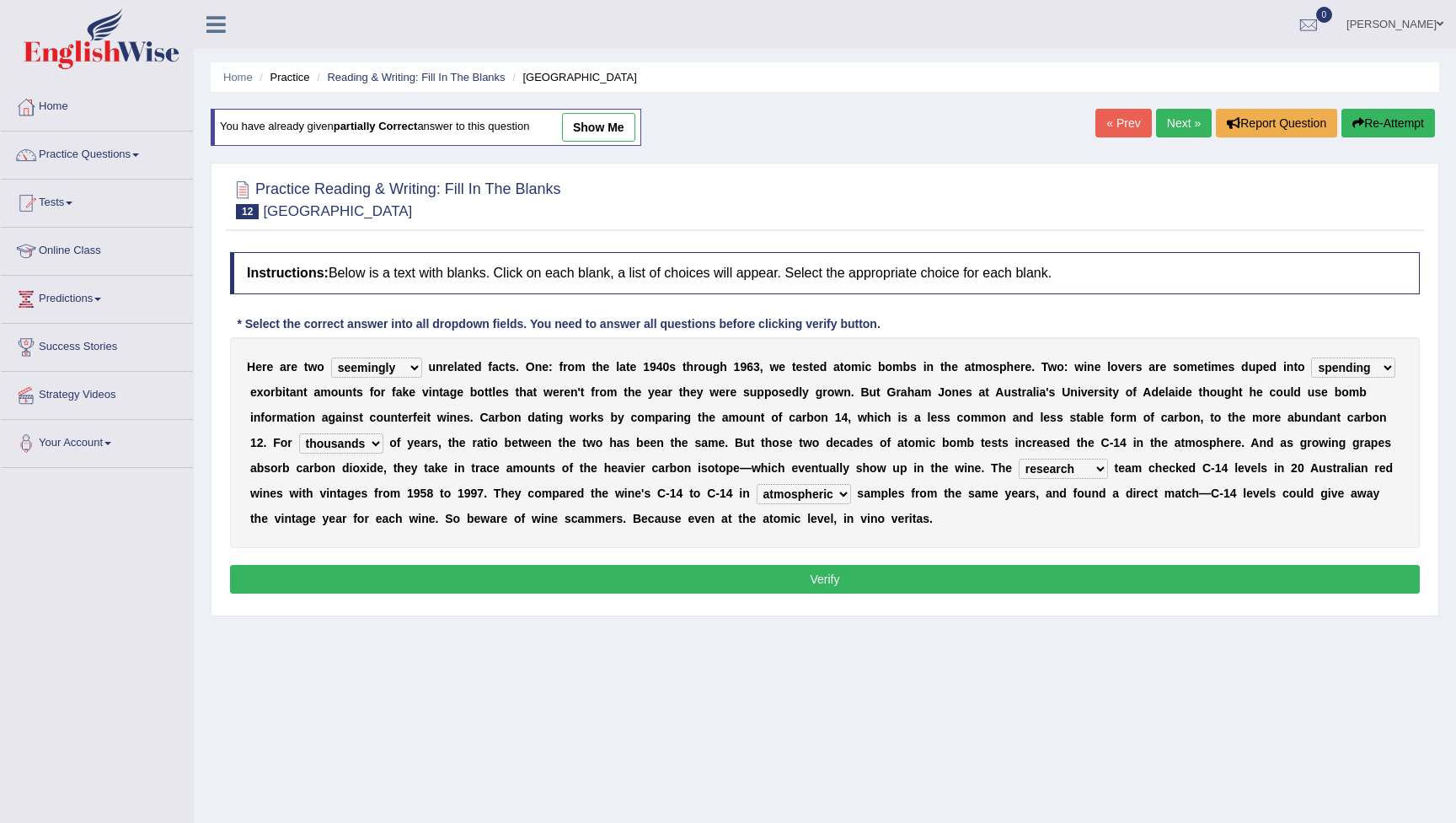
click at [912, 582] on button "Verify" at bounding box center [825, 579] width 1190 height 29
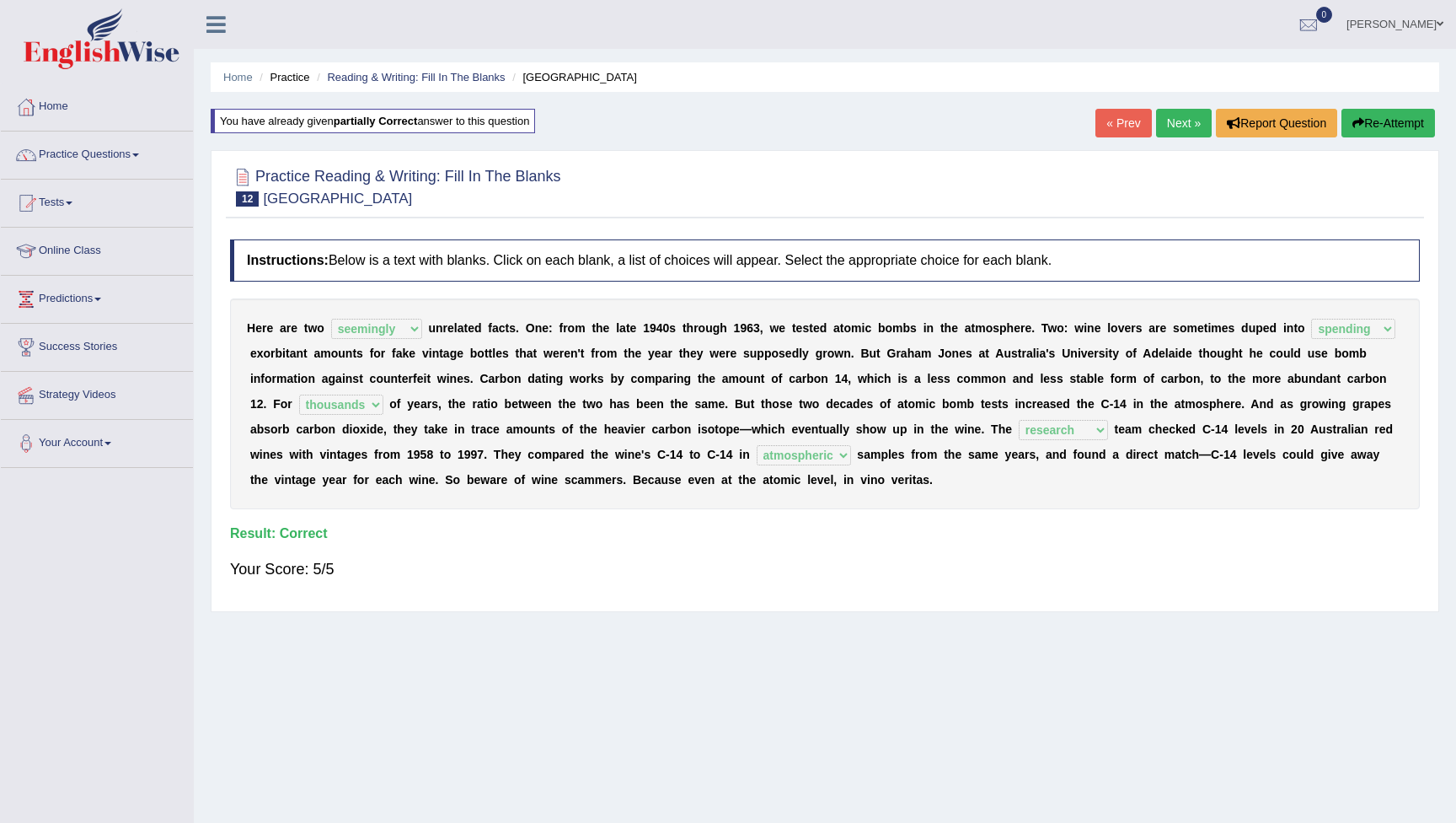
click at [1166, 122] on link "Next »" at bounding box center [1184, 123] width 56 height 29
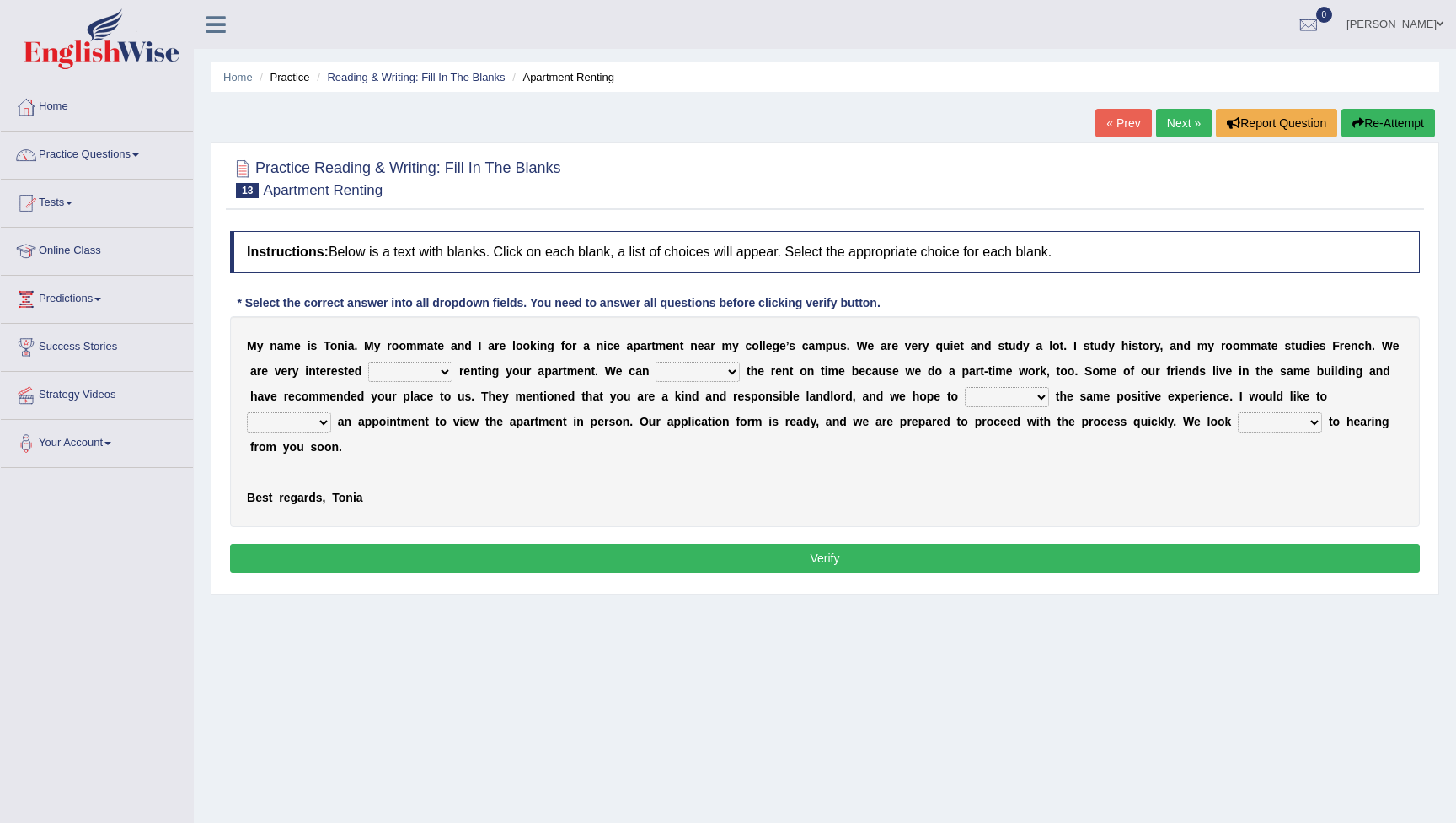
select select "in"
select select "pay"
select select "have"
select select "make"
select select "forward"
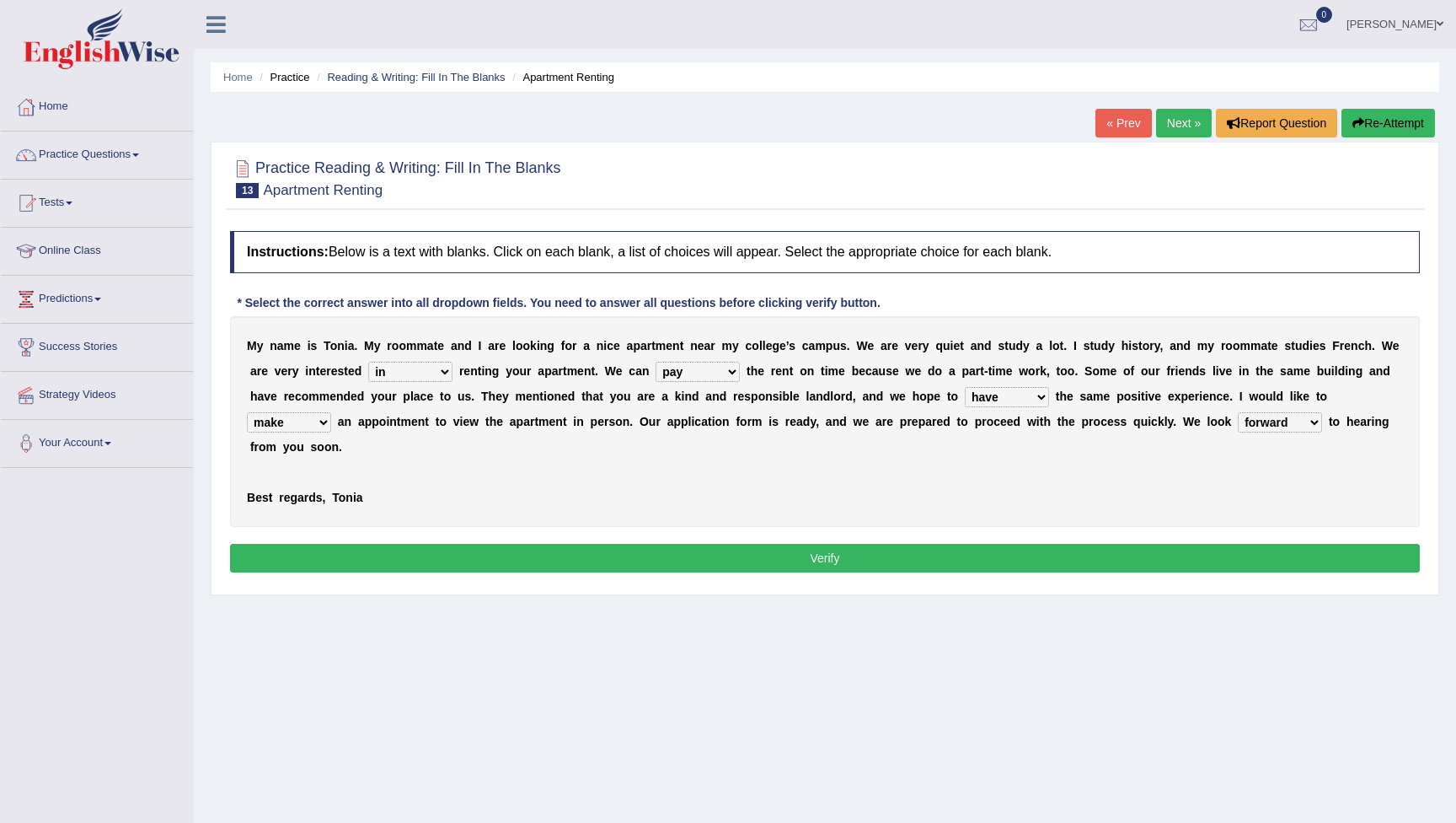
click at [766, 558] on button "Verify" at bounding box center [825, 558] width 1190 height 29
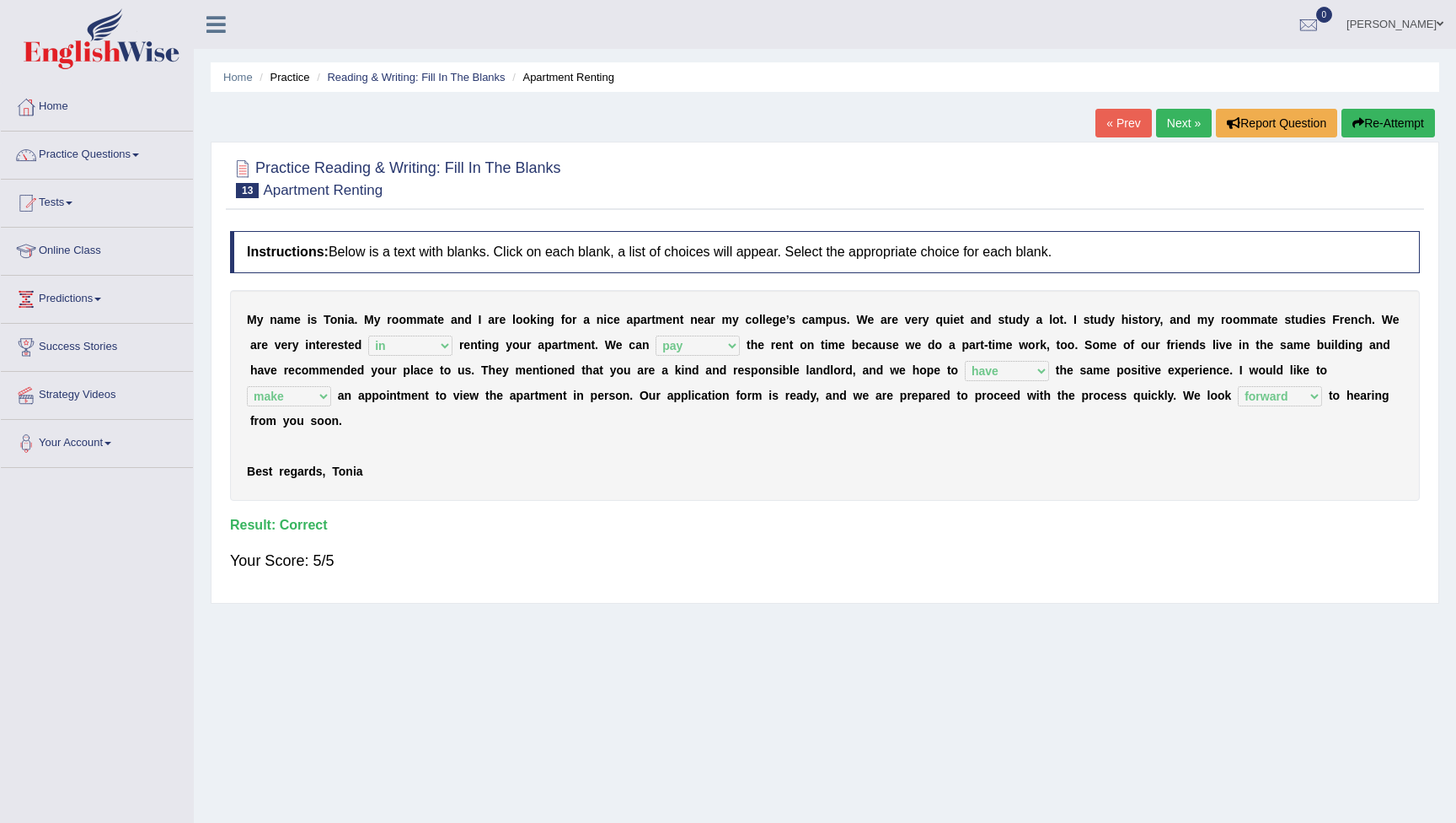
click at [1175, 130] on link "Next »" at bounding box center [1184, 123] width 56 height 29
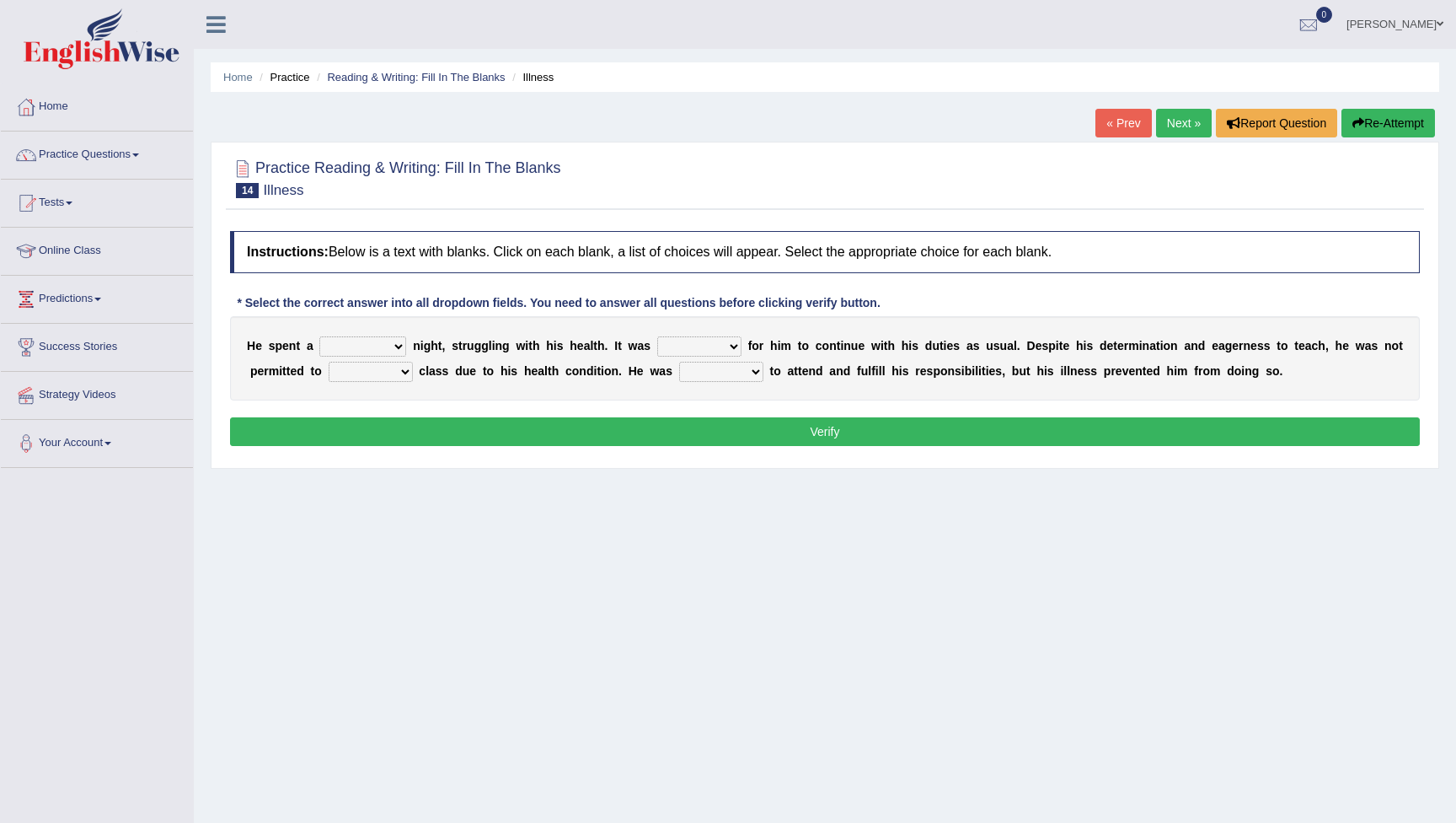
select select "painful"
select select "difficult"
select select "attend"
select select "happy"
click at [780, 428] on button "Verify" at bounding box center [825, 432] width 1190 height 29
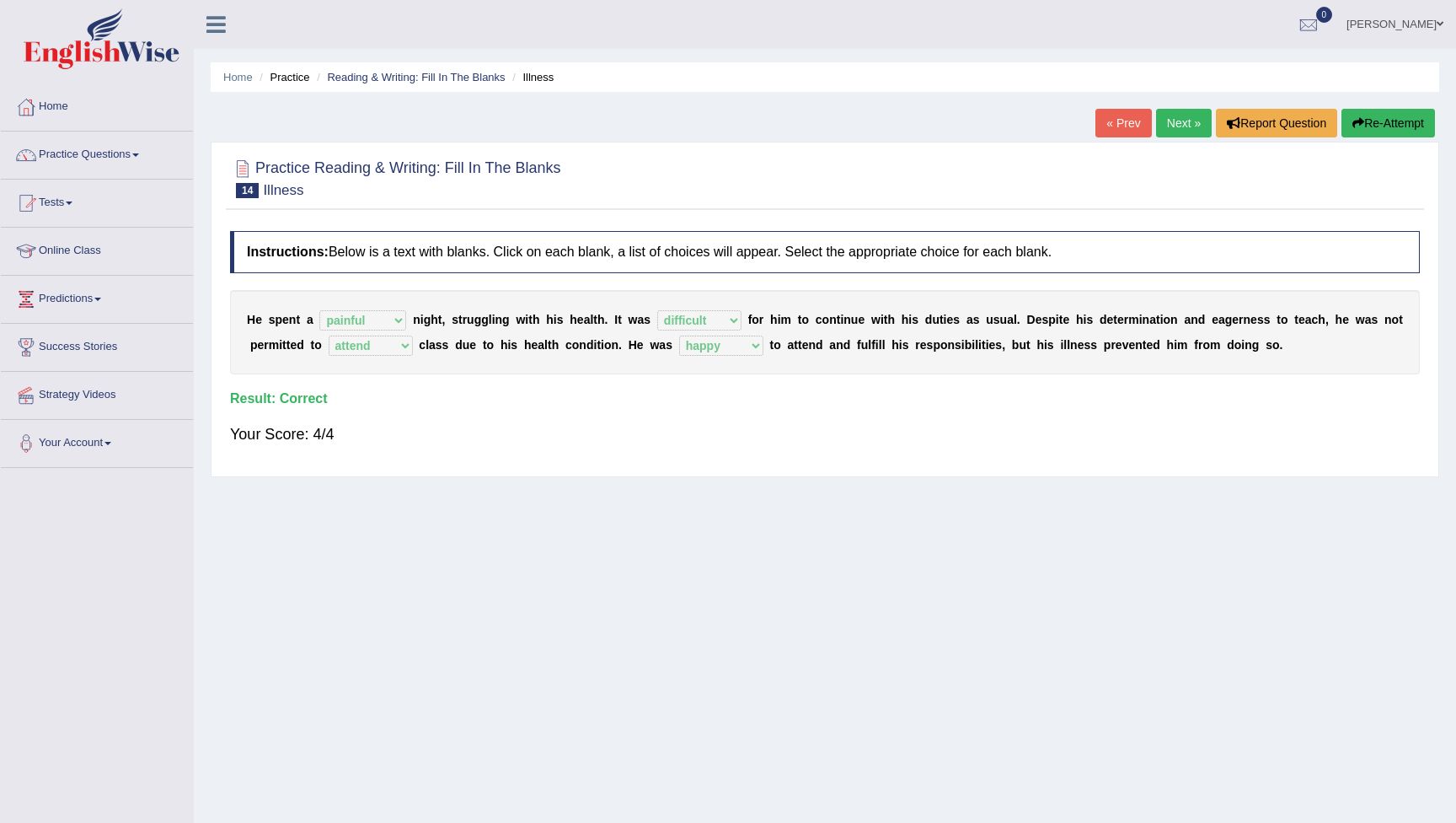
click at [1176, 123] on link "Next »" at bounding box center [1184, 123] width 56 height 29
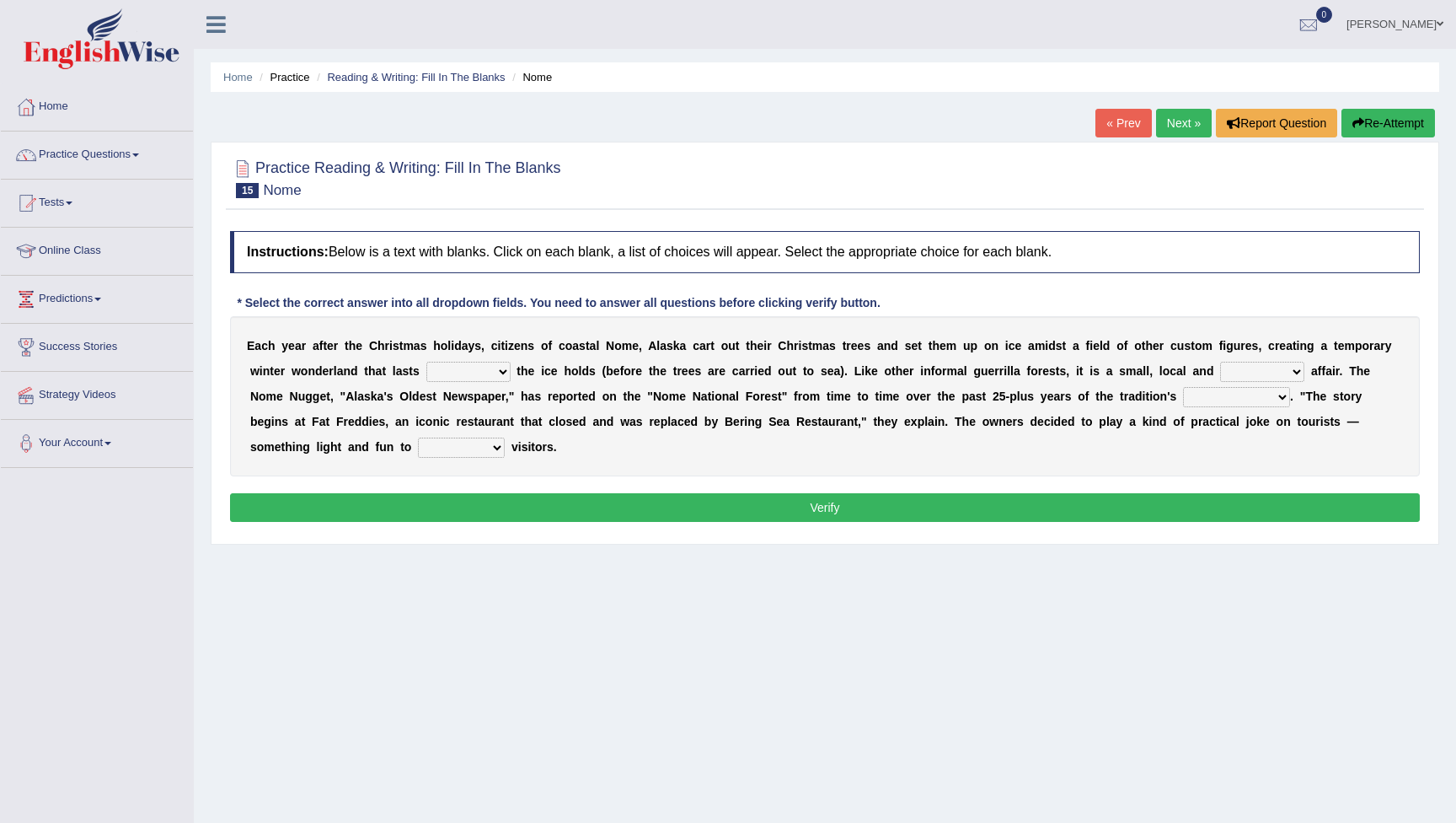
select select "as long as"
select select "cozy"
select select "existence"
select select "purchase"
click at [621, 514] on button "Verify" at bounding box center [825, 508] width 1190 height 29
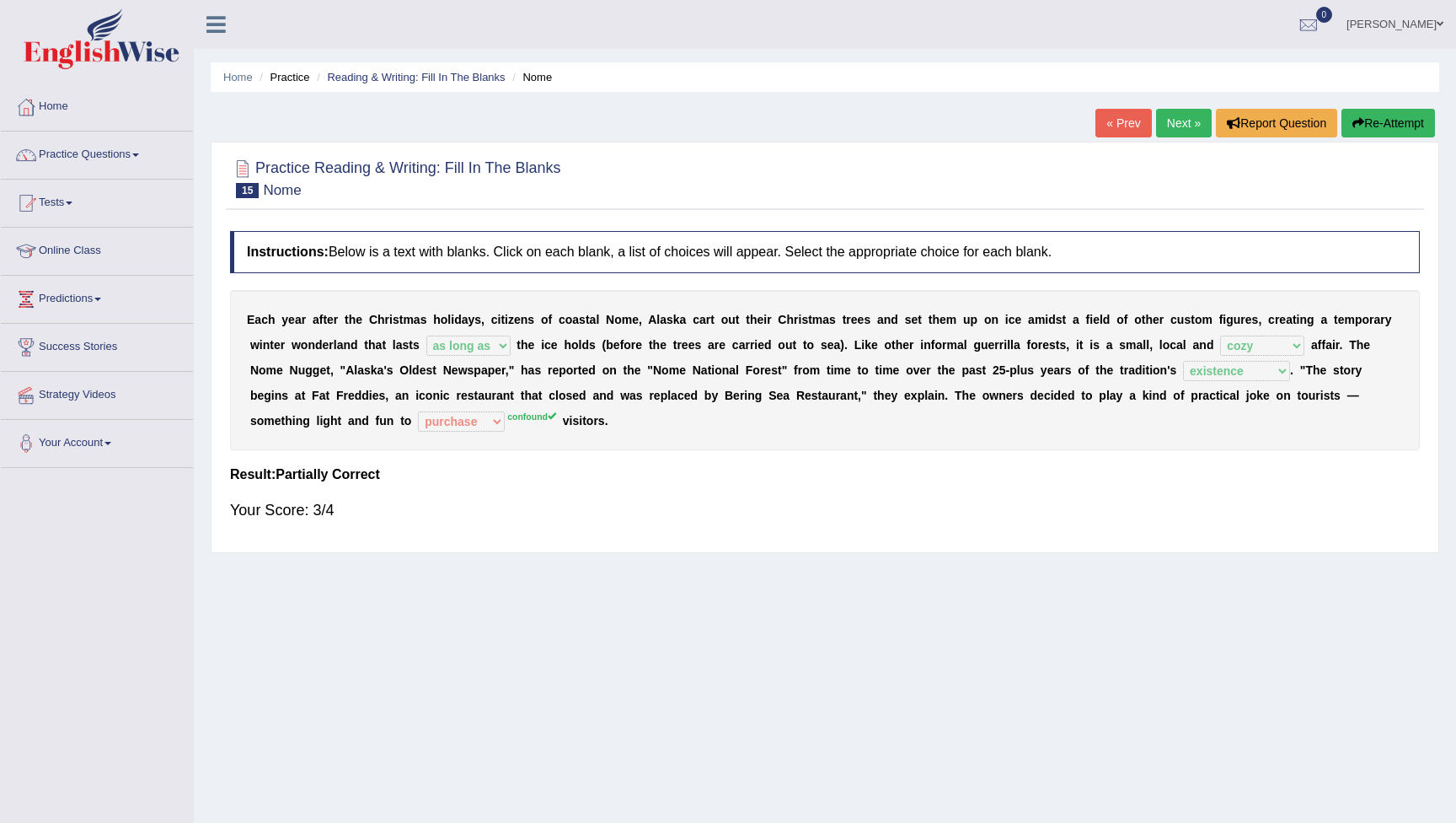
click at [1390, 126] on button "Re-Attempt" at bounding box center [1388, 123] width 94 height 29
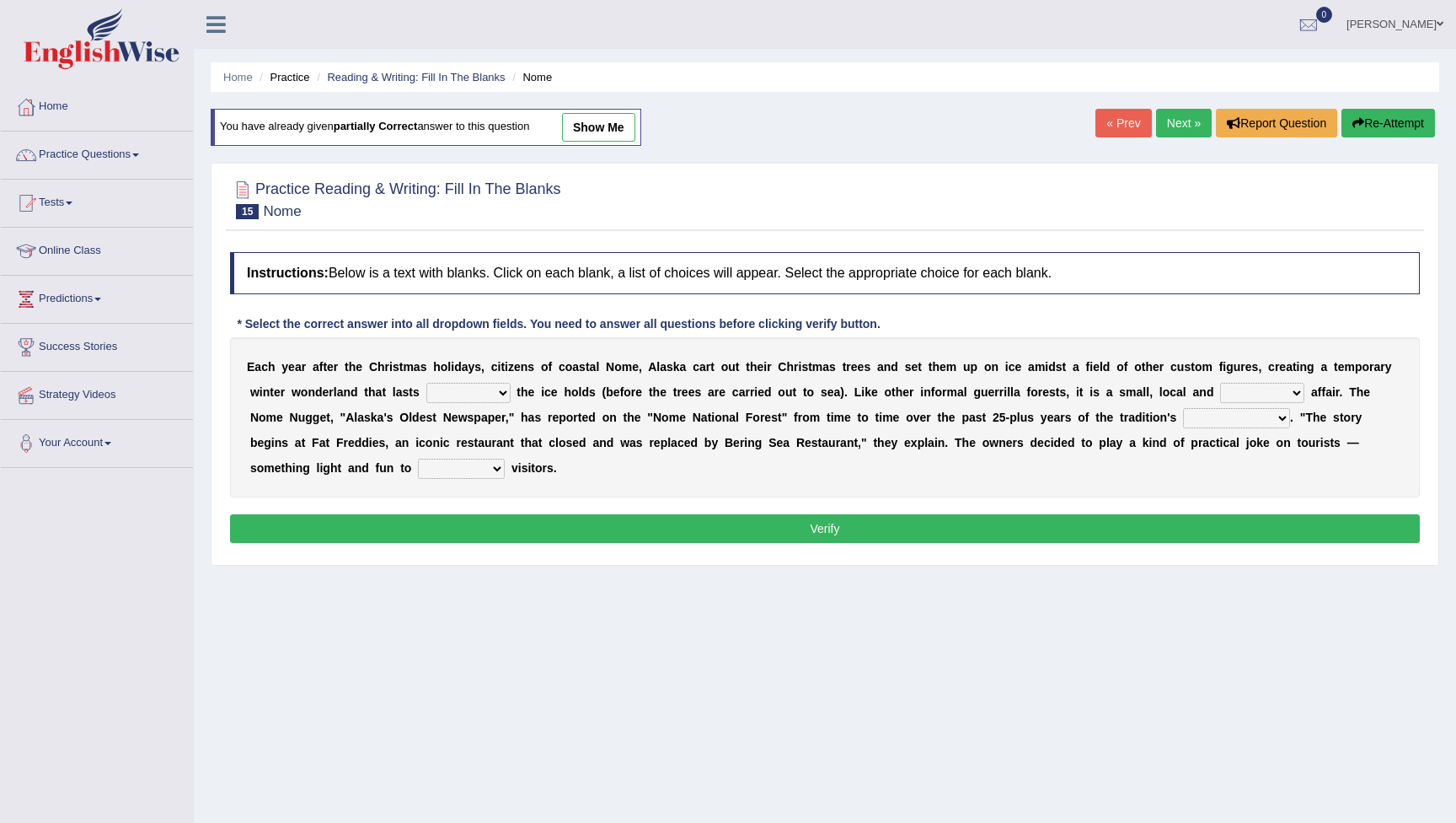
select select "confound"
select select "as long as"
select select "cozy"
select select "existence"
click at [1050, 530] on button "Verify" at bounding box center [825, 528] width 1190 height 29
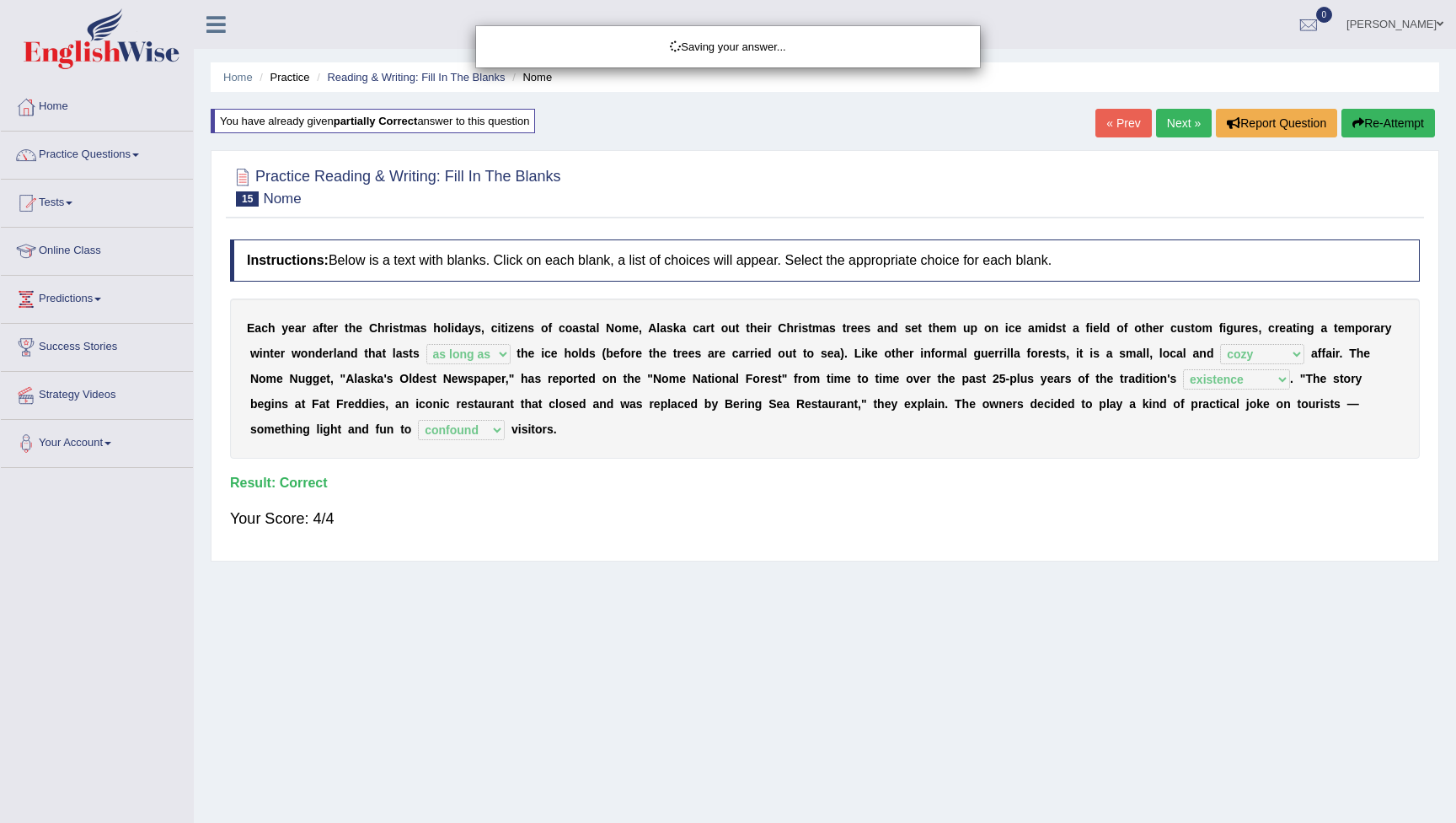
click at [1172, 119] on div "Saving your answer..." at bounding box center [728, 411] width 1456 height 823
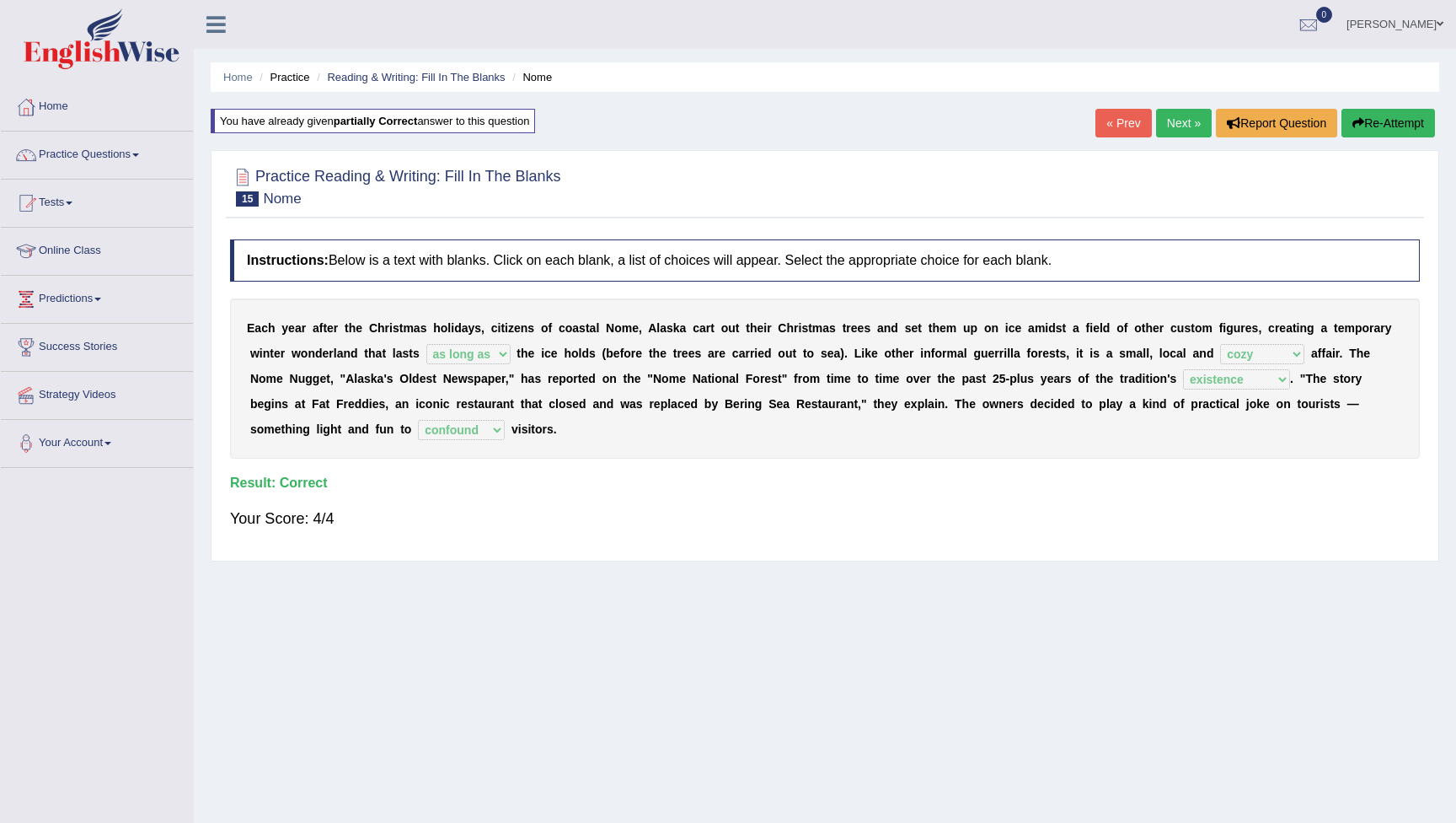
click at [1174, 127] on link "Next »" at bounding box center [1184, 123] width 56 height 29
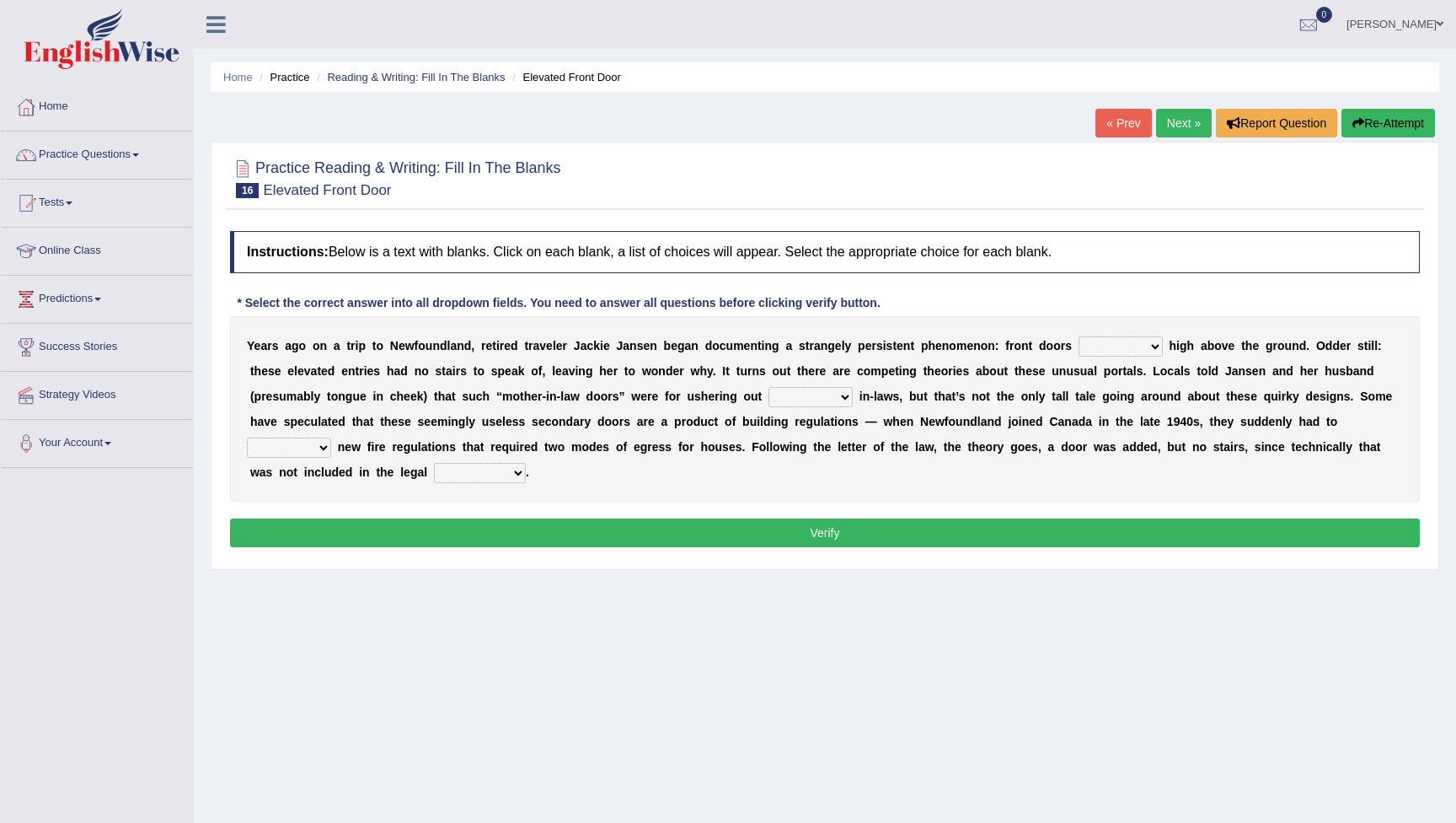
select select "raised"
select select "united"
select select "illuminate"
select select "requirement"
click at [565, 534] on button "Verify" at bounding box center [825, 533] width 1190 height 29
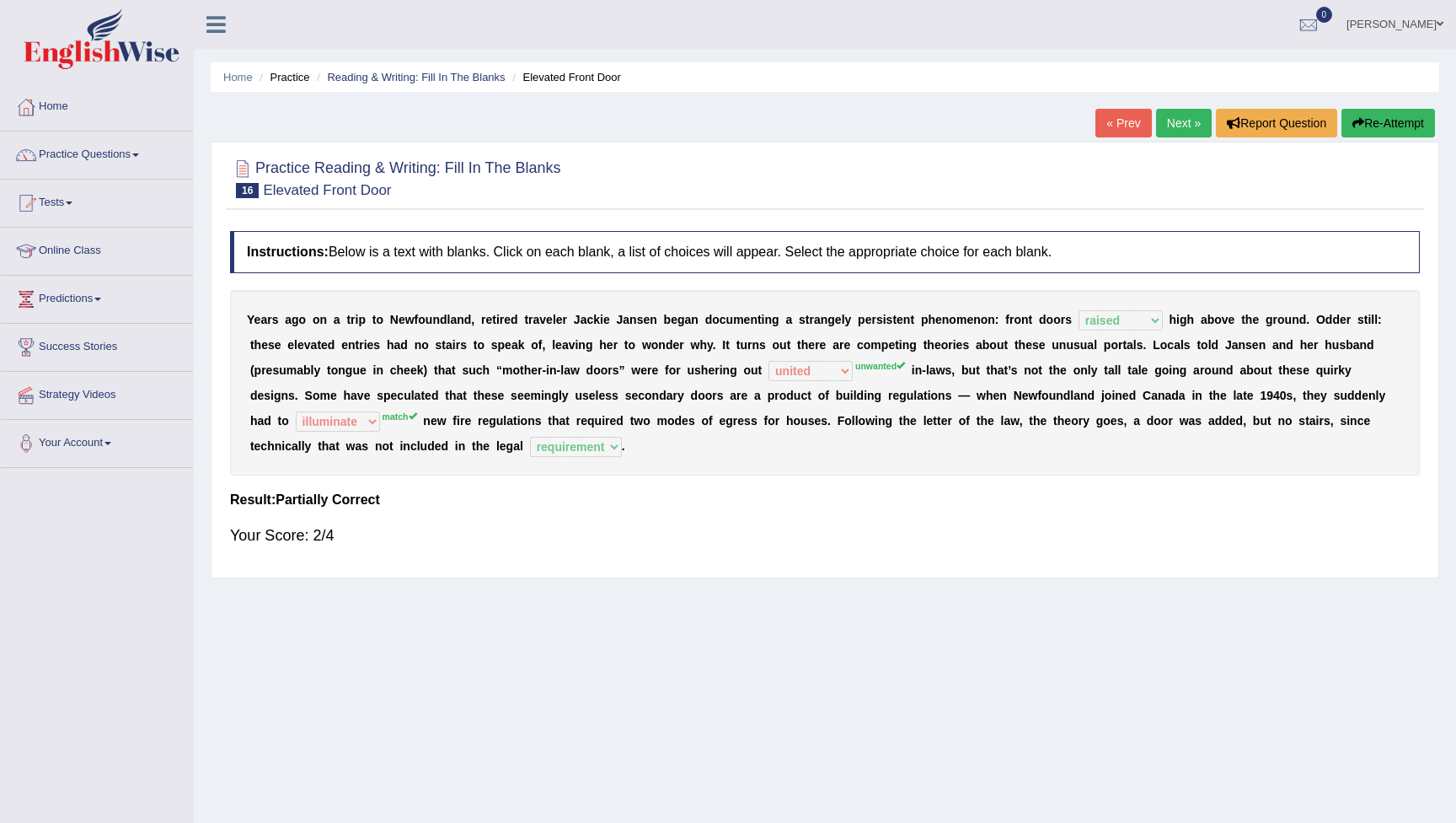
click at [1392, 121] on button "Re-Attempt" at bounding box center [1388, 123] width 94 height 29
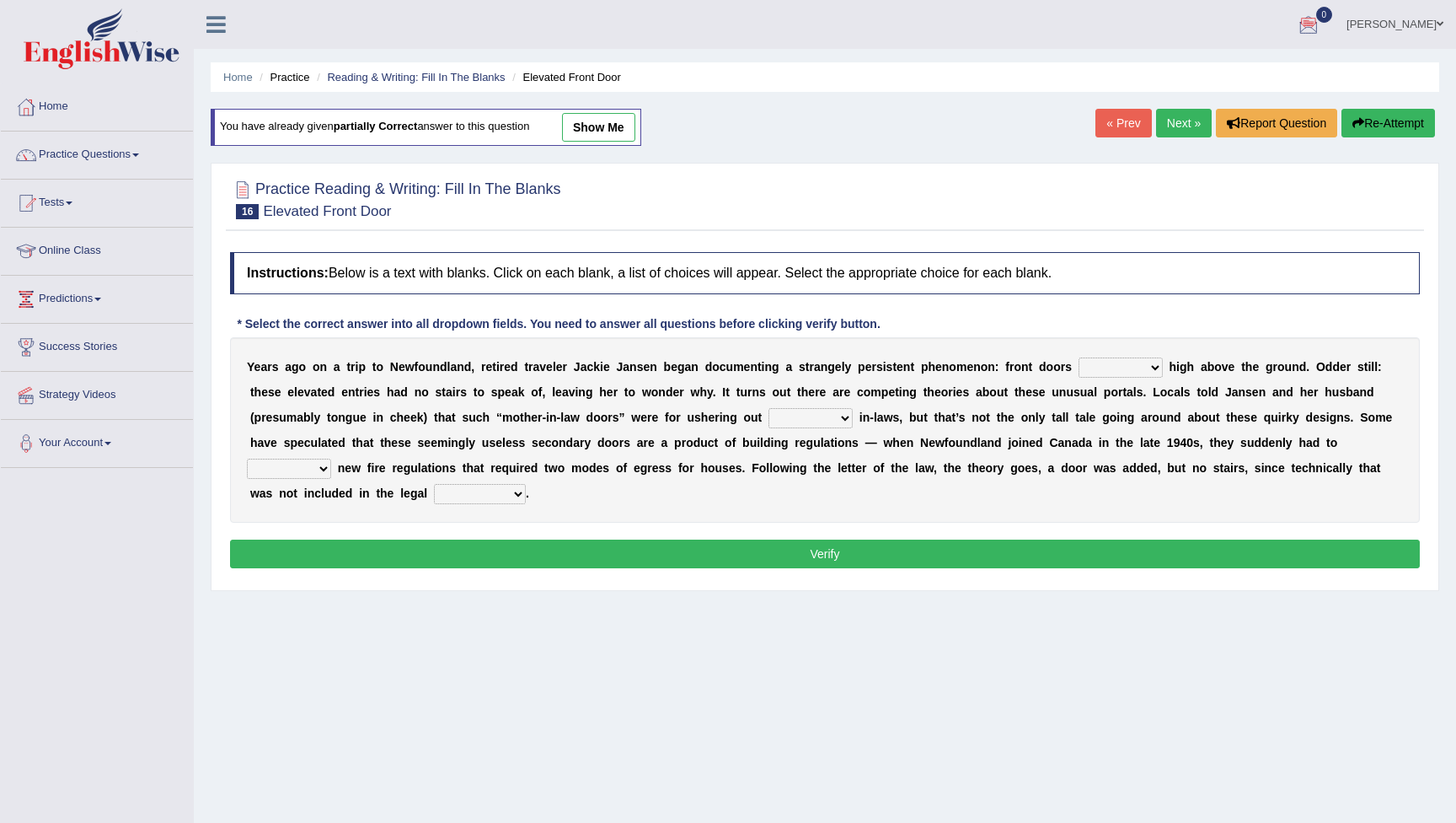
select select "raised"
select select "unwanted"
select select "match"
select select "requirement"
click at [613, 547] on button "Verify" at bounding box center [825, 554] width 1190 height 29
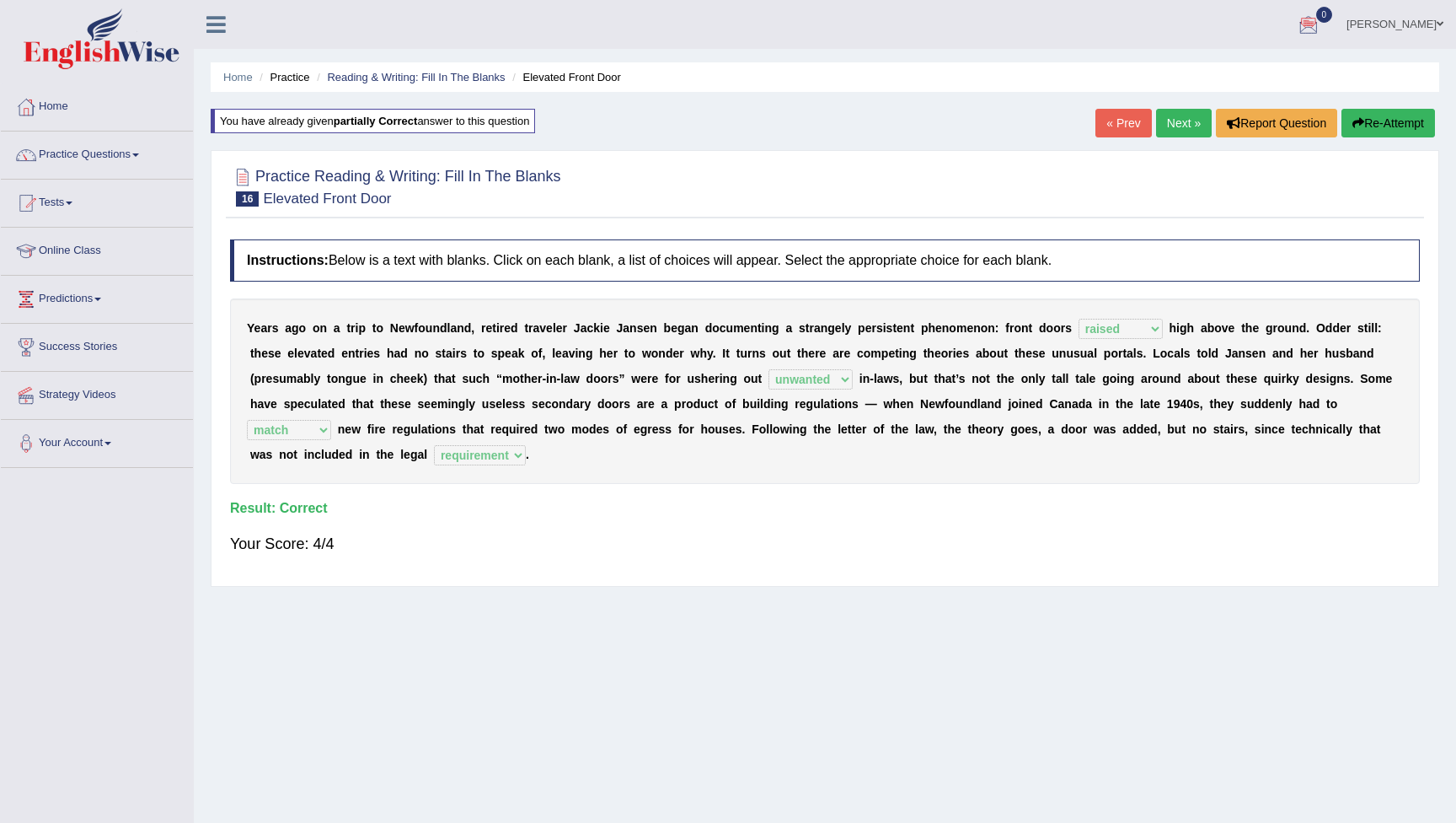
click at [1171, 120] on link "Next »" at bounding box center [1184, 123] width 56 height 29
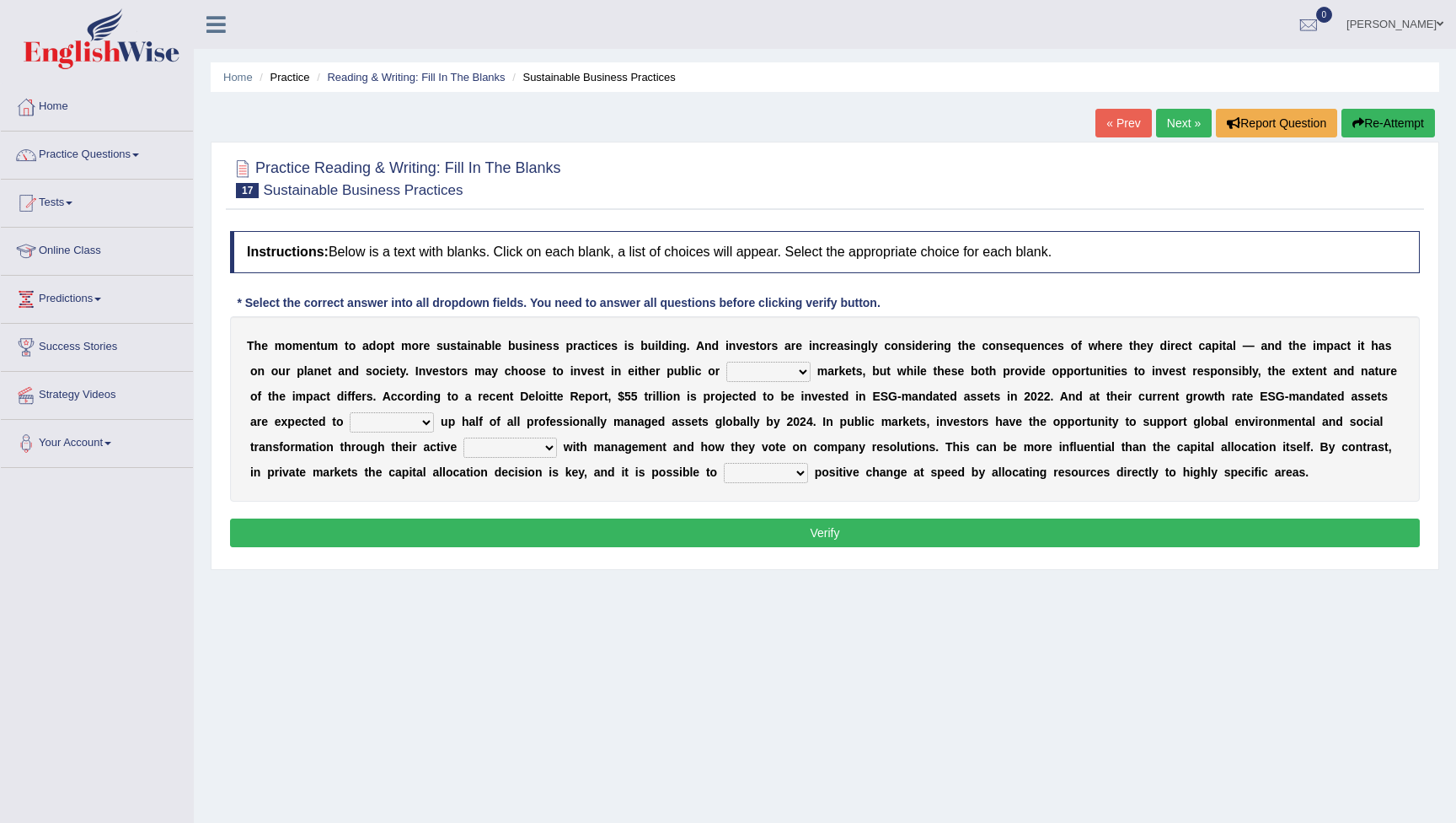
select select "private"
select select "make"
select select "engagement"
select select "restore"
click at [804, 533] on button "Verify" at bounding box center [825, 533] width 1190 height 29
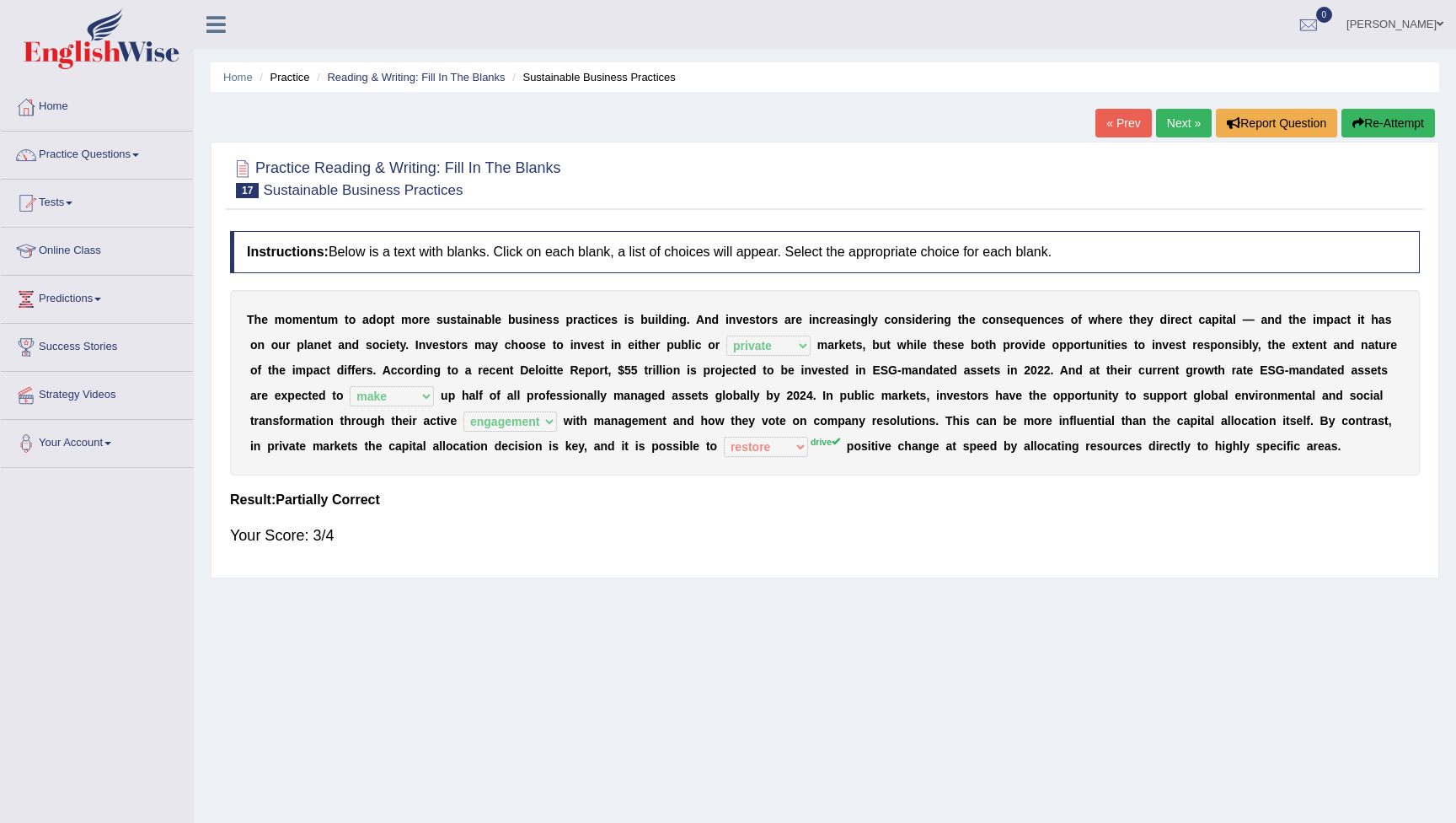
click at [1411, 121] on button "Re-Attempt" at bounding box center [1388, 123] width 94 height 29
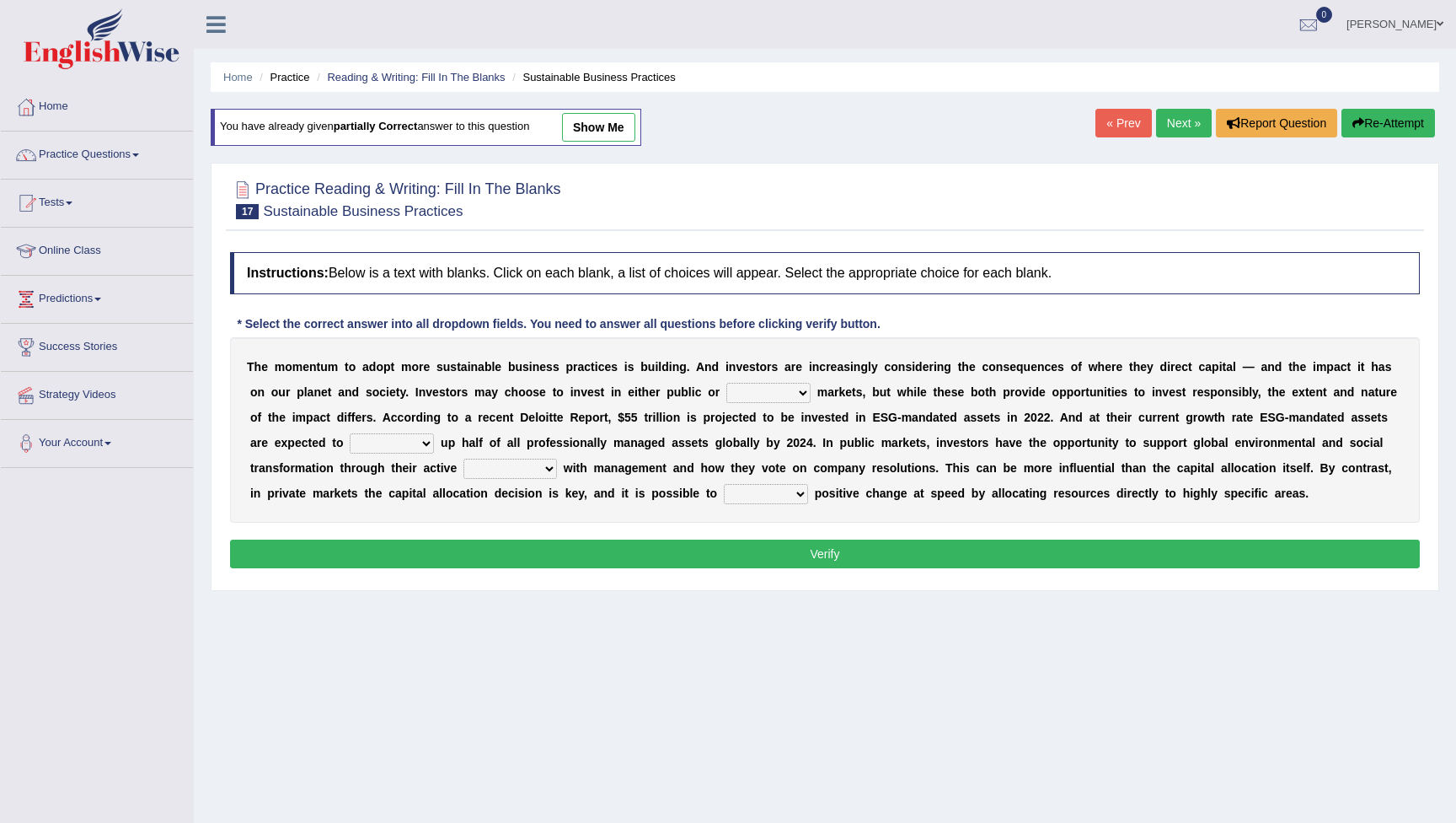
select select "private"
select select "make"
select select "engagement"
select select "drive"
click at [792, 560] on button "Verify" at bounding box center [825, 554] width 1190 height 29
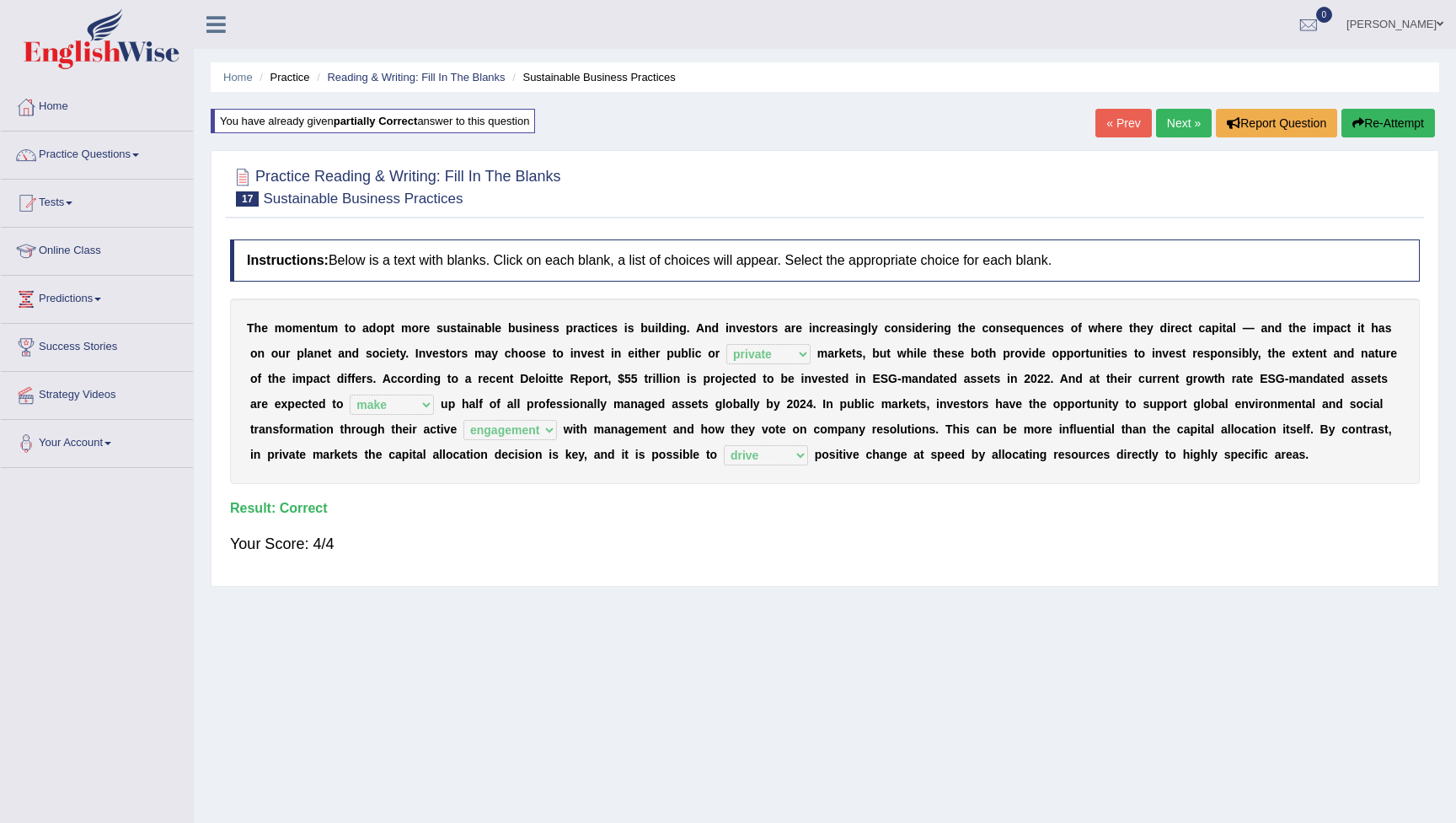
click at [1176, 121] on link "Next »" at bounding box center [1184, 123] width 56 height 29
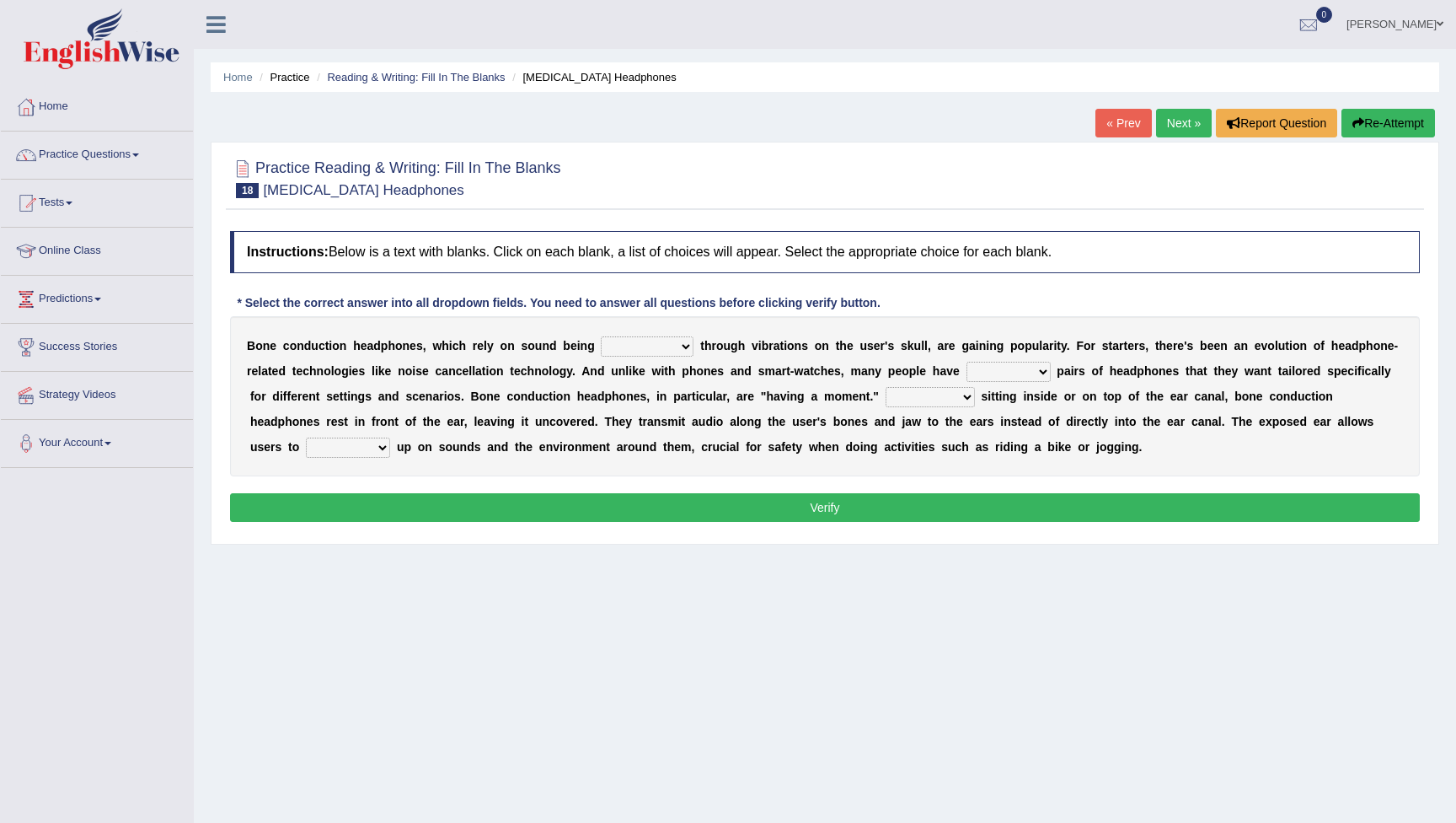
select select "transmitted"
select select "multiple"
select select "Rather than"
select select "pick"
click at [409, 504] on button "Verify" at bounding box center [825, 508] width 1190 height 29
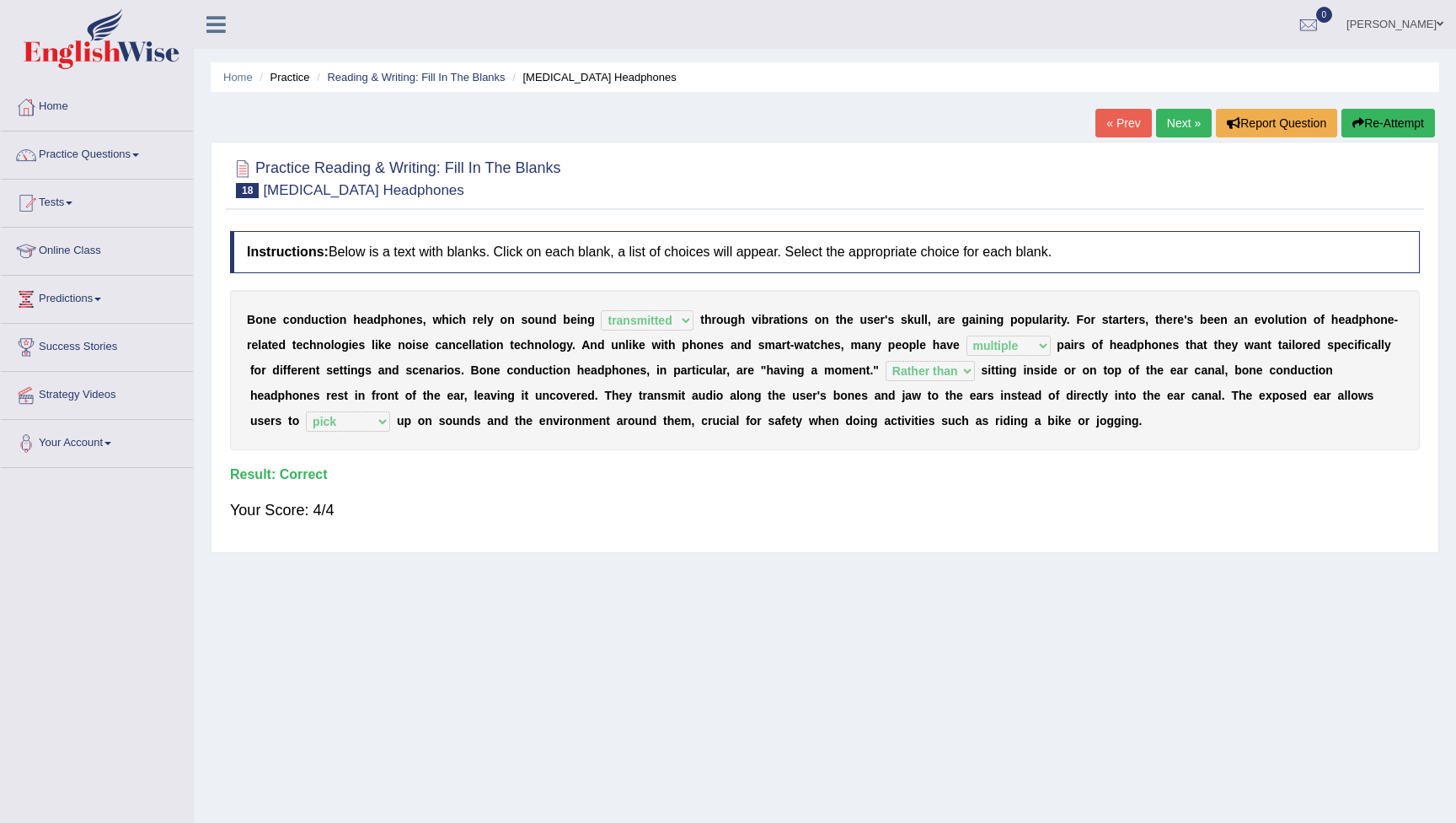
click at [1181, 122] on link "Next »" at bounding box center [1184, 123] width 56 height 29
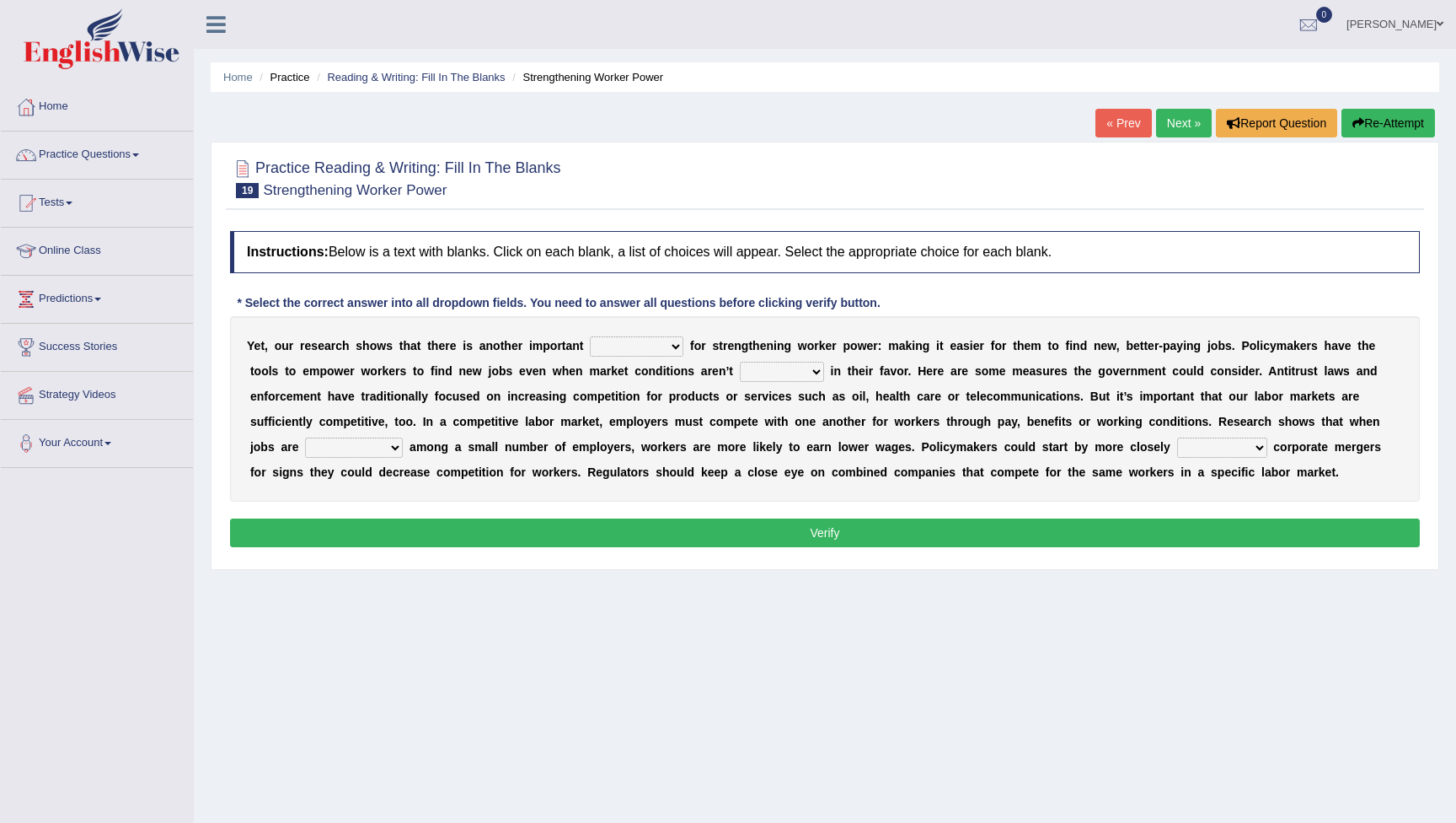
select select "engagement"
select select "profitable"
select select "constrained"
select select "scrutinizing"
click at [1179, 536] on button "Verify" at bounding box center [825, 533] width 1190 height 29
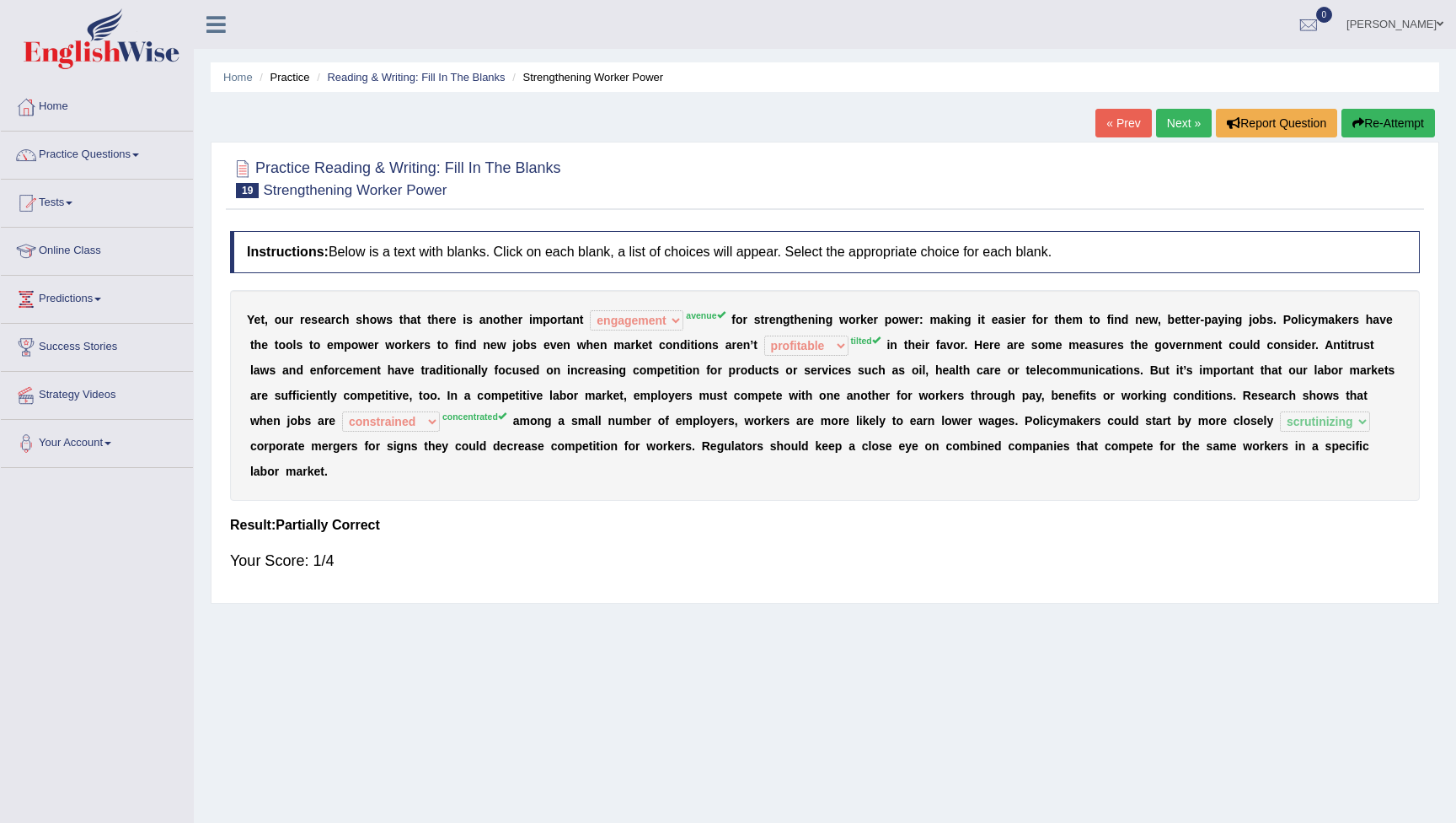
click at [1402, 123] on button "Re-Attempt" at bounding box center [1388, 123] width 94 height 29
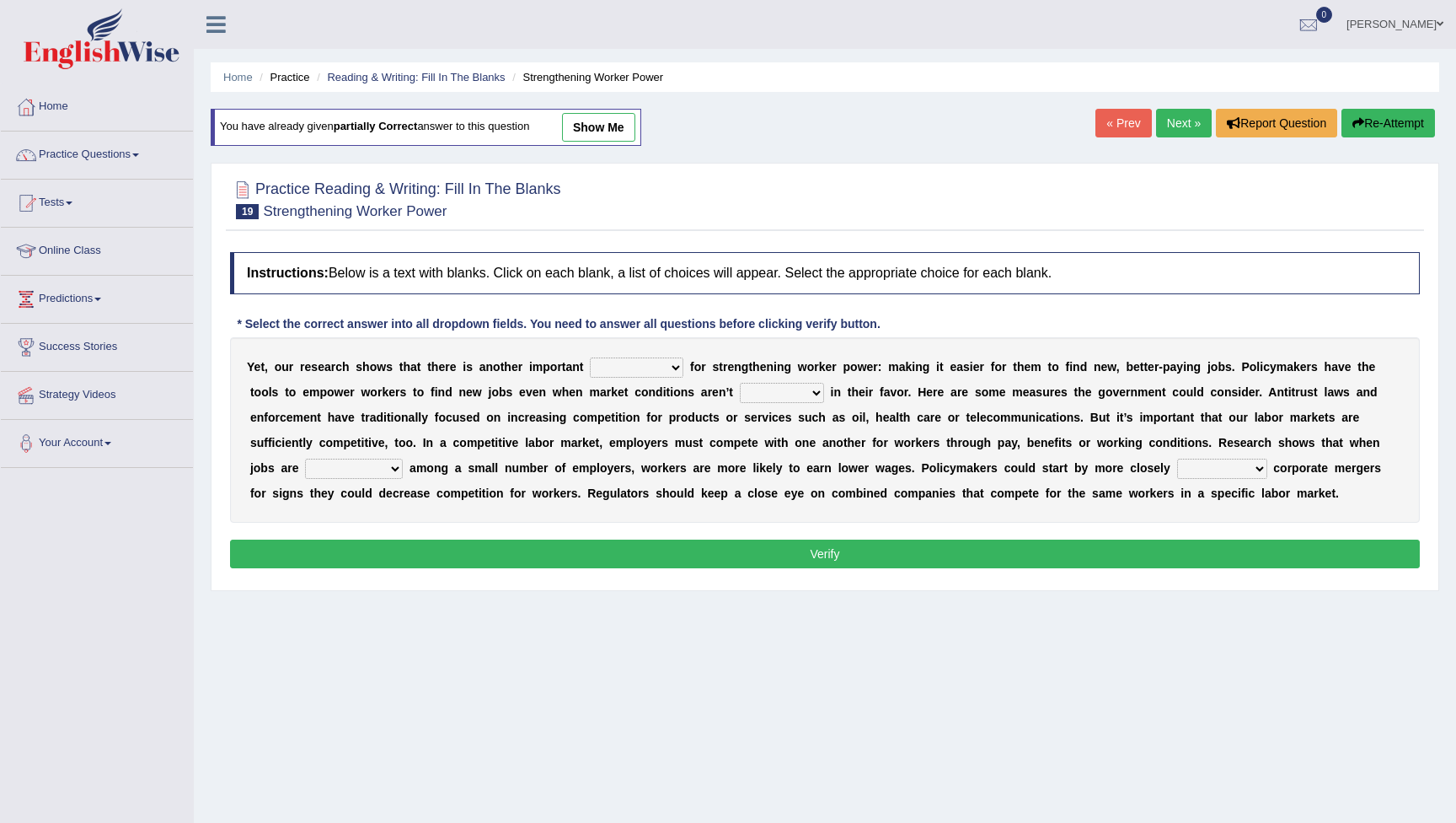
select select "avenue"
select select "tilted"
select select "concentrated"
select select "scrutinizing"
click at [958, 554] on button "Verify" at bounding box center [825, 554] width 1190 height 29
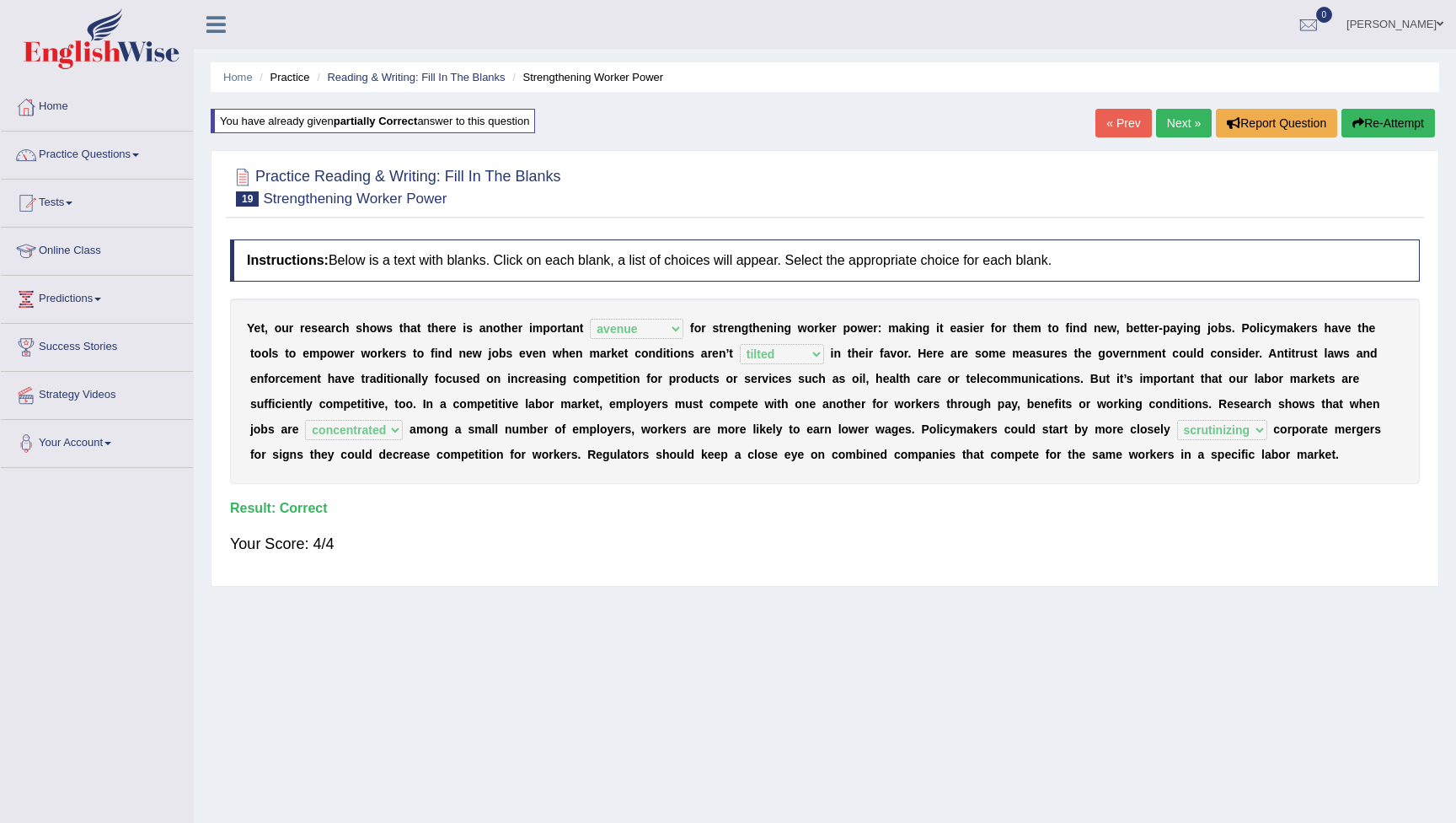
click at [1176, 119] on link "Next »" at bounding box center [1184, 123] width 56 height 29
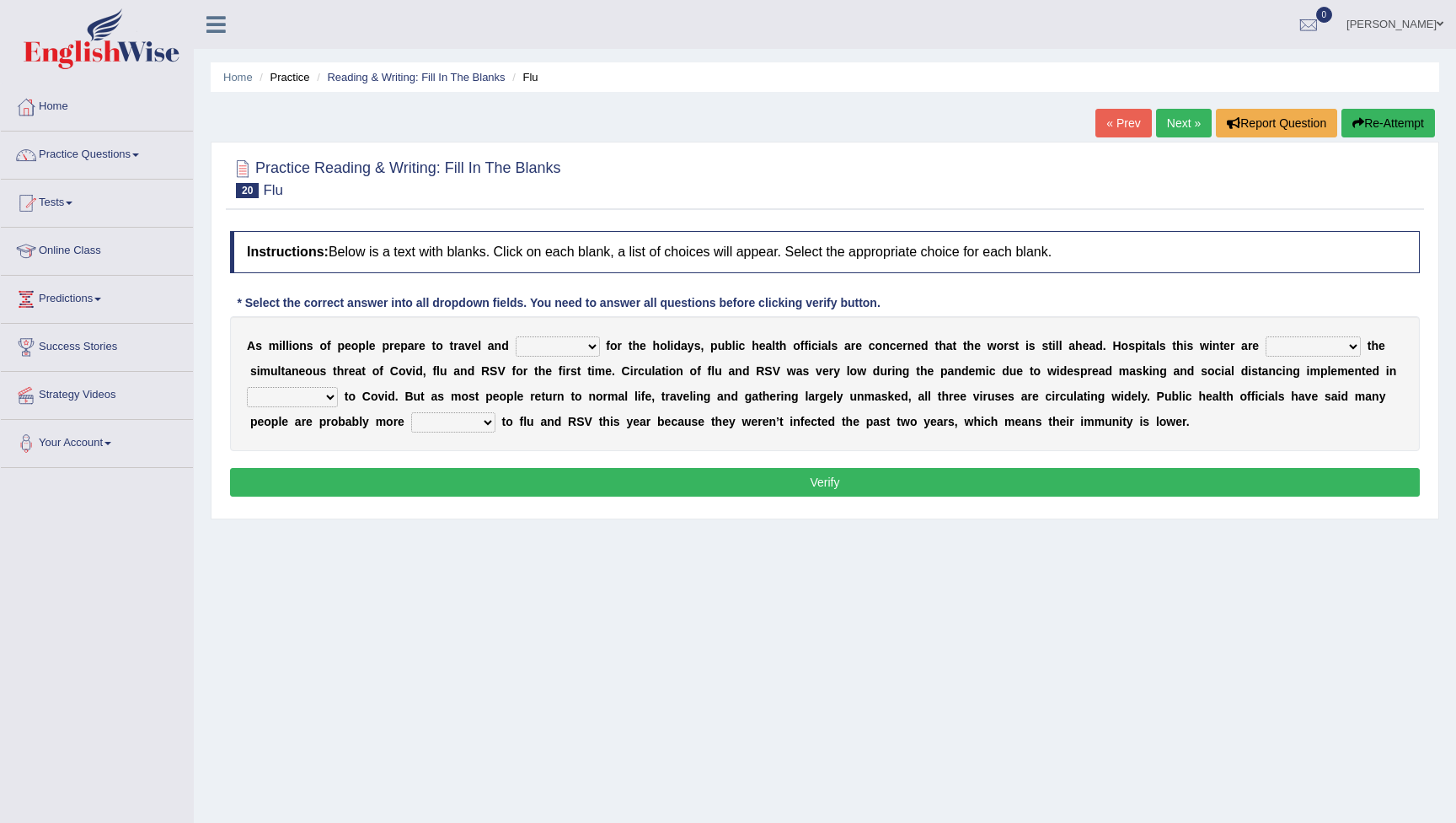
select select "migrate"
select select "facing"
select select "response"
select select "vulnerable"
click at [635, 479] on button "Verify" at bounding box center [825, 482] width 1190 height 29
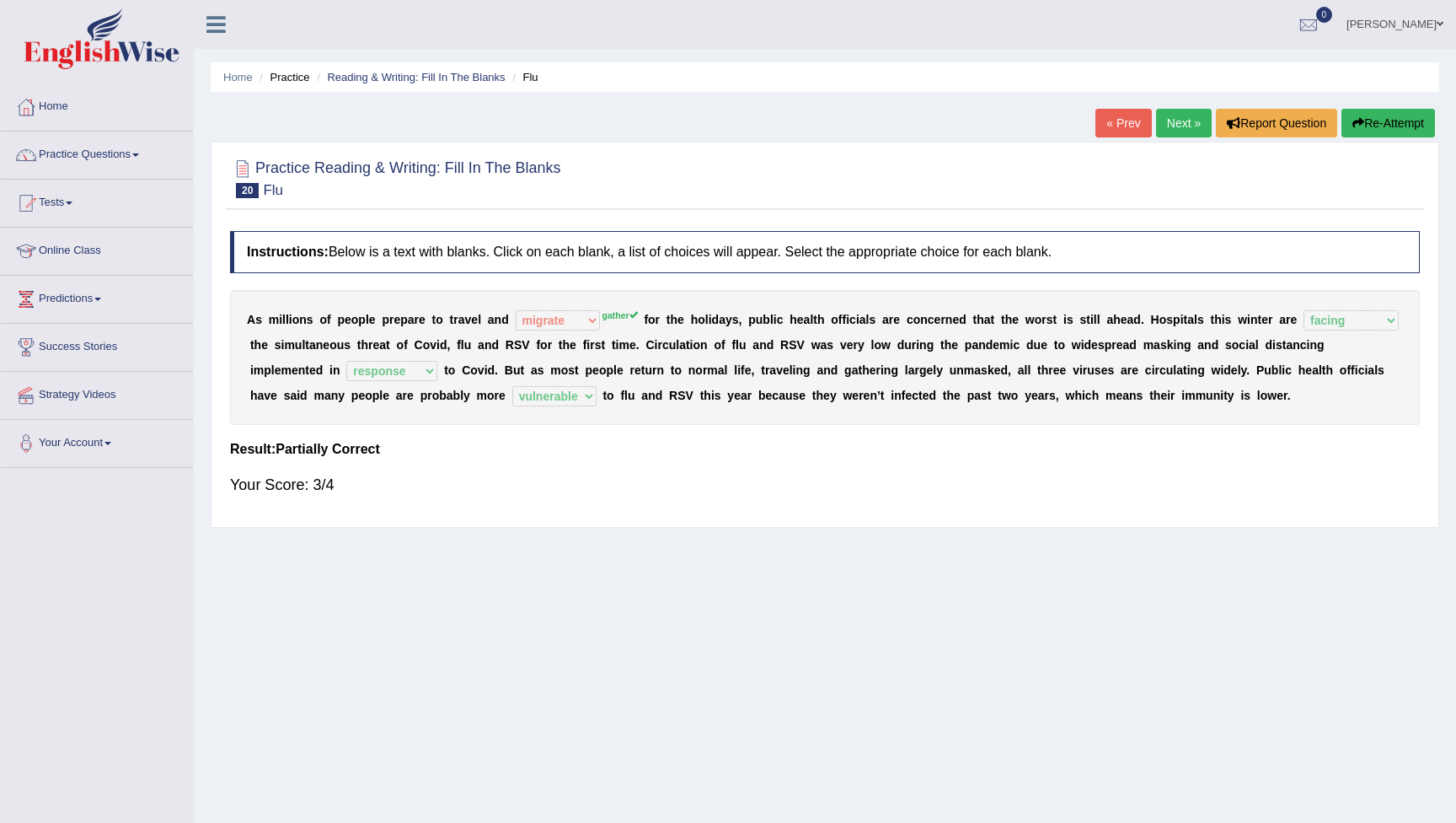
click at [1375, 119] on button "Re-Attempt" at bounding box center [1388, 123] width 94 height 29
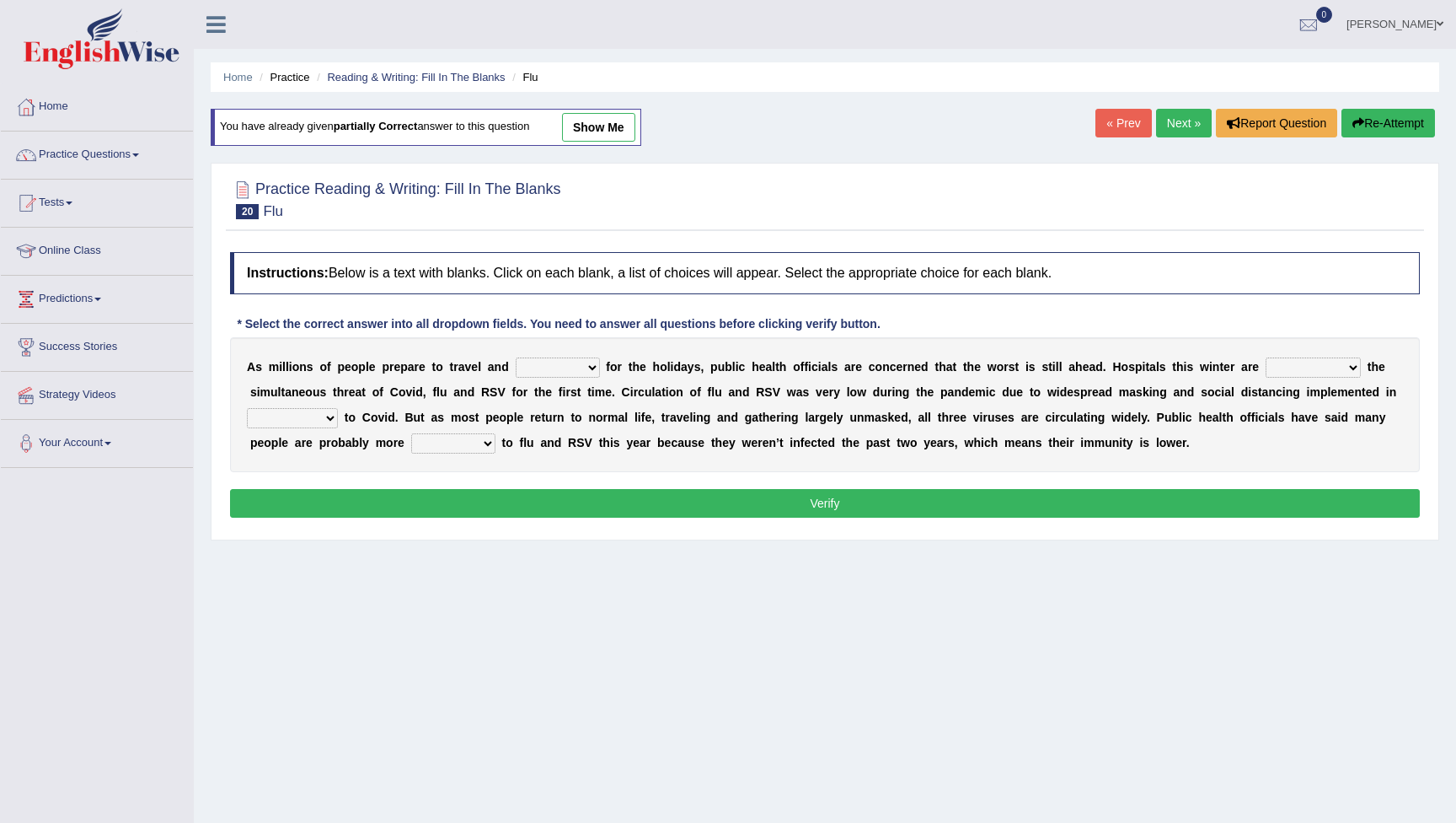
select select "gather"
select select "facing"
select select "response"
select select "vulnerable"
click at [533, 498] on button "Verify" at bounding box center [825, 503] width 1190 height 29
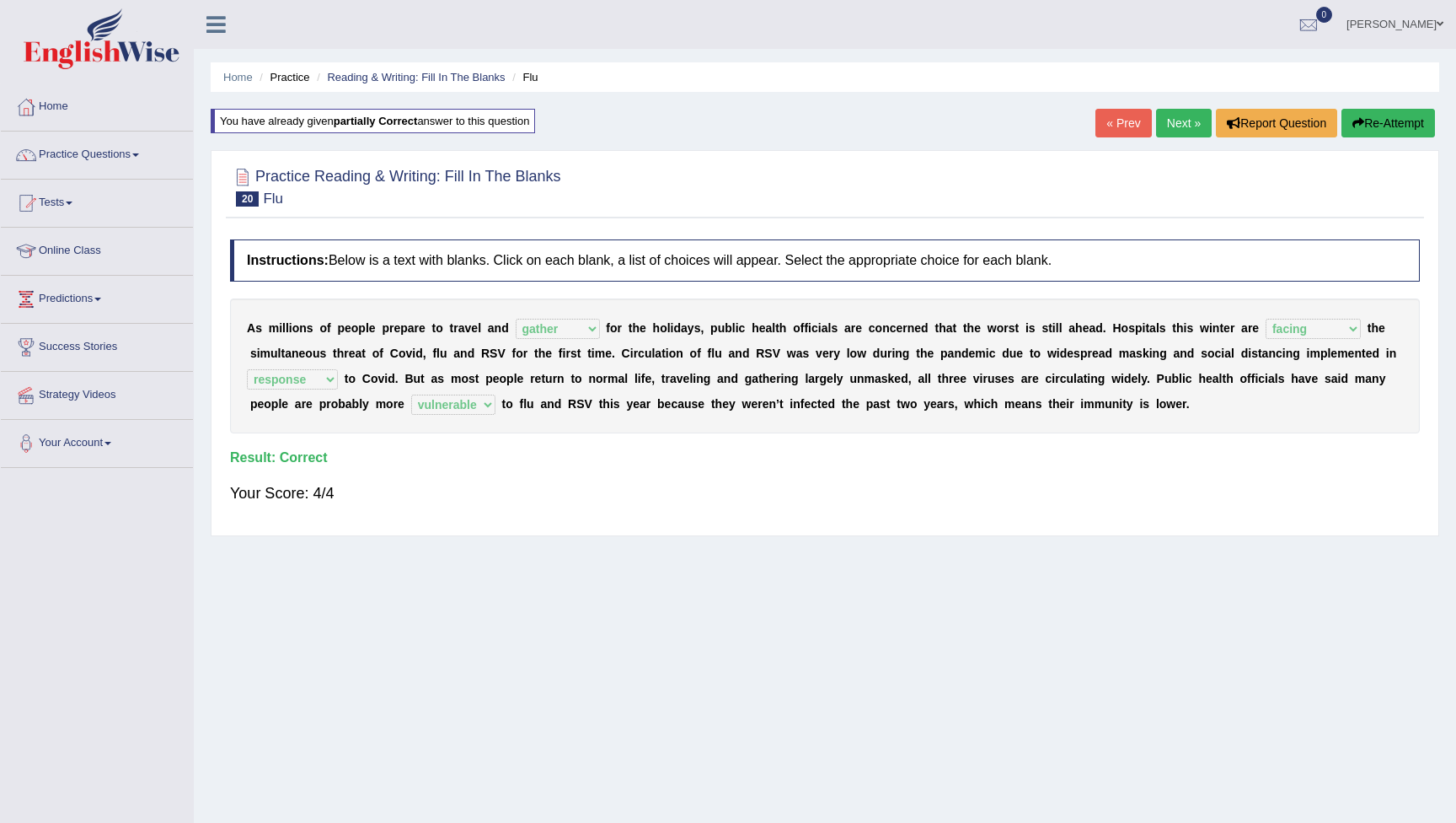
click at [1177, 118] on link "Next »" at bounding box center [1184, 123] width 56 height 29
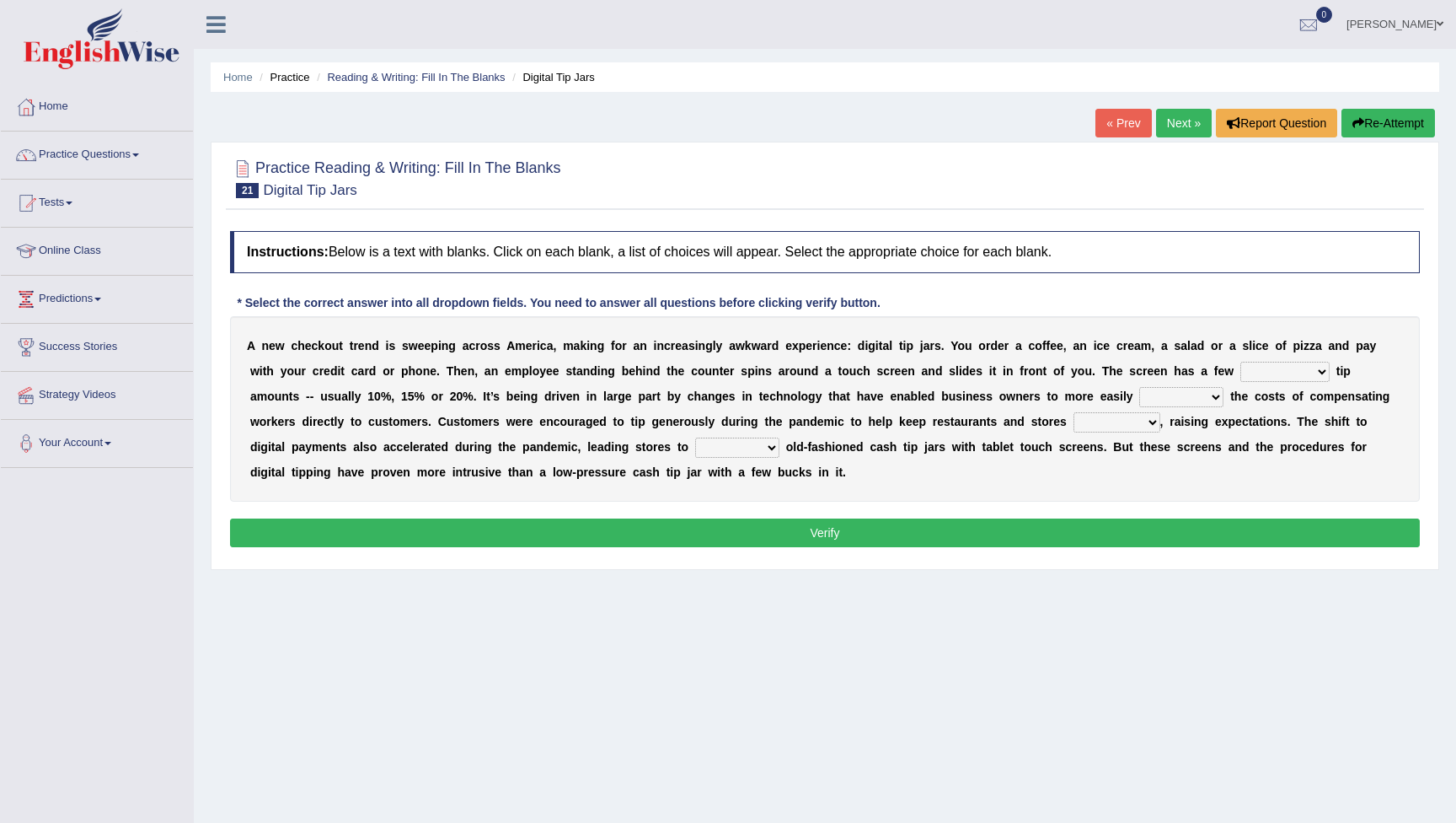
select select "suggested"
select select "diverge"
select select "afloat"
select select "replace"
click at [875, 533] on button "Verify" at bounding box center [825, 533] width 1190 height 29
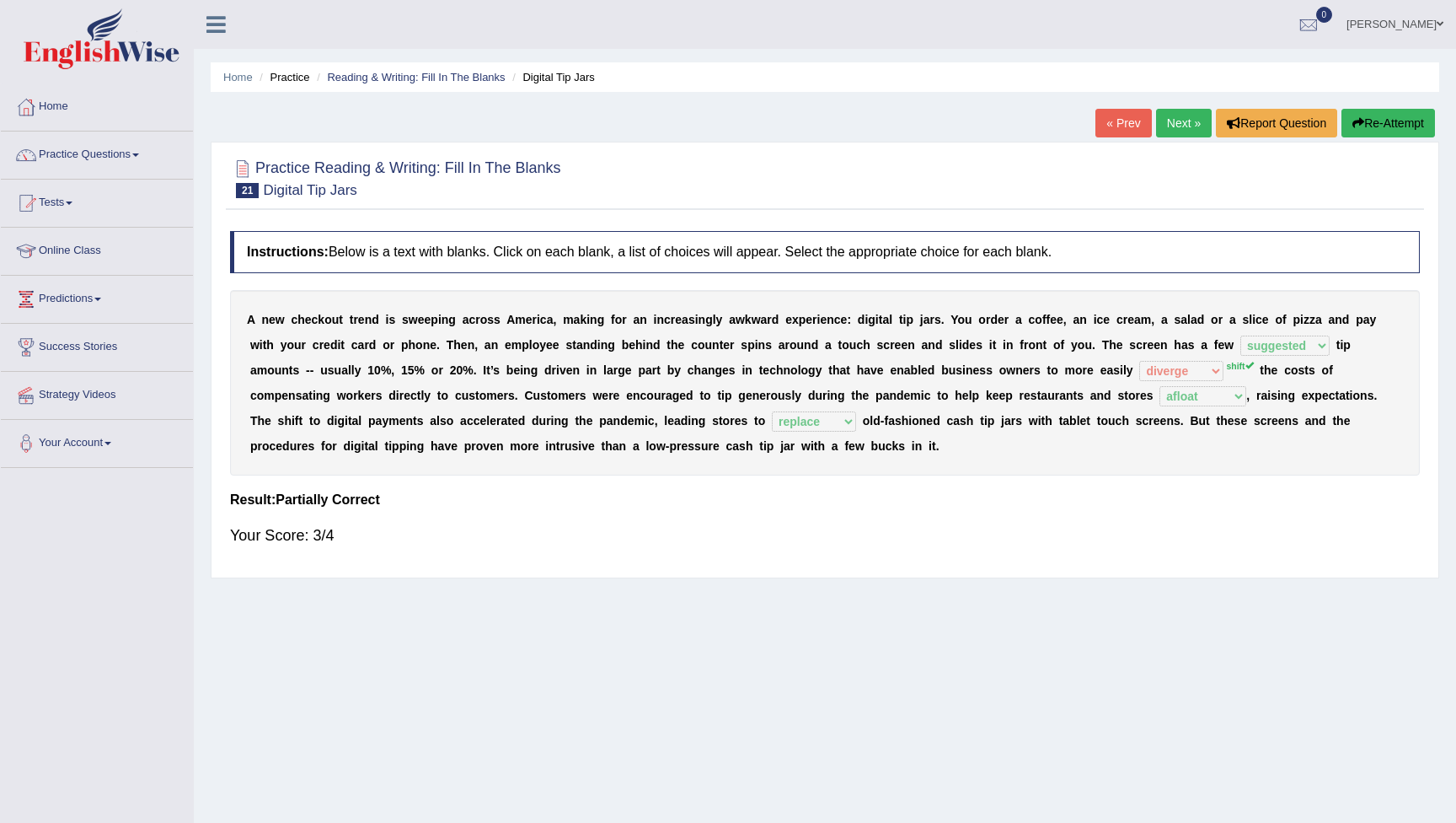
click at [1383, 120] on button "Re-Attempt" at bounding box center [1388, 123] width 94 height 29
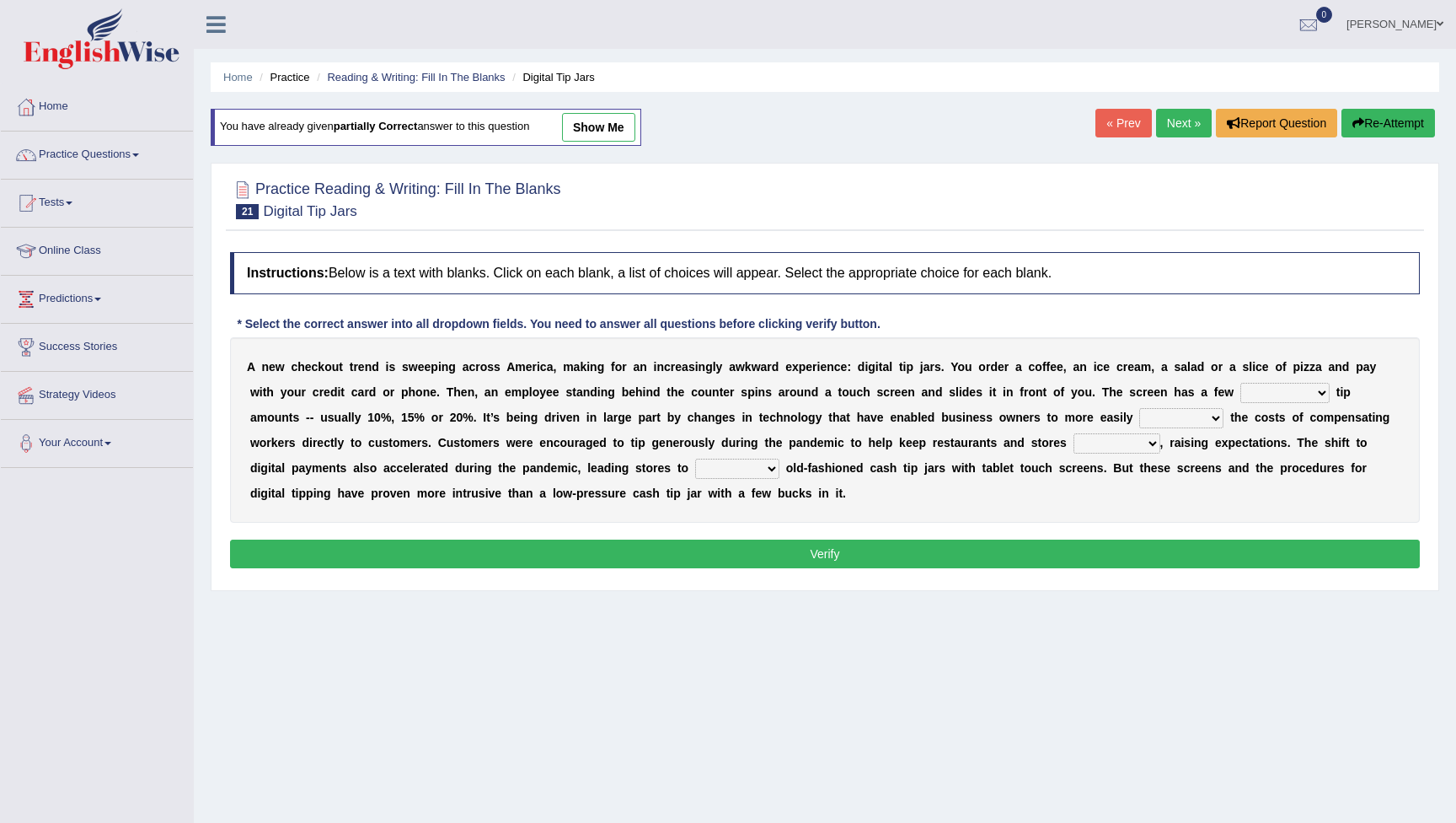
select select "suggested"
select select "shift"
select select "afloat"
select select "replace"
click at [830, 556] on button "Verify" at bounding box center [825, 554] width 1190 height 29
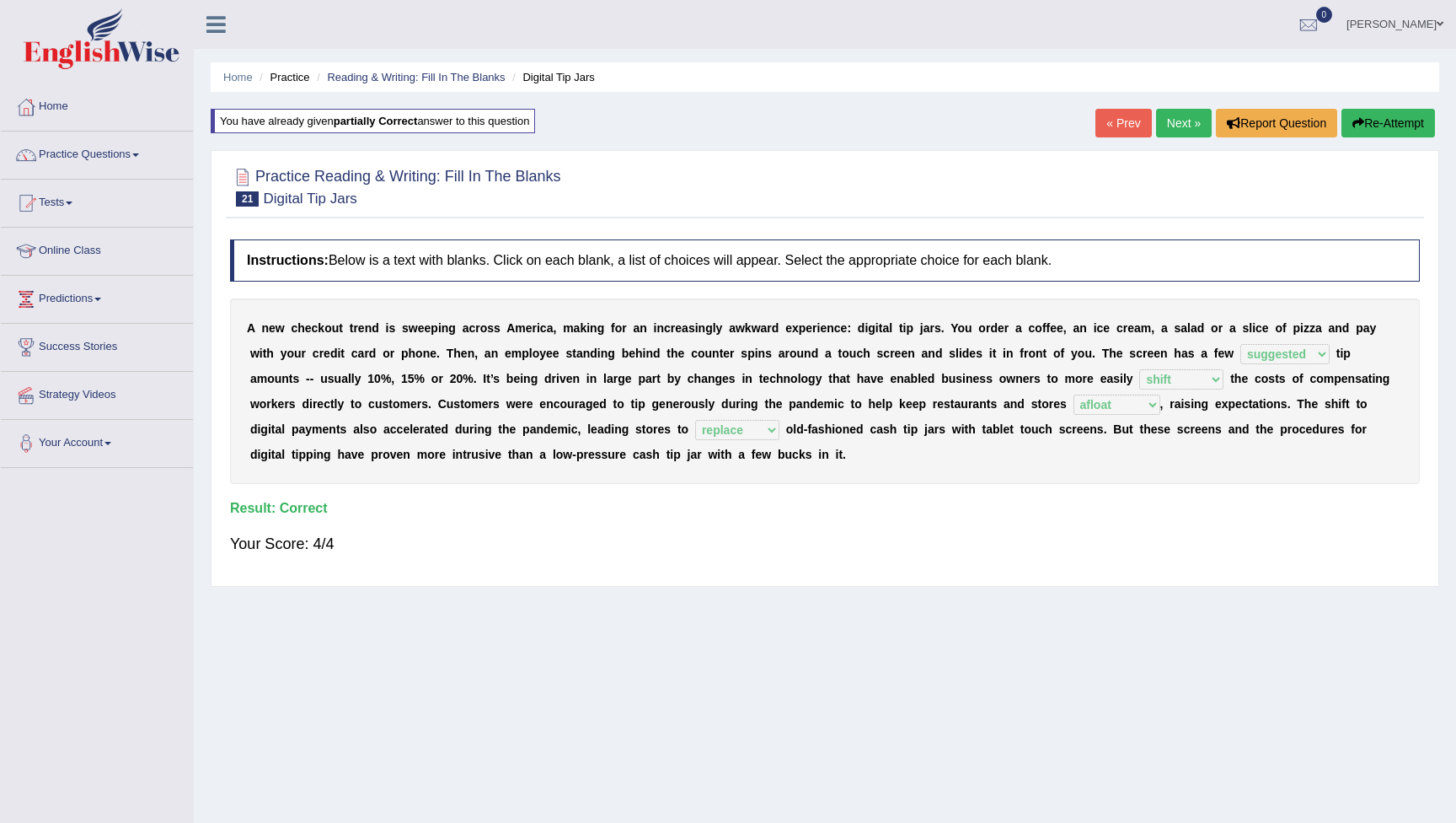
click at [1171, 126] on body "Toggle navigation Home Practice Questions Speaking Practice Read Aloud Repeat S…" at bounding box center [728, 411] width 1456 height 823
click at [1181, 123] on link "Next »" at bounding box center [1184, 123] width 56 height 29
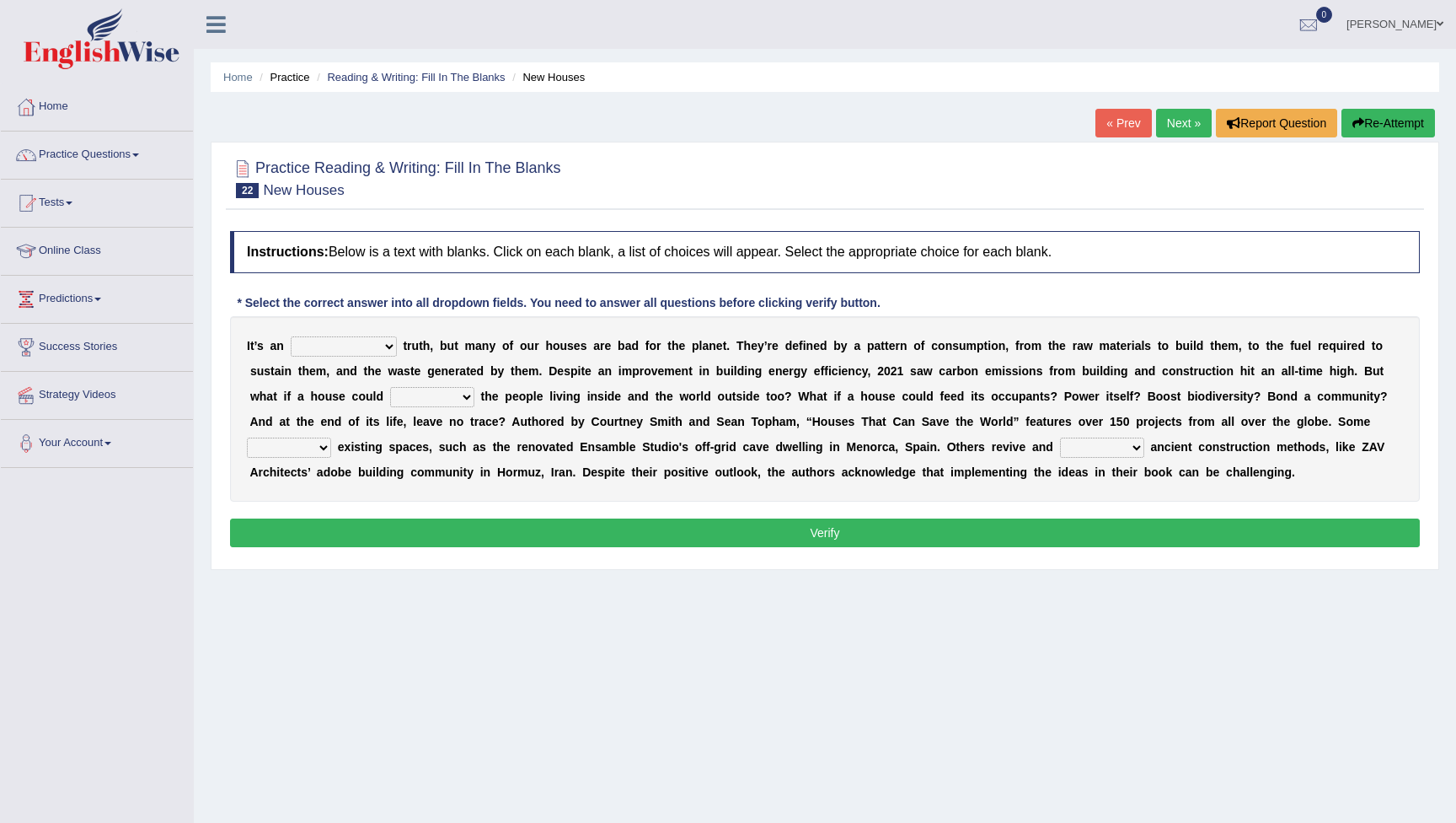
select select "uncapped"
select select "nurture"
select select "repurpose"
select select "change"
click at [1034, 533] on button "Verify" at bounding box center [825, 533] width 1190 height 29
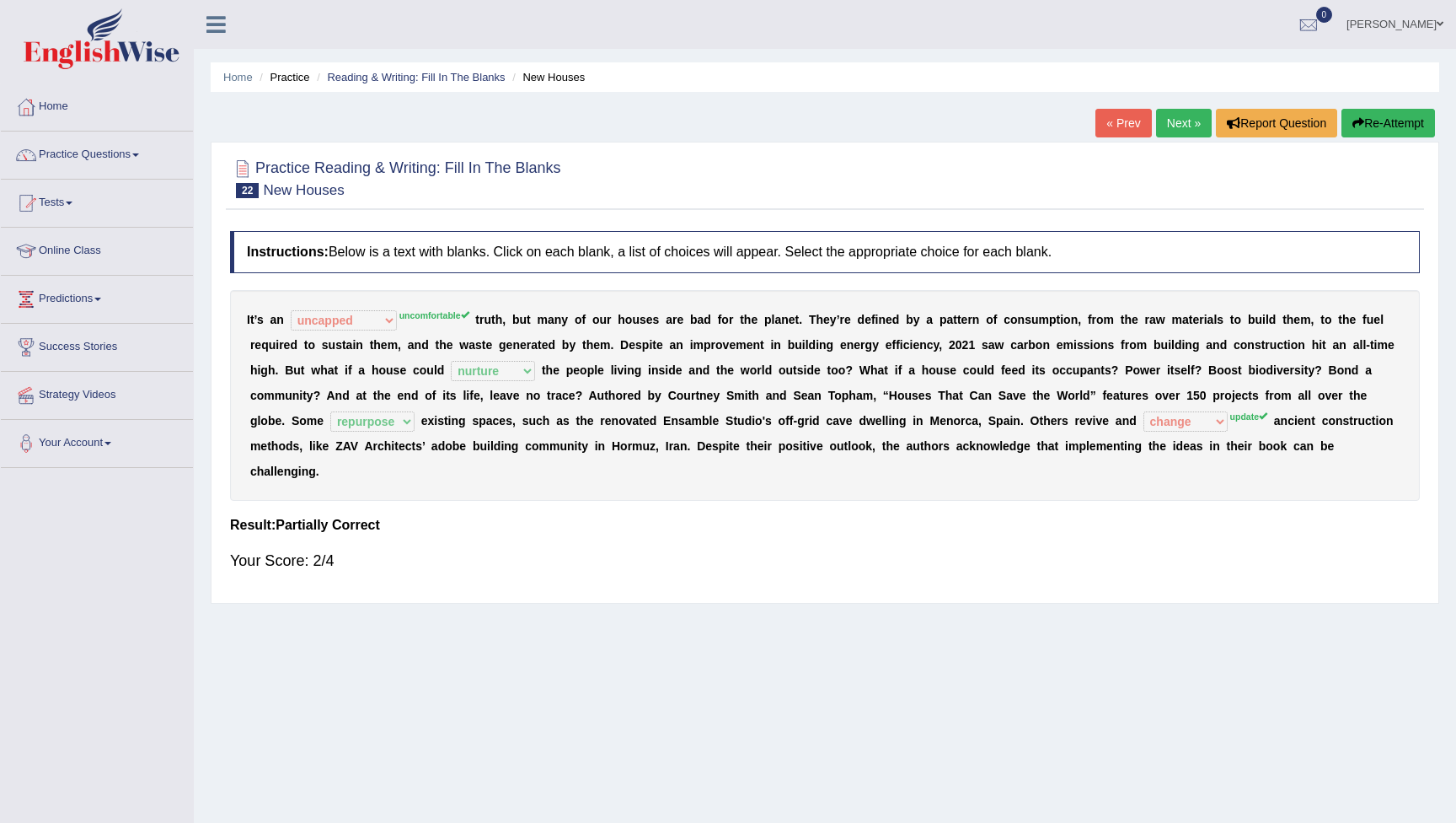
click at [1388, 121] on button "Re-Attempt" at bounding box center [1388, 123] width 94 height 29
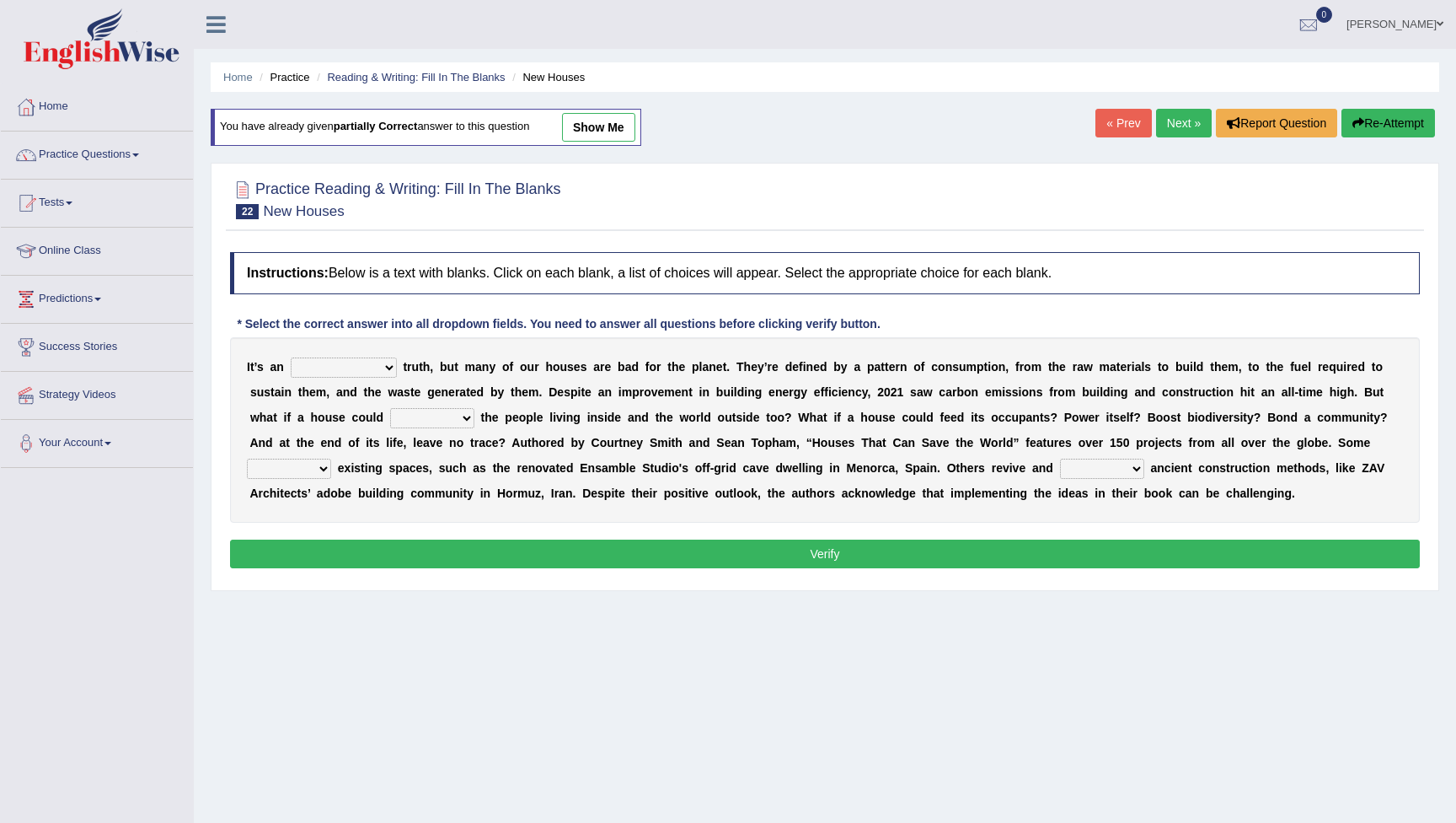
select select "uncomfortable"
select select "nurture"
select select "update"
select select "repurpose"
click at [509, 555] on button "Verify" at bounding box center [825, 554] width 1190 height 29
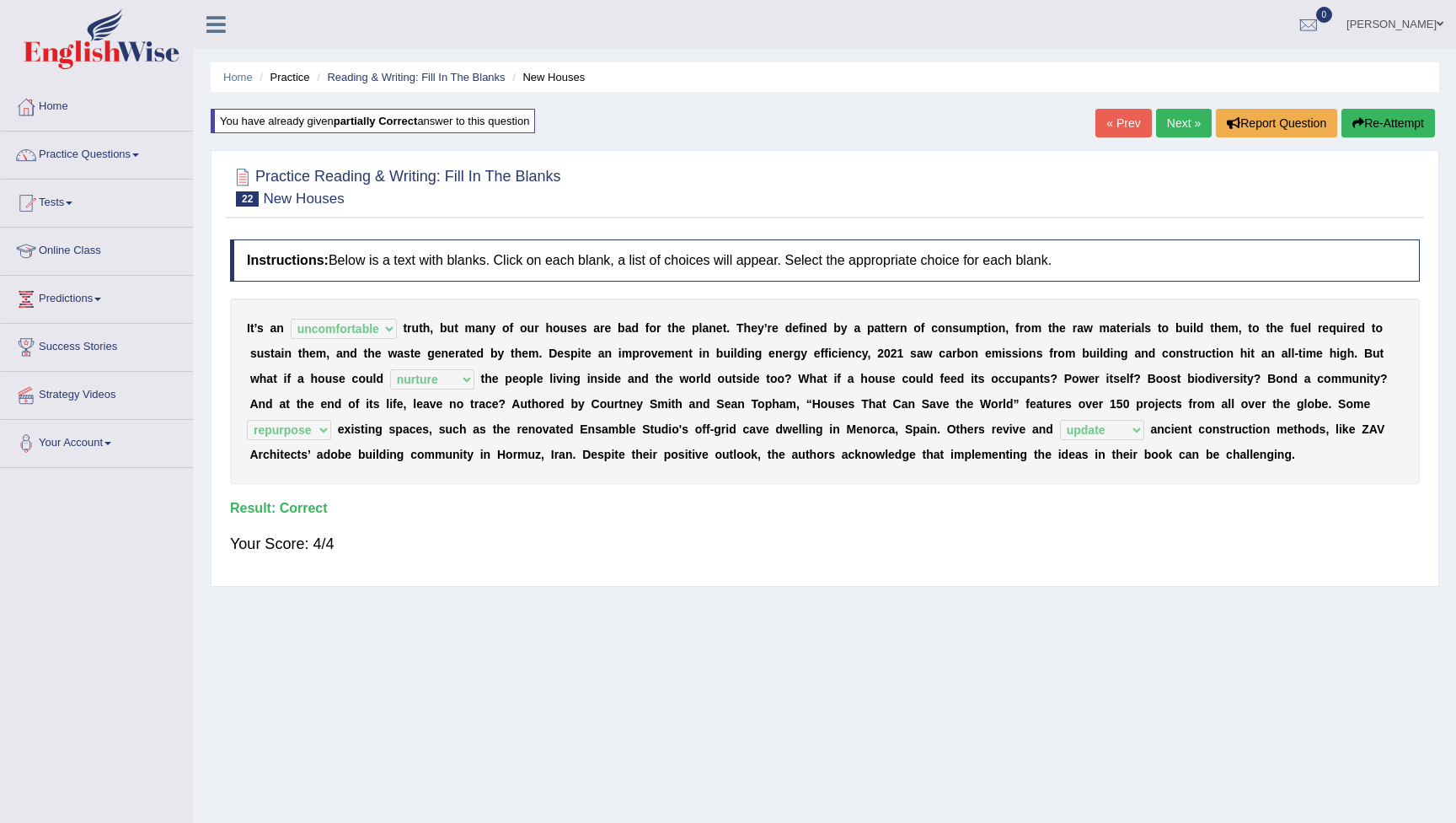
click at [1187, 124] on link "Next »" at bounding box center [1184, 123] width 56 height 29
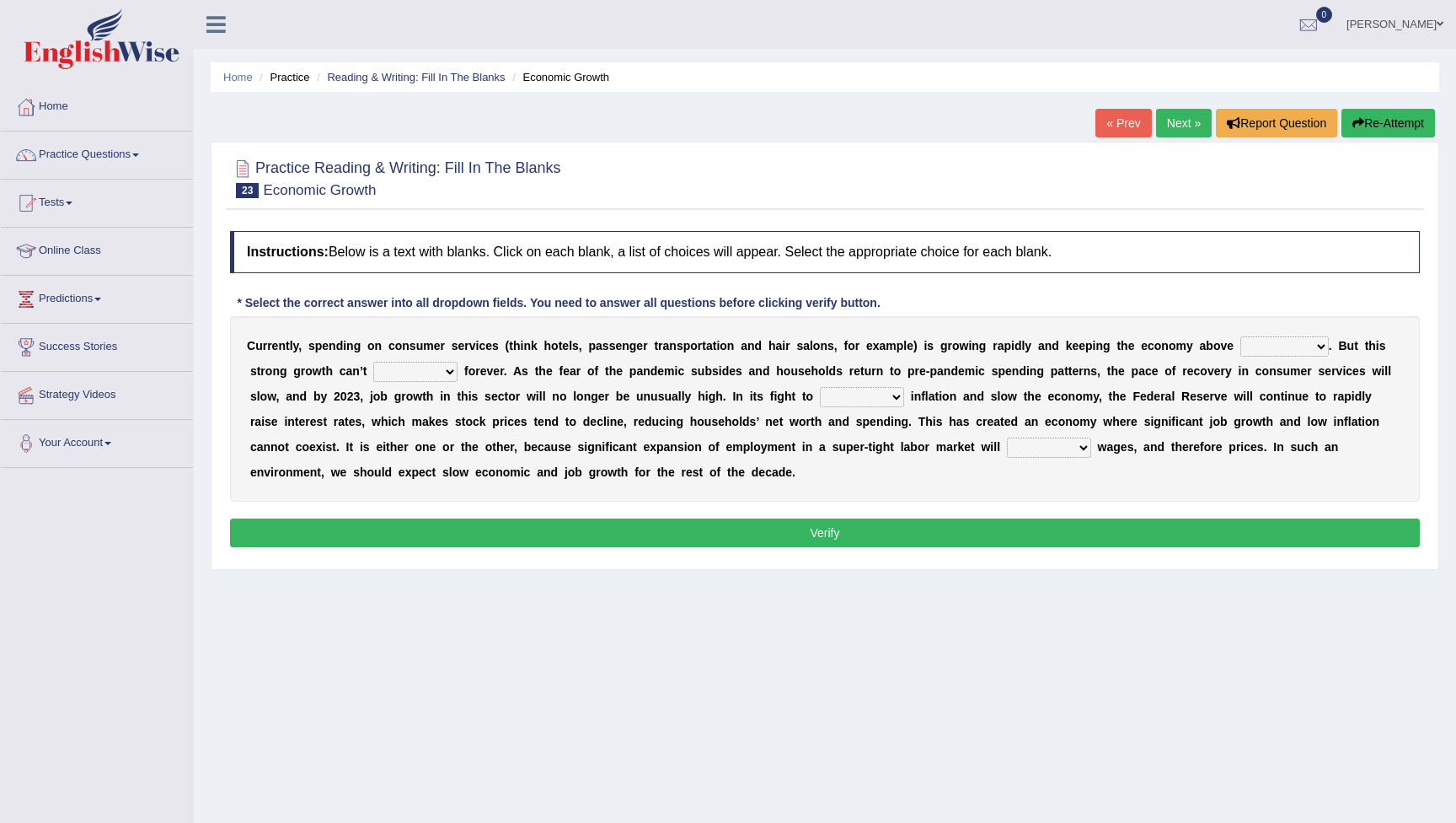
select select "all"
select select "persist"
select select "inflow"
select select "accelerate"
click at [968, 533] on button "Verify" at bounding box center [825, 533] width 1190 height 29
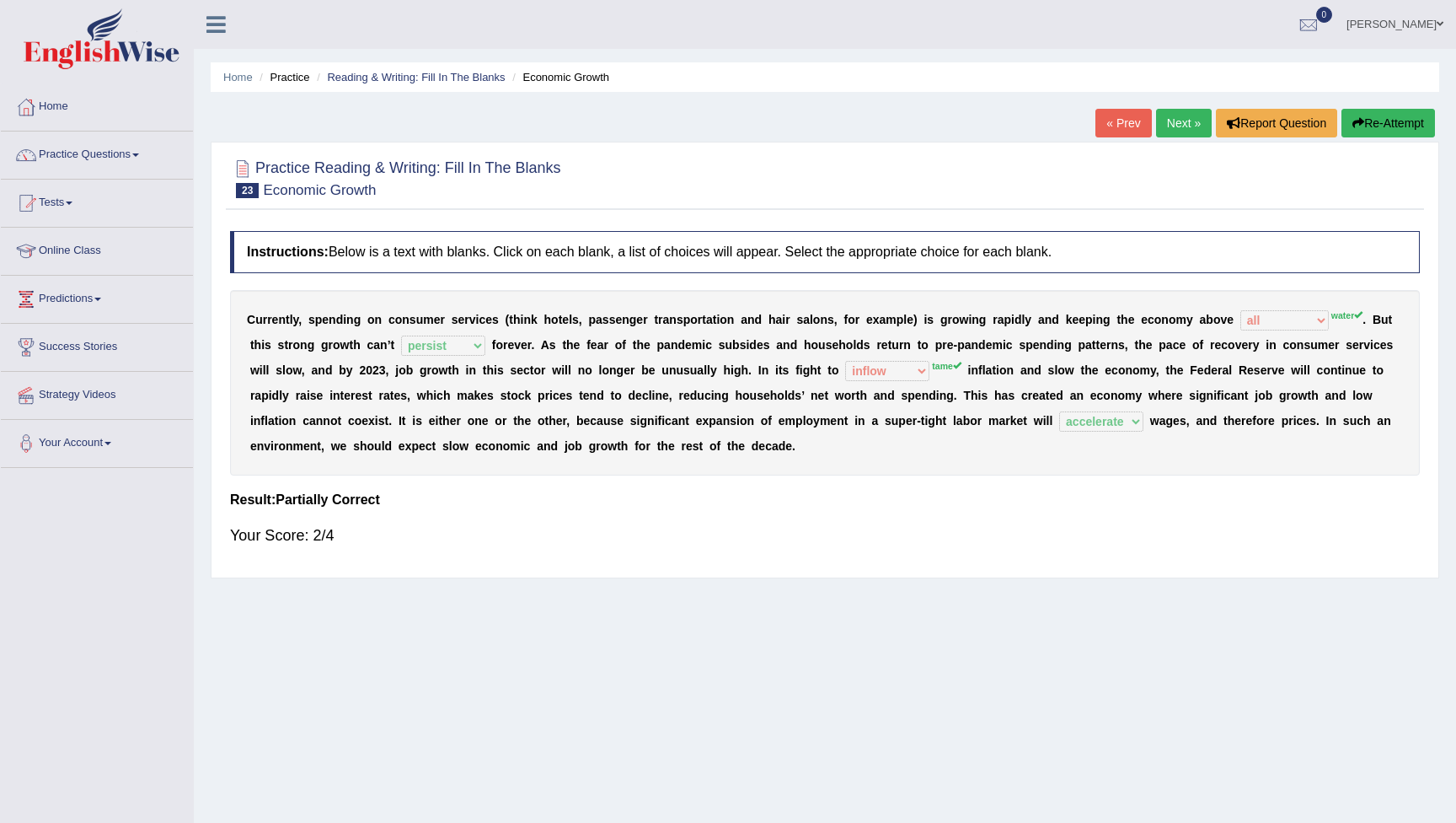
click at [1387, 118] on button "Re-Attempt" at bounding box center [1388, 123] width 94 height 29
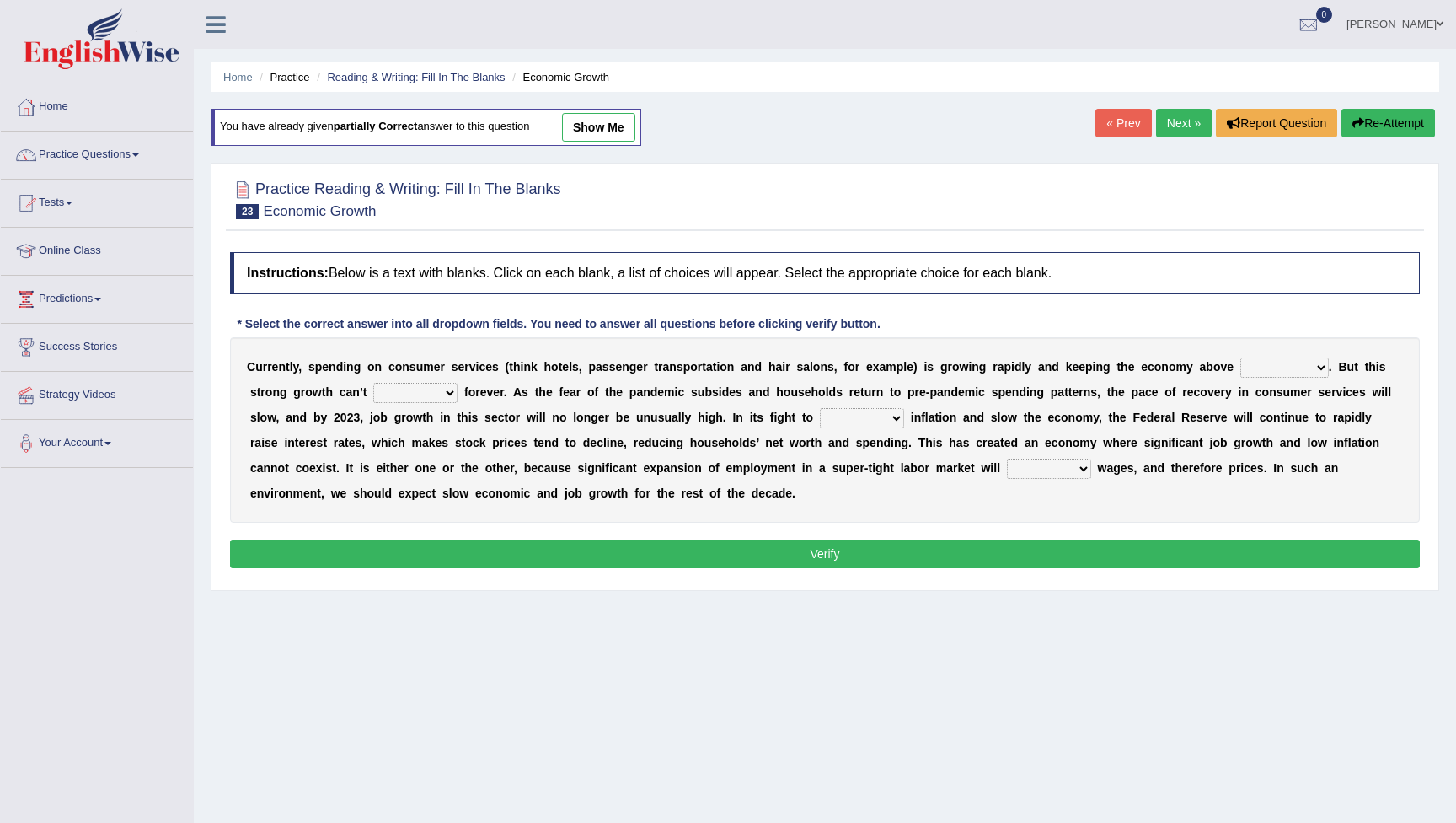
select select "water"
select select "persist"
select select "tame"
select select "accelerate"
click at [990, 554] on button "Verify" at bounding box center [825, 554] width 1190 height 29
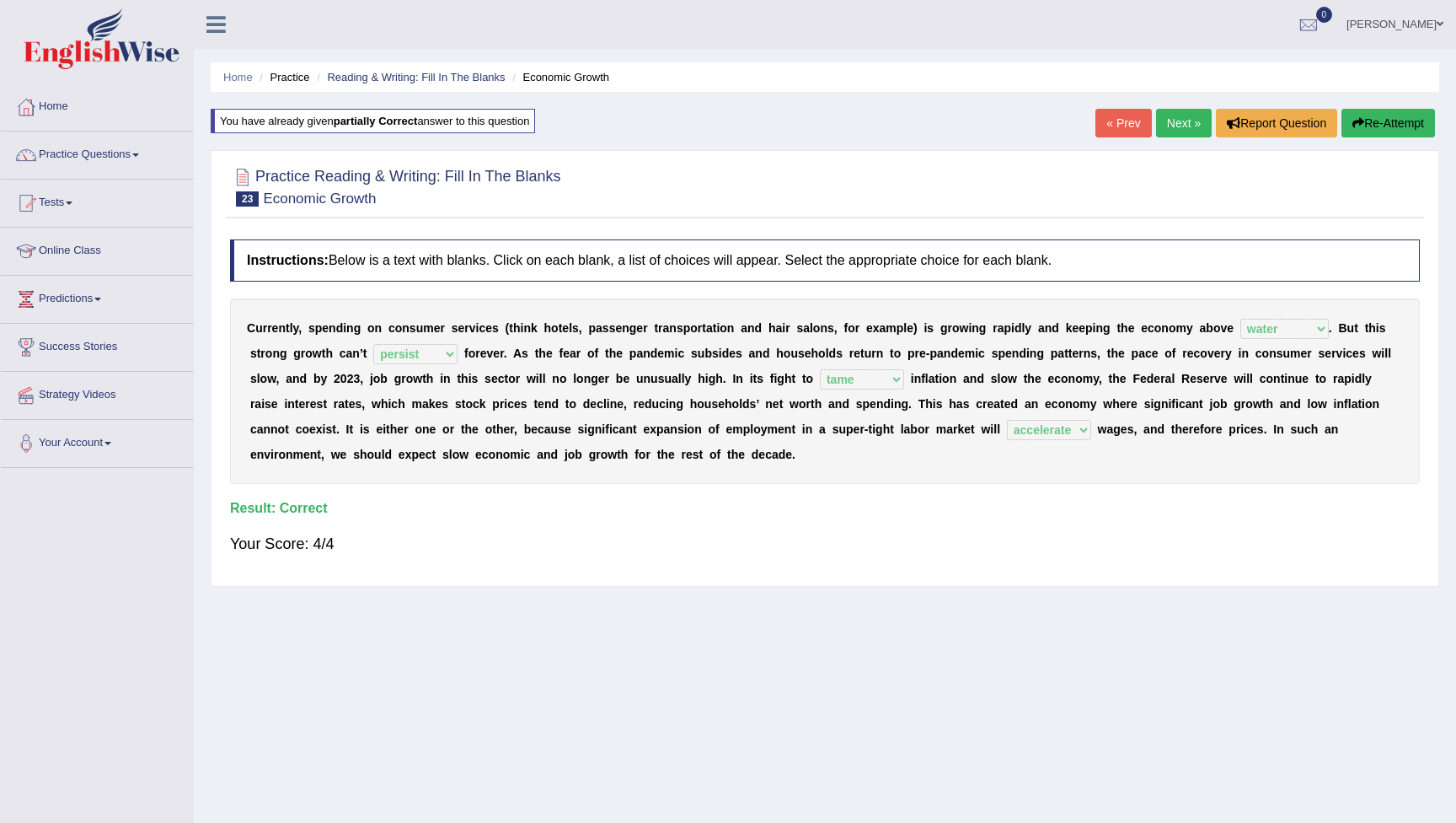
click at [1174, 123] on link "Next »" at bounding box center [1184, 123] width 56 height 29
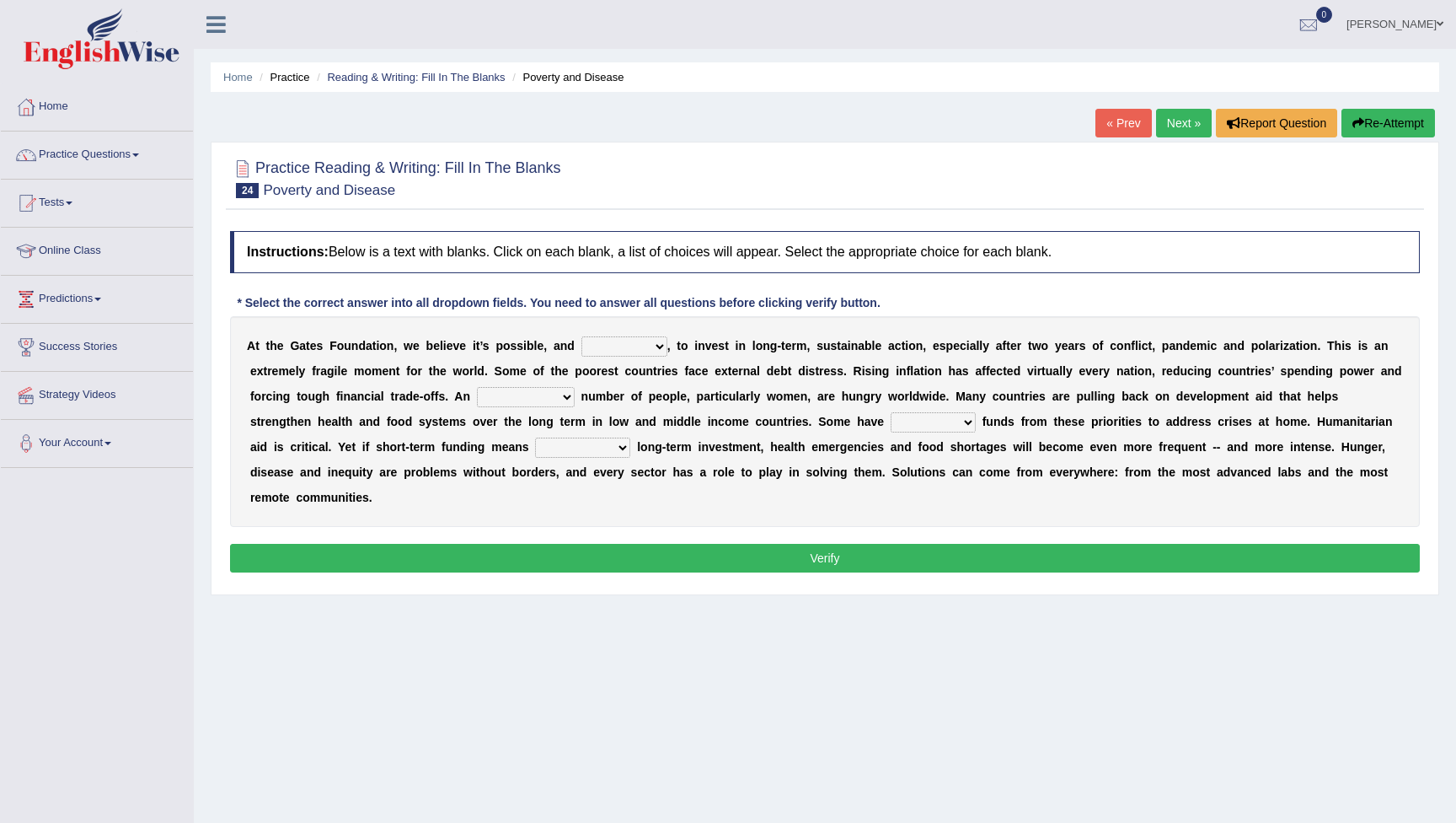
select select "imperative"
select select "alarming"
select select "redirected"
select select "neglecting"
click at [664, 558] on button "Verify" at bounding box center [825, 558] width 1190 height 29
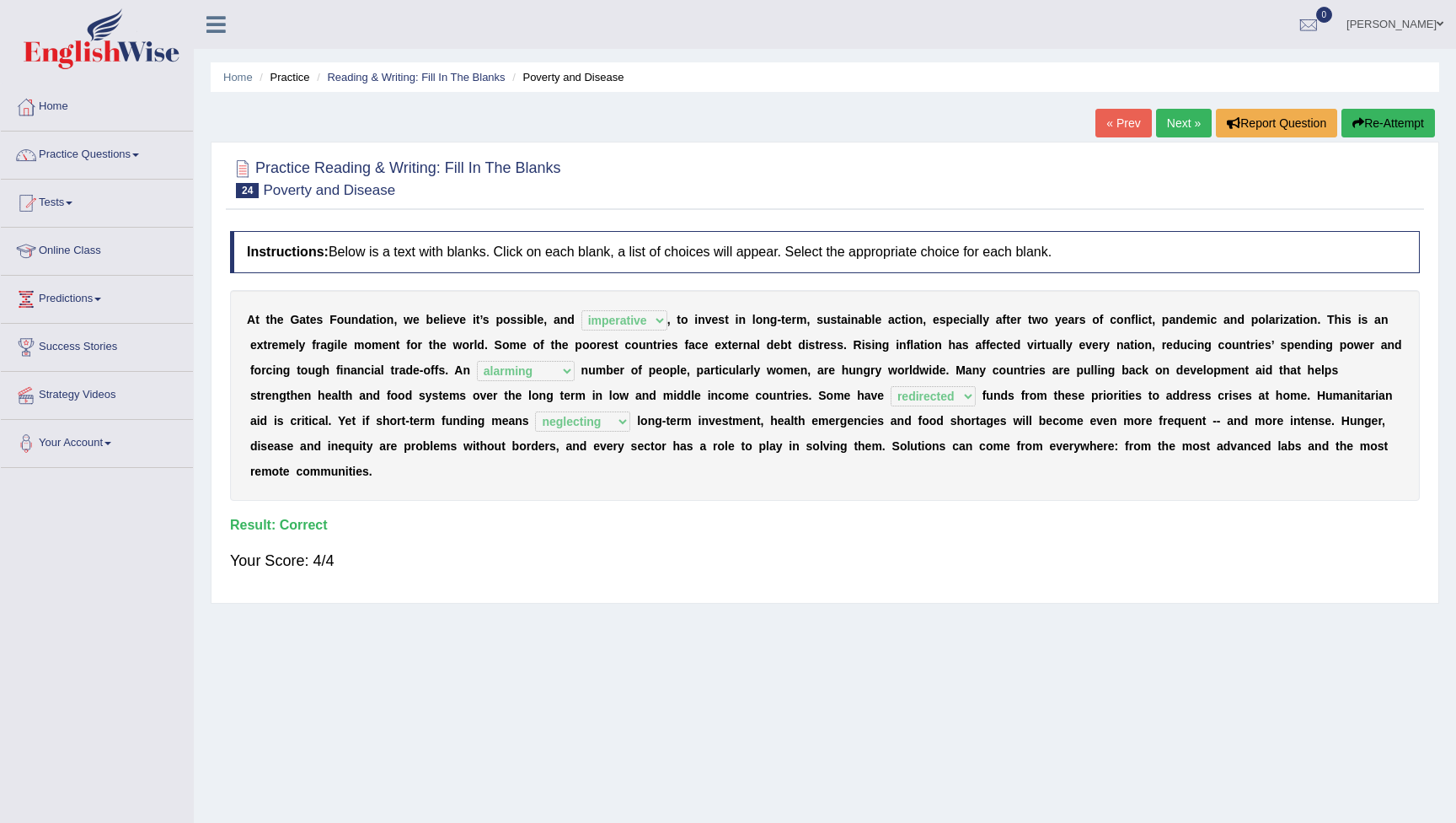
click at [1179, 127] on link "Next »" at bounding box center [1184, 123] width 56 height 29
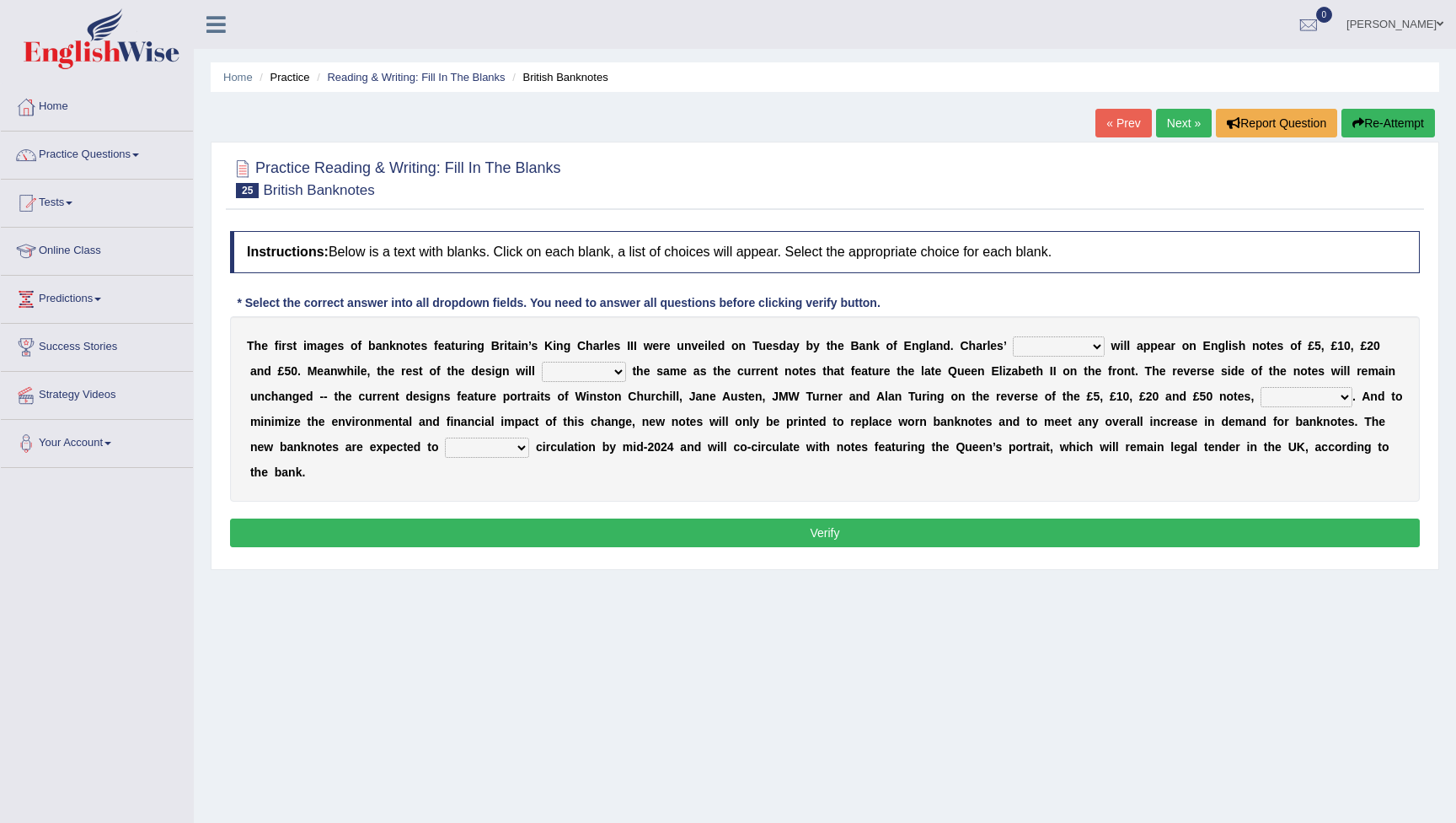
select select "portrait"
select select "remain"
select select "pervasively"
select select "divert"
click at [723, 527] on button "Verify" at bounding box center [825, 533] width 1190 height 29
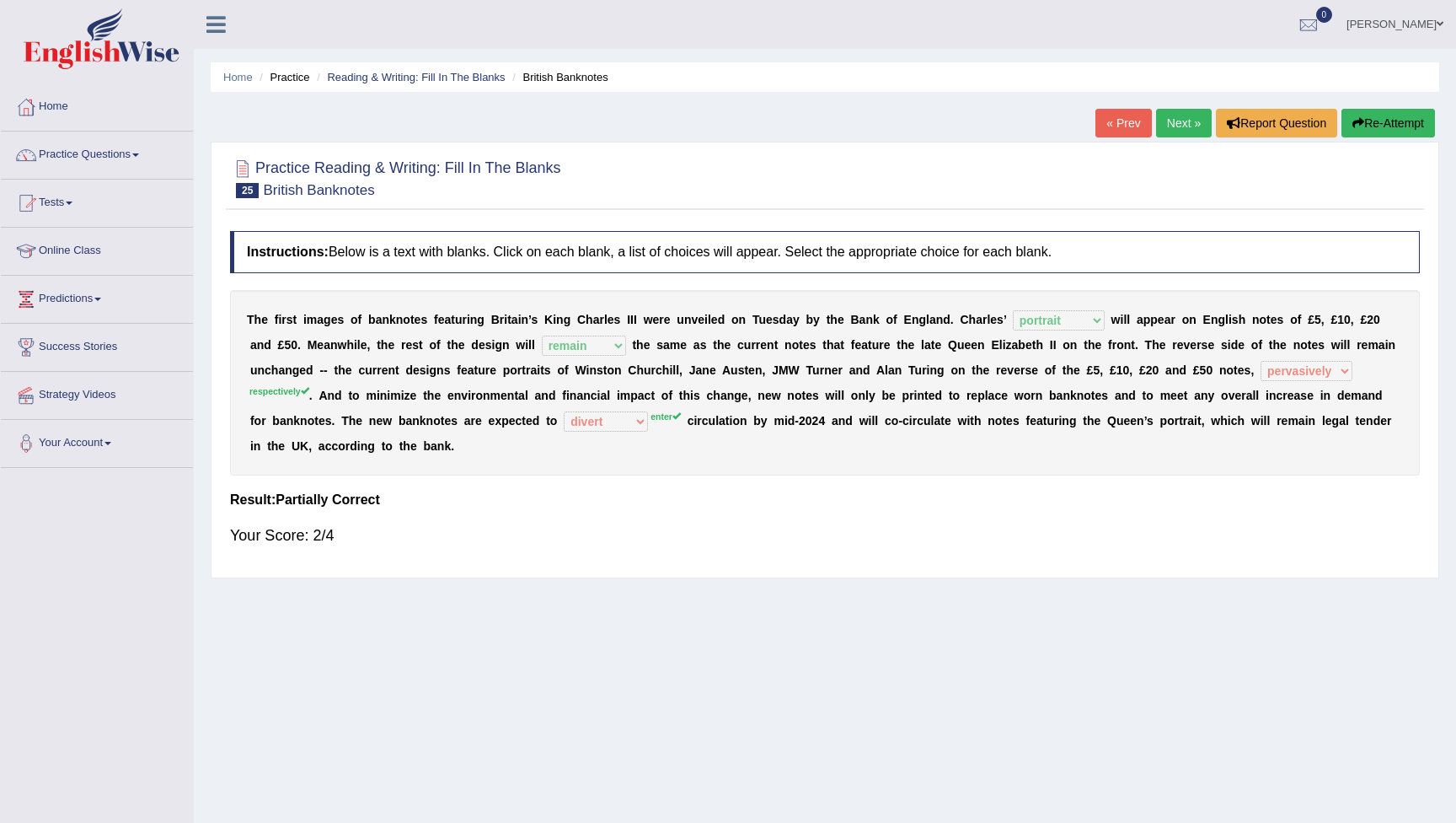
click at [1377, 122] on button "Re-Attempt" at bounding box center [1388, 123] width 94 height 29
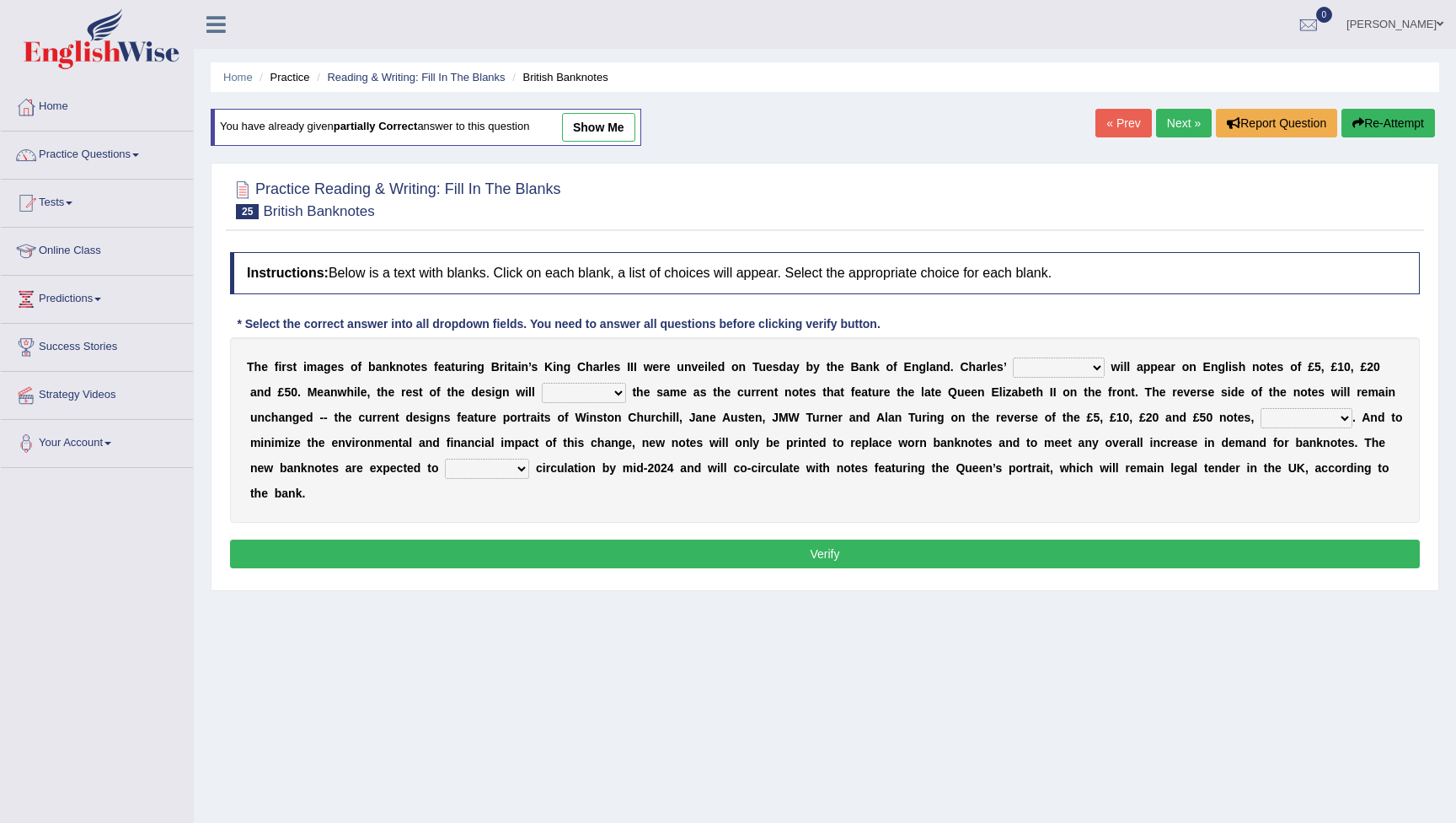
select select "portrait"
select select "remain"
select select "respectively"
select select "enter"
click at [753, 558] on button "Verify" at bounding box center [825, 554] width 1190 height 29
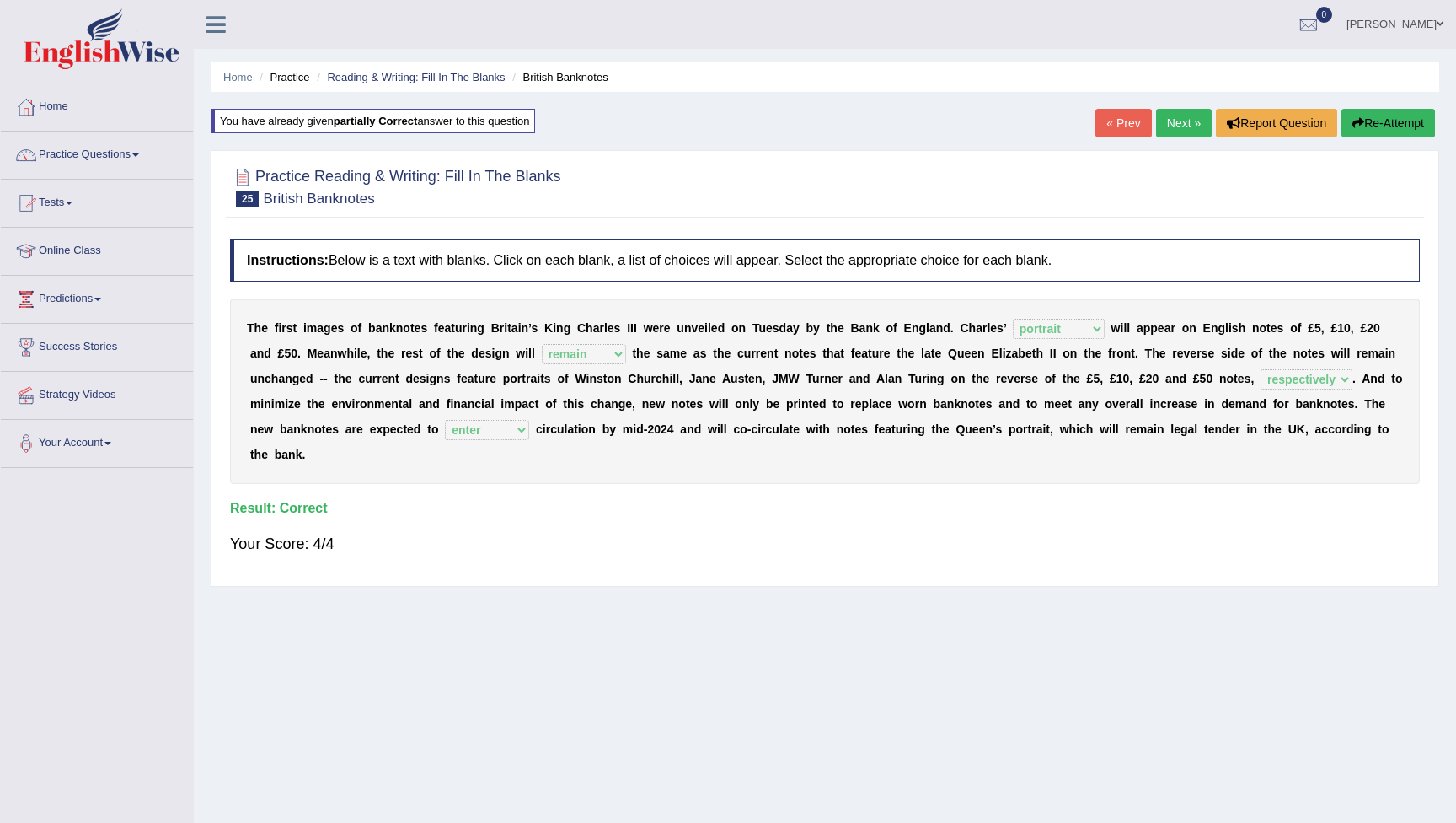
click at [1181, 133] on link "Next »" at bounding box center [1184, 123] width 56 height 29
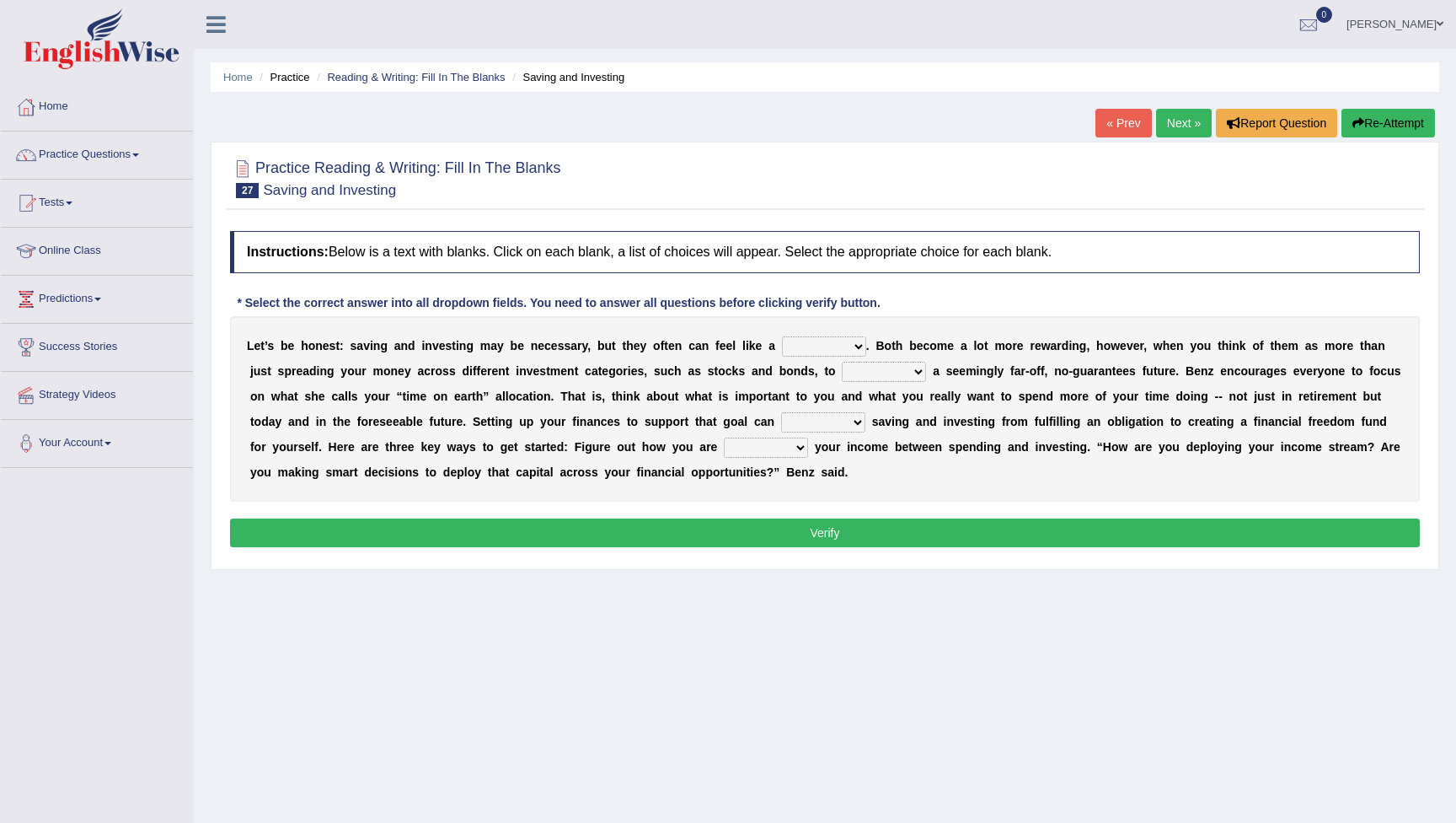
click at [1121, 120] on link "« Prev" at bounding box center [1124, 123] width 56 height 29
